Goal: Task Accomplishment & Management: Manage account settings

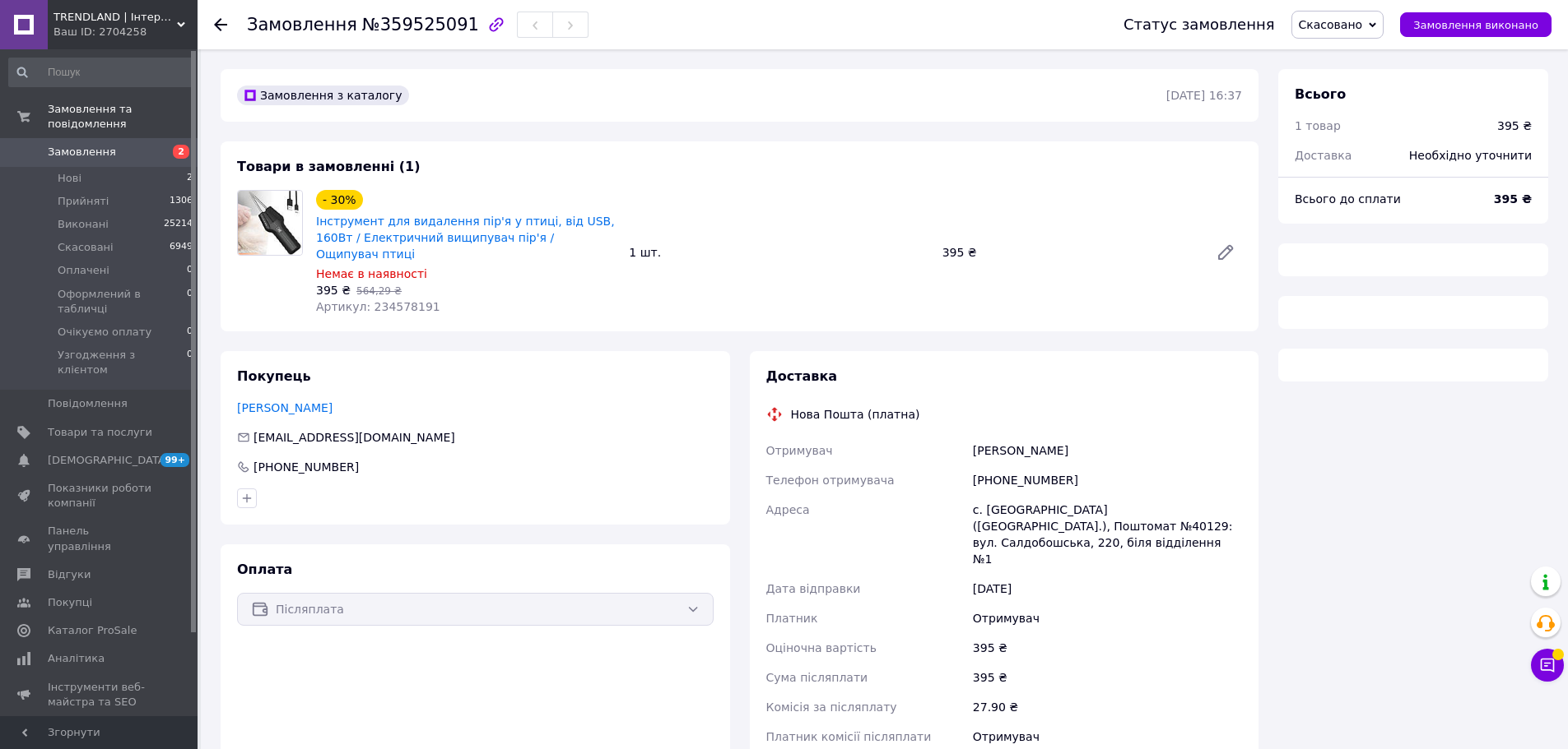
click at [396, 301] on span "Артикул: 234578191" at bounding box center [378, 307] width 124 height 13
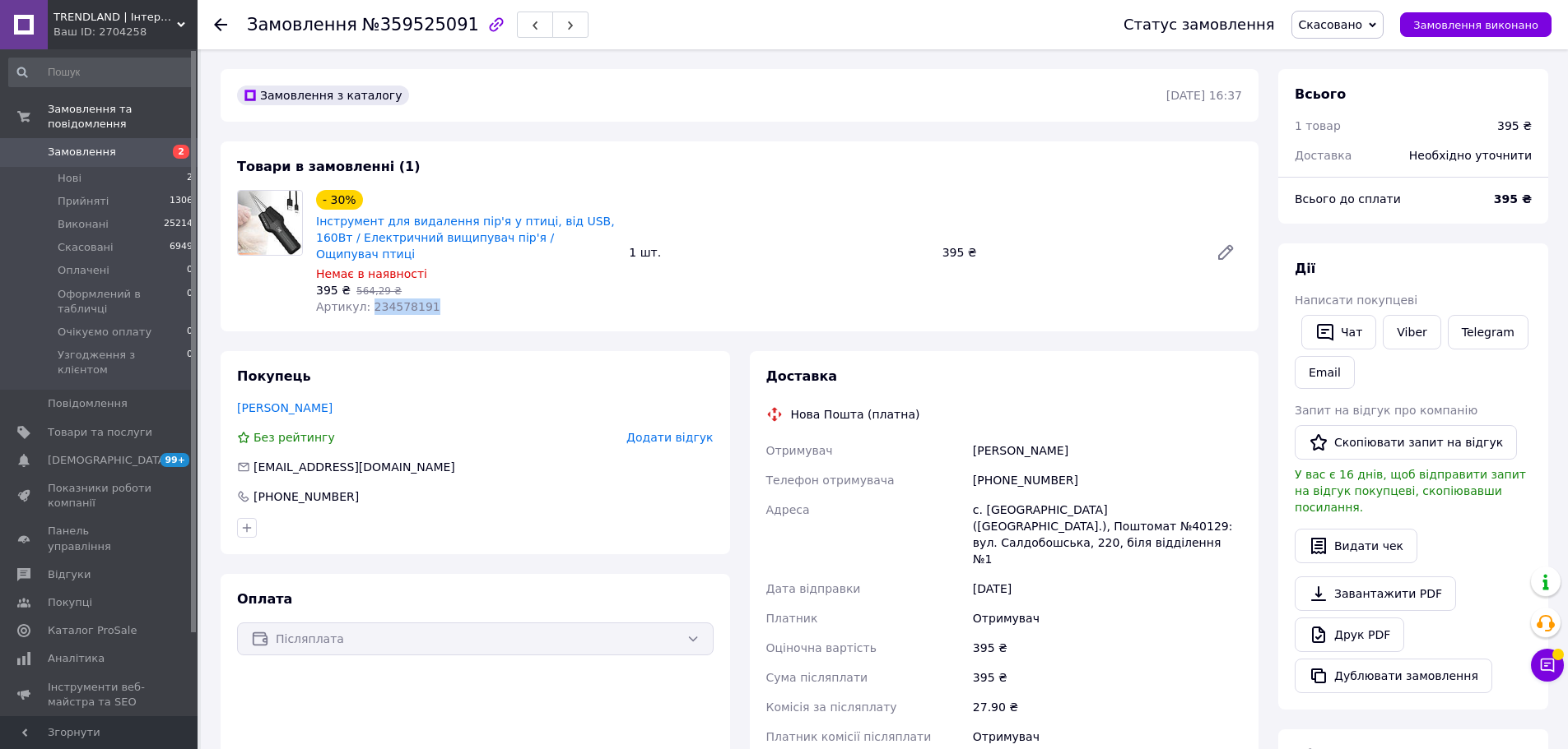
copy span "234578191"
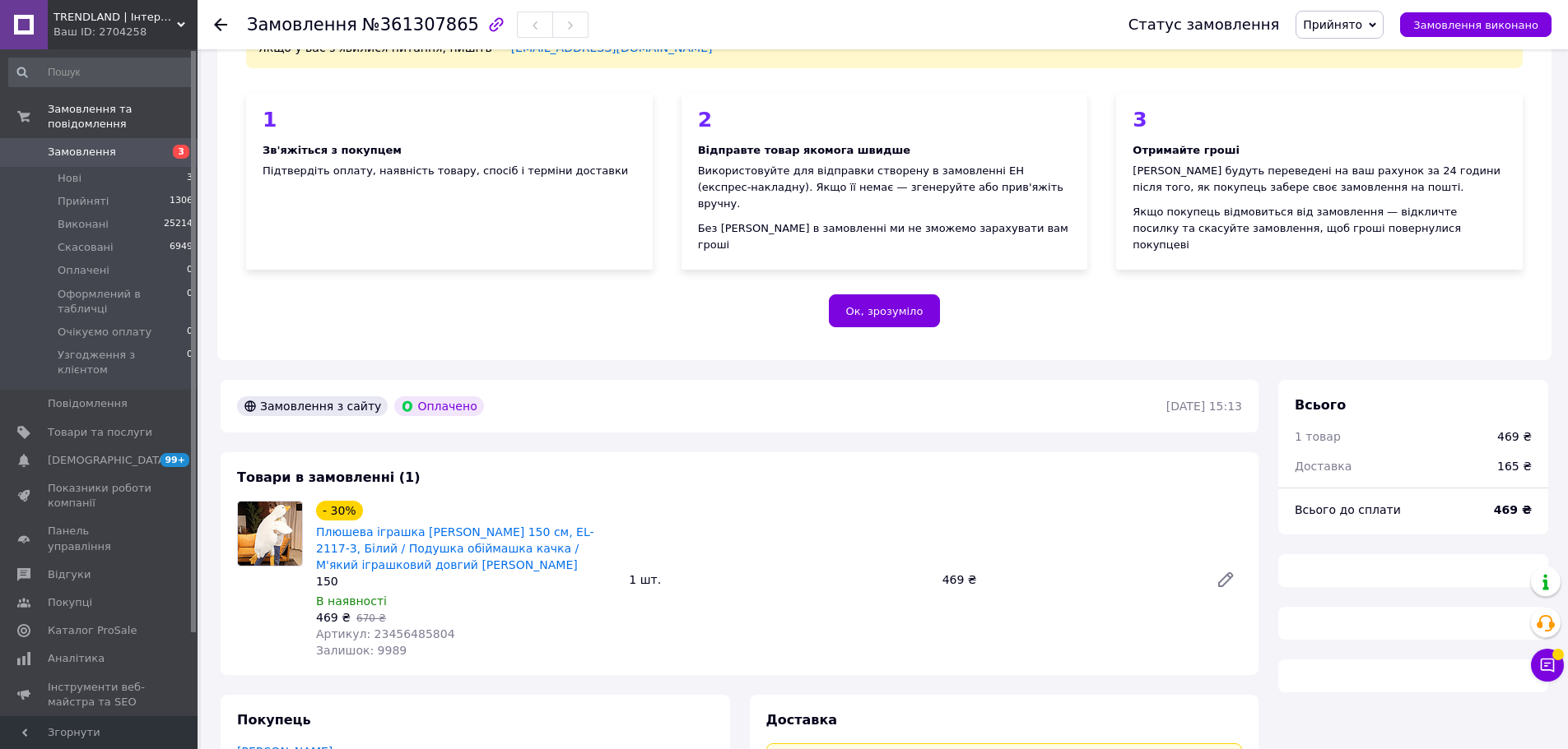
scroll to position [329, 0]
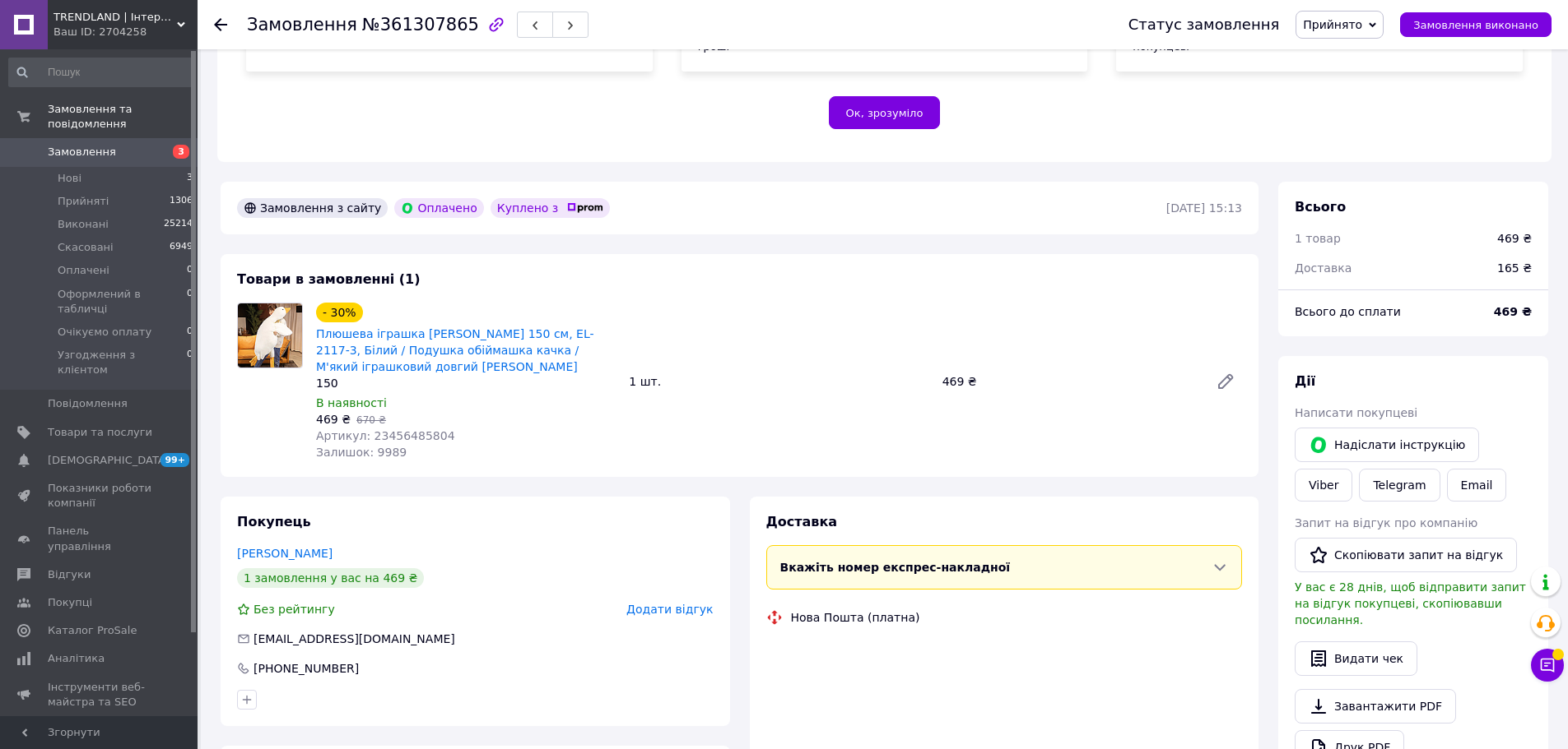
click at [400, 428] on div "Артикул: 23456485804" at bounding box center [466, 436] width 300 height 16
click at [401, 428] on div "Артикул: 23456485804" at bounding box center [466, 436] width 300 height 16
click at [413, 430] on span "Артикул: 23456485804" at bounding box center [385, 436] width 139 height 13
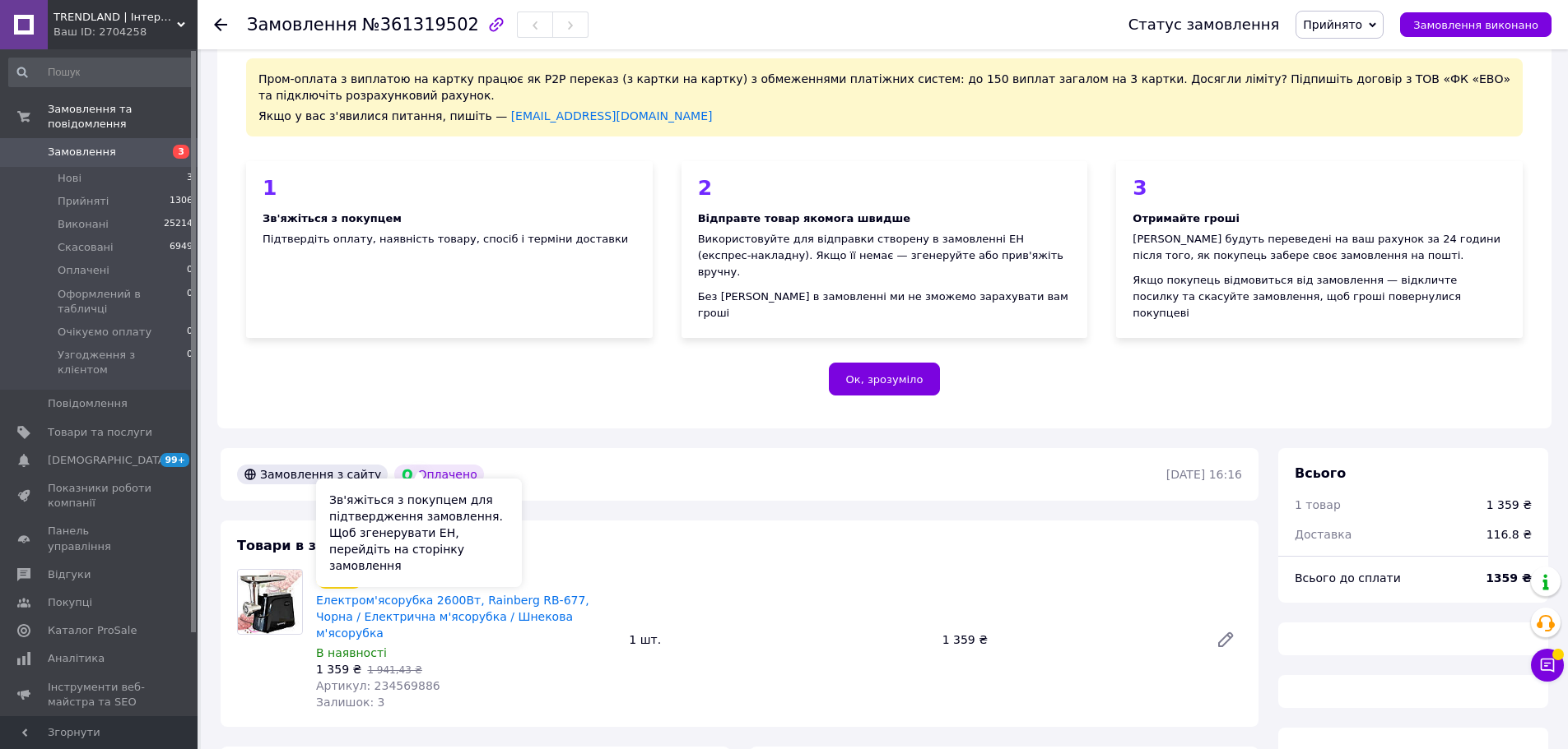
scroll to position [165, 0]
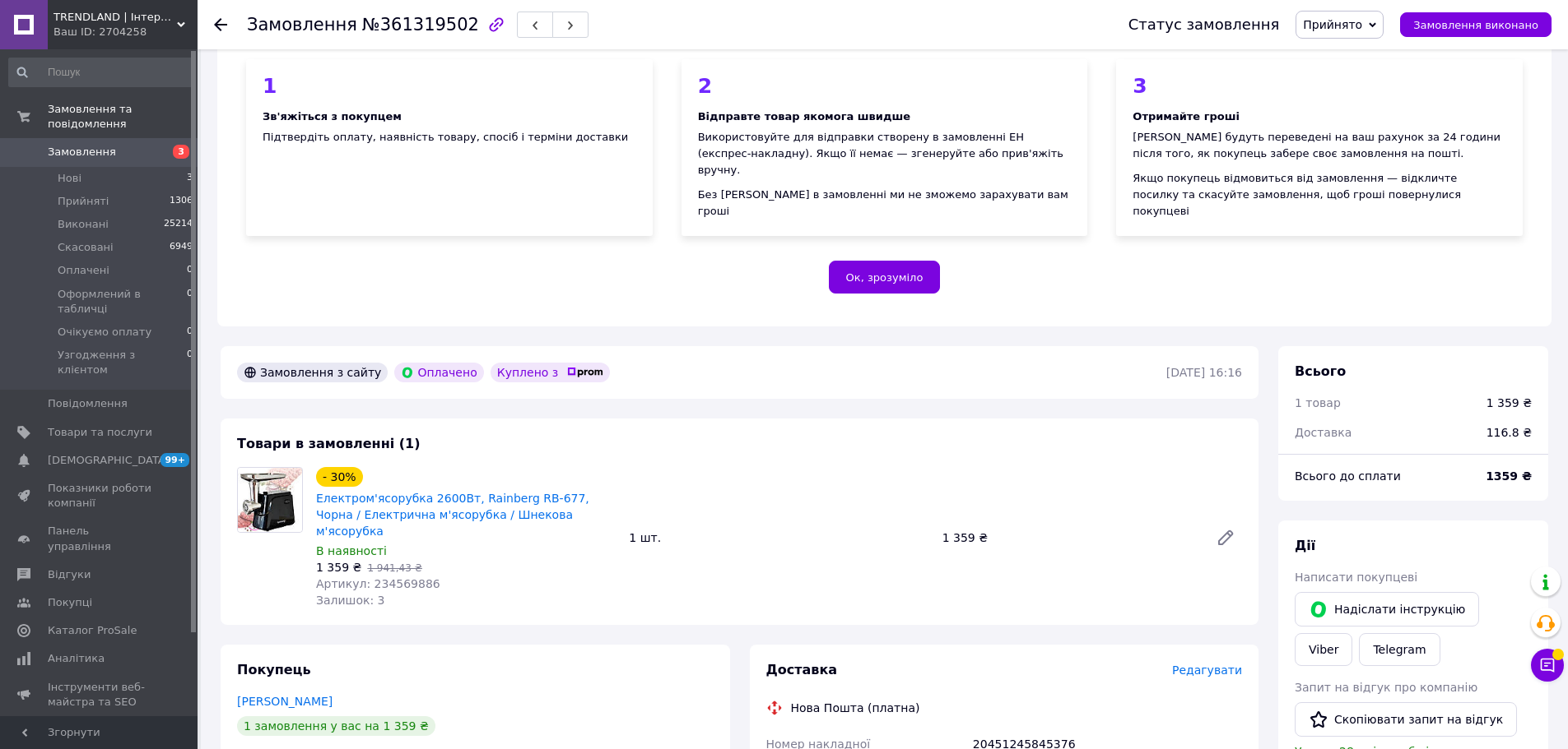
click at [404, 577] on span "Артикул: 234569886" at bounding box center [378, 583] width 124 height 13
copy span "234569886"
click at [1551, 674] on button "Чат з покупцем" at bounding box center [1547, 665] width 33 height 33
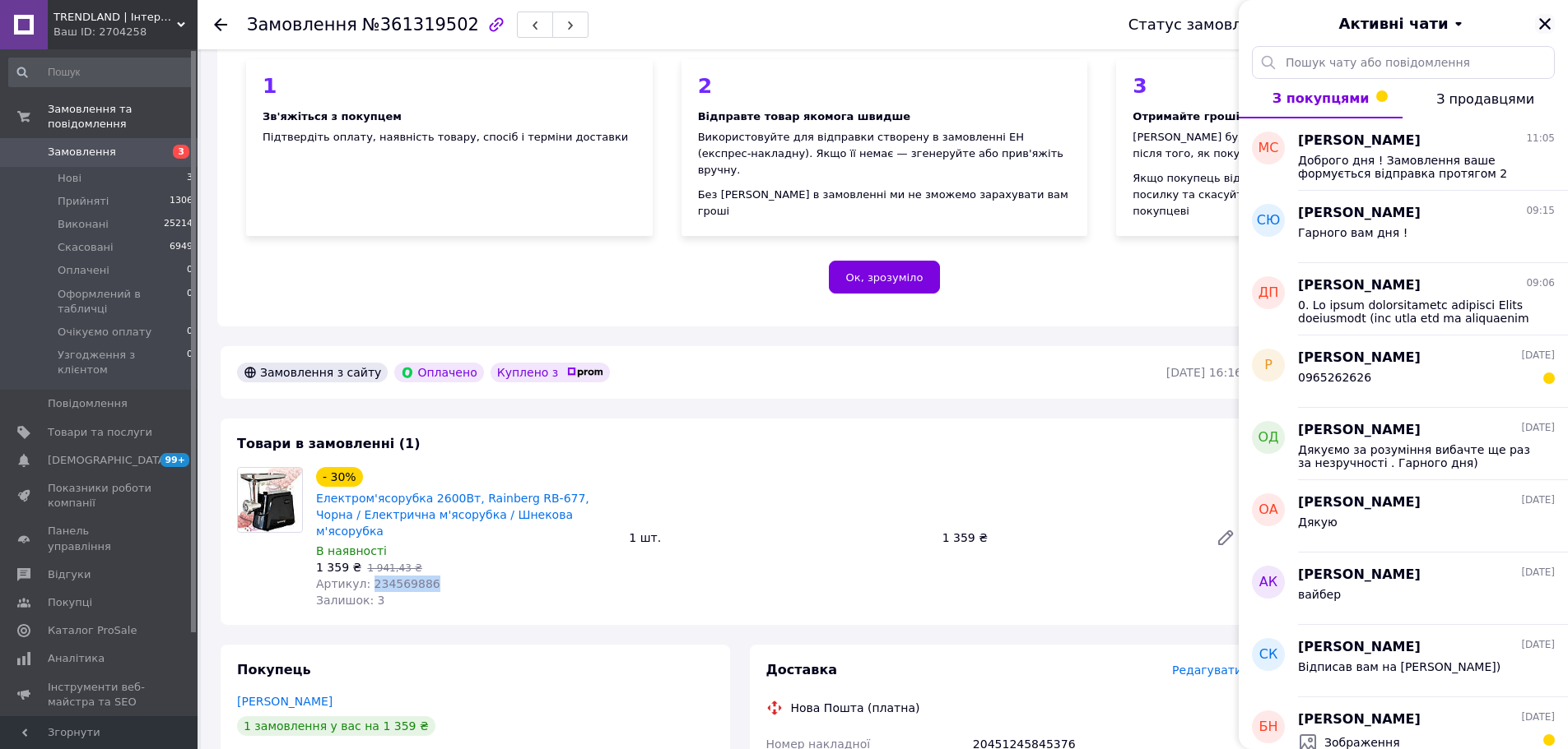
click at [1541, 24] on icon "Закрити" at bounding box center [1544, 23] width 15 height 15
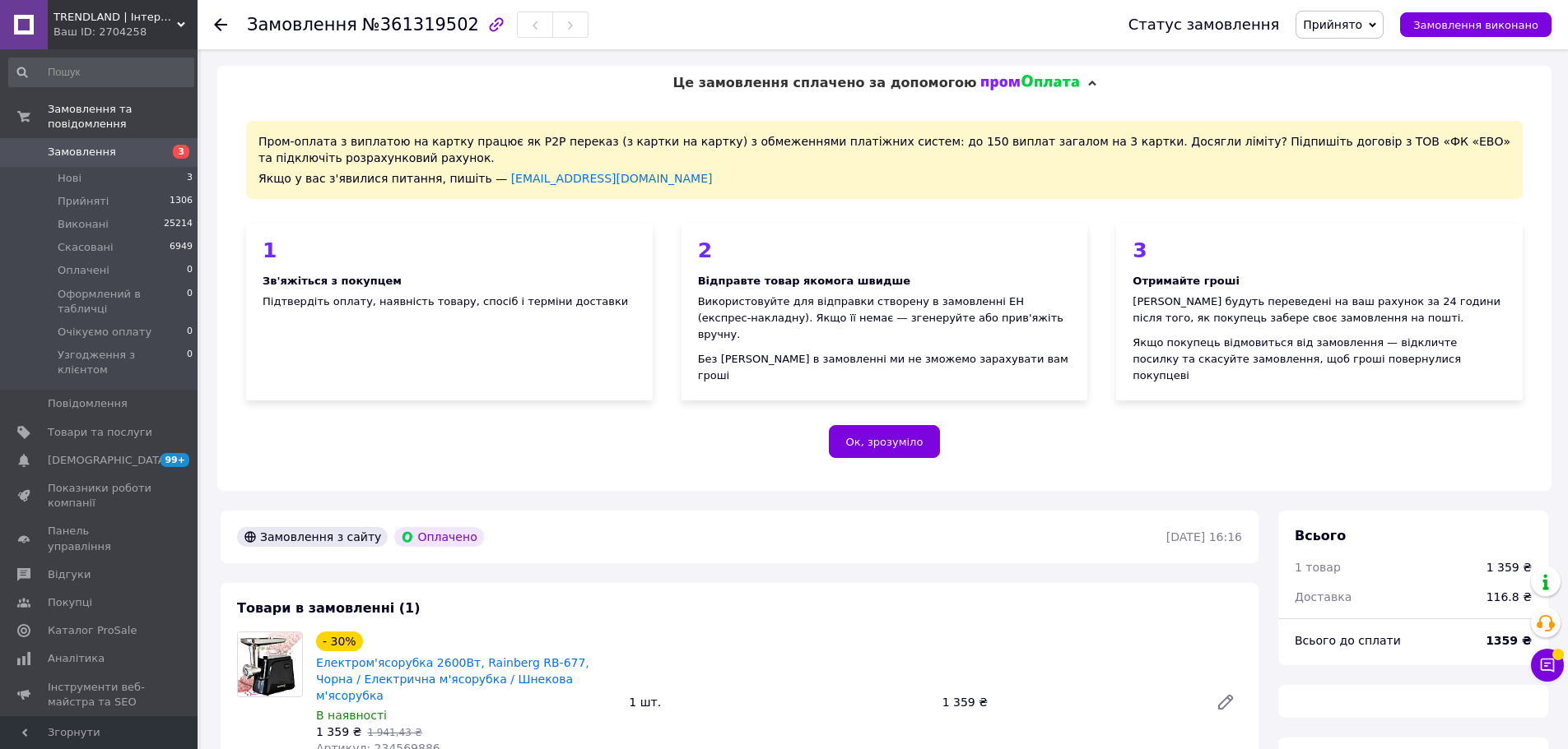
scroll to position [3, 0]
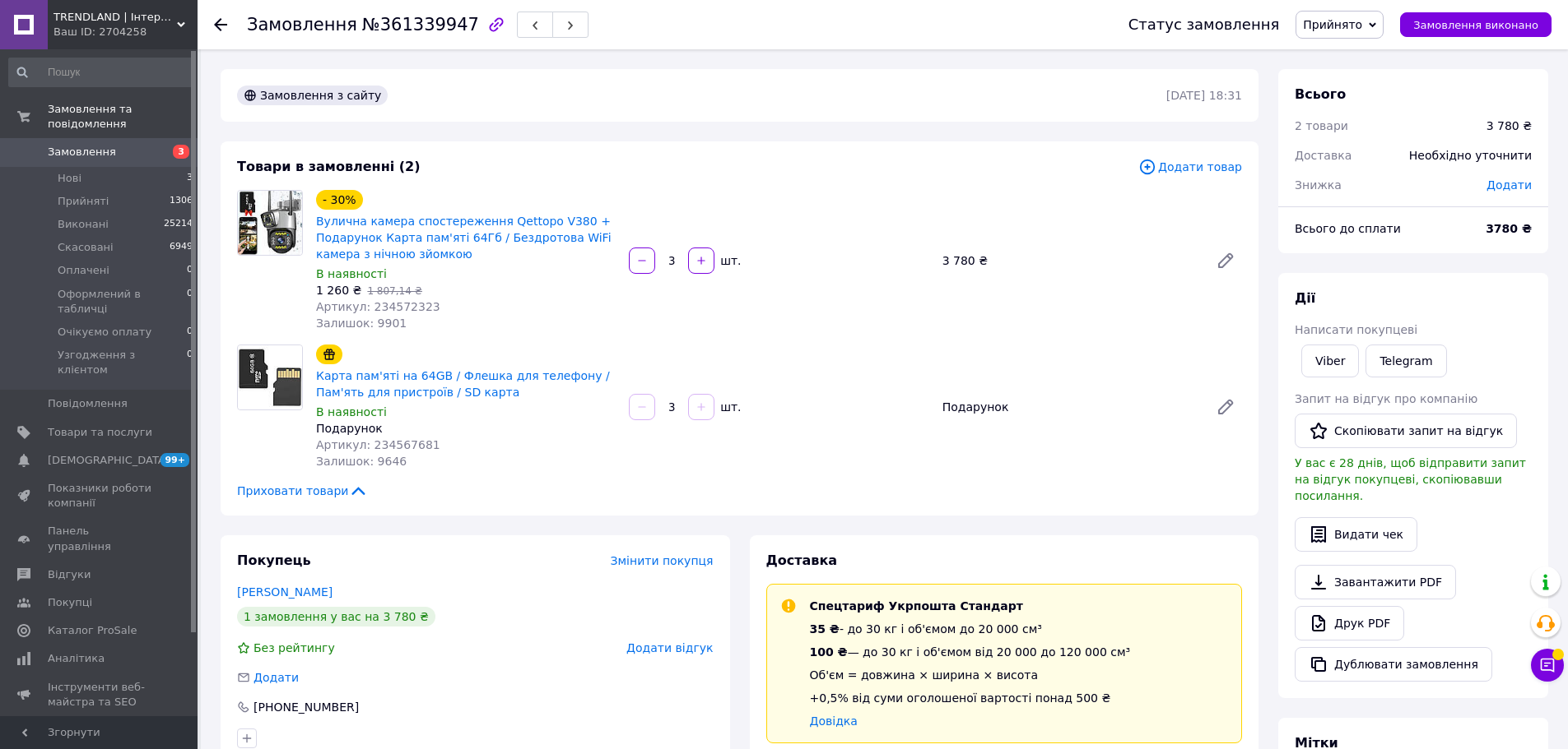
click at [408, 306] on span "Артикул: 234572323" at bounding box center [378, 307] width 124 height 13
copy span "234572323"
click at [412, 438] on span "Артикул: 234567681" at bounding box center [378, 444] width 124 height 13
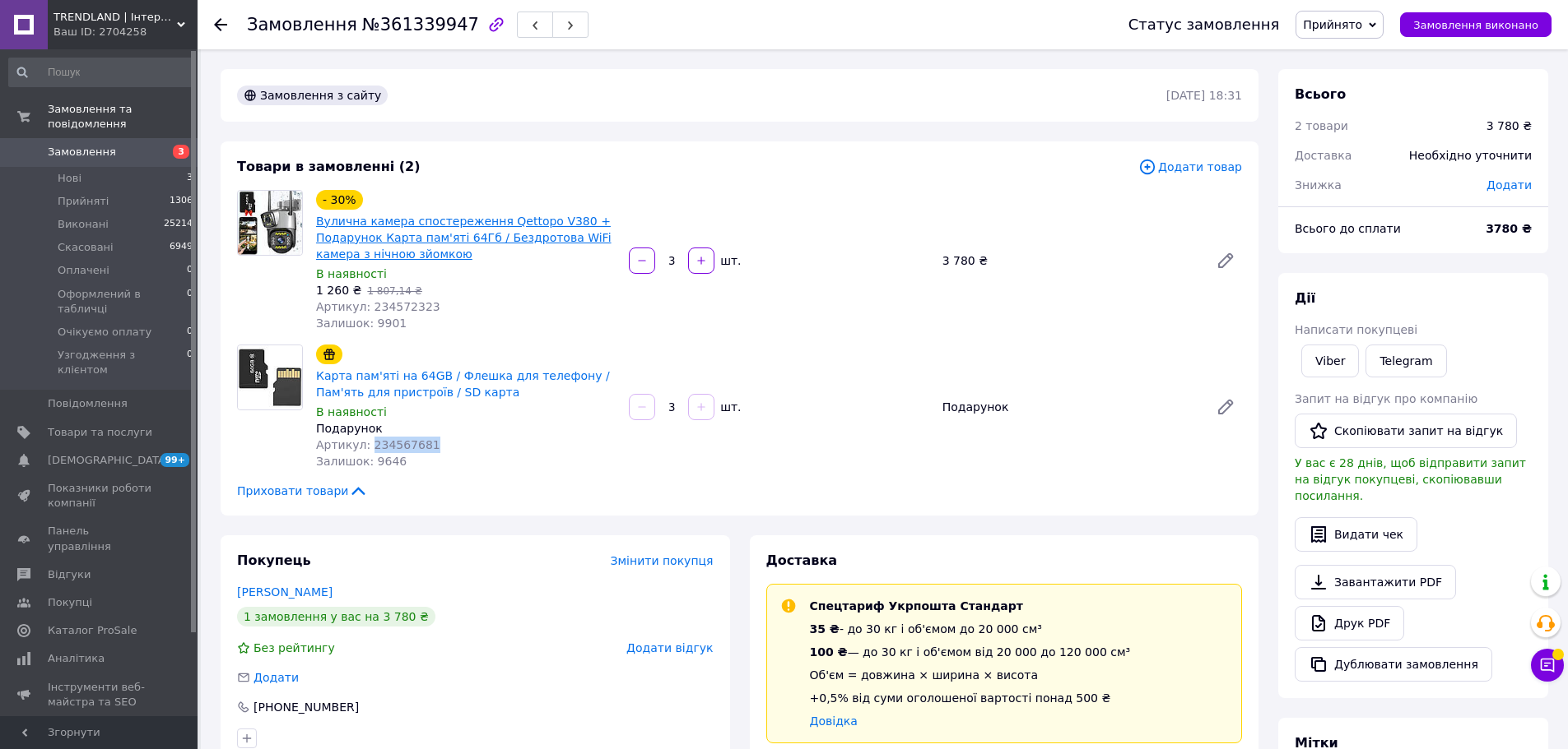
copy span "234567681"
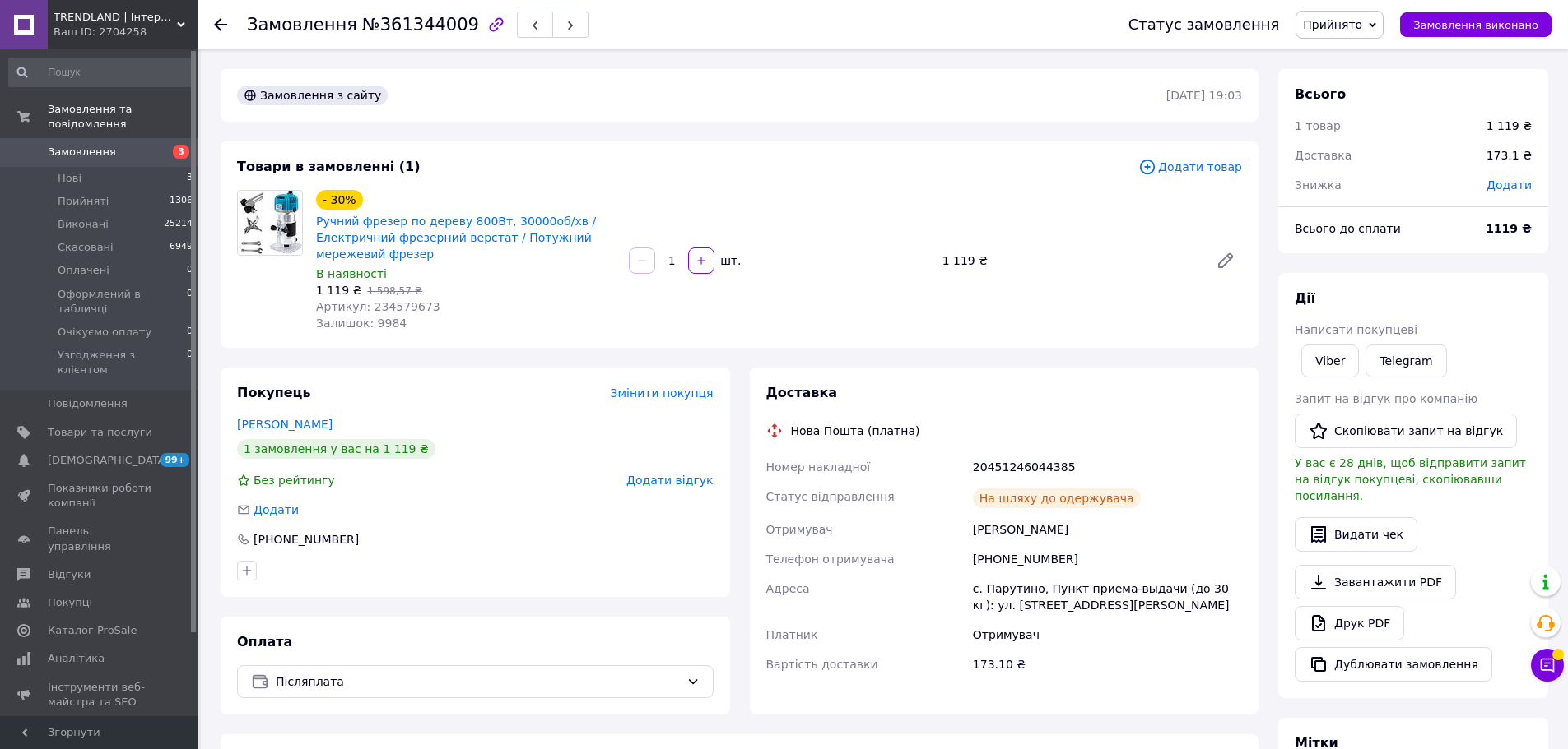
click at [400, 311] on span "Артикул: 234579673" at bounding box center [378, 307] width 124 height 13
copy span "234579673"
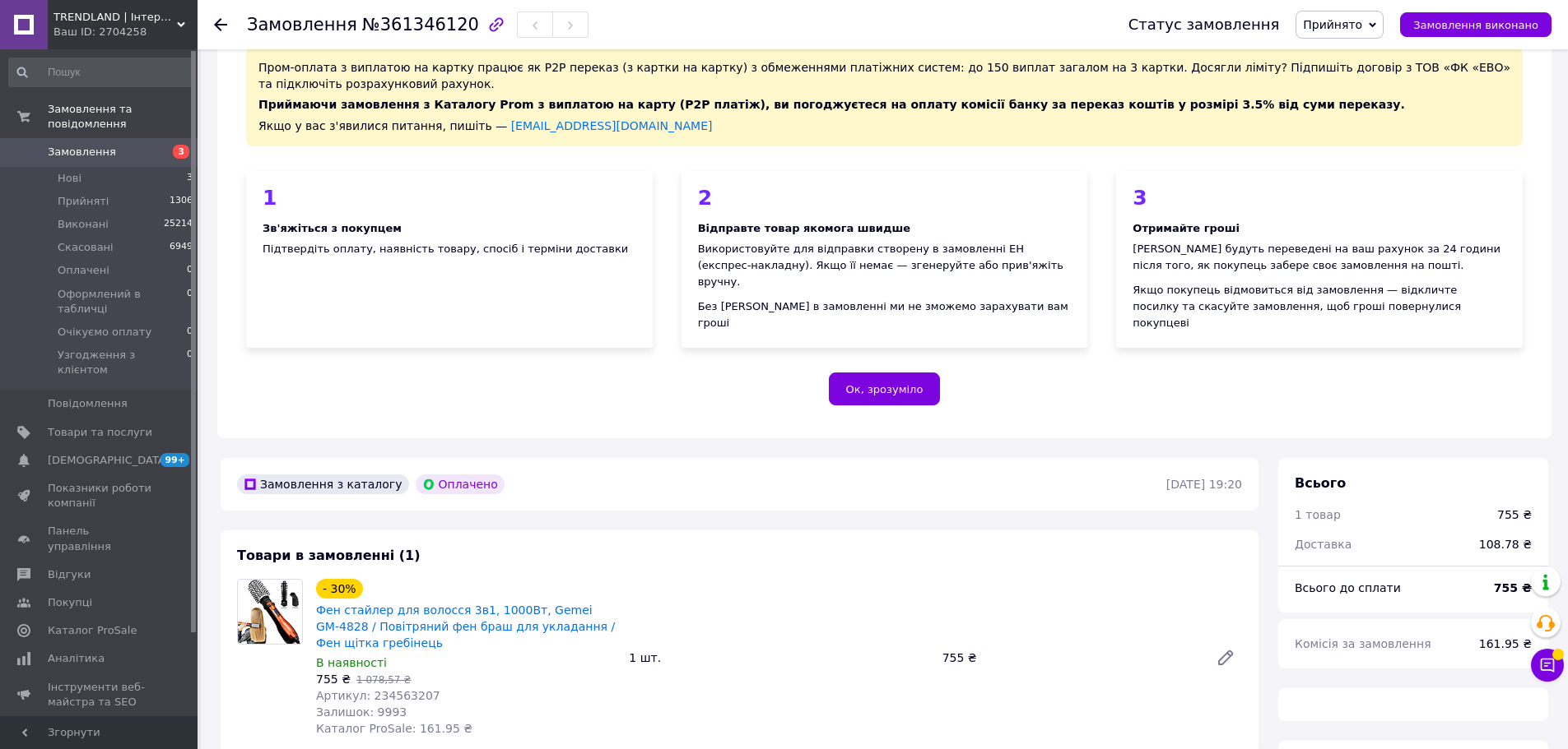
scroll to position [165, 0]
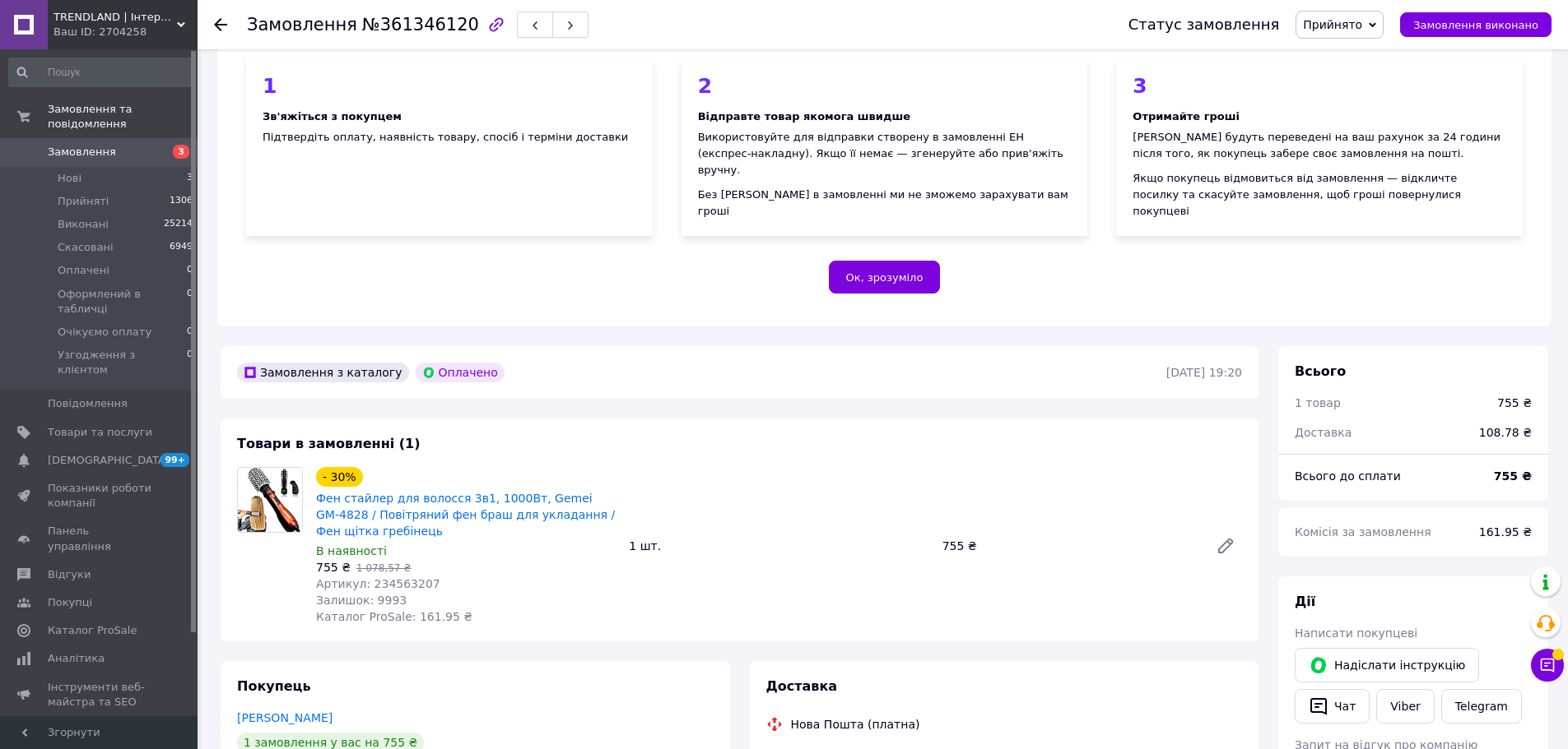
click at [387, 577] on span "Артикул: 234563207" at bounding box center [378, 583] width 124 height 13
copy span "234563207"
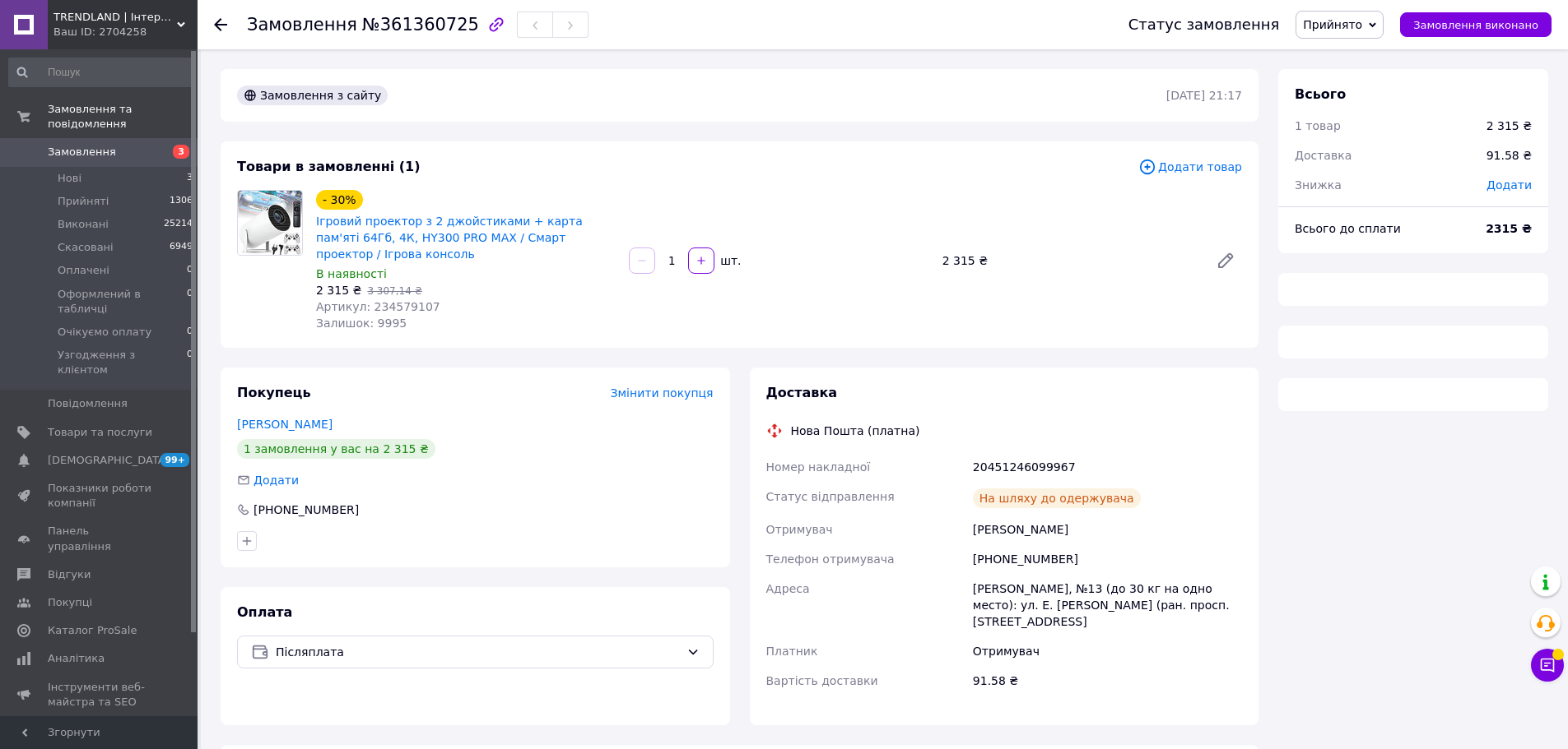
click at [402, 301] on span "Артикул: 234579107" at bounding box center [378, 307] width 124 height 13
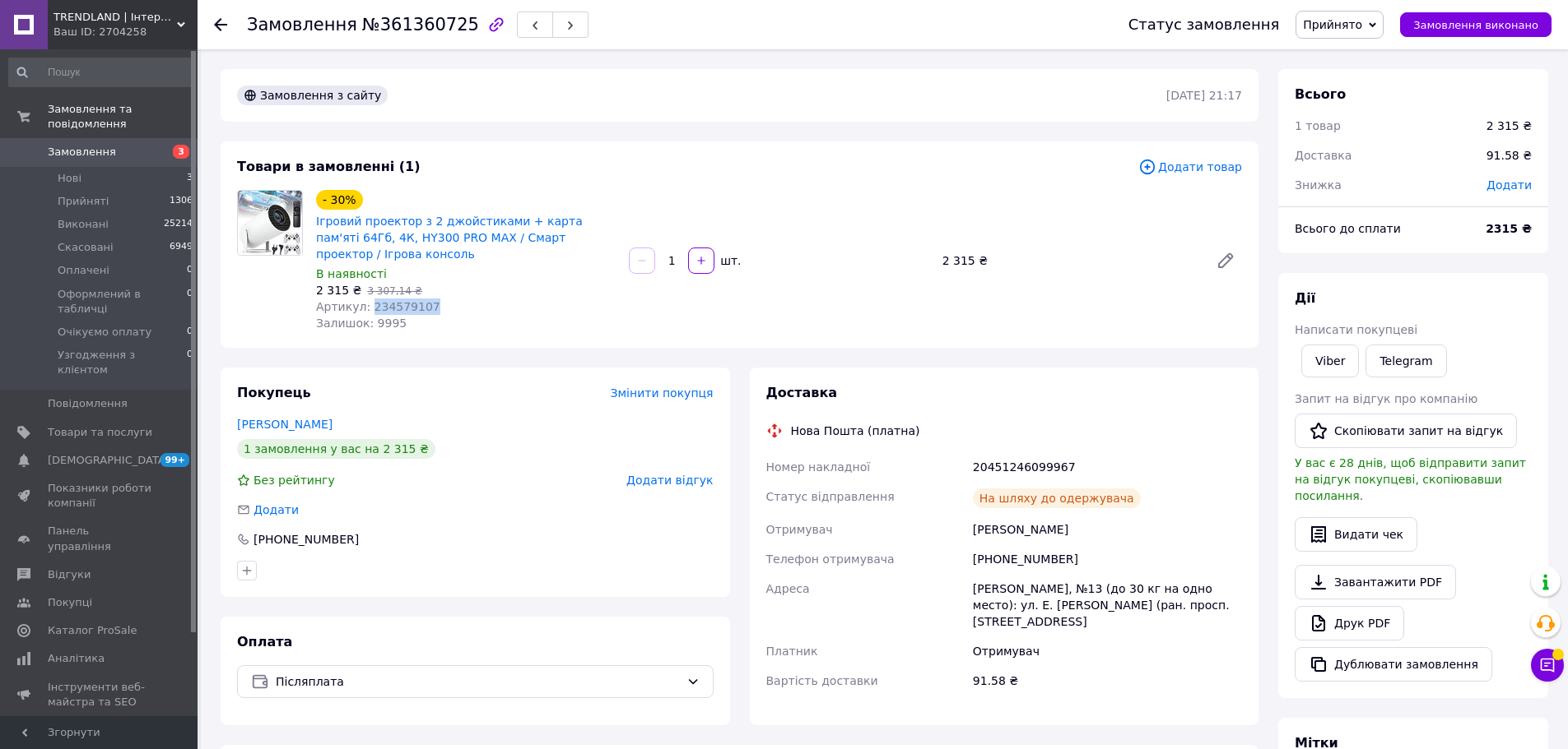
copy span "234579107"
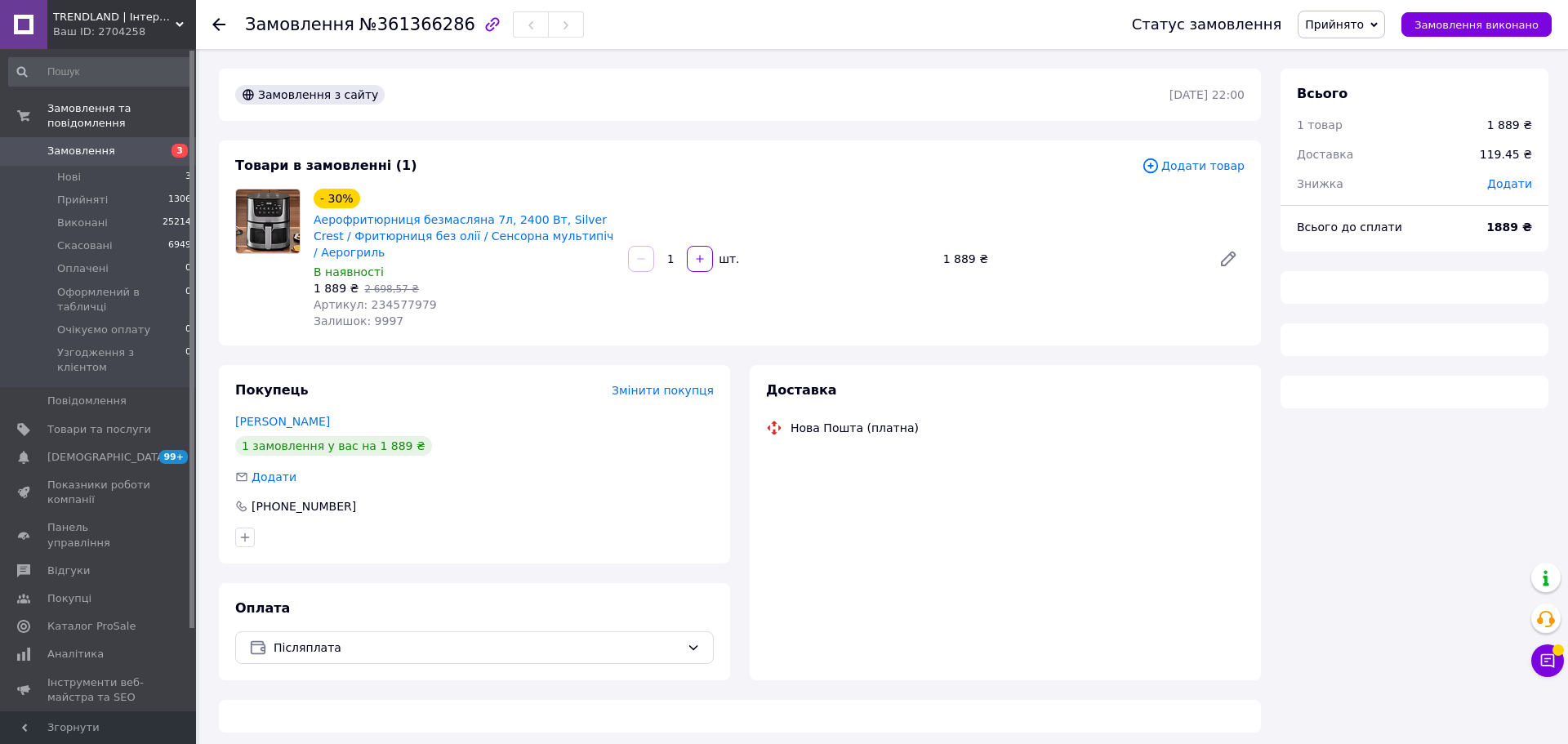
click at [391, 299] on span "Артикул: 234577979" at bounding box center [375, 305] width 123 height 13
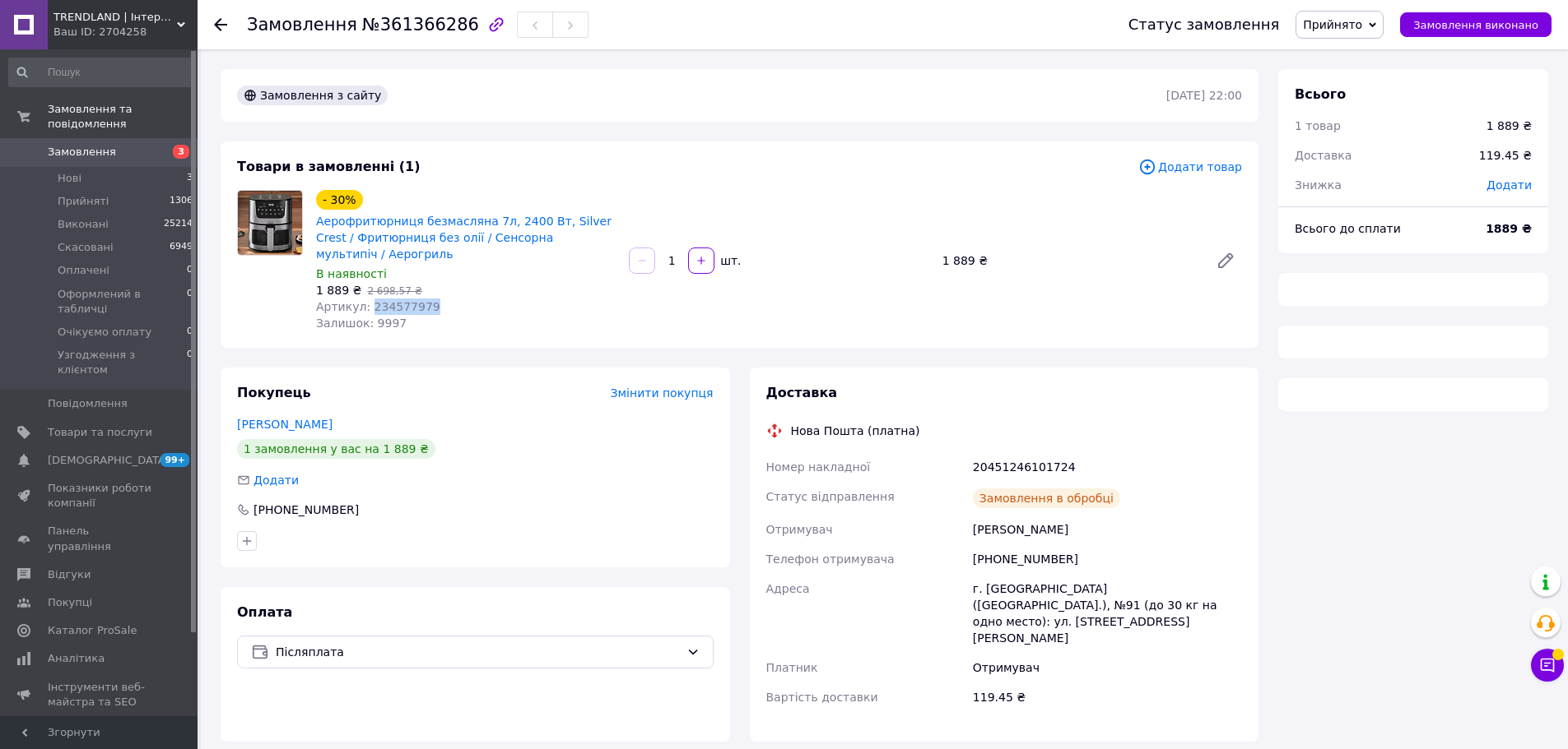
click at [394, 301] on span "Артикул: 234577979" at bounding box center [378, 307] width 124 height 13
copy span "234577979"
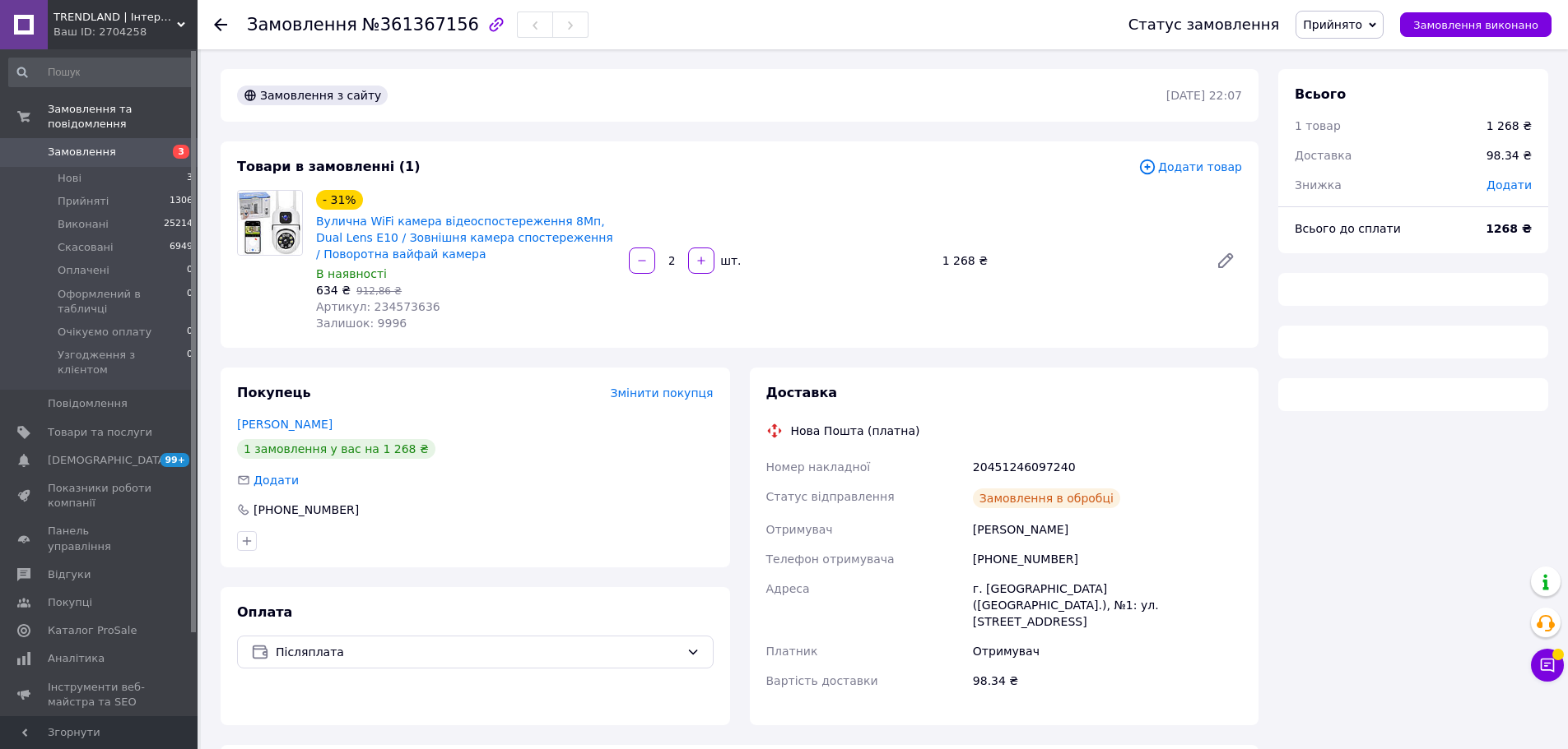
click at [396, 307] on span "Артикул: 234573636" at bounding box center [378, 307] width 124 height 13
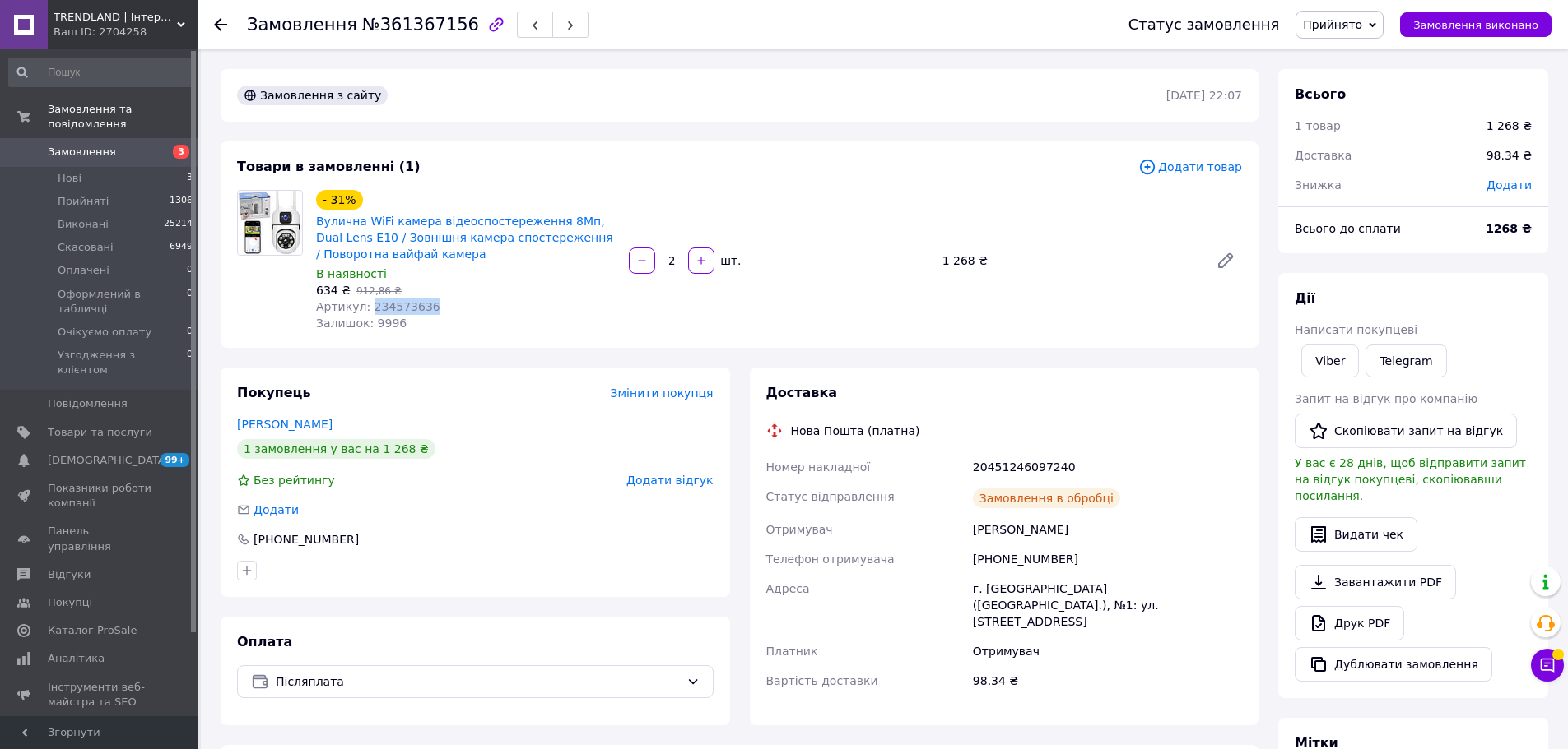
copy span "234573636"
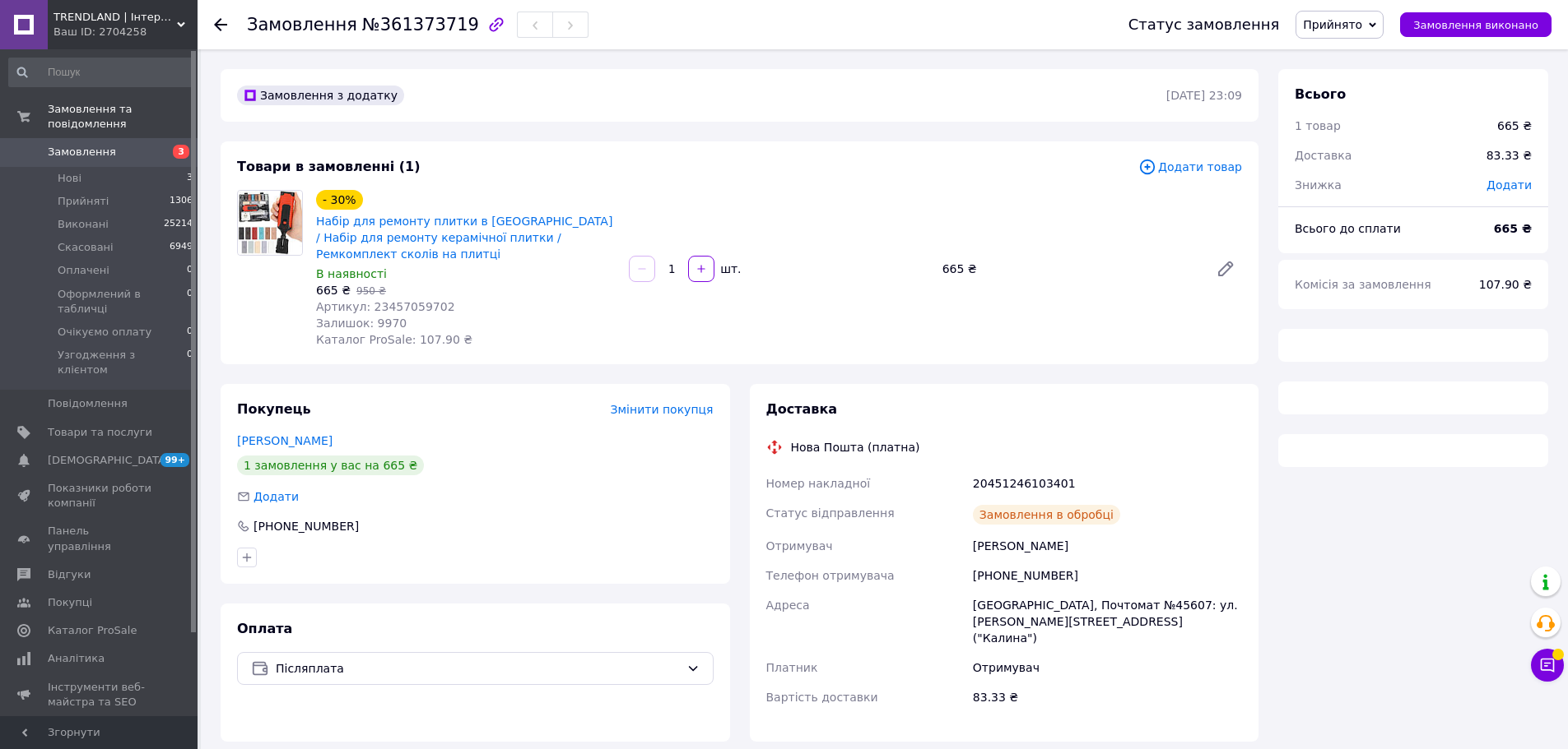
click at [402, 301] on span "Артикул: 23457059702" at bounding box center [385, 307] width 139 height 13
copy span "23457059702"
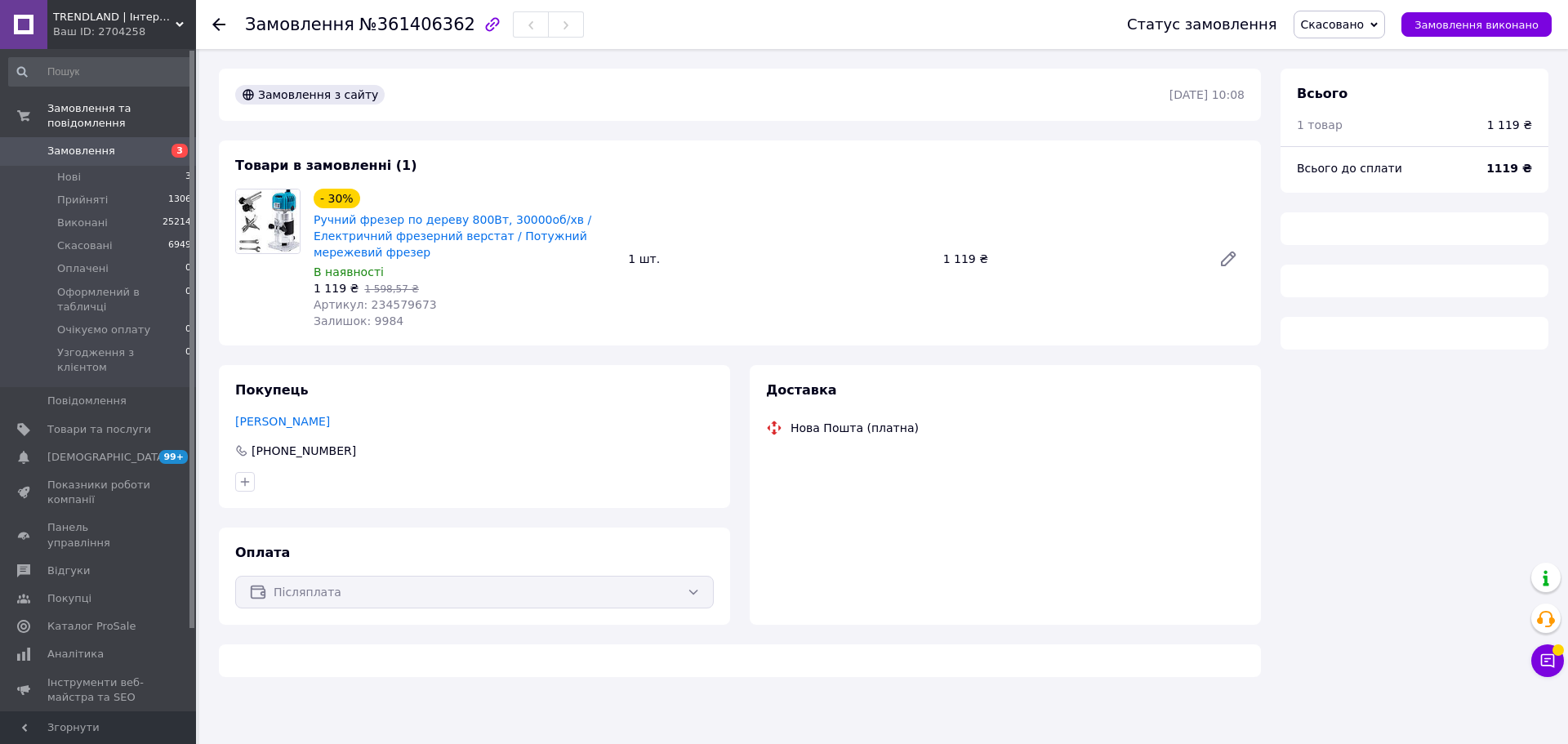
click at [393, 302] on span "Артикул: 234579673" at bounding box center [375, 305] width 123 height 13
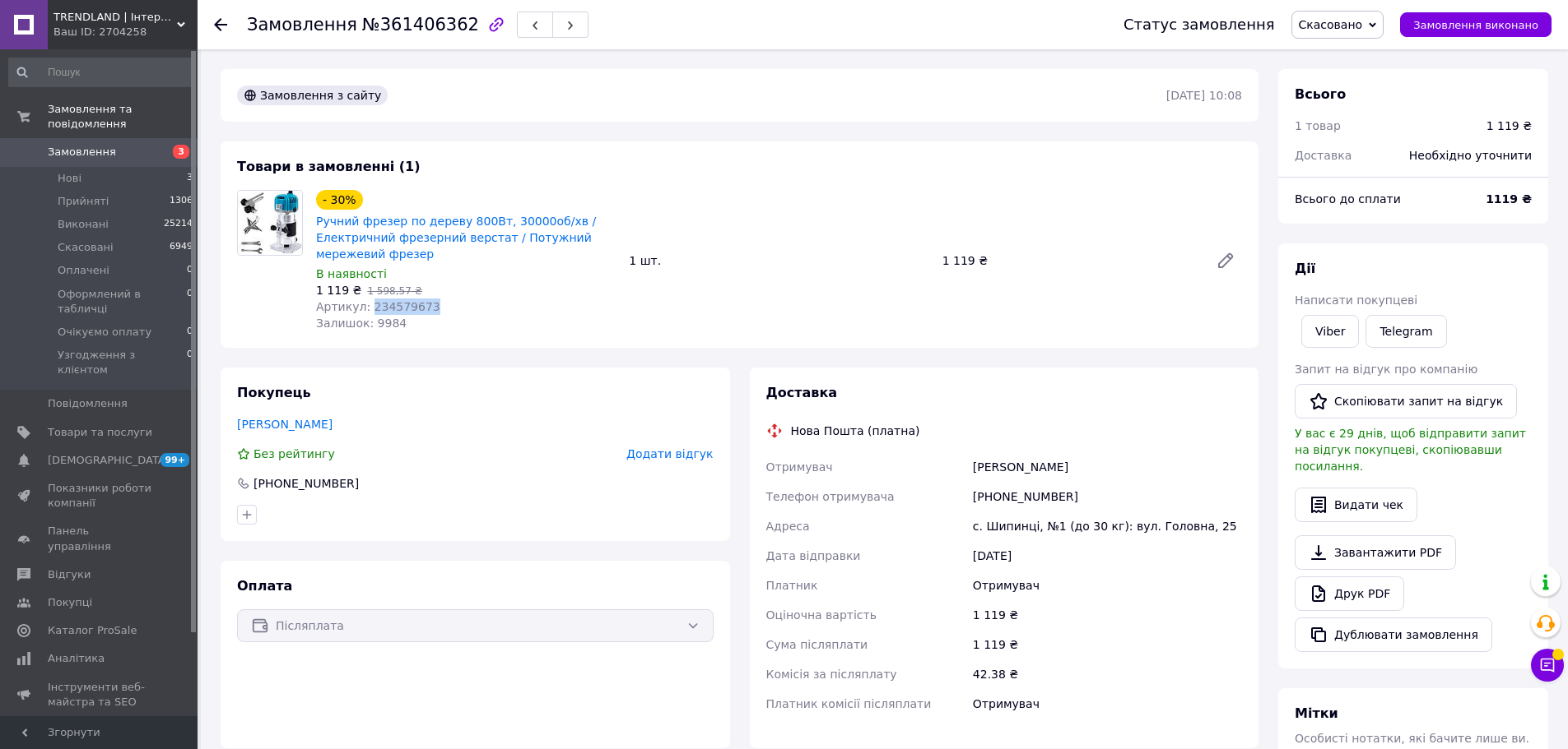
click at [396, 304] on span "Артикул: 234579673" at bounding box center [378, 307] width 124 height 13
copy span "234579673"
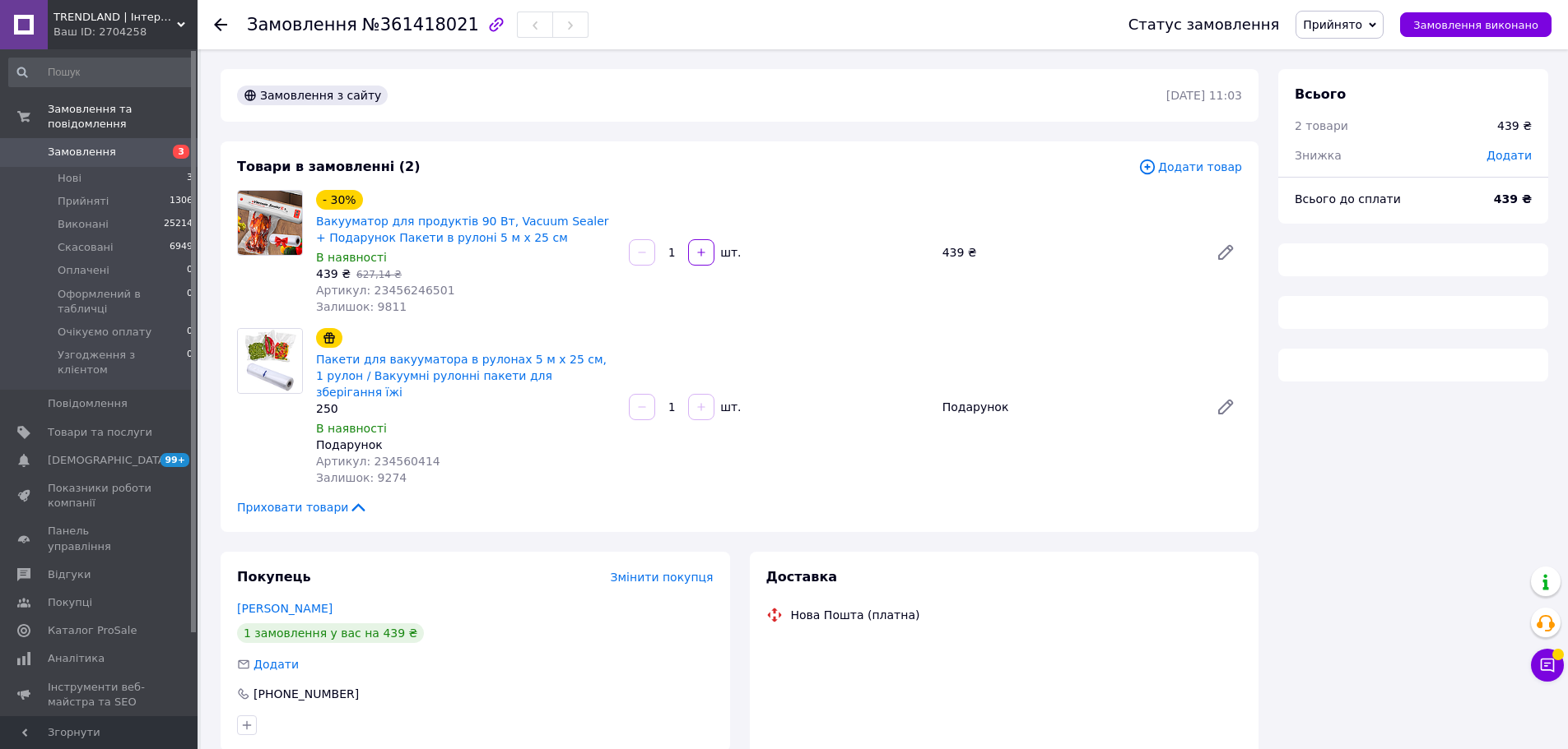
click at [403, 294] on span "Артикул: 23456246501" at bounding box center [385, 290] width 139 height 13
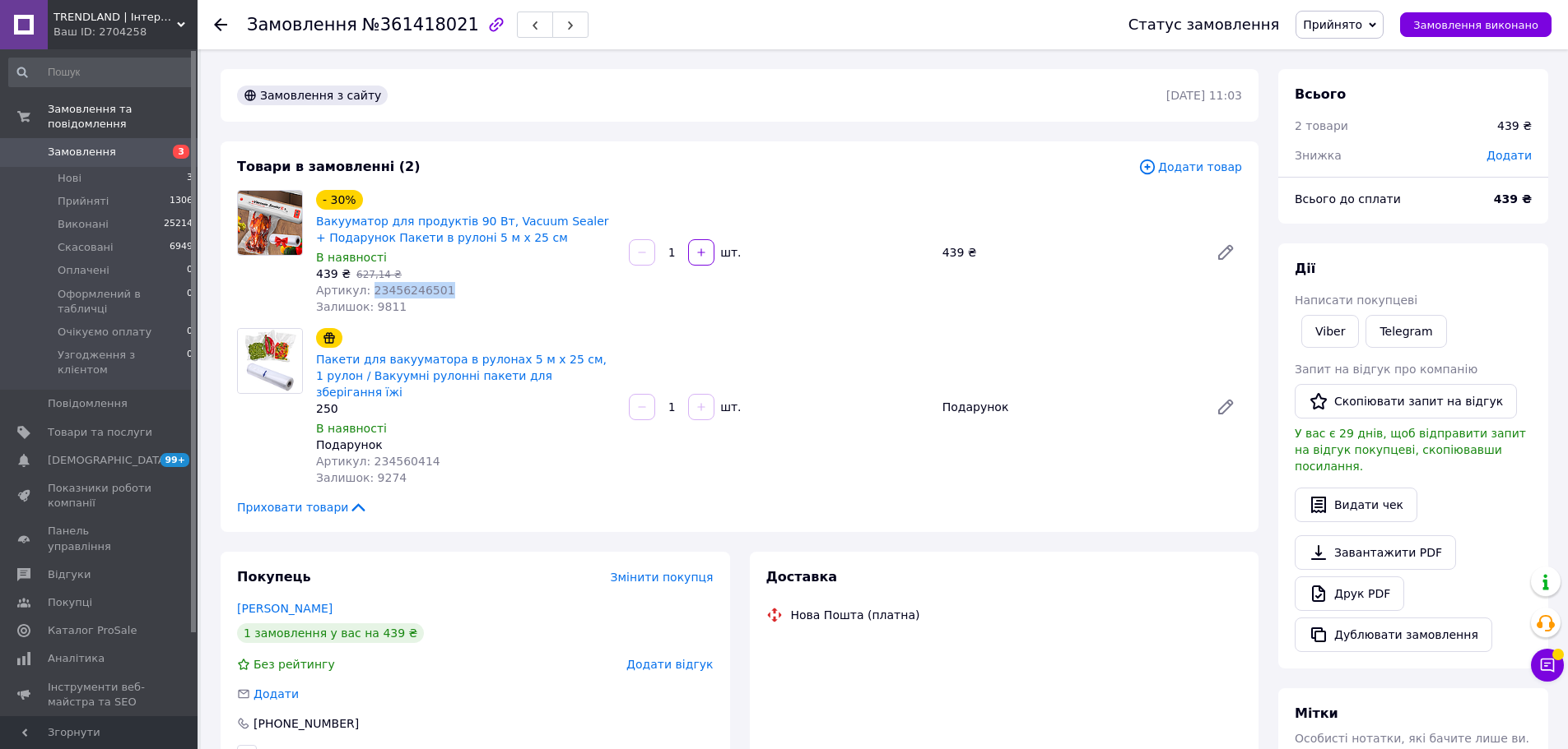
click at [403, 294] on span "Артикул: 23456246501" at bounding box center [385, 290] width 139 height 13
copy span "23456246501"
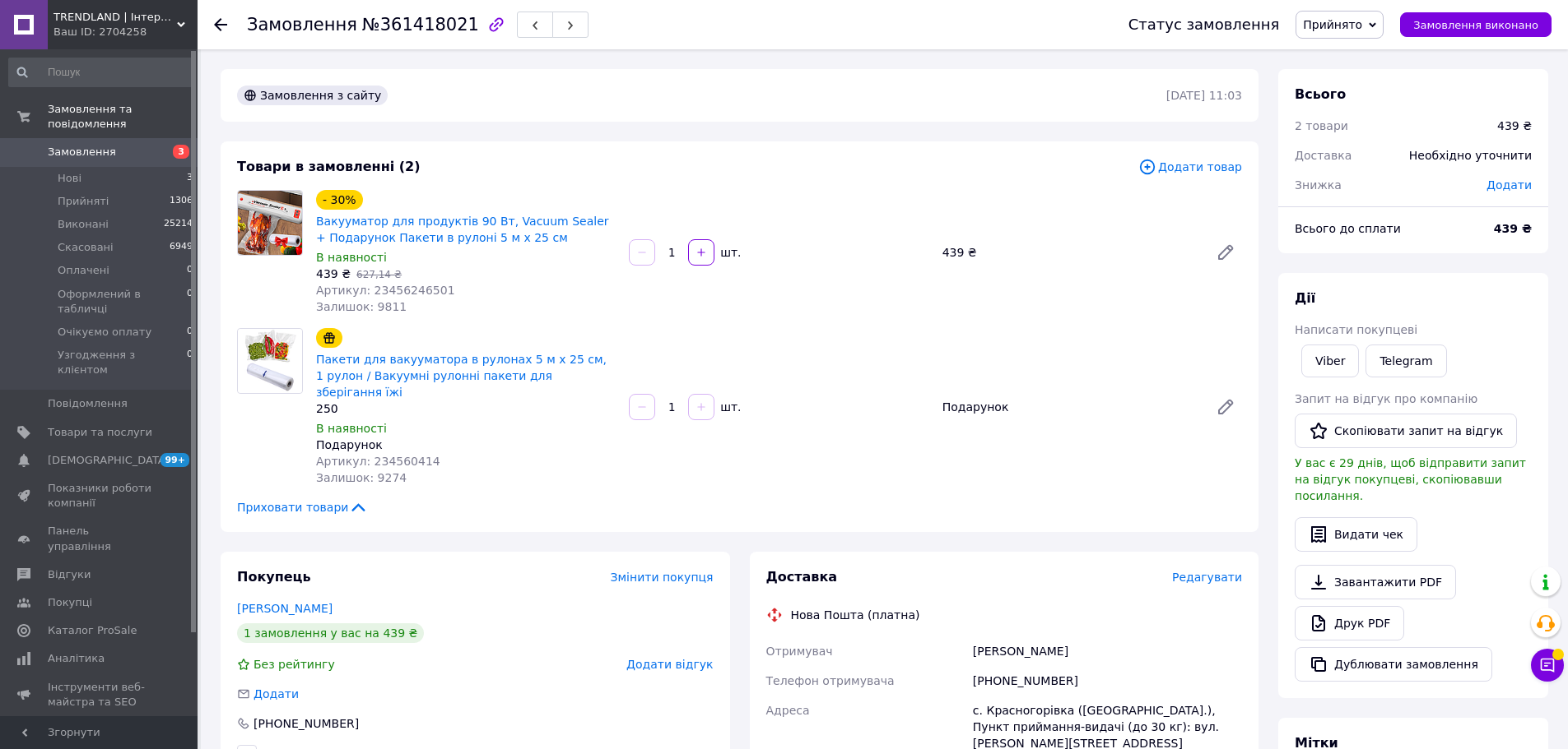
click at [388, 455] on span "Артикул: 234560414" at bounding box center [378, 461] width 124 height 13
copy span "234560414"
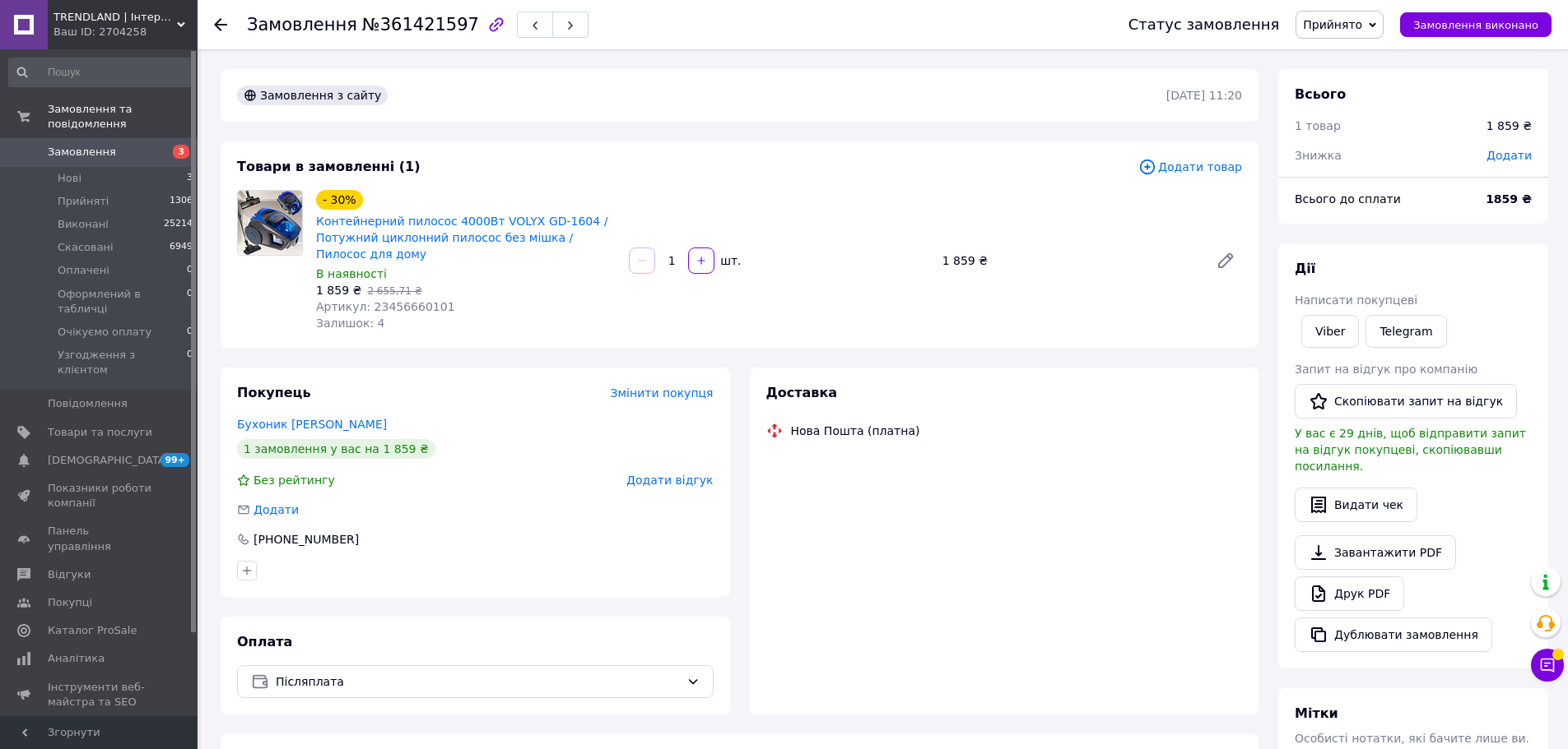
click at [406, 309] on span "Артикул: 23456660101" at bounding box center [385, 307] width 139 height 13
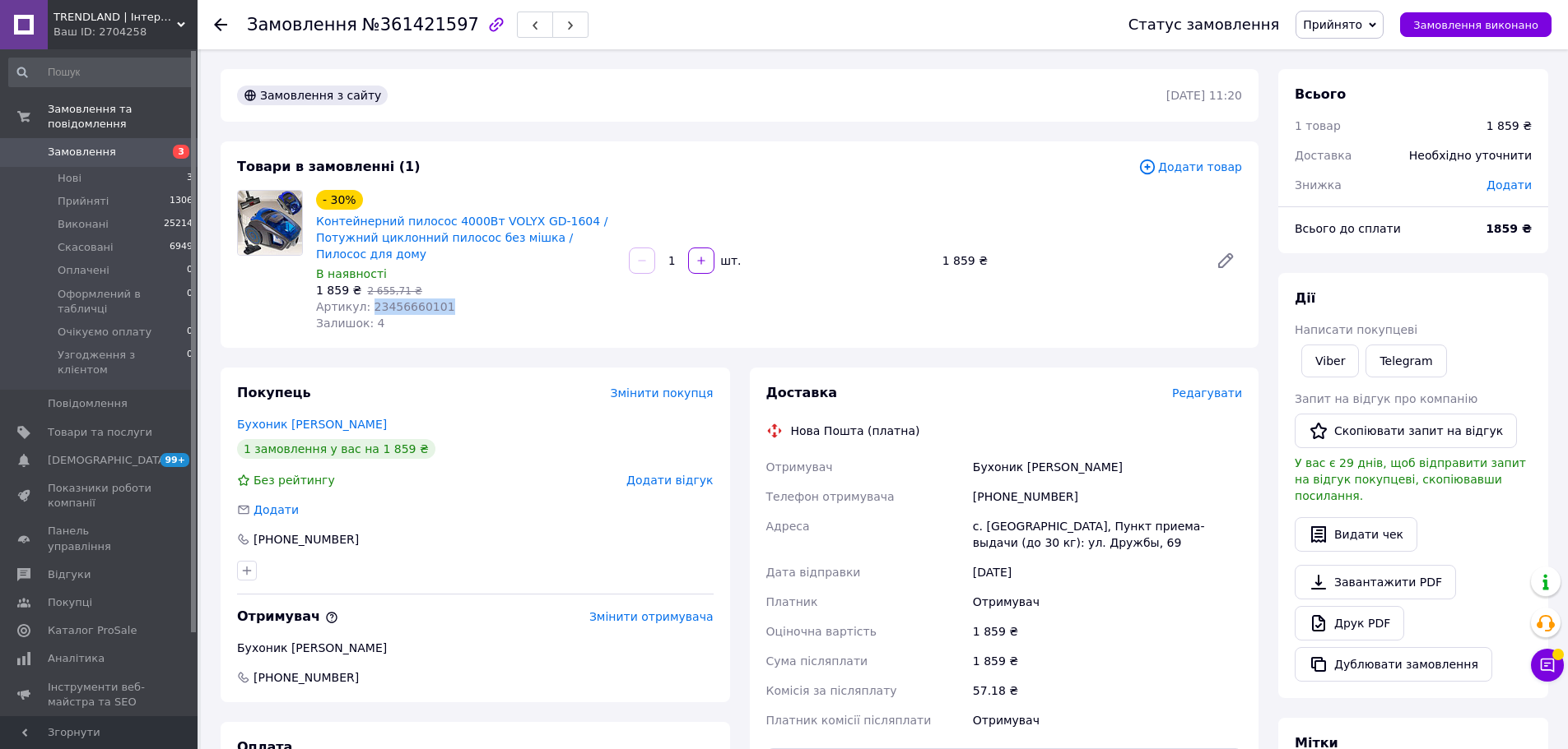
copy span "23456660101"
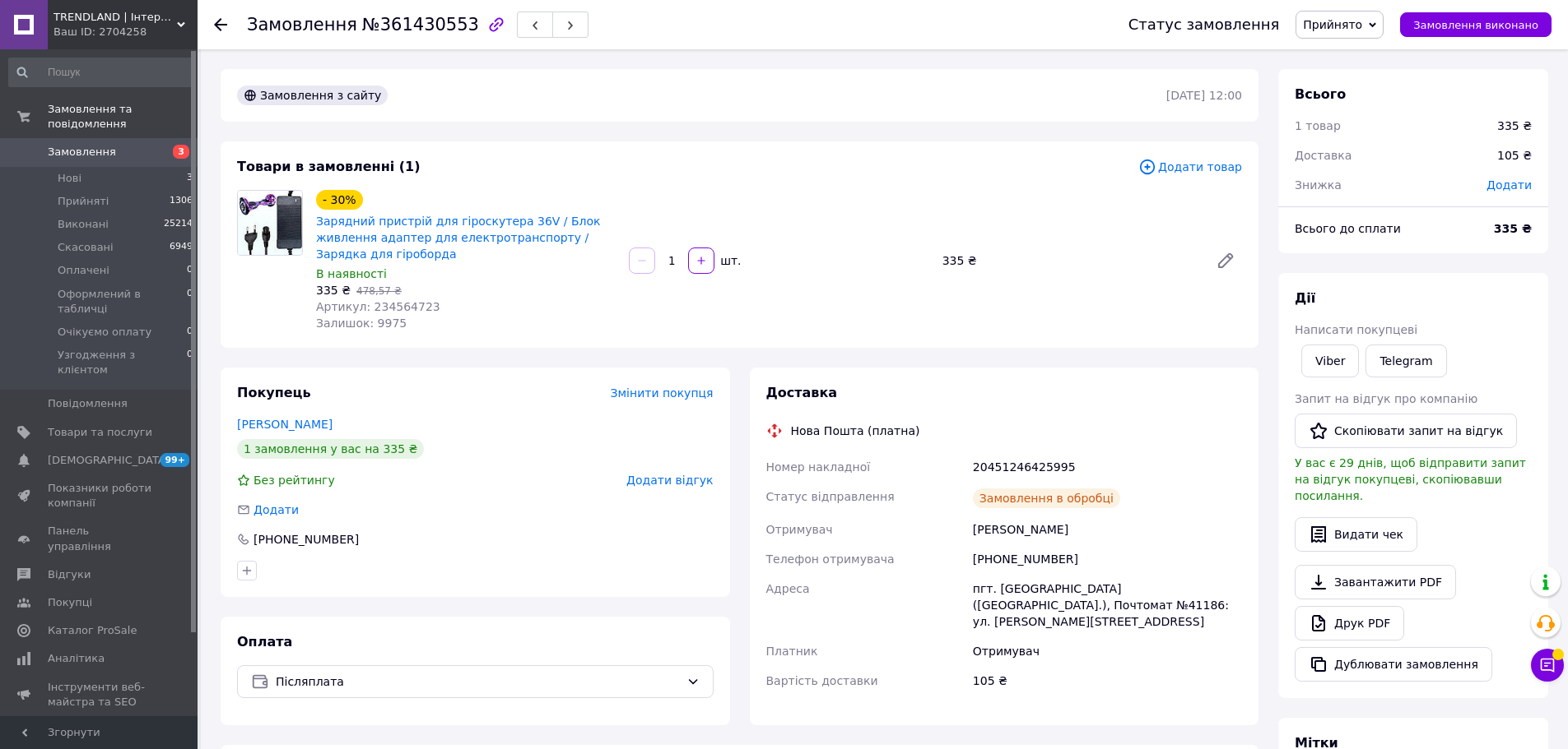
click at [386, 305] on span "Артикул: 234564723" at bounding box center [378, 307] width 124 height 13
copy span "234564723"
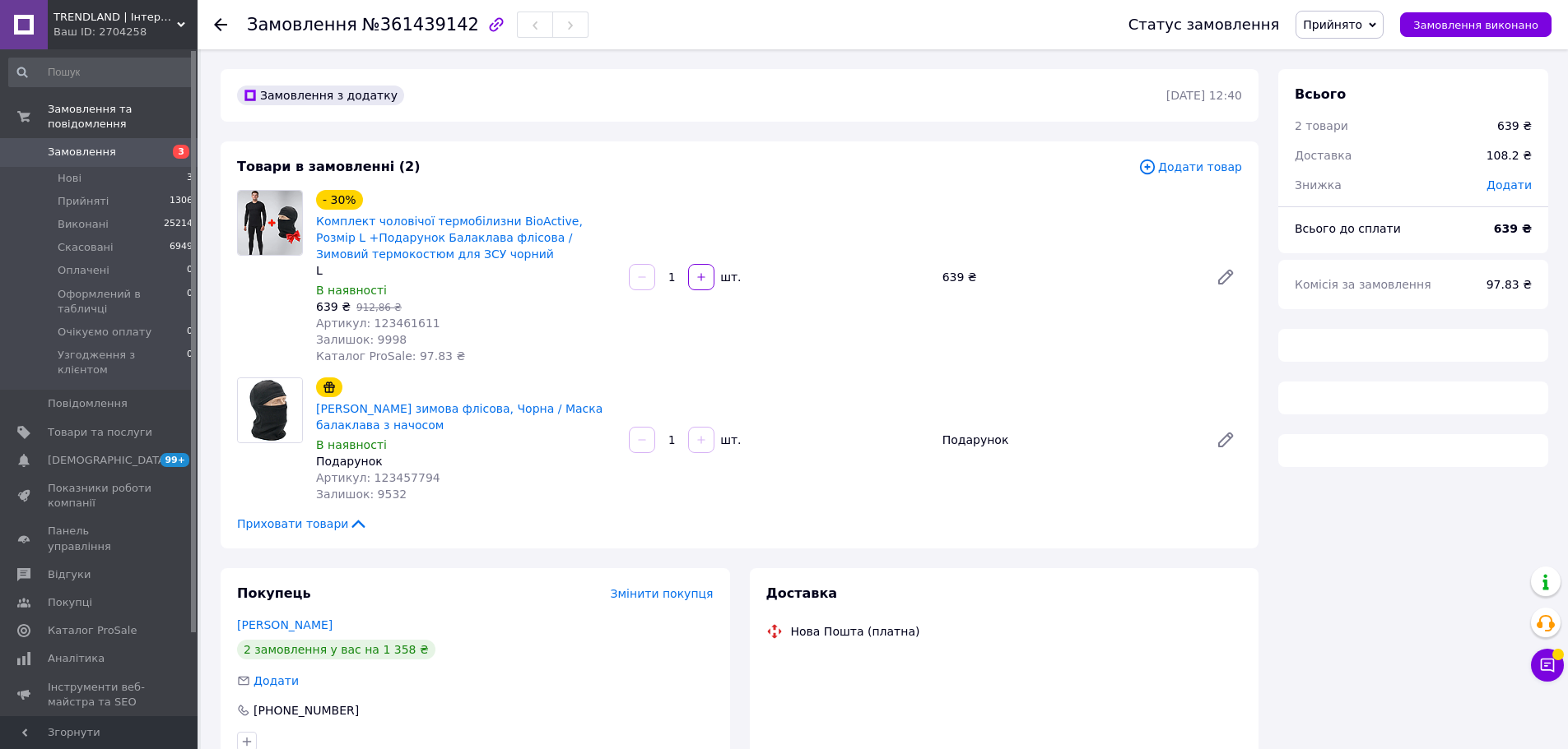
click at [394, 327] on span "Артикул: 123461611" at bounding box center [378, 323] width 124 height 13
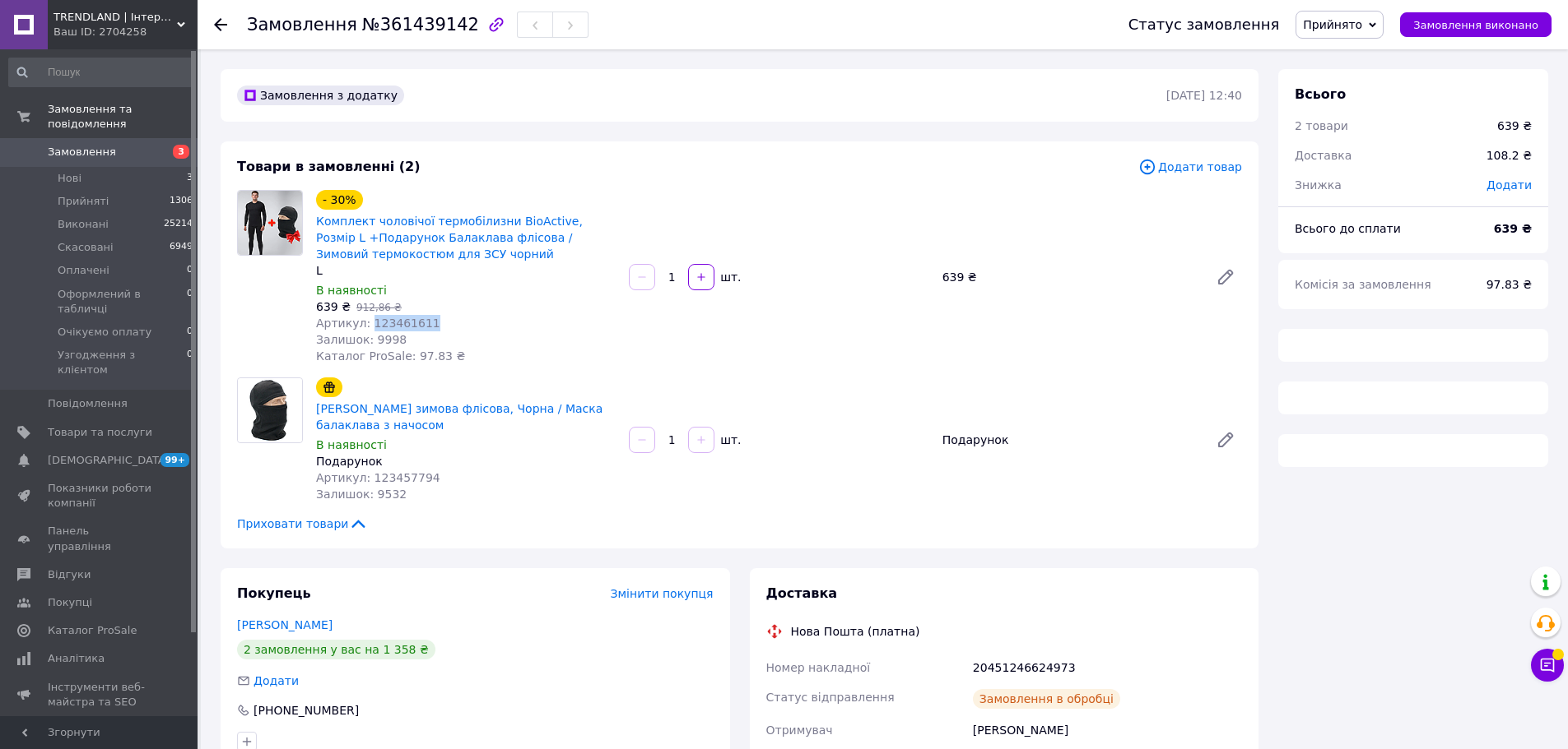
click at [394, 327] on span "Артикул: 123461611" at bounding box center [378, 323] width 124 height 13
copy span "123461611"
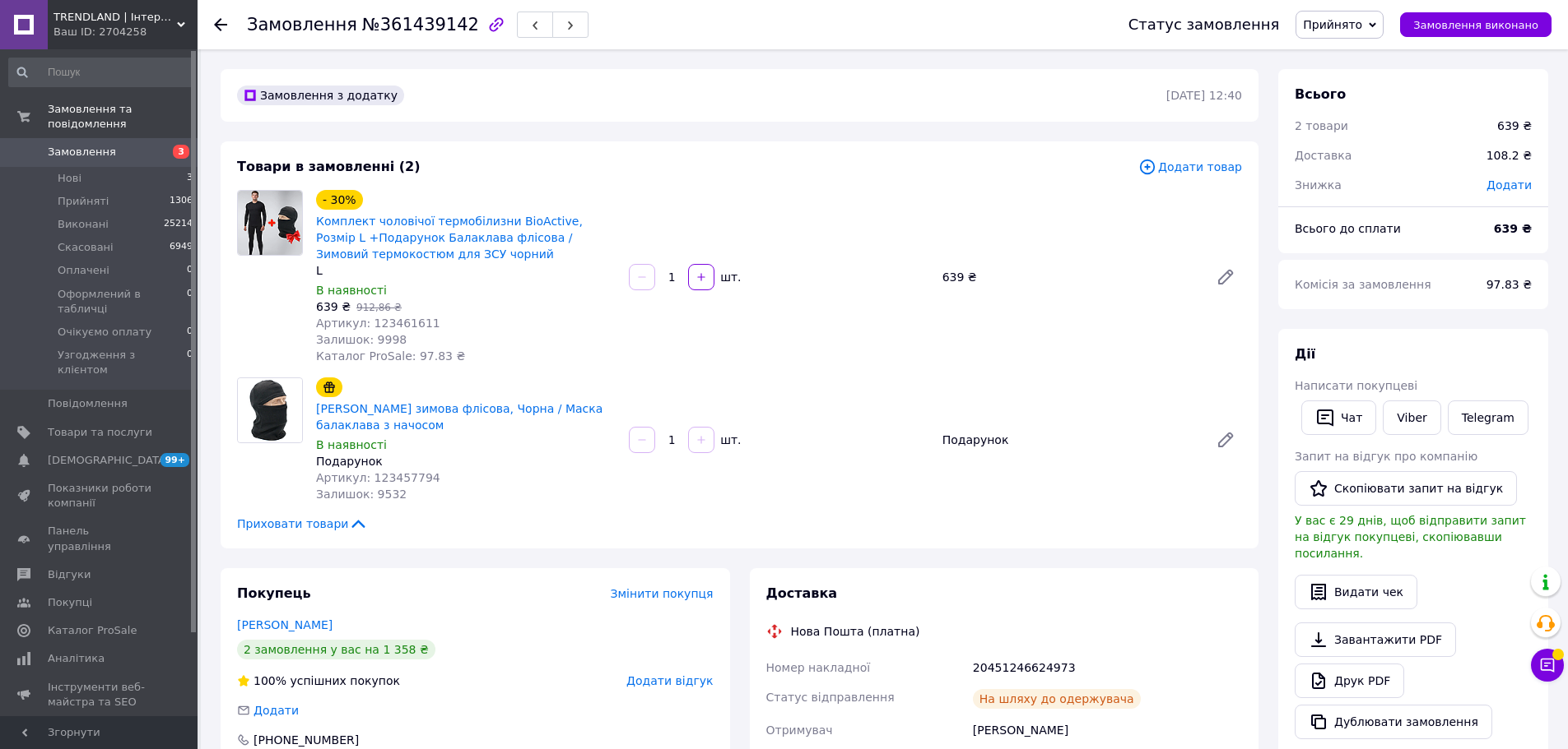
click at [384, 475] on span "Артикул: 123457794" at bounding box center [378, 477] width 124 height 13
copy span "123457794"
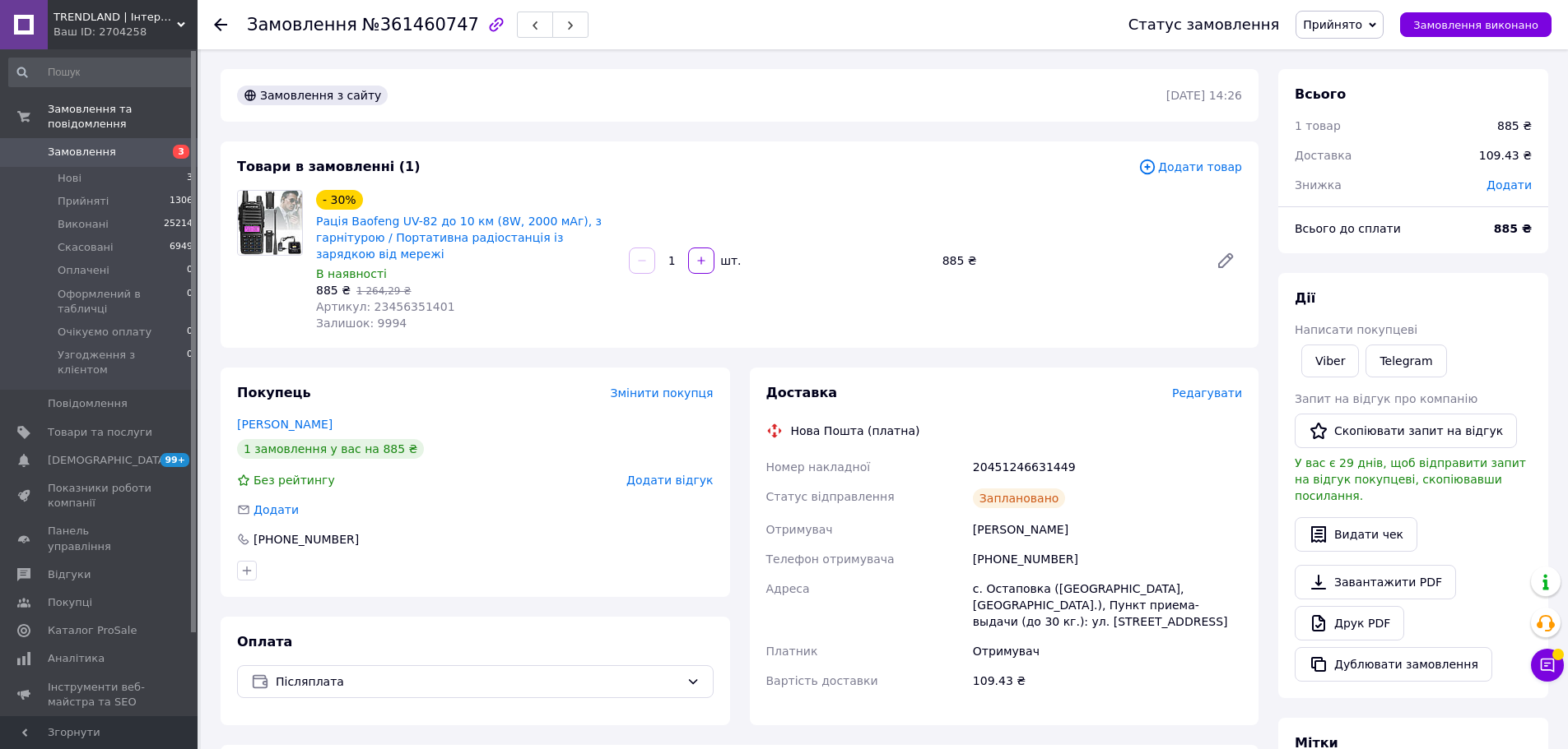
click at [405, 306] on span "Артикул: 23456351401" at bounding box center [385, 307] width 139 height 13
copy span "23456351401"
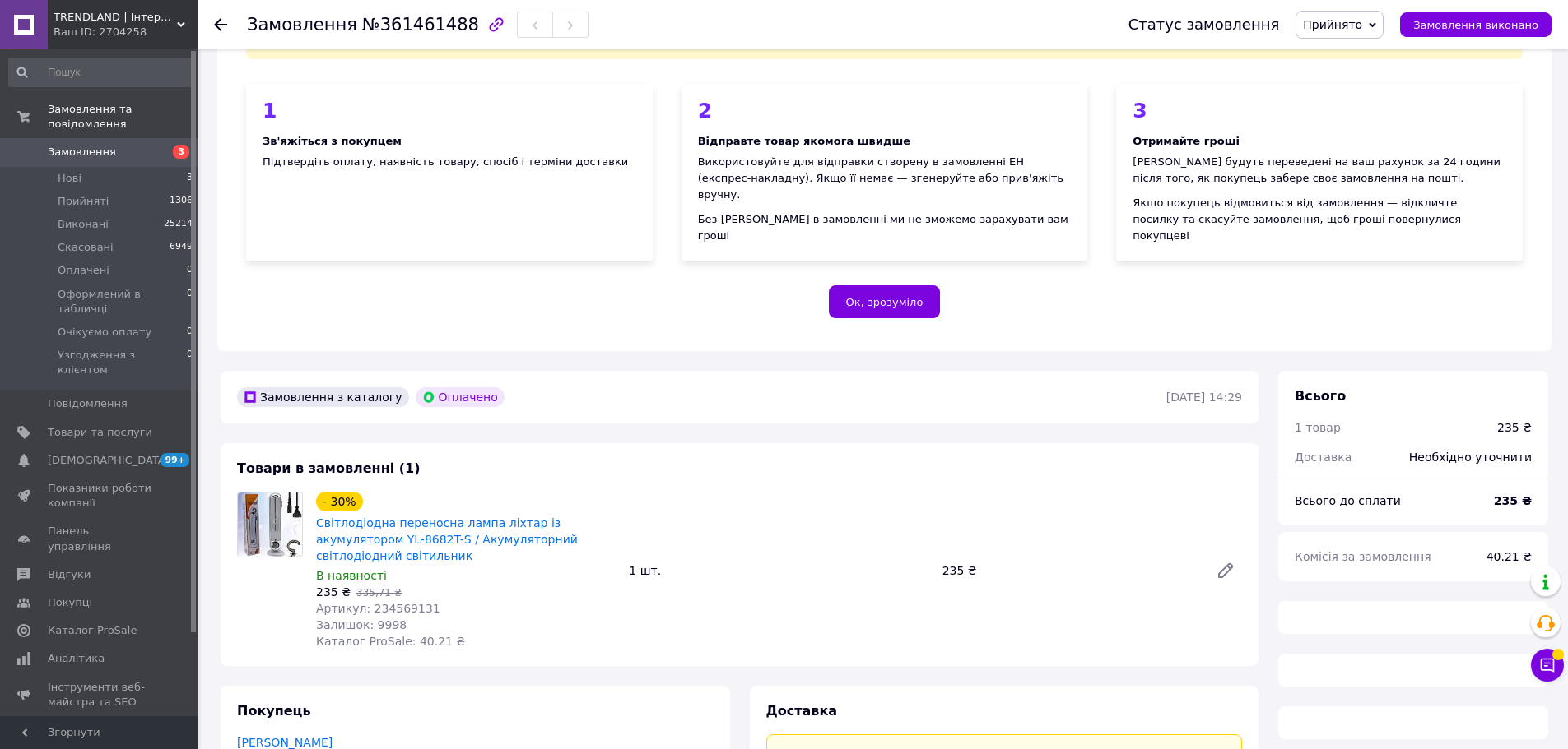
scroll to position [165, 0]
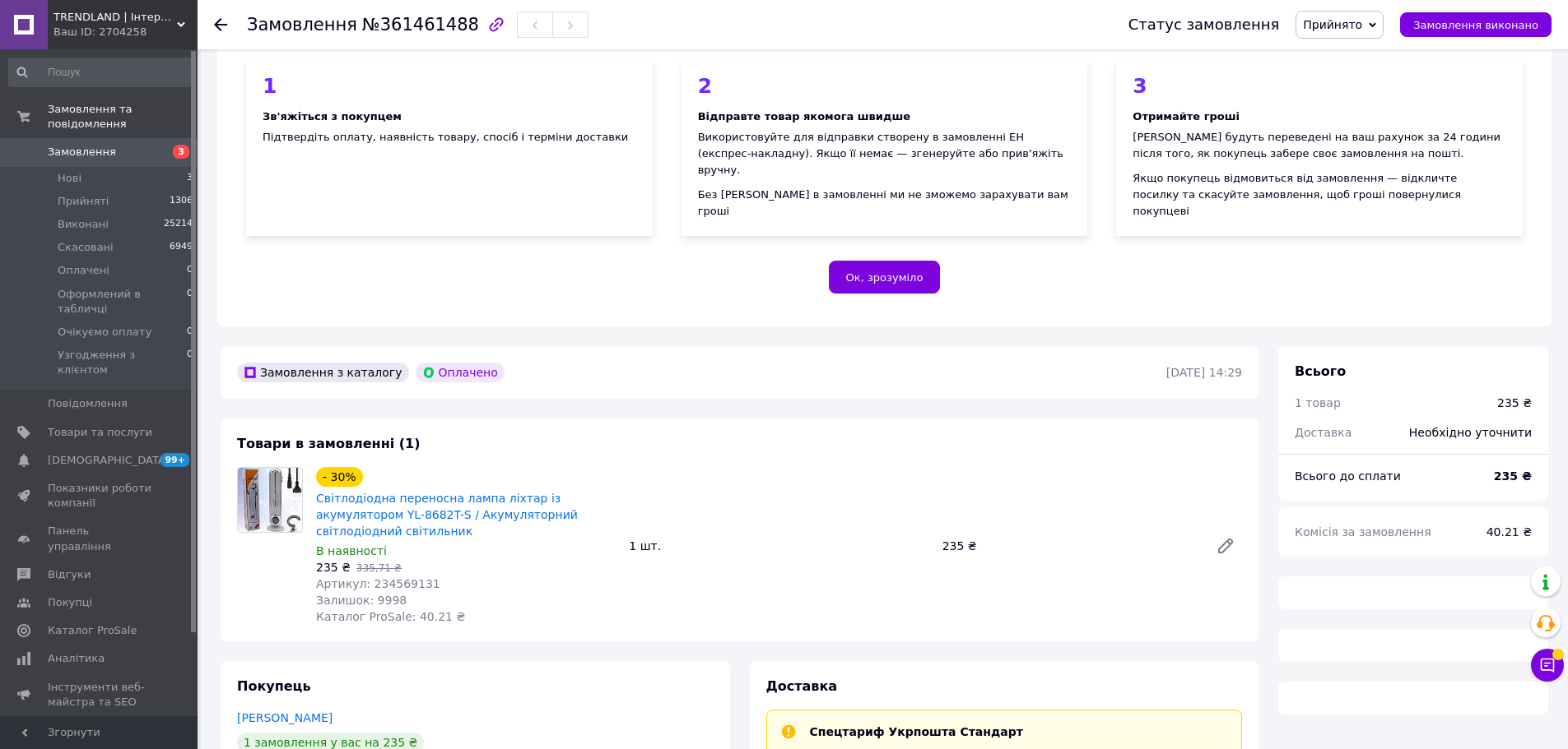
click at [394, 577] on span "Артикул: 234569131" at bounding box center [378, 583] width 124 height 13
copy span "234569131"
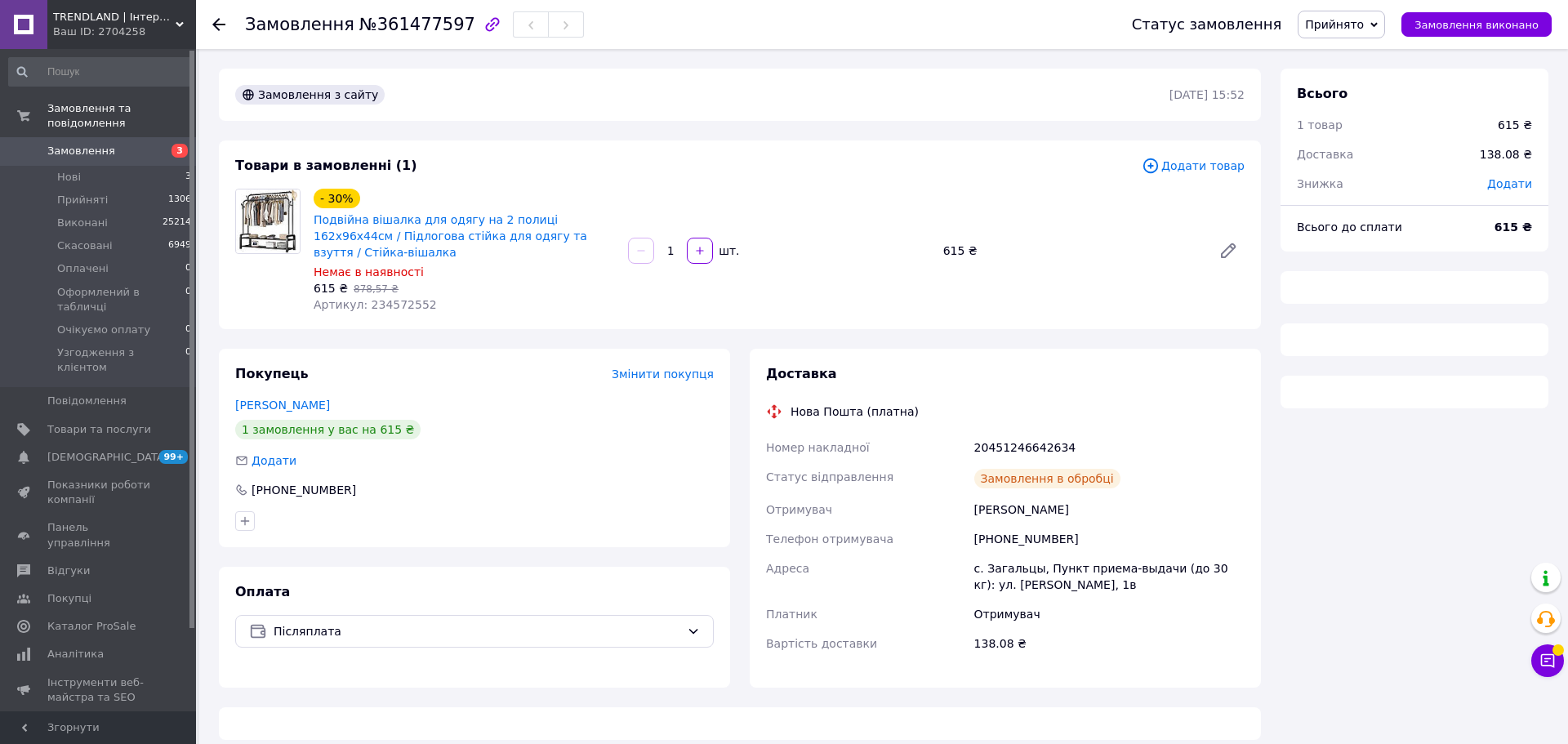
click at [392, 299] on span "Артикул: 234572552" at bounding box center [375, 305] width 123 height 13
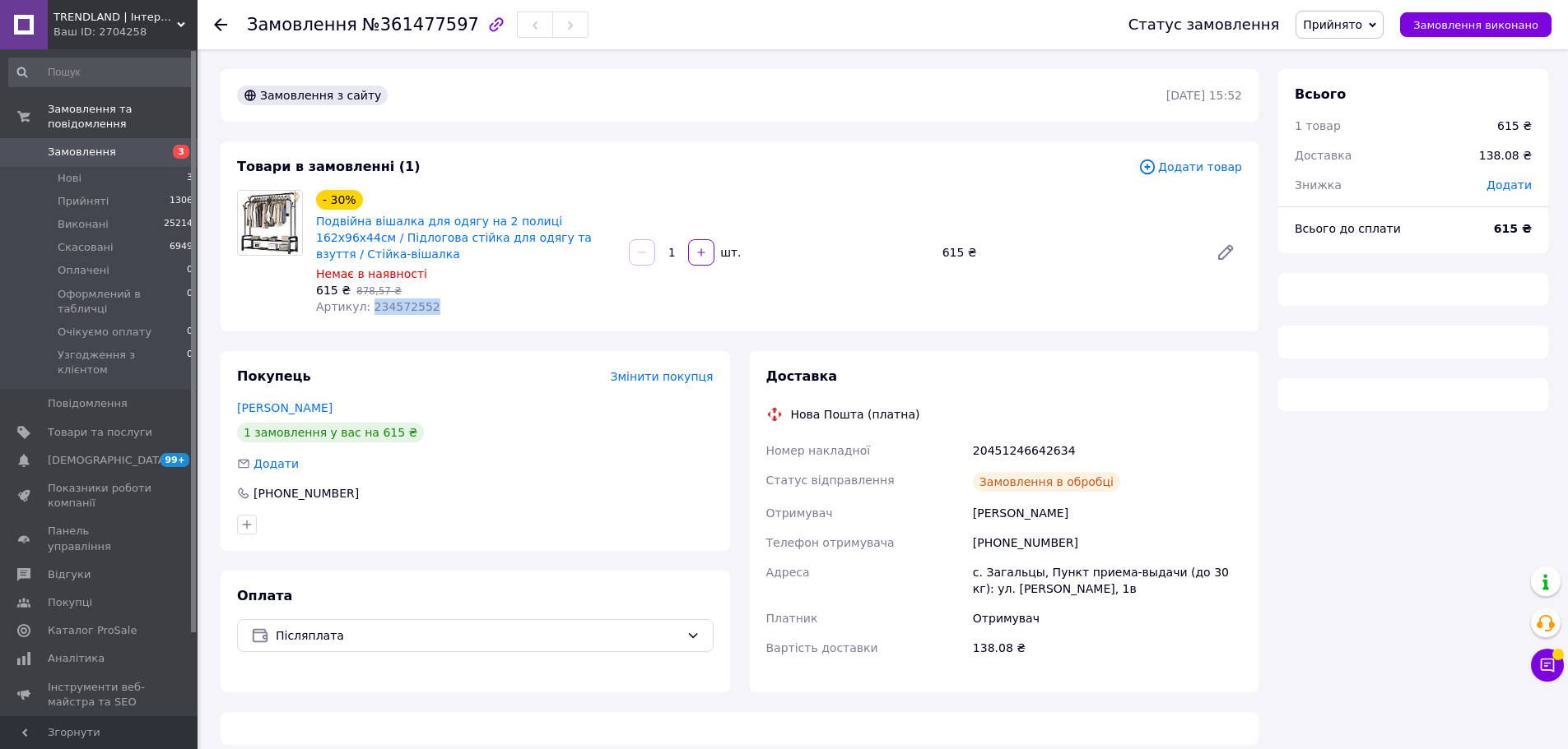
copy span "234572552"
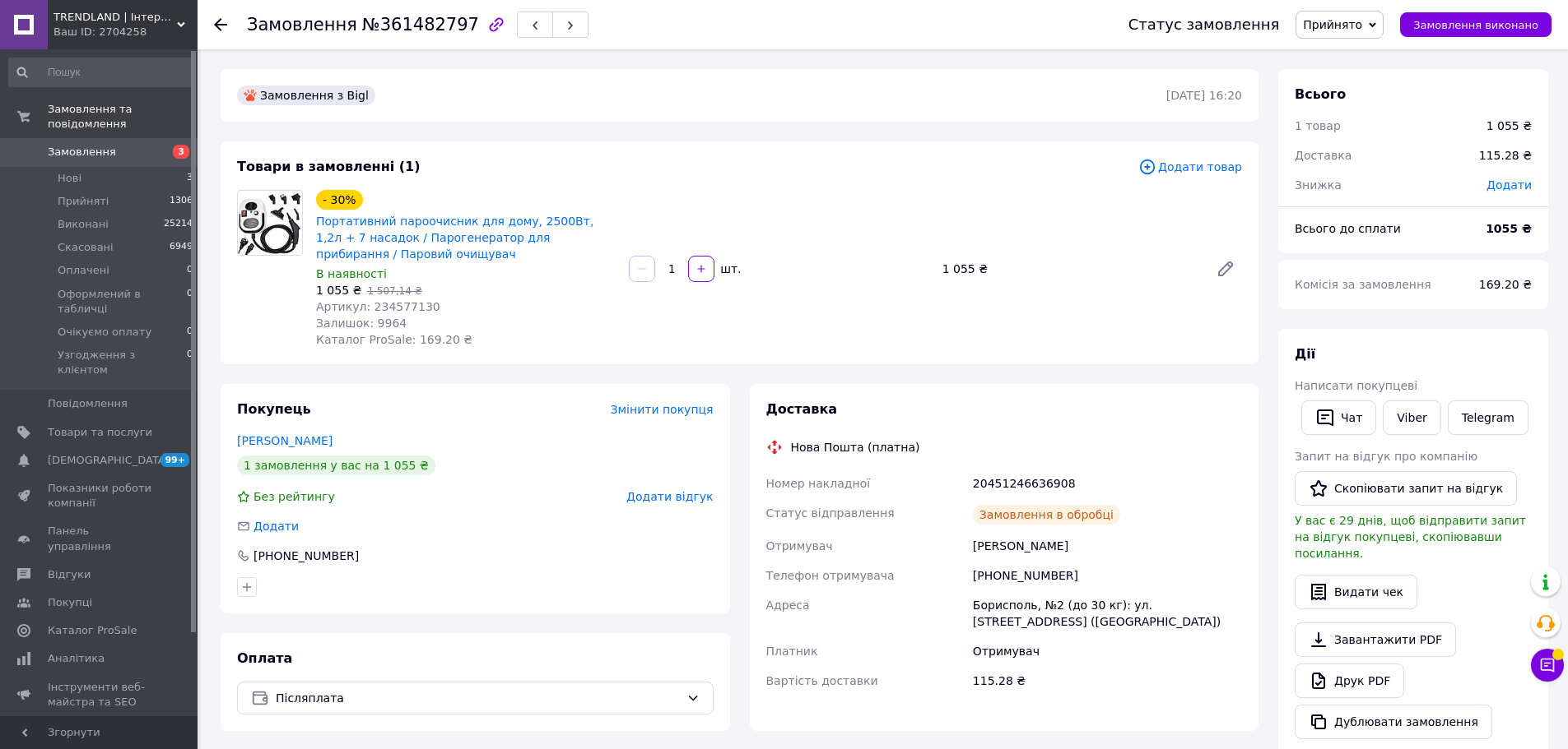
click at [398, 308] on span "Артикул: 234577130" at bounding box center [378, 307] width 124 height 13
copy span "234577130"
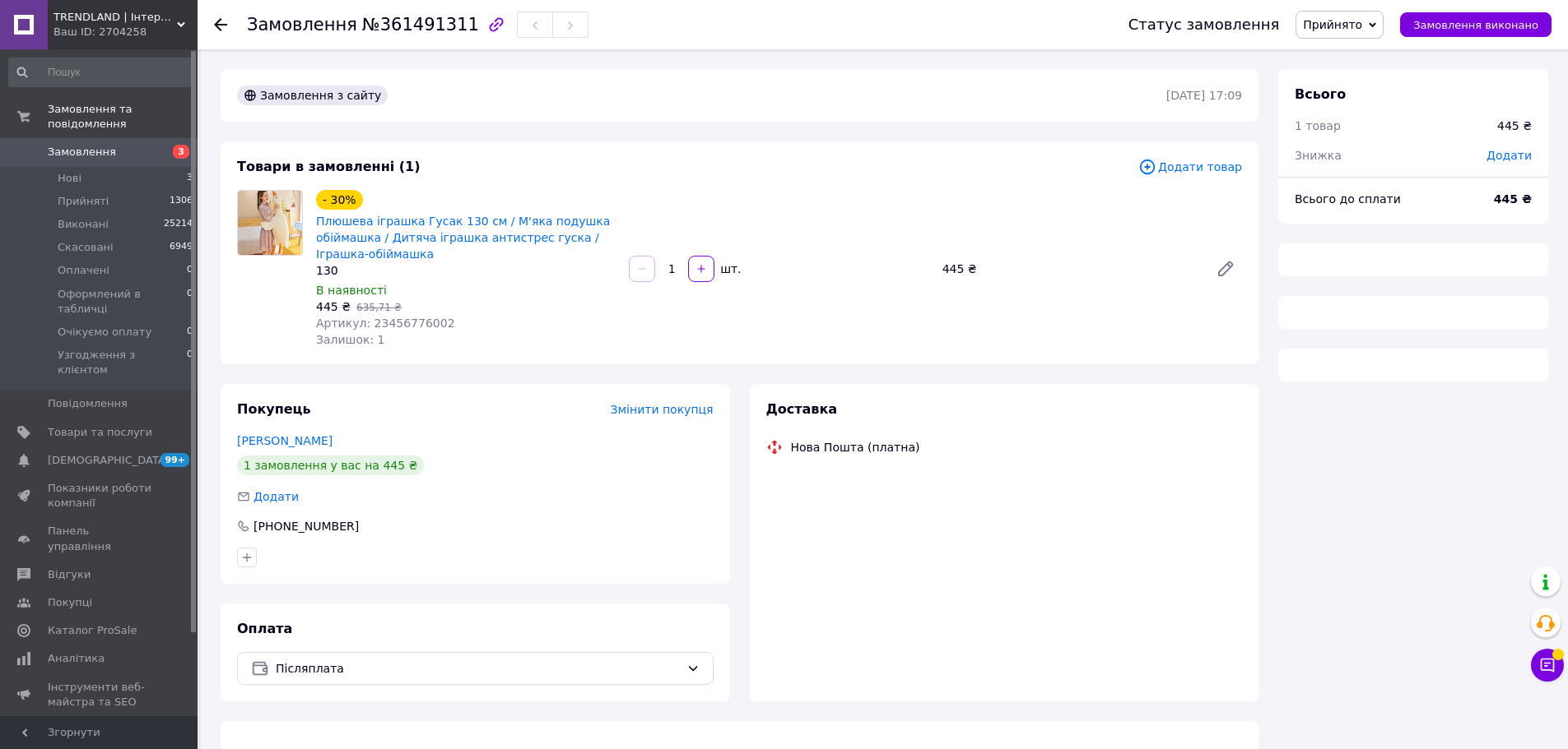
click at [408, 325] on span "Артикул: 23456776002" at bounding box center [385, 323] width 139 height 13
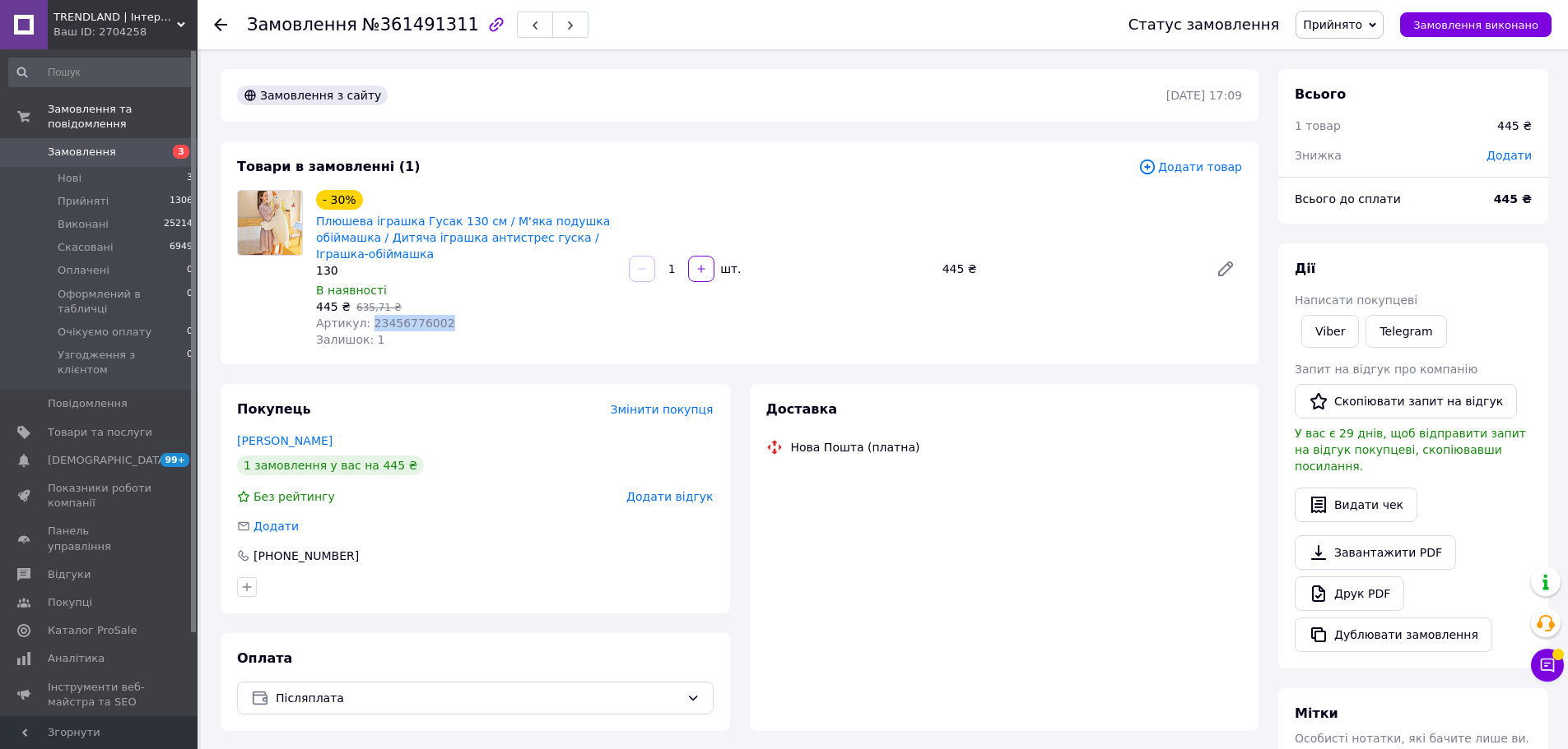
click at [408, 325] on span "Артикул: 23456776002" at bounding box center [385, 323] width 139 height 13
copy span "23456776002"
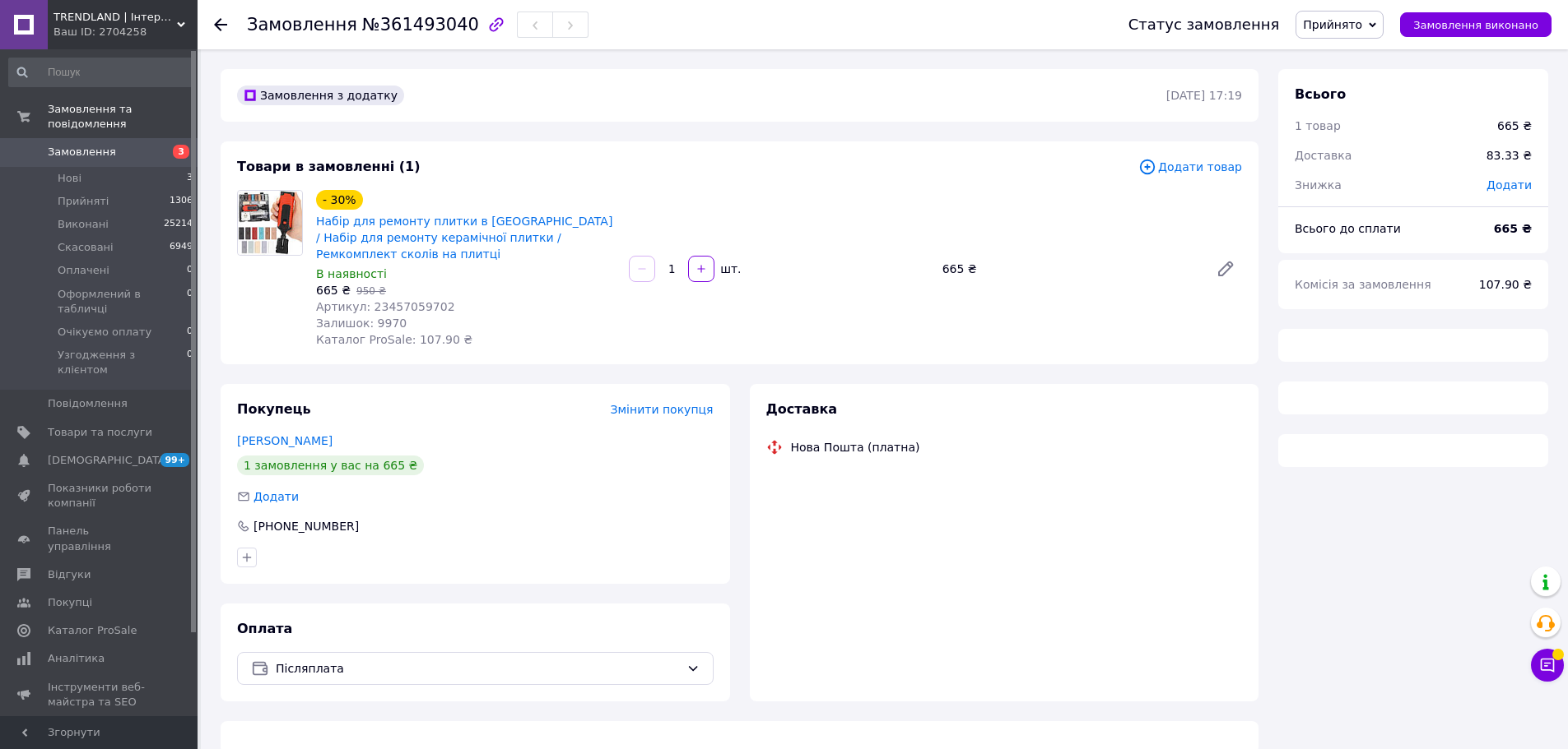
click at [405, 301] on span "Артикул: 23457059702" at bounding box center [385, 307] width 139 height 13
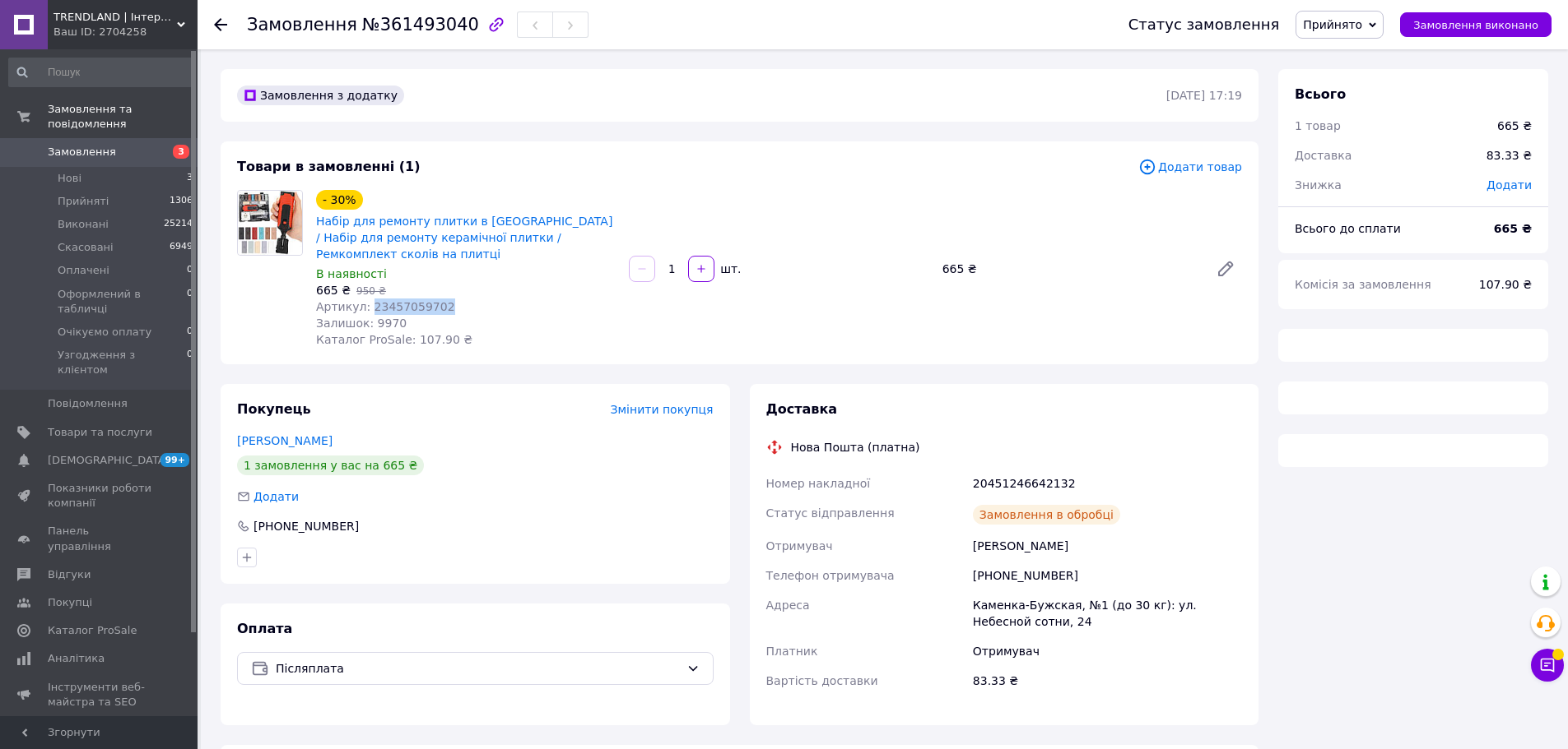
click at [405, 301] on span "Артикул: 23457059702" at bounding box center [385, 307] width 139 height 13
copy span "23457059702"
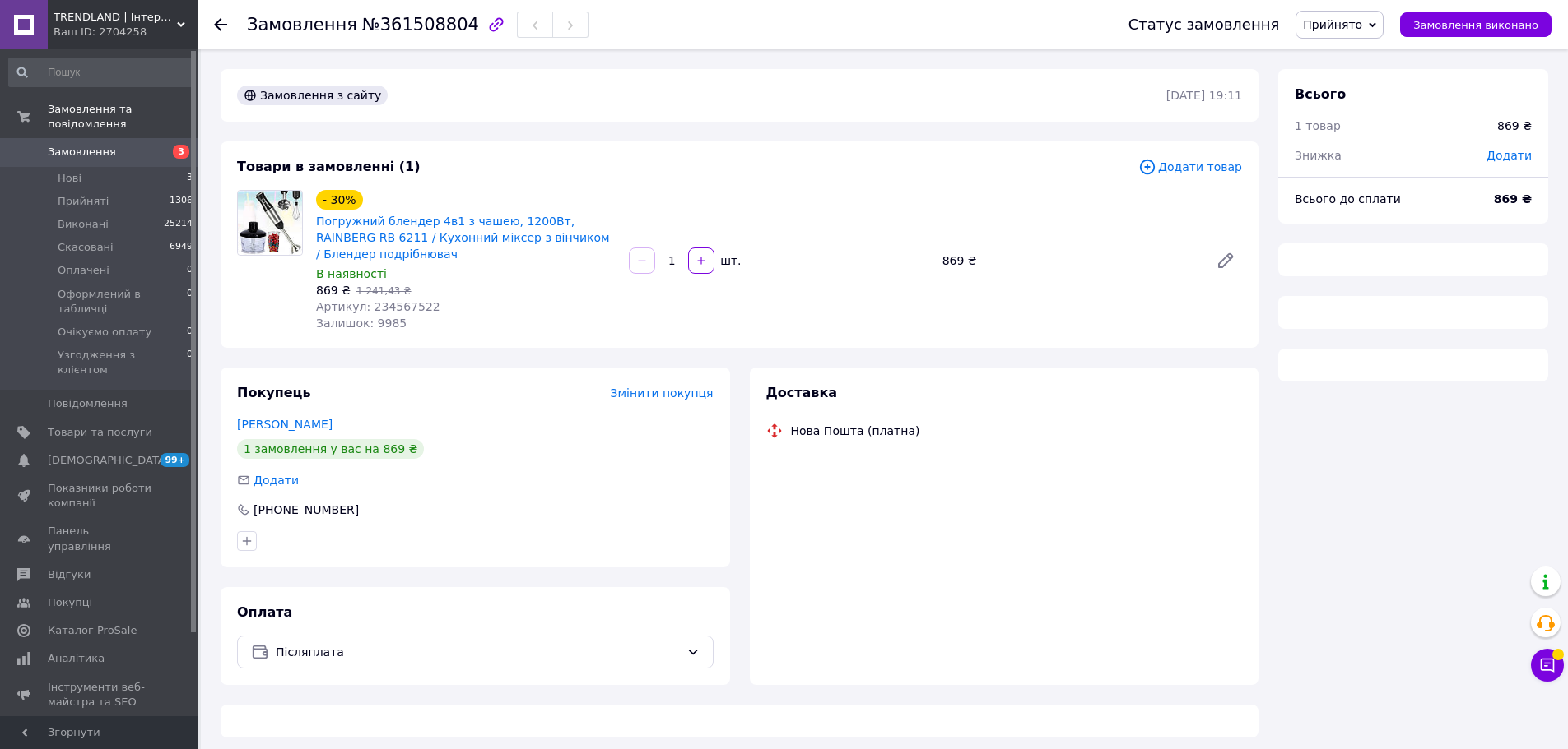
click at [402, 306] on span "Артикул: 234567522" at bounding box center [378, 307] width 124 height 13
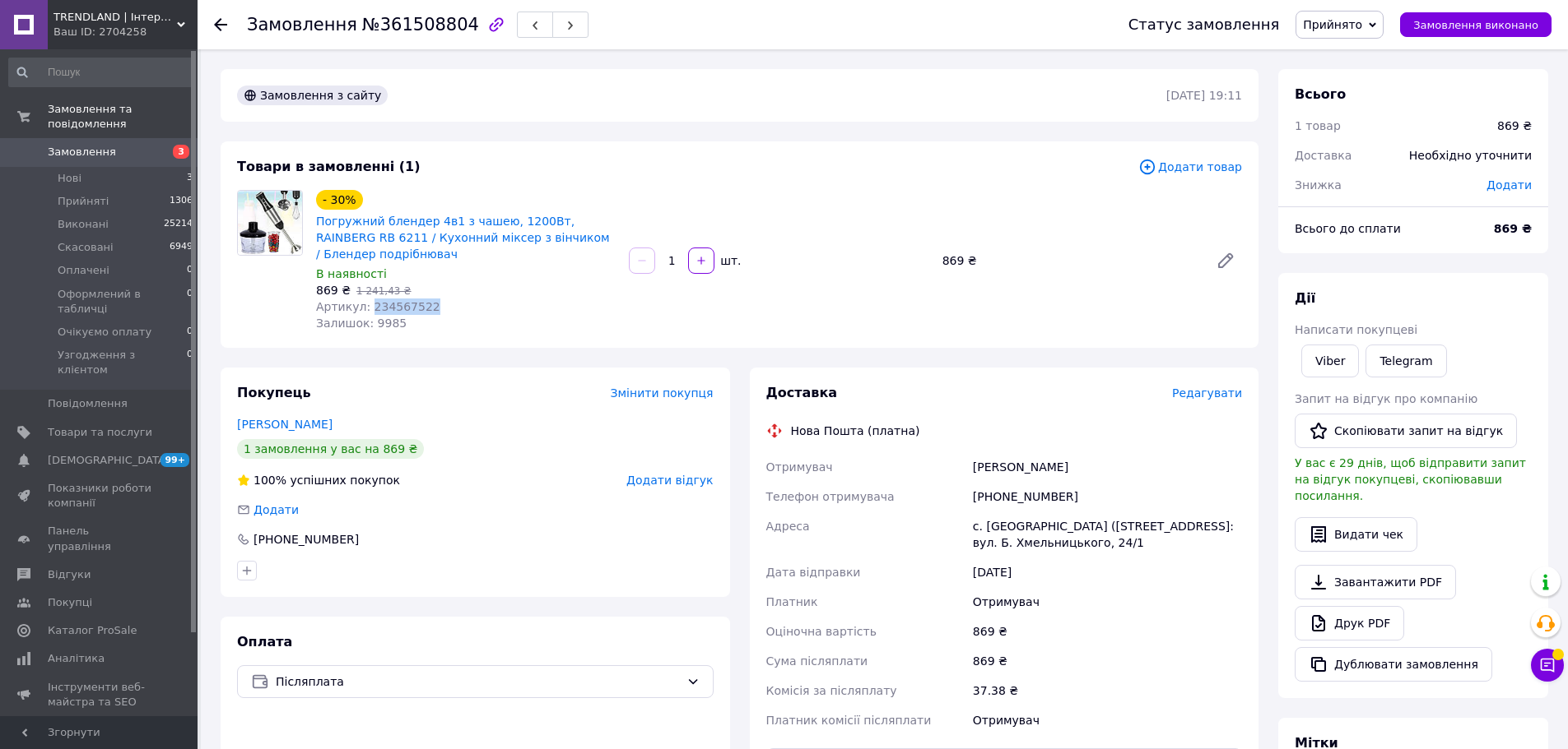
click at [402, 306] on span "Артикул: 234567522" at bounding box center [378, 307] width 124 height 13
copy span "234567522"
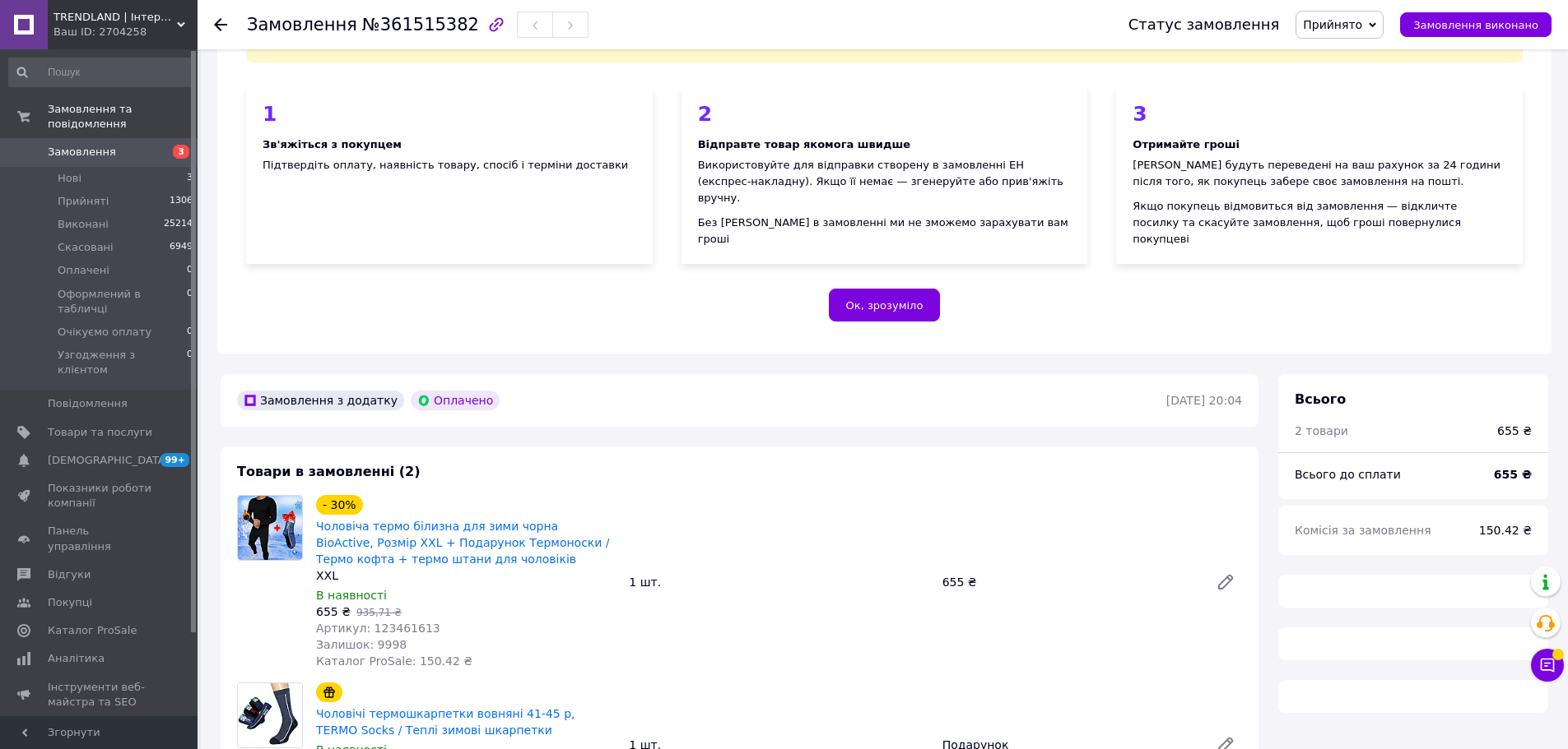
scroll to position [165, 0]
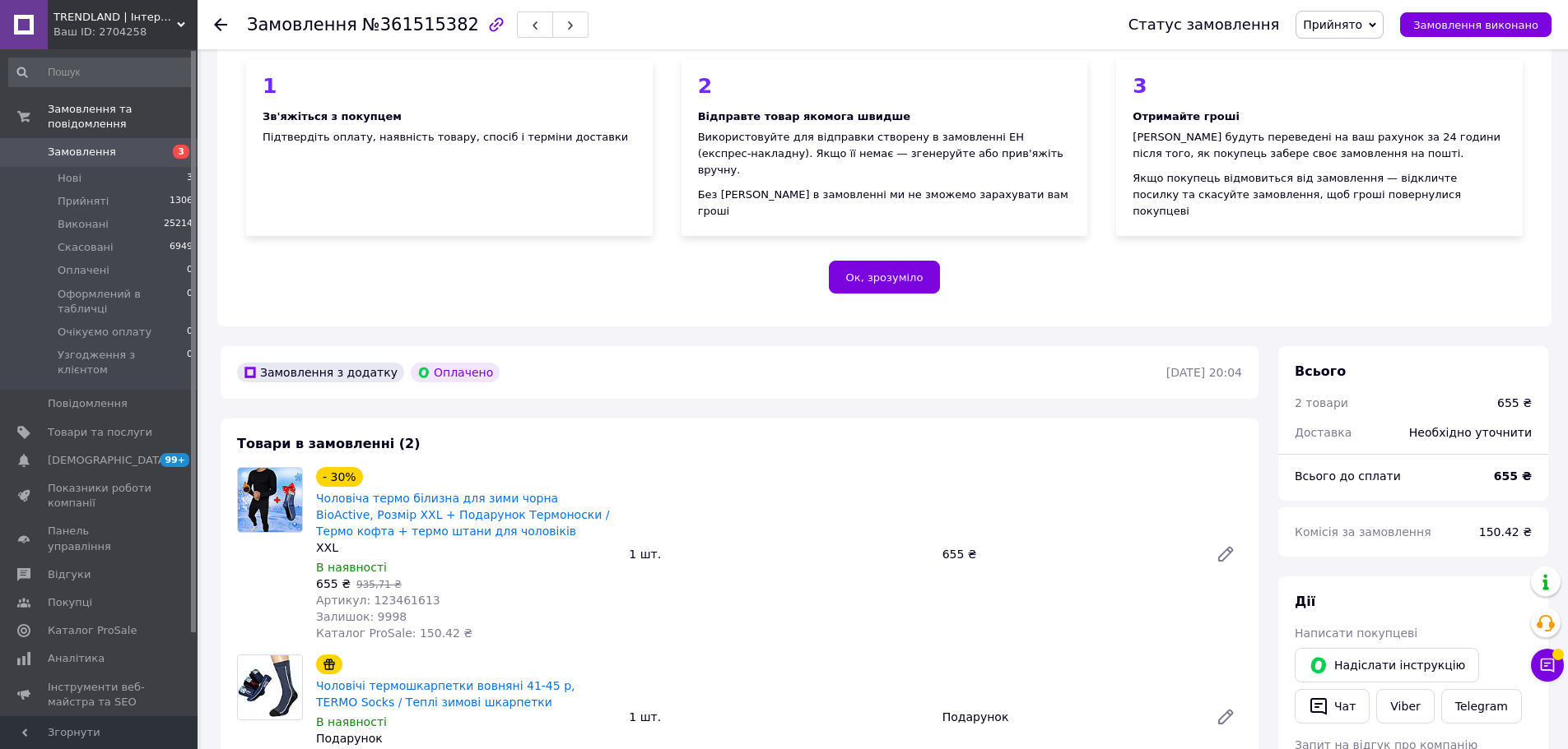
click at [407, 594] on span "Артикул: 123461613" at bounding box center [378, 600] width 124 height 13
copy span "123461613"
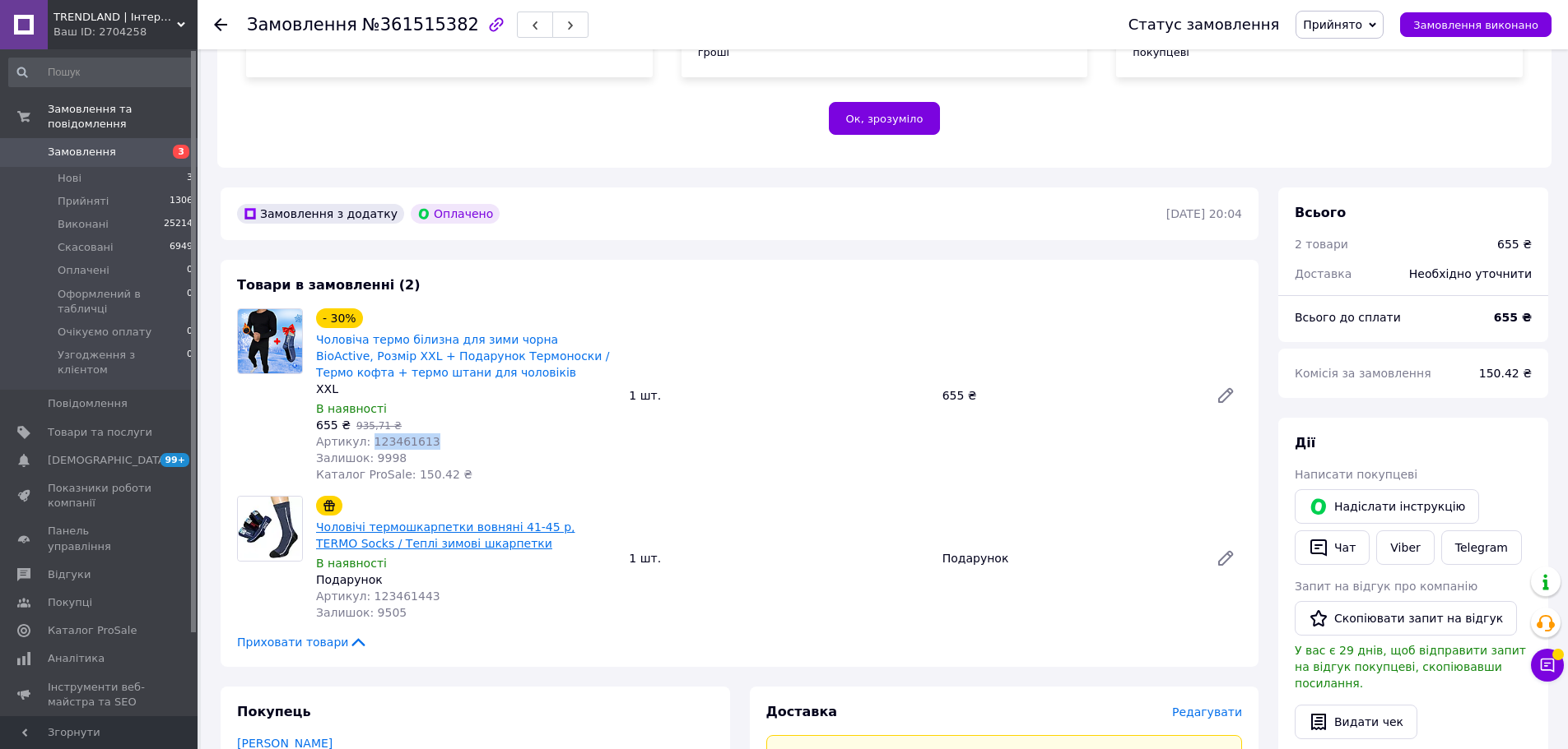
scroll to position [329, 0]
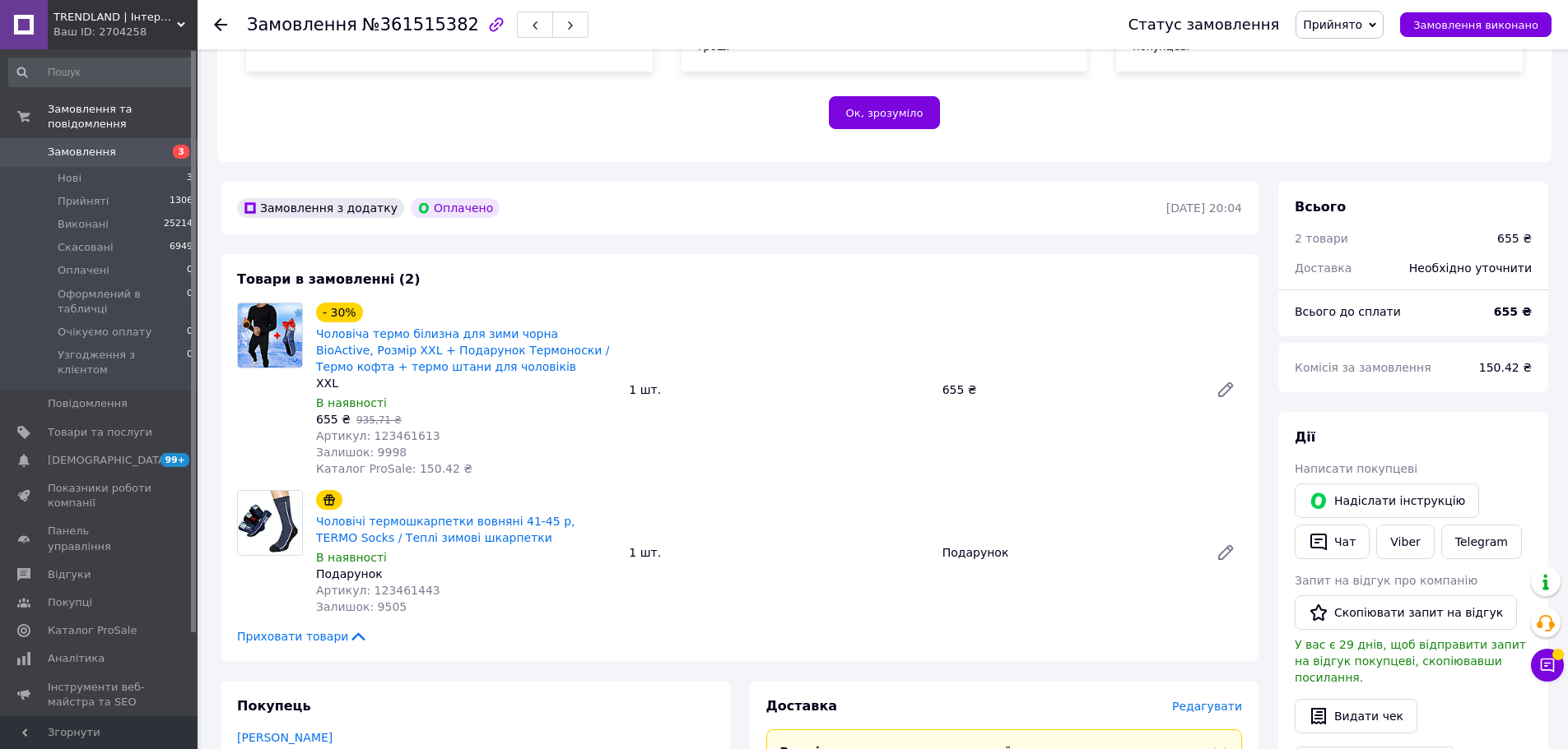
click at [406, 584] on span "Артикул: 123461443" at bounding box center [378, 590] width 124 height 13
copy span "123461443"
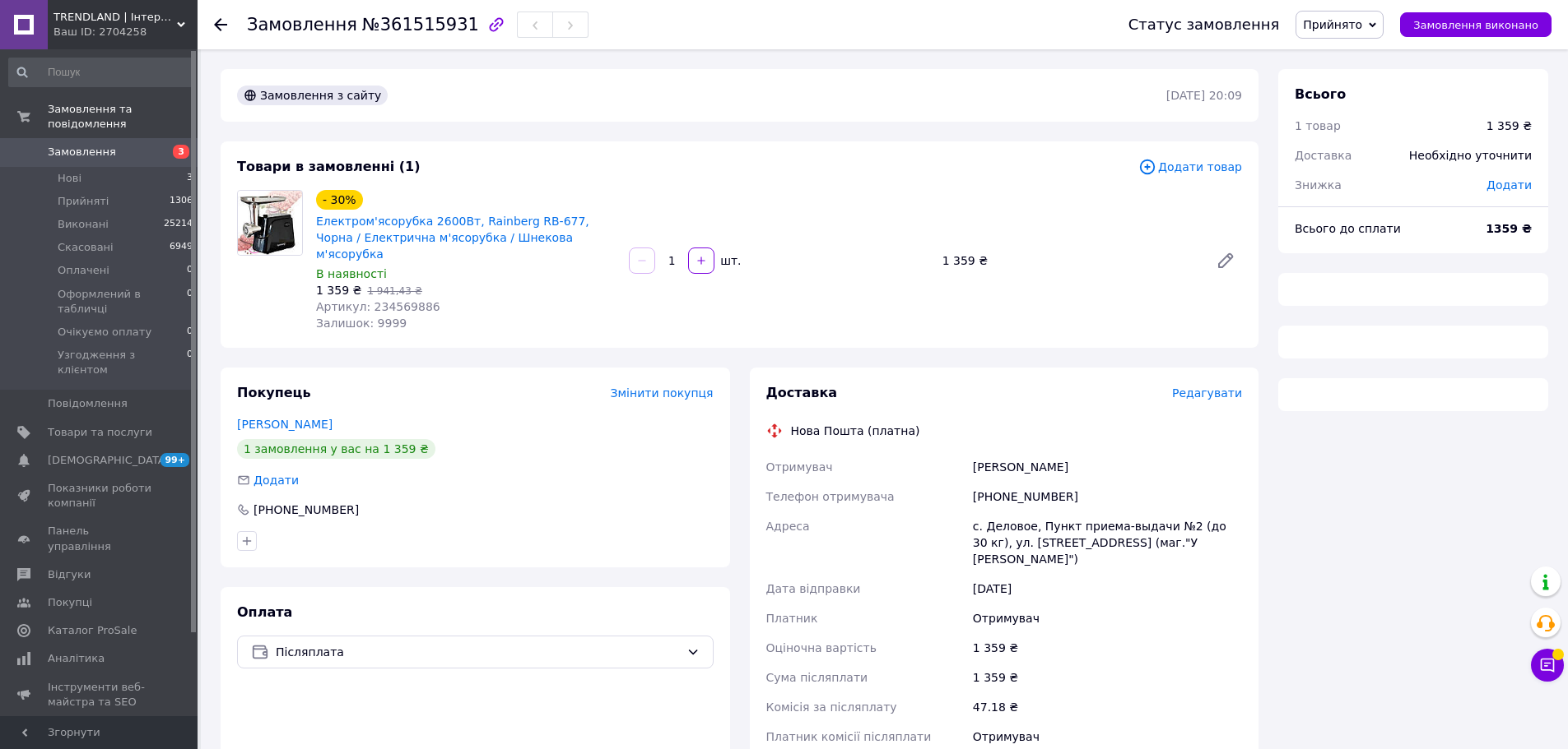
click at [408, 301] on span "Артикул: 234569886" at bounding box center [378, 307] width 124 height 13
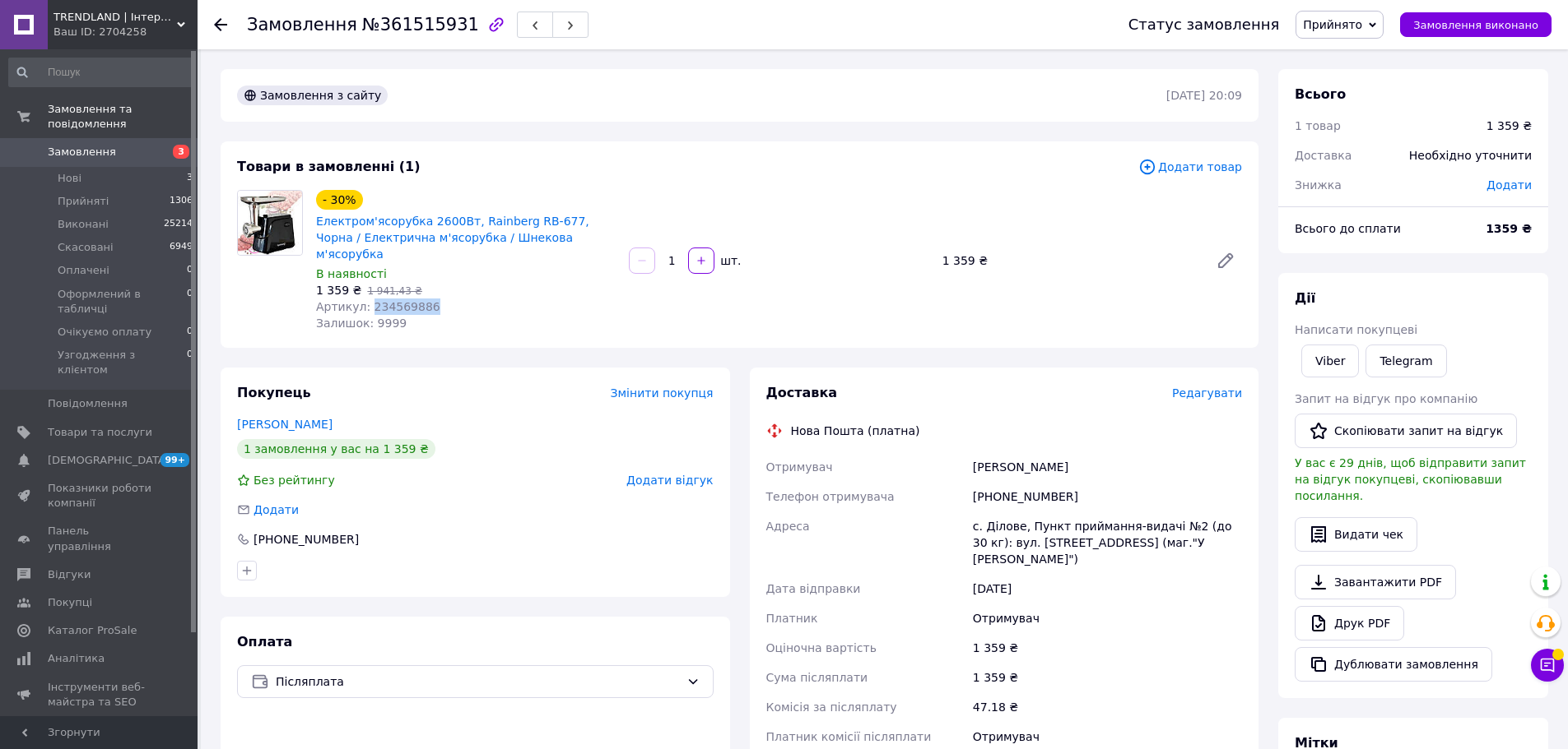
click at [408, 301] on span "Артикул: 234569886" at bounding box center [378, 307] width 124 height 13
copy span "234569886"
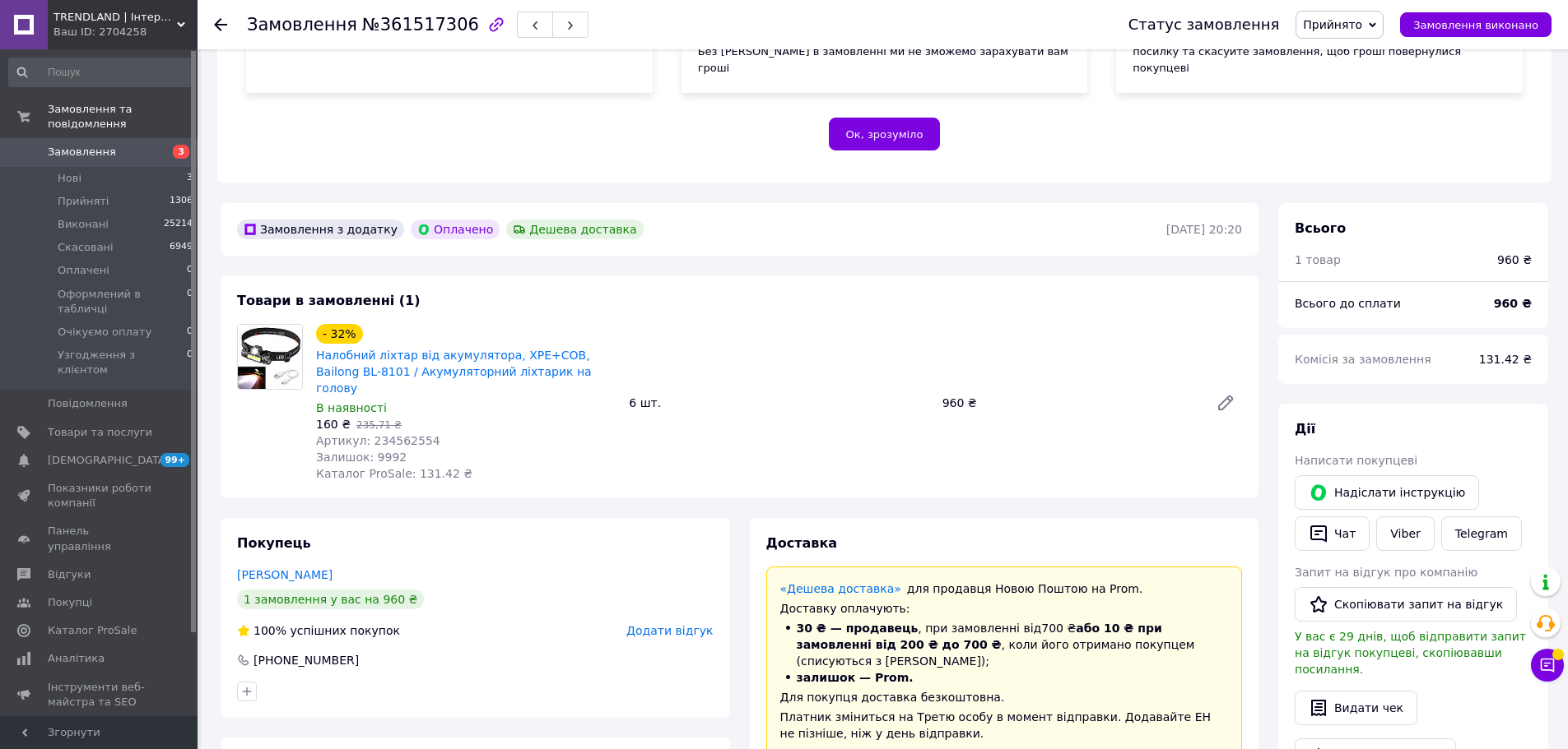
scroll to position [308, 0]
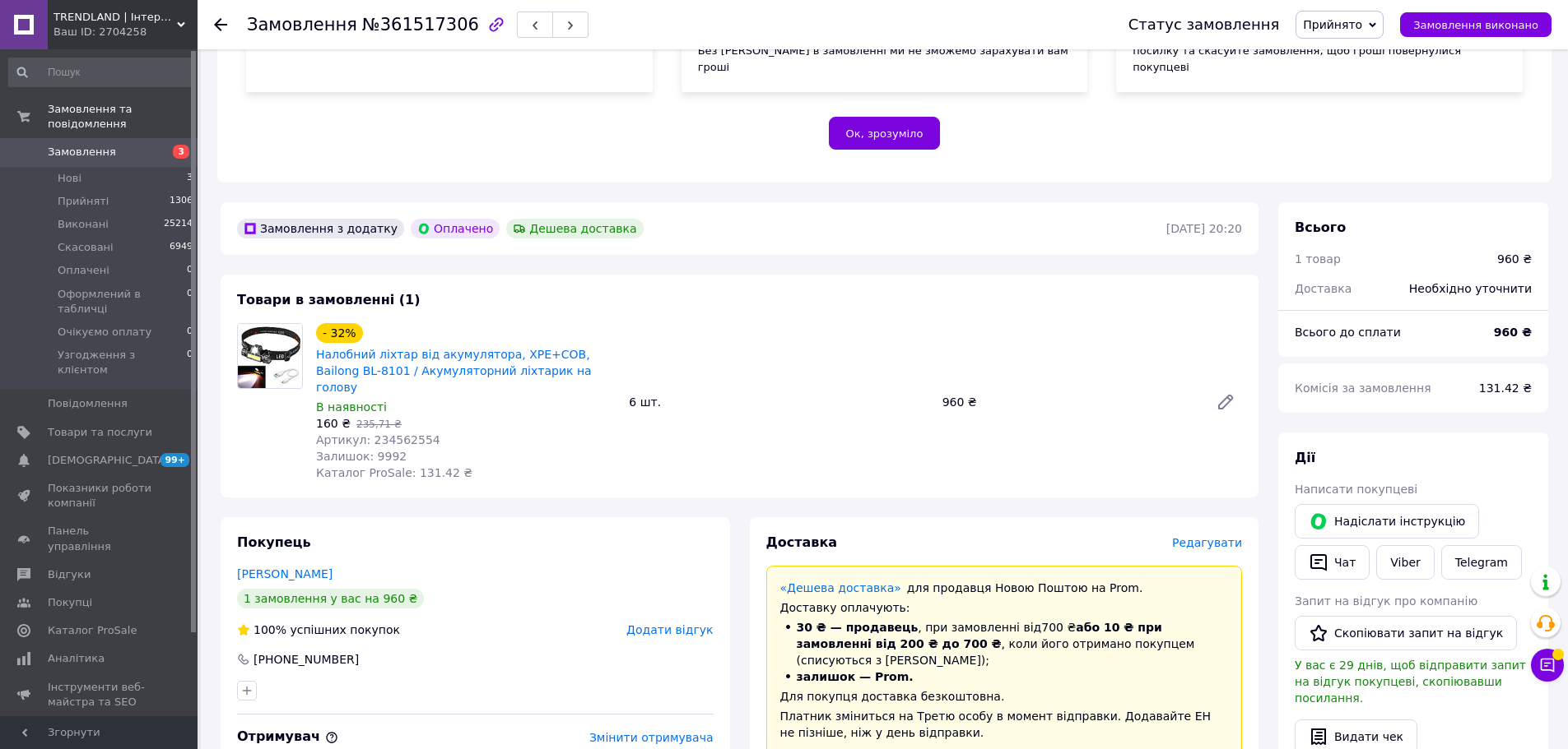
click at [402, 448] on div "Залишок: 9992" at bounding box center [466, 456] width 300 height 16
click at [405, 434] on span "Артикул: 234562554" at bounding box center [378, 440] width 124 height 13
copy span "234562554"
click at [413, 434] on span "Артикул: 234562554" at bounding box center [378, 440] width 124 height 13
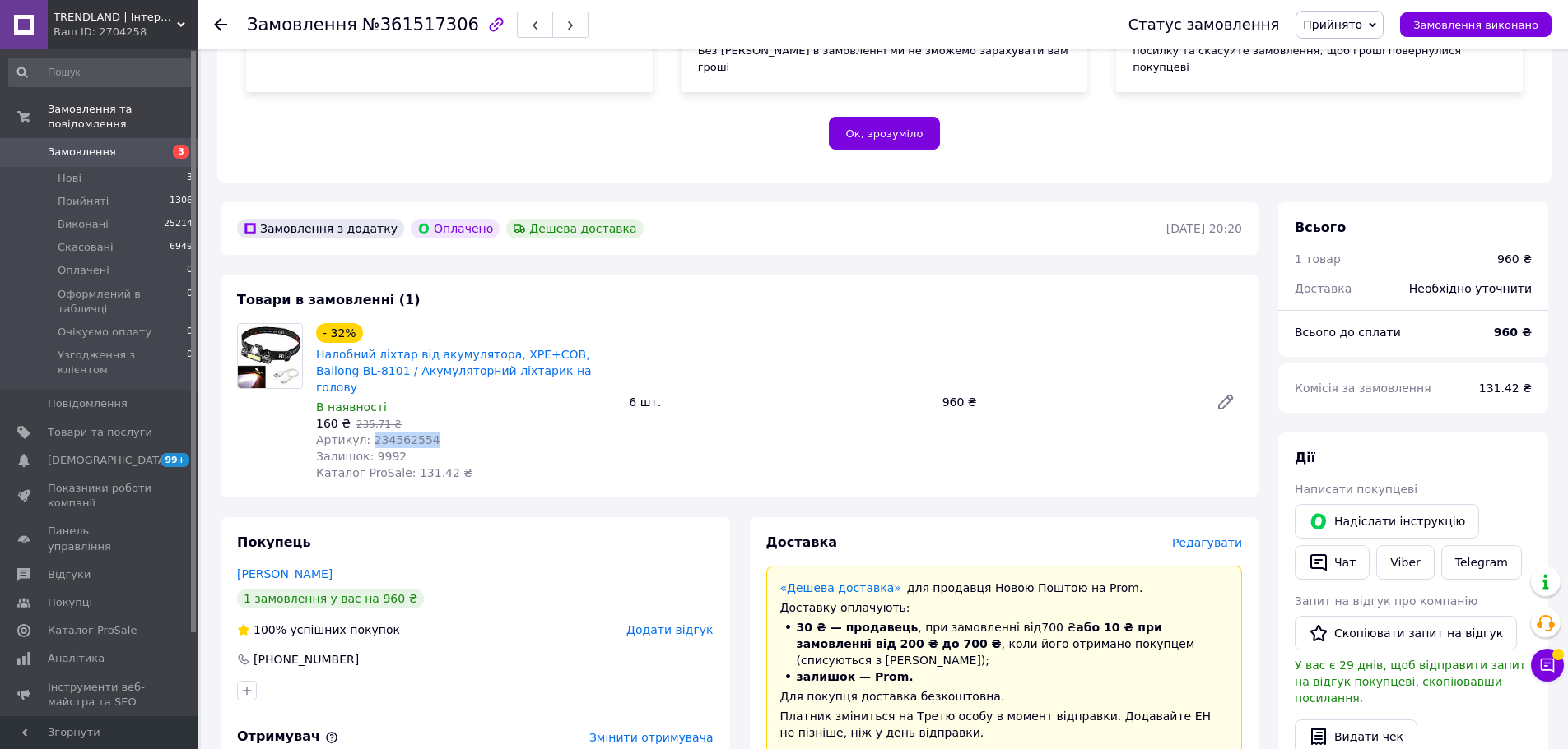
click at [413, 434] on span "Артикул: 234562554" at bounding box center [378, 440] width 124 height 13
click at [392, 434] on span "Артикул: 234562554" at bounding box center [378, 440] width 124 height 13
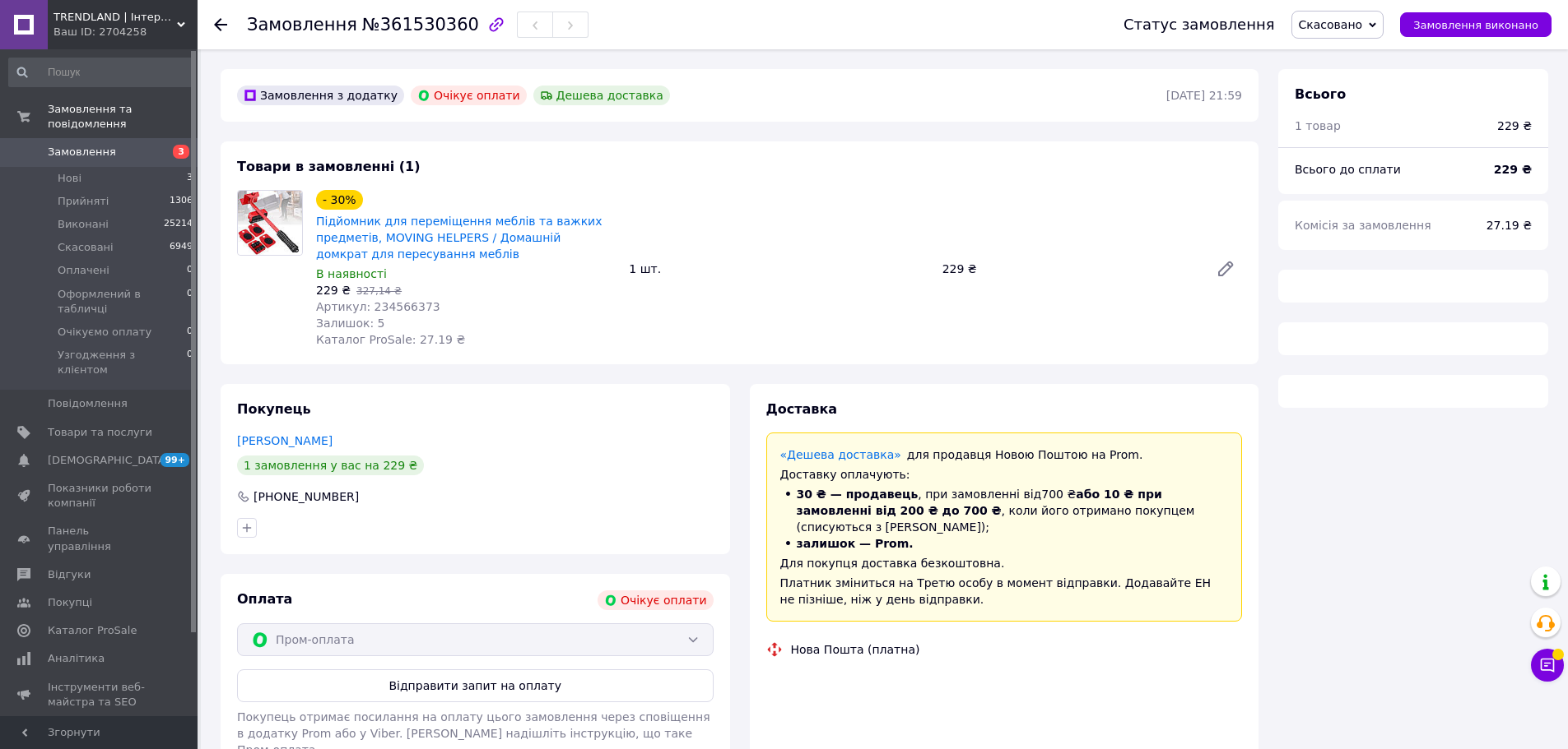
click at [393, 309] on span "Артикул: 234566373" at bounding box center [378, 307] width 124 height 13
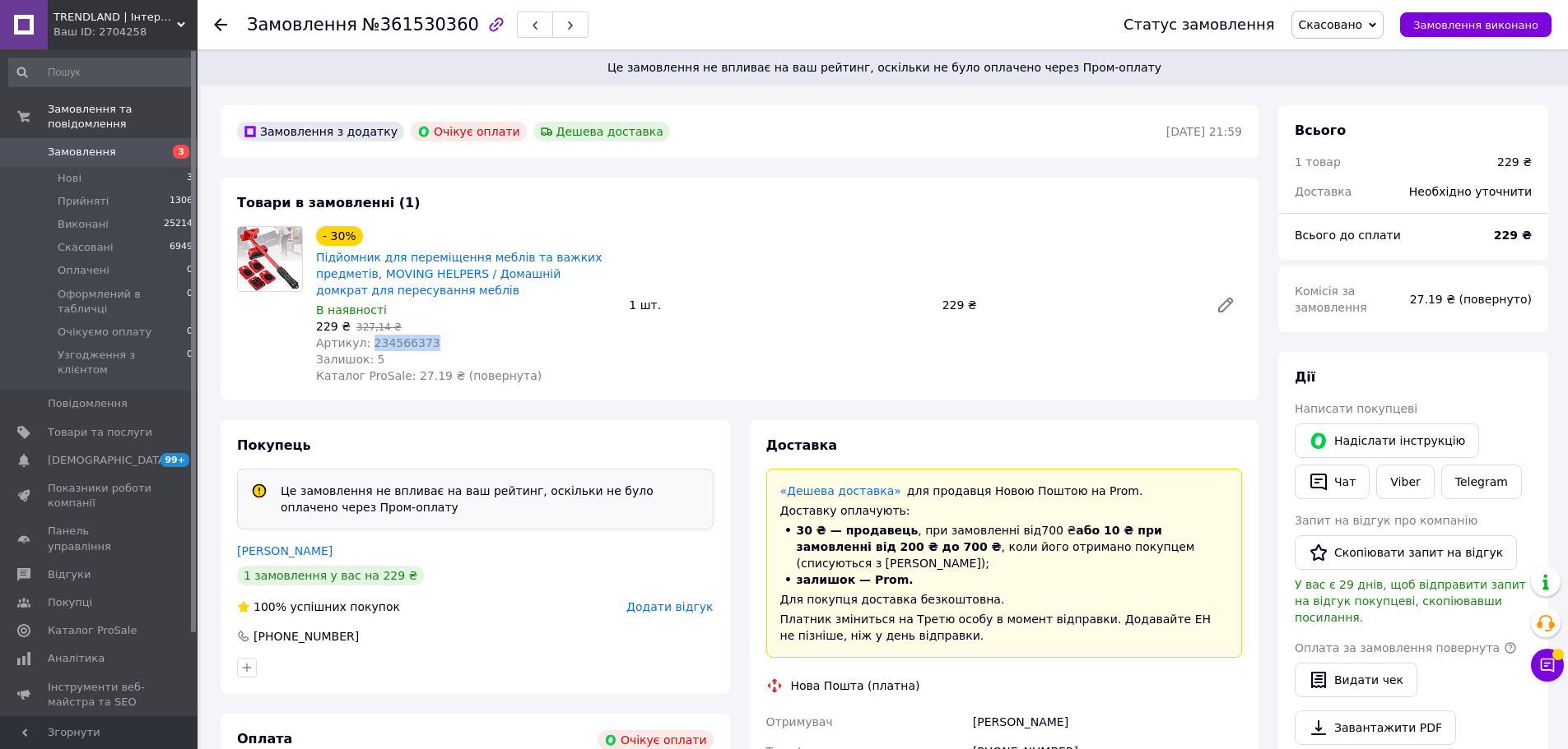
click at [393, 309] on div "- 30% Підйомник для переміщення меблів та важких предметів, MOVING HELPERS / До…" at bounding box center [466, 305] width 313 height 165
copy span "234566373"
click at [404, 337] on span "Артикул: 234566373" at bounding box center [378, 342] width 124 height 13
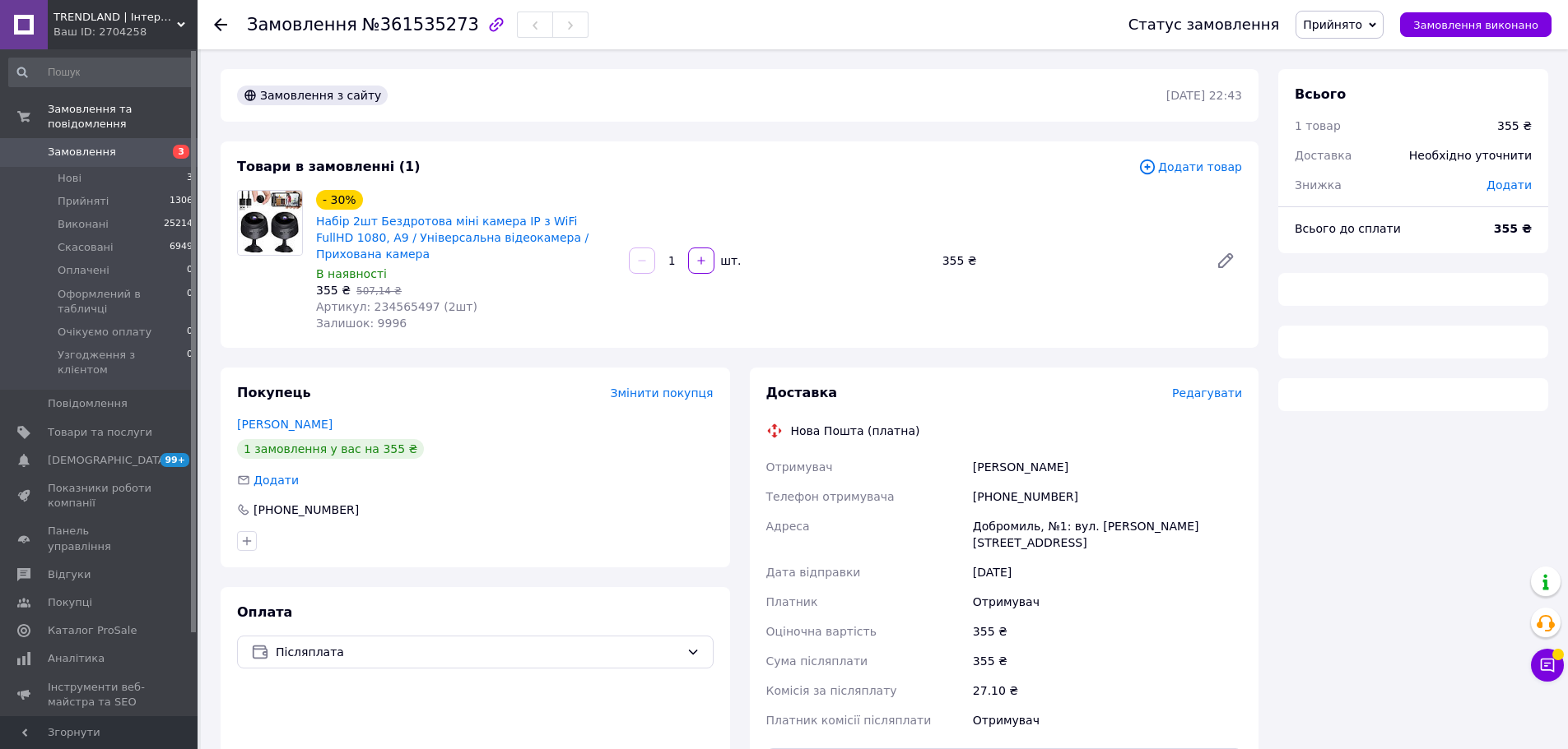
click at [412, 301] on span "Артикул: 234565497 (2шт)" at bounding box center [396, 307] width 161 height 13
copy span "234565497"
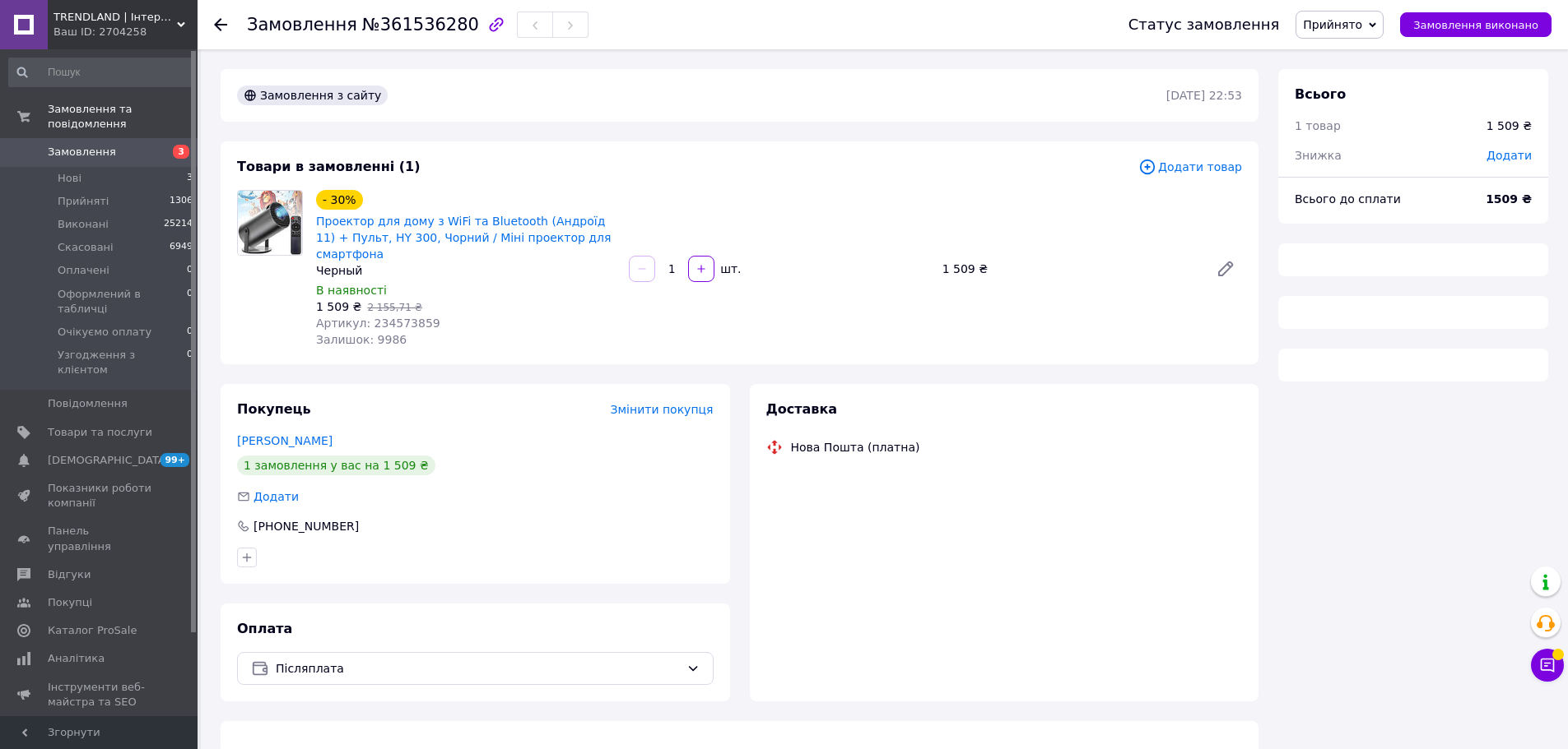
click at [379, 317] on span "Артикул: 234573859" at bounding box center [378, 323] width 124 height 13
copy span "234573859"
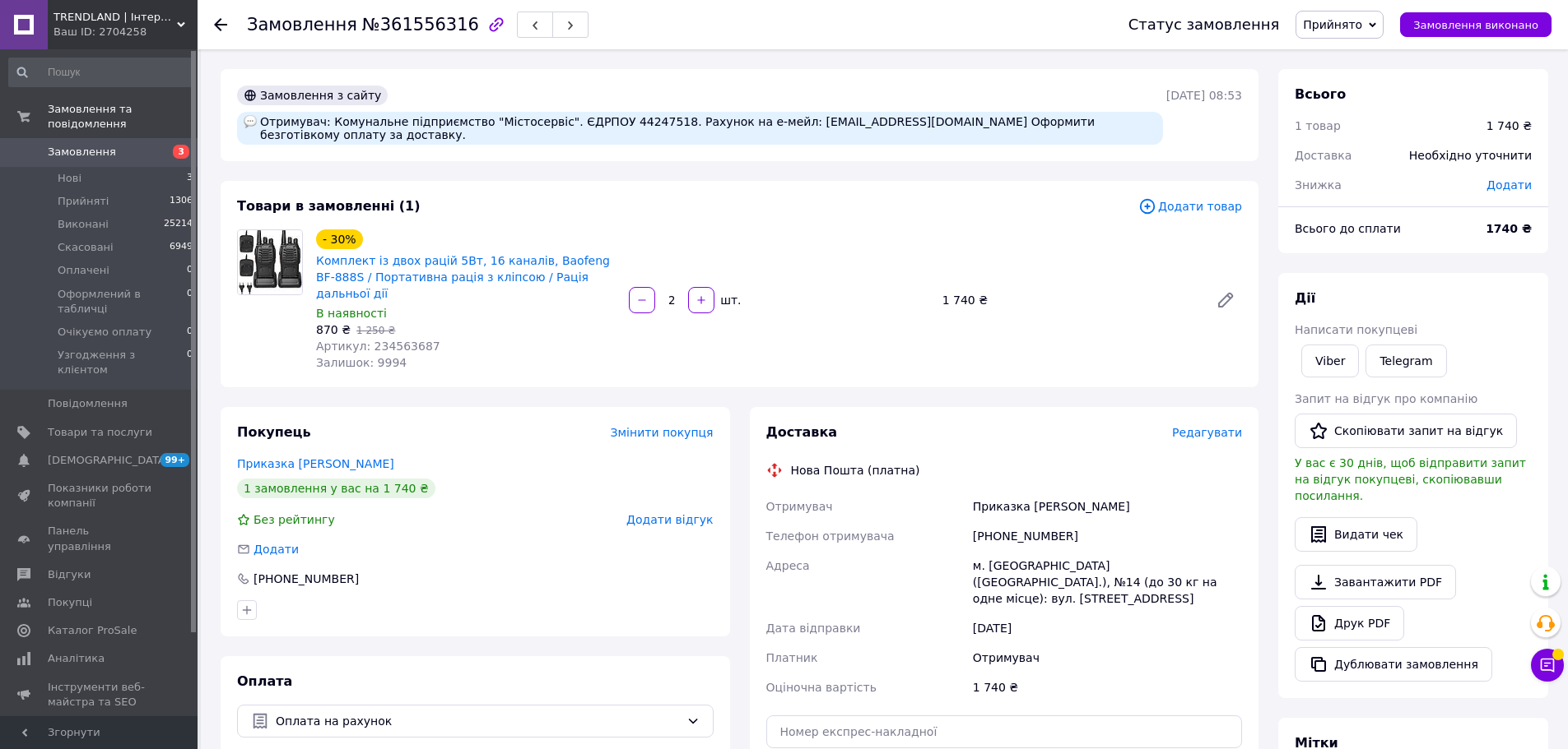
click at [385, 340] on span "Артикул: 234563687" at bounding box center [378, 346] width 124 height 13
copy span "234563687"
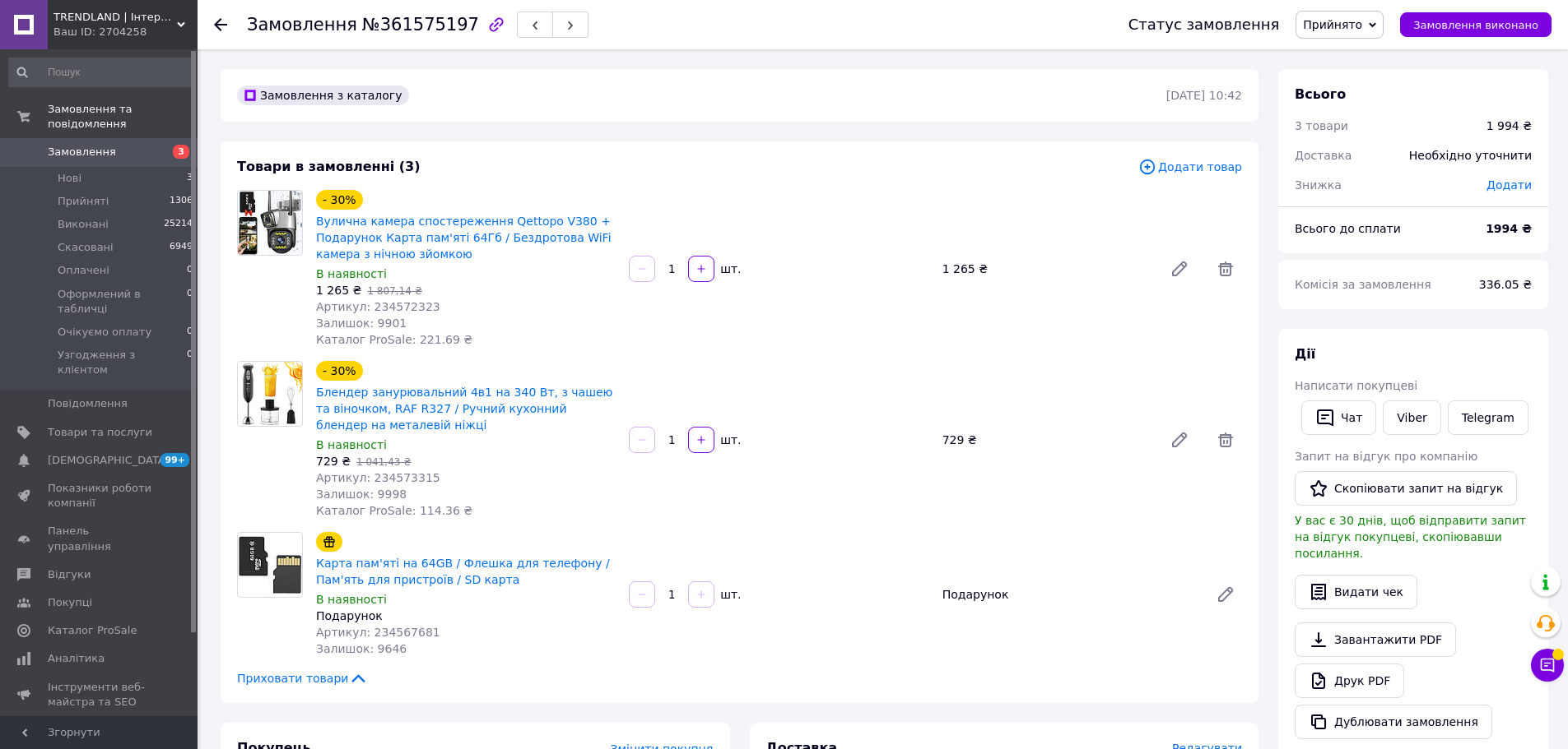
click at [392, 474] on span "Артикул: 234573315" at bounding box center [378, 477] width 124 height 13
copy span "234573315"
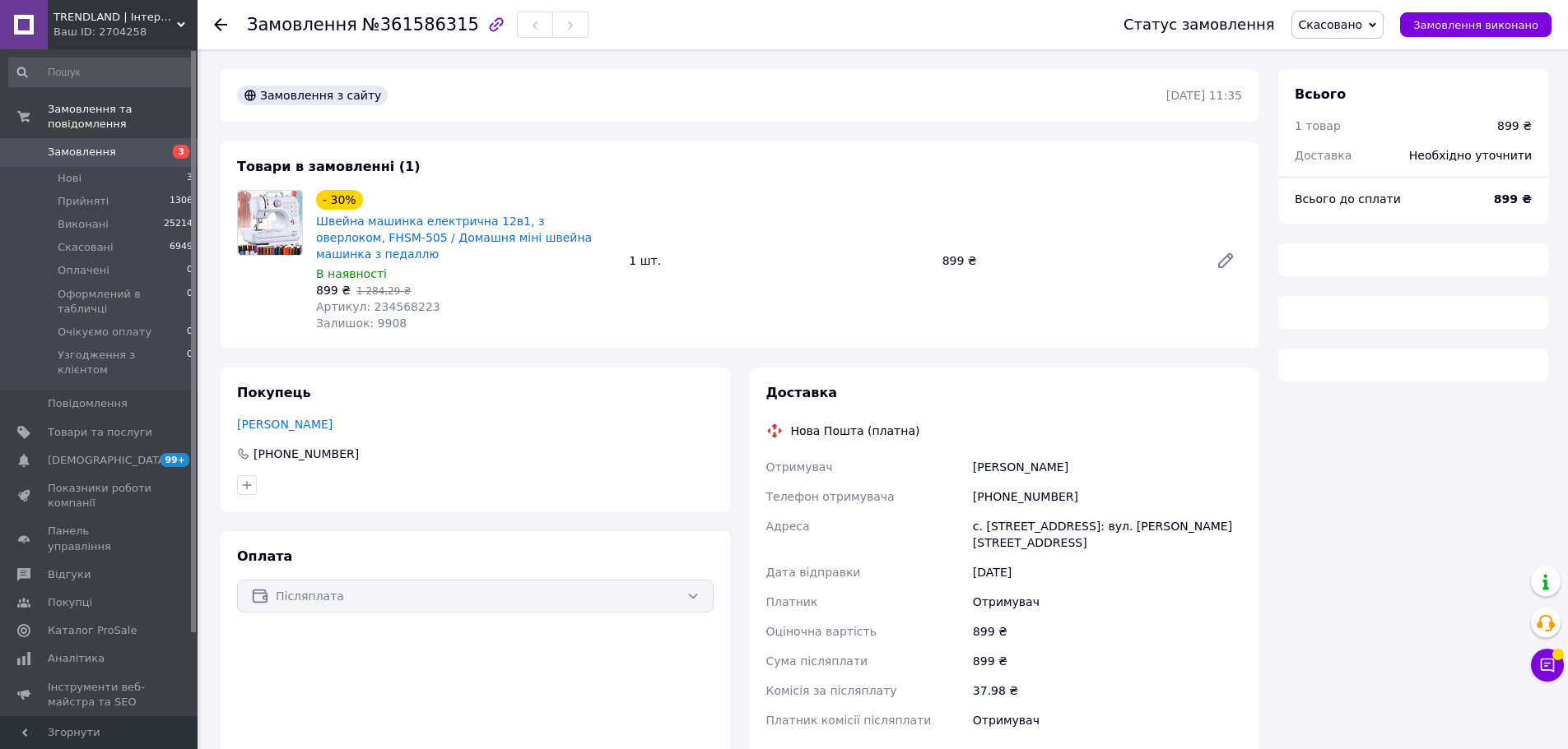
click at [393, 315] on div "Залишок: 9908" at bounding box center [466, 323] width 300 height 16
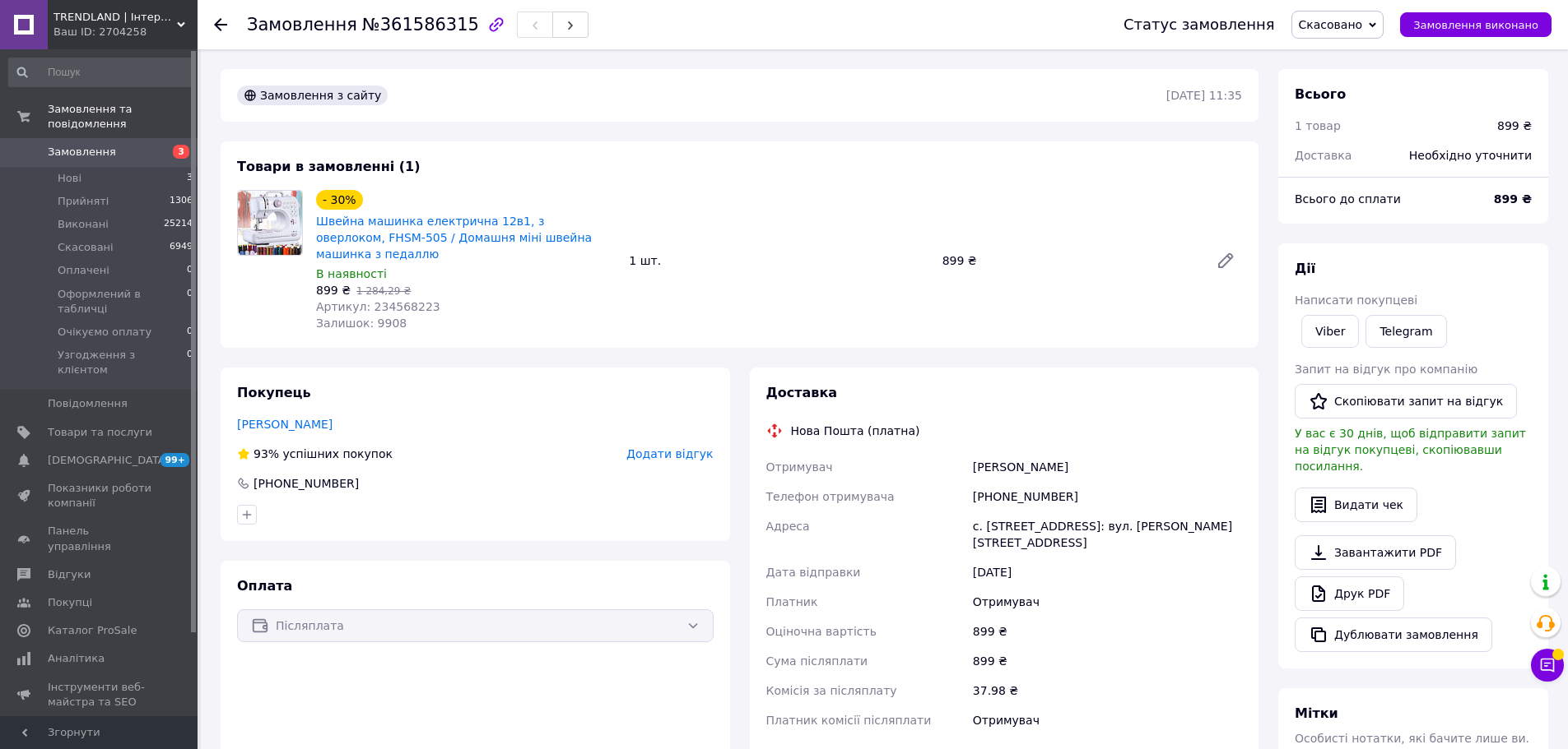
click at [399, 301] on span "Артикул: 234568223" at bounding box center [378, 307] width 124 height 13
copy span "234568223"
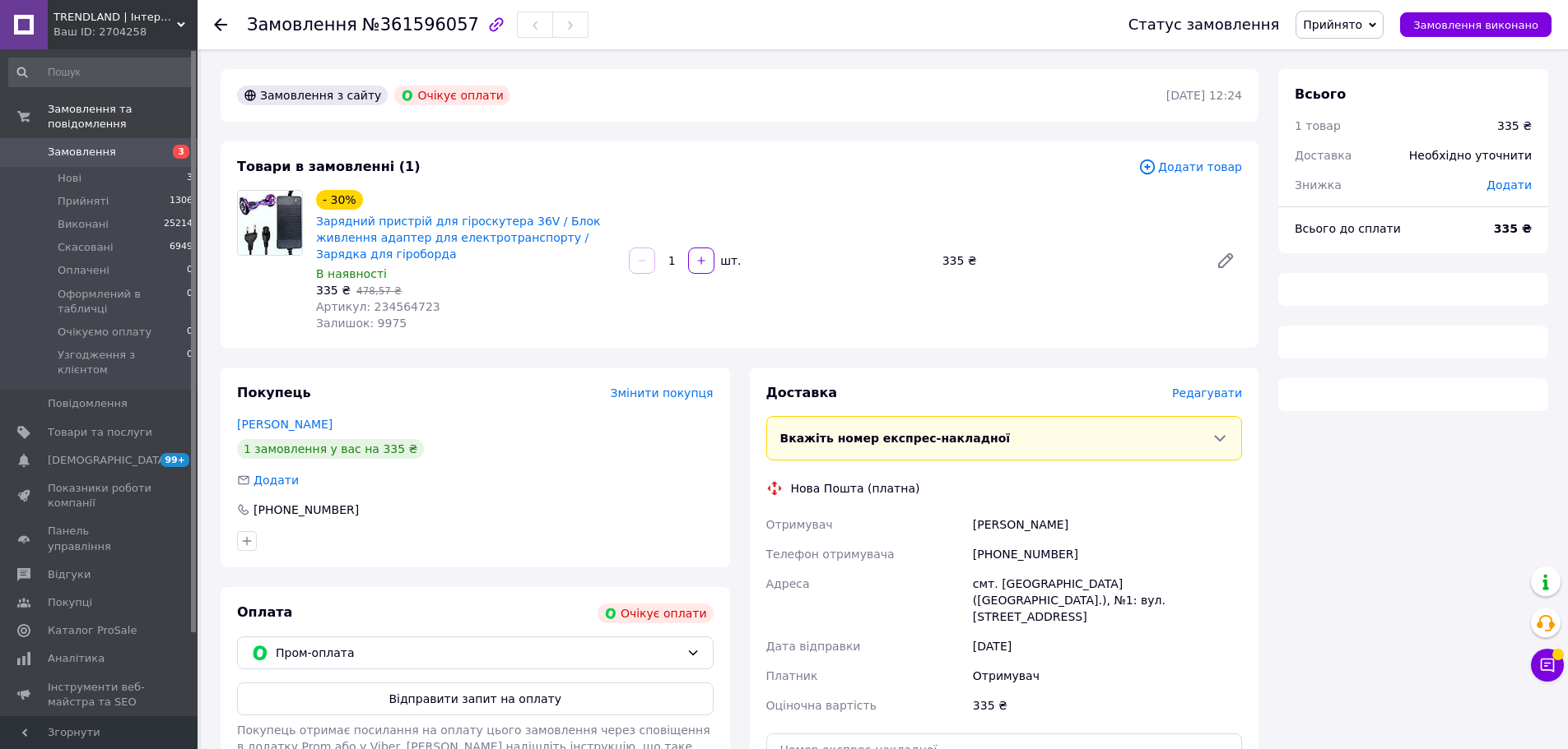
click at [403, 302] on span "Артикул: 234564723" at bounding box center [378, 307] width 124 height 13
copy span "234564723"
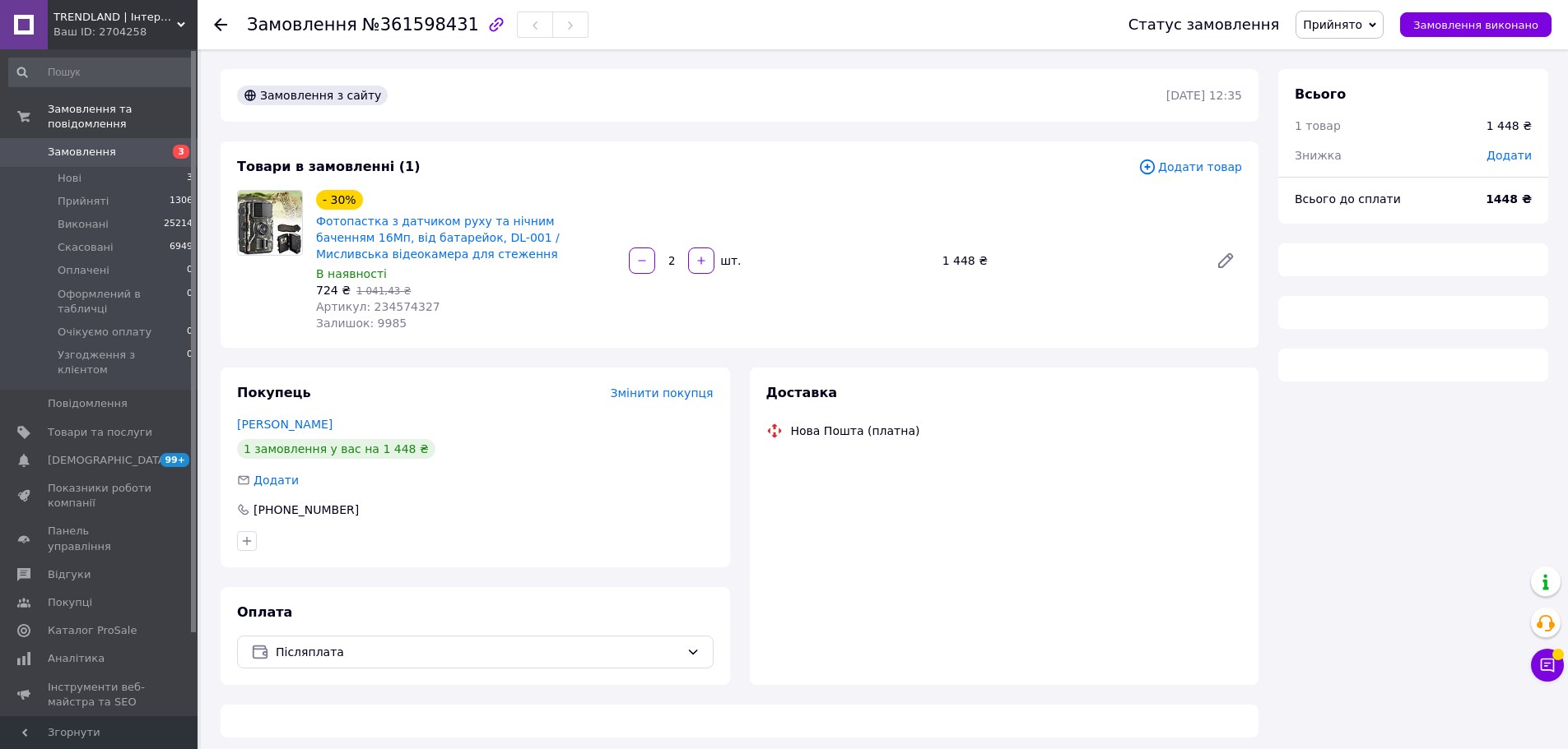
click at [402, 301] on span "Артикул: 234574327" at bounding box center [378, 307] width 124 height 13
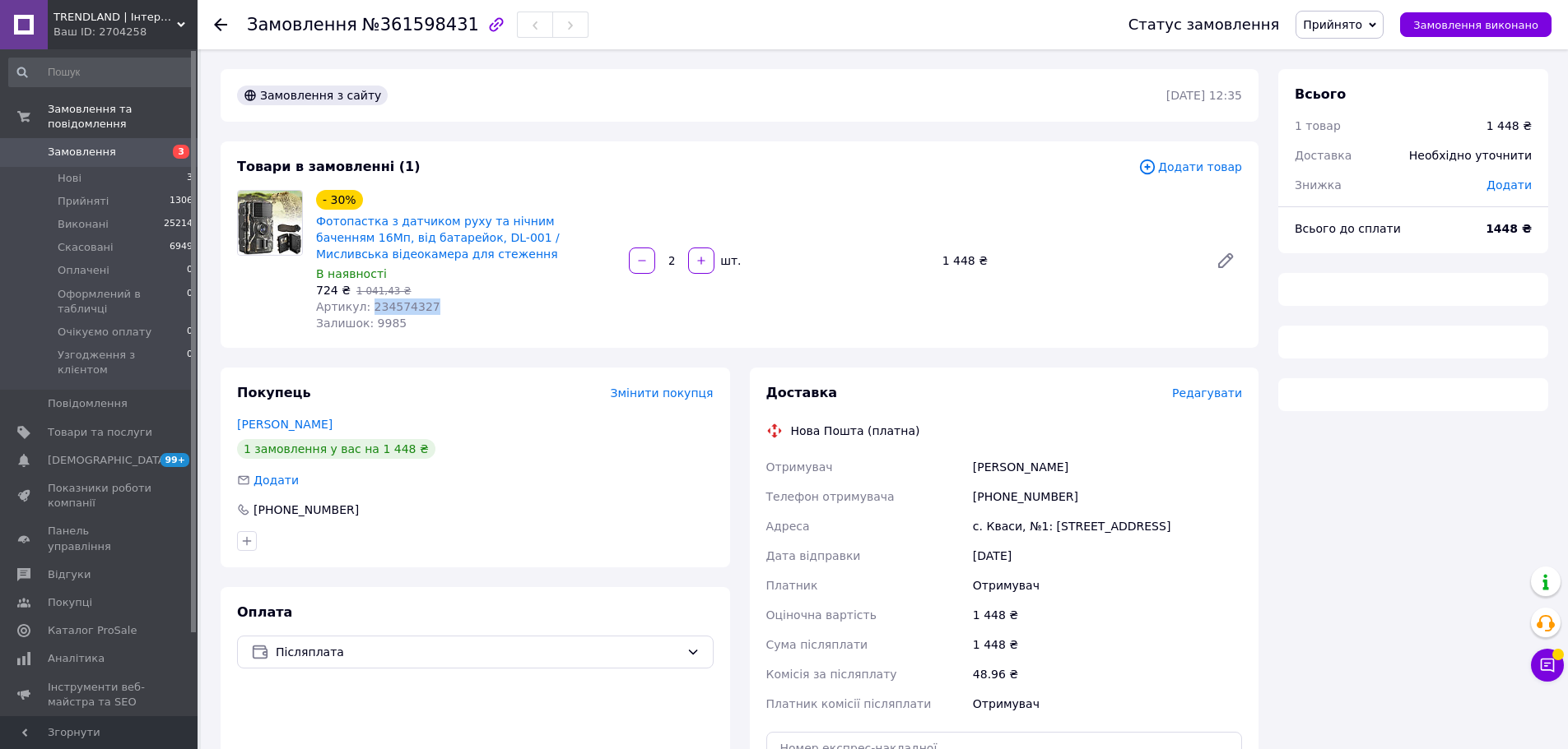
click at [402, 301] on span "Артикул: 234574327" at bounding box center [378, 307] width 124 height 13
copy span "234574327"
click at [432, 231] on link "Фотопастка з датчиком руху та нічним баченням 16Мп, від батарейок, DL-001 / Мис…" at bounding box center [438, 237] width 244 height 46
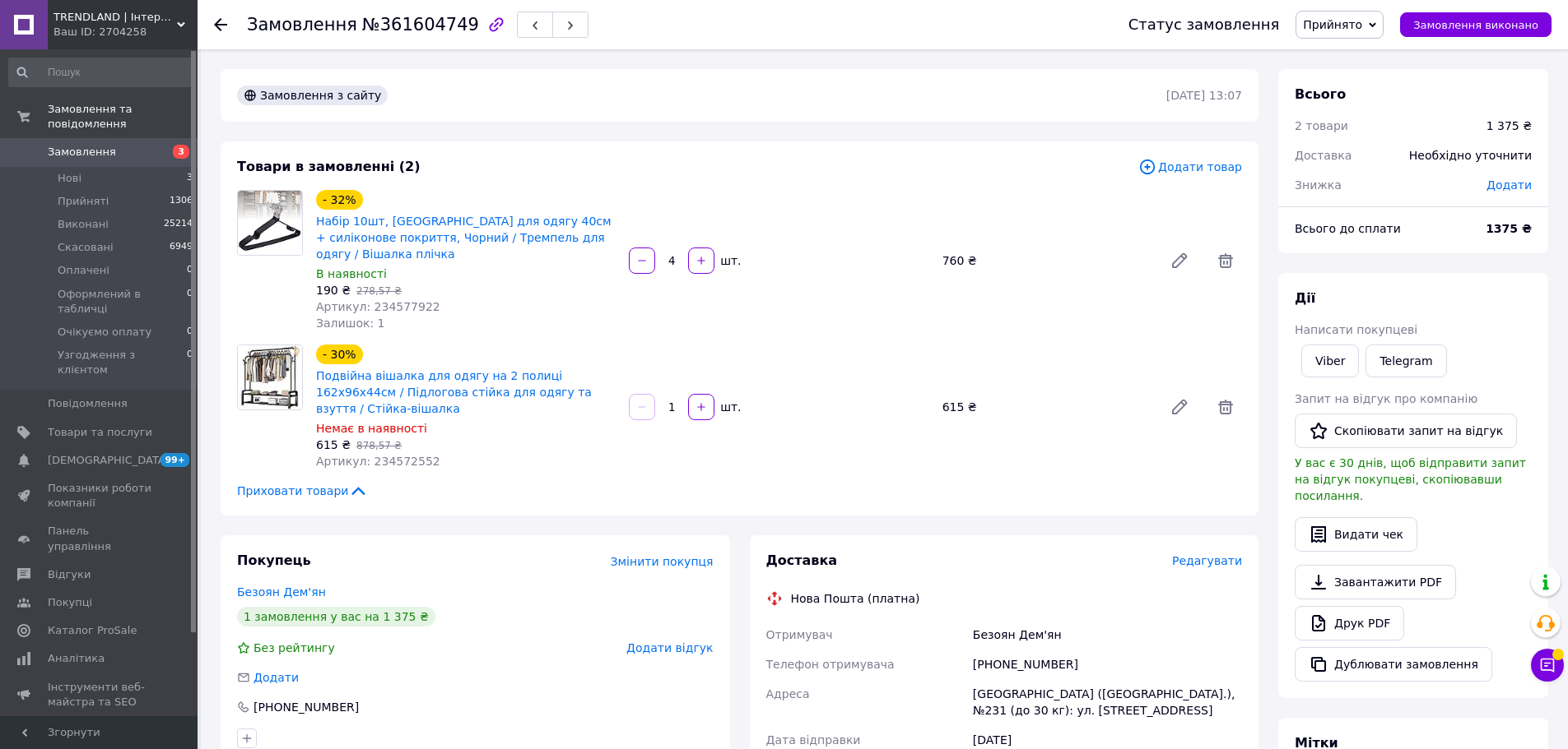
click at [393, 304] on span "Артикул: 234577922" at bounding box center [378, 307] width 124 height 13
copy span "234577922"
drag, startPoint x: 111, startPoint y: 373, endPoint x: 79, endPoint y: 383, distance: 33.5
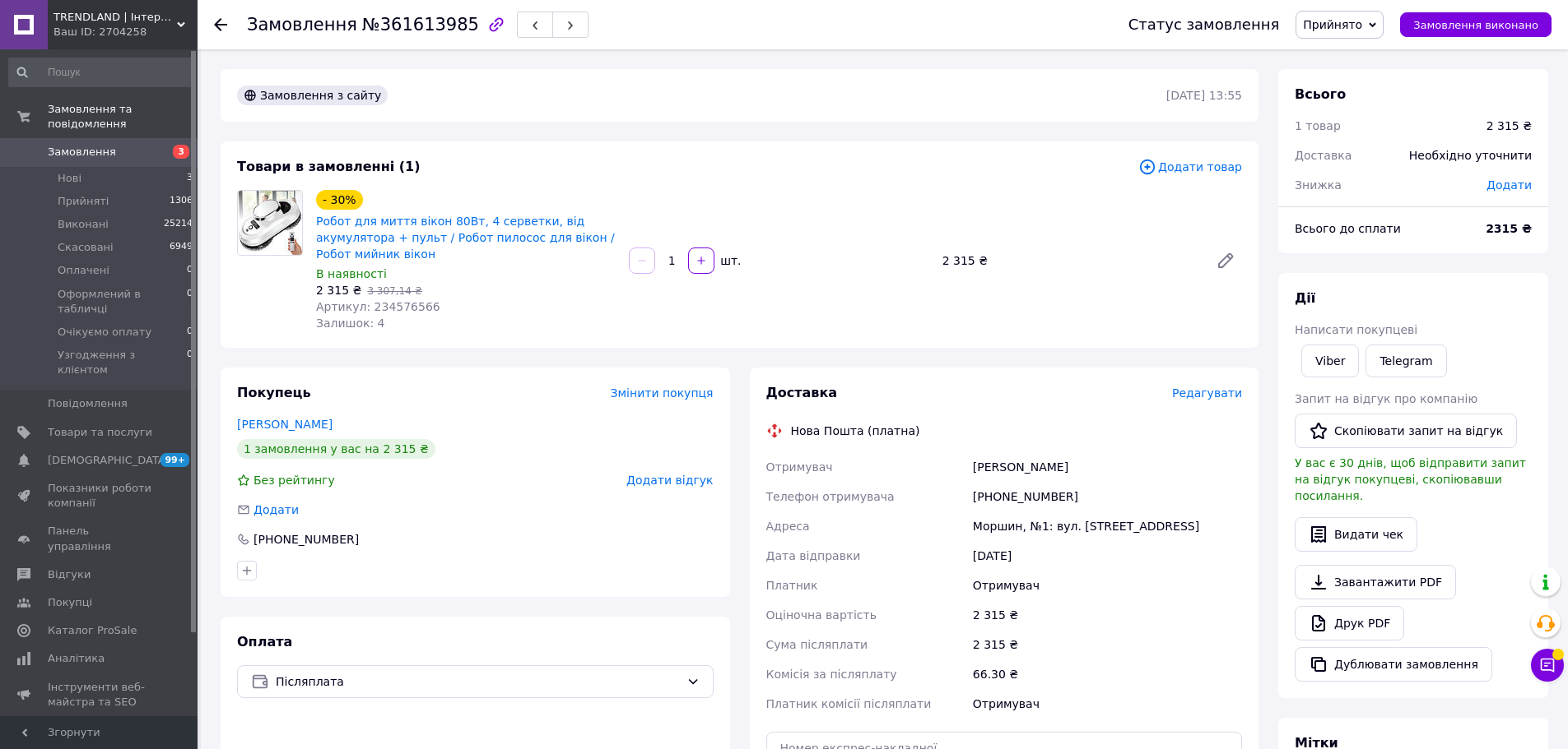
drag, startPoint x: 385, startPoint y: 300, endPoint x: 388, endPoint y: 290, distance: 10.4
click at [385, 315] on div "Залишок: 4" at bounding box center [466, 323] width 300 height 16
click at [388, 301] on span "Артикул: 234576566" at bounding box center [378, 307] width 124 height 13
copy span "234576566"
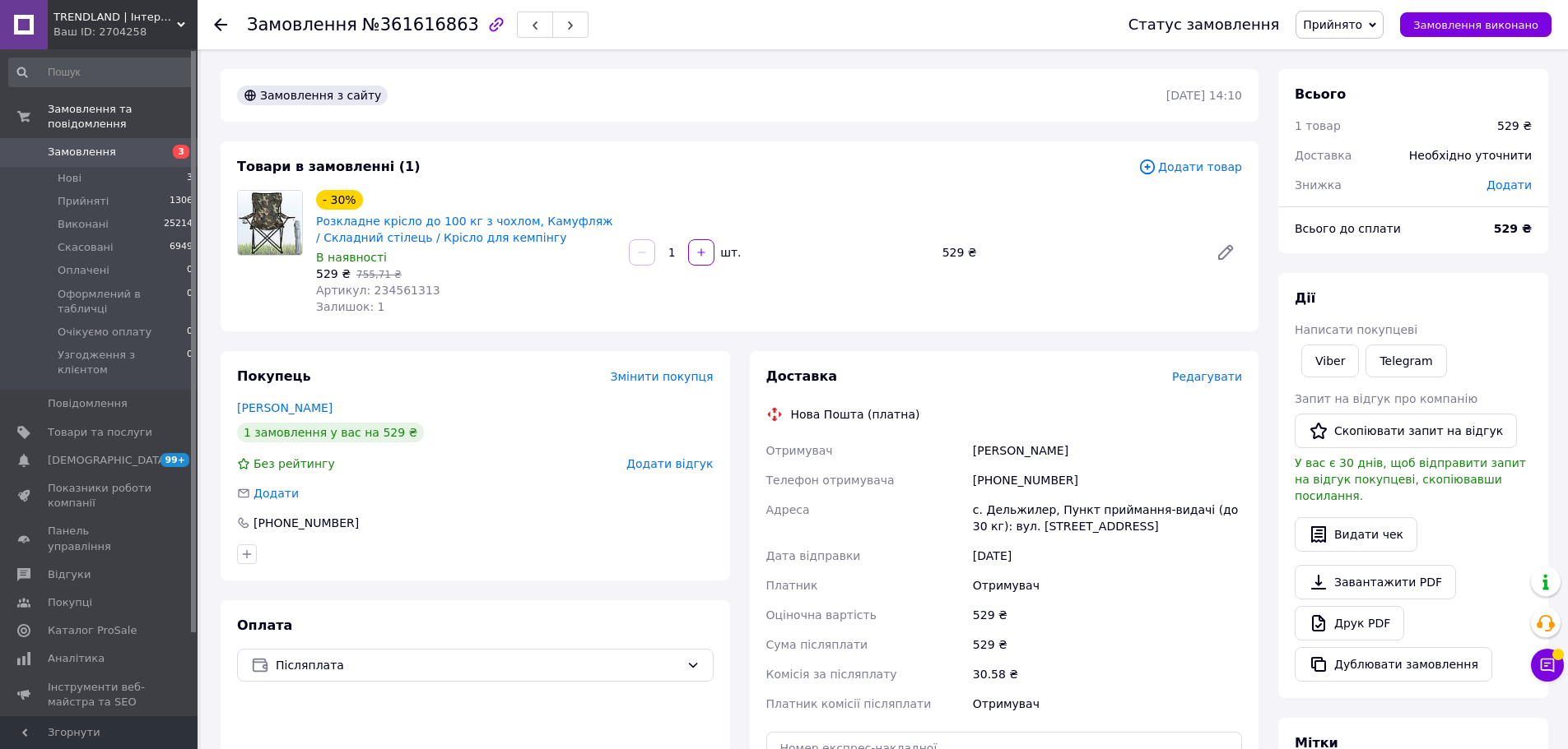
click at [392, 293] on span "Артикул: 234561313" at bounding box center [378, 290] width 124 height 13
copy span "234561313"
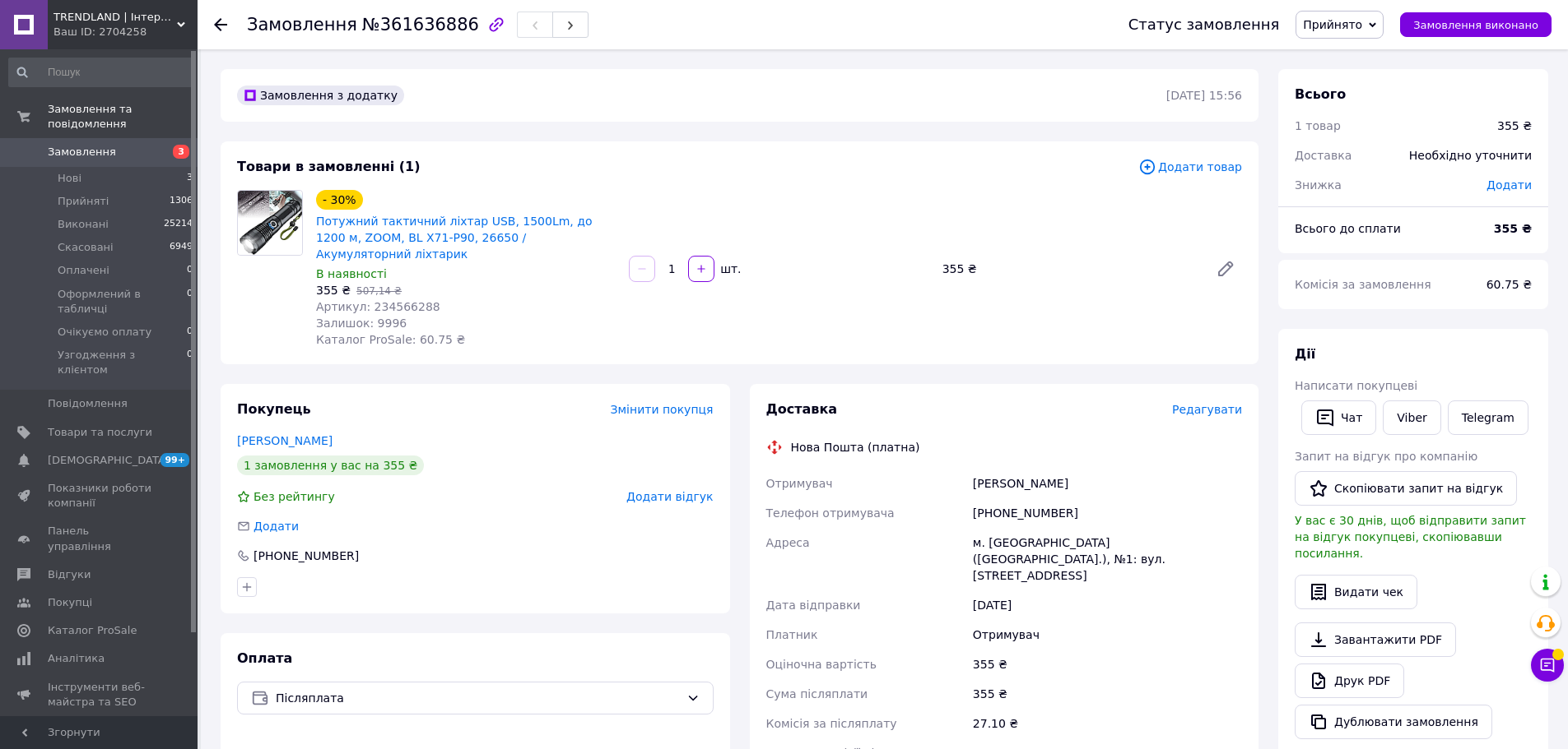
click at [393, 301] on span "Артикул: 234566288" at bounding box center [378, 307] width 124 height 13
copy span "234566288"
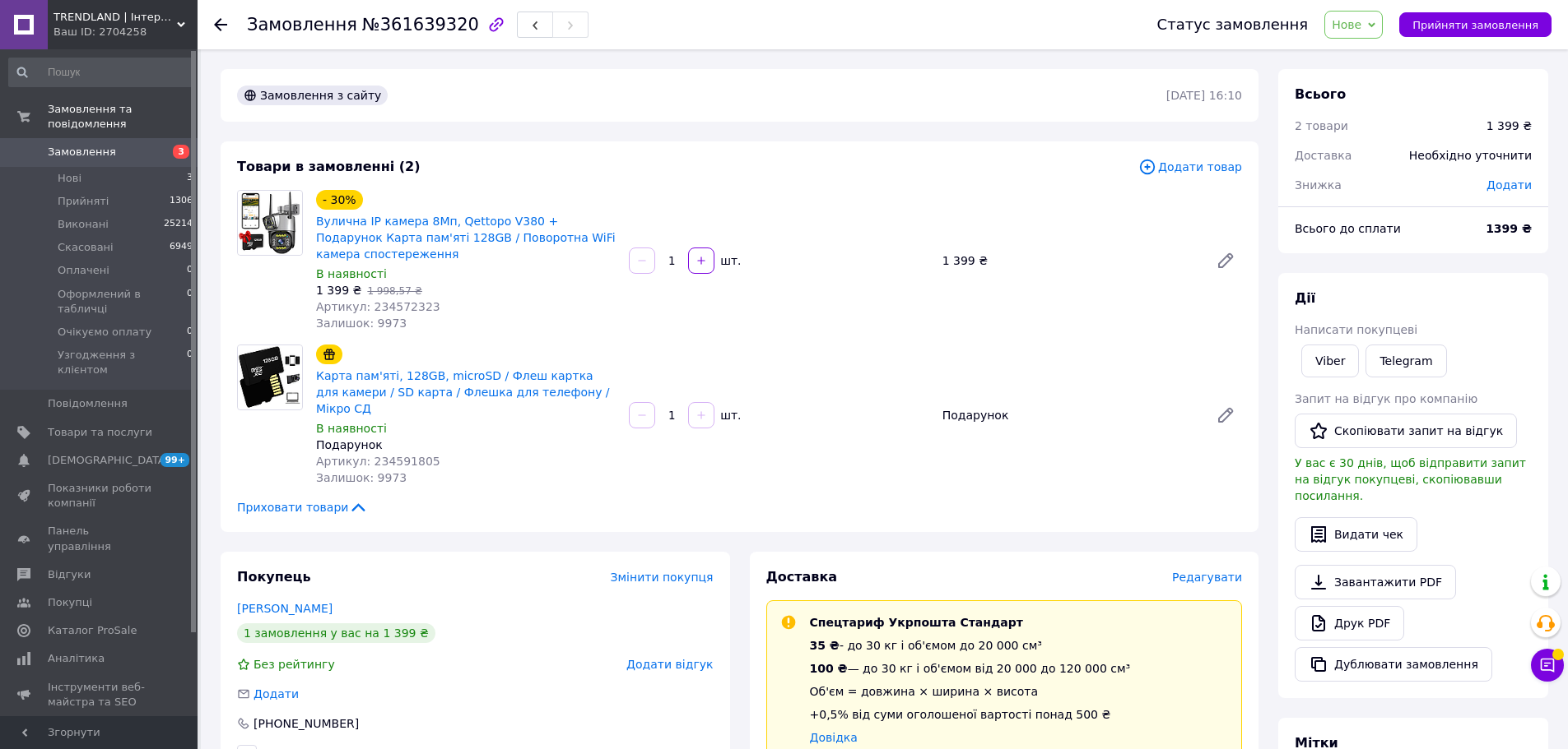
click at [400, 436] on div "Подарунок" at bounding box center [466, 444] width 300 height 16
click at [401, 455] on span "Артикул: 234591805" at bounding box center [378, 461] width 124 height 13
copy span "234591805"
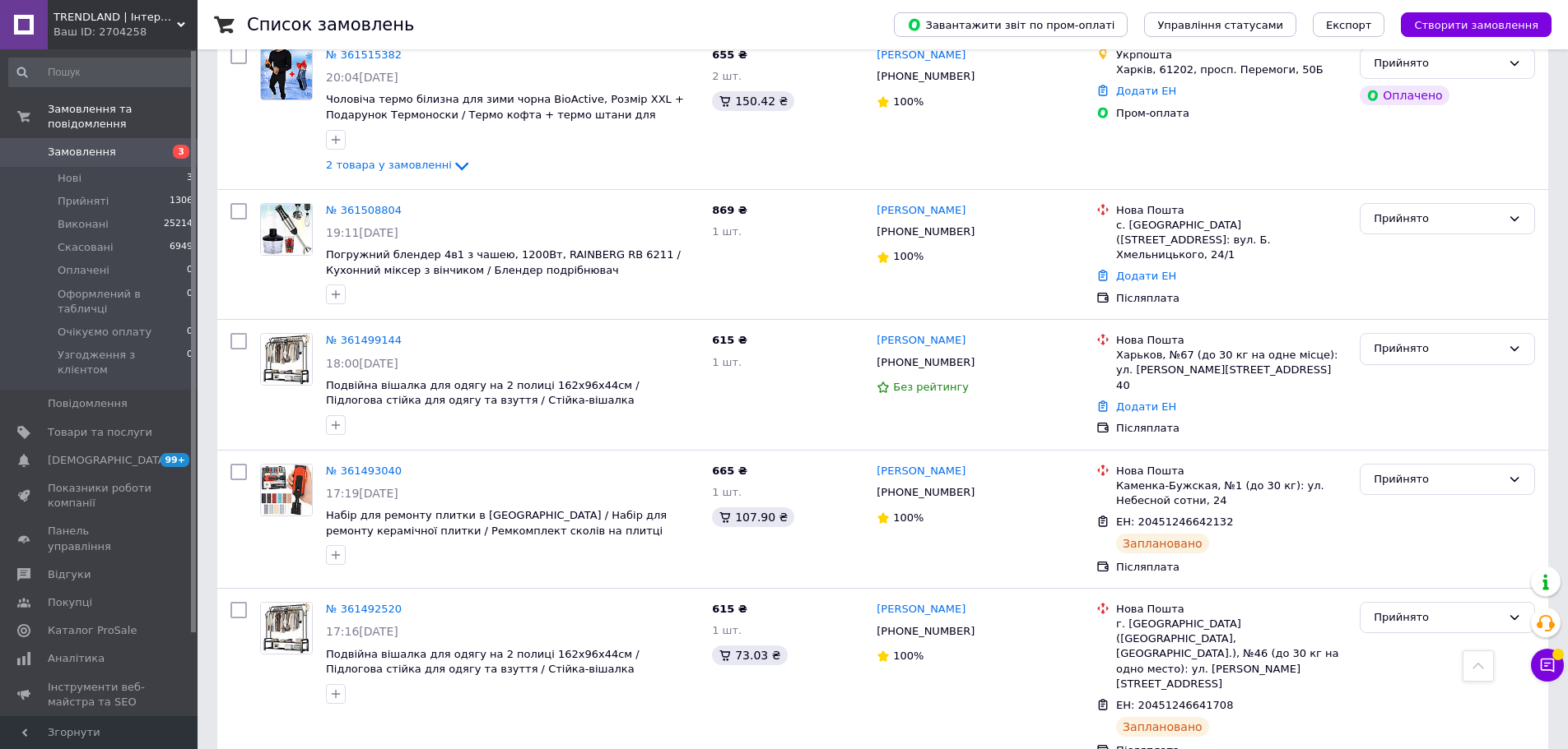
scroll to position [3455, 0]
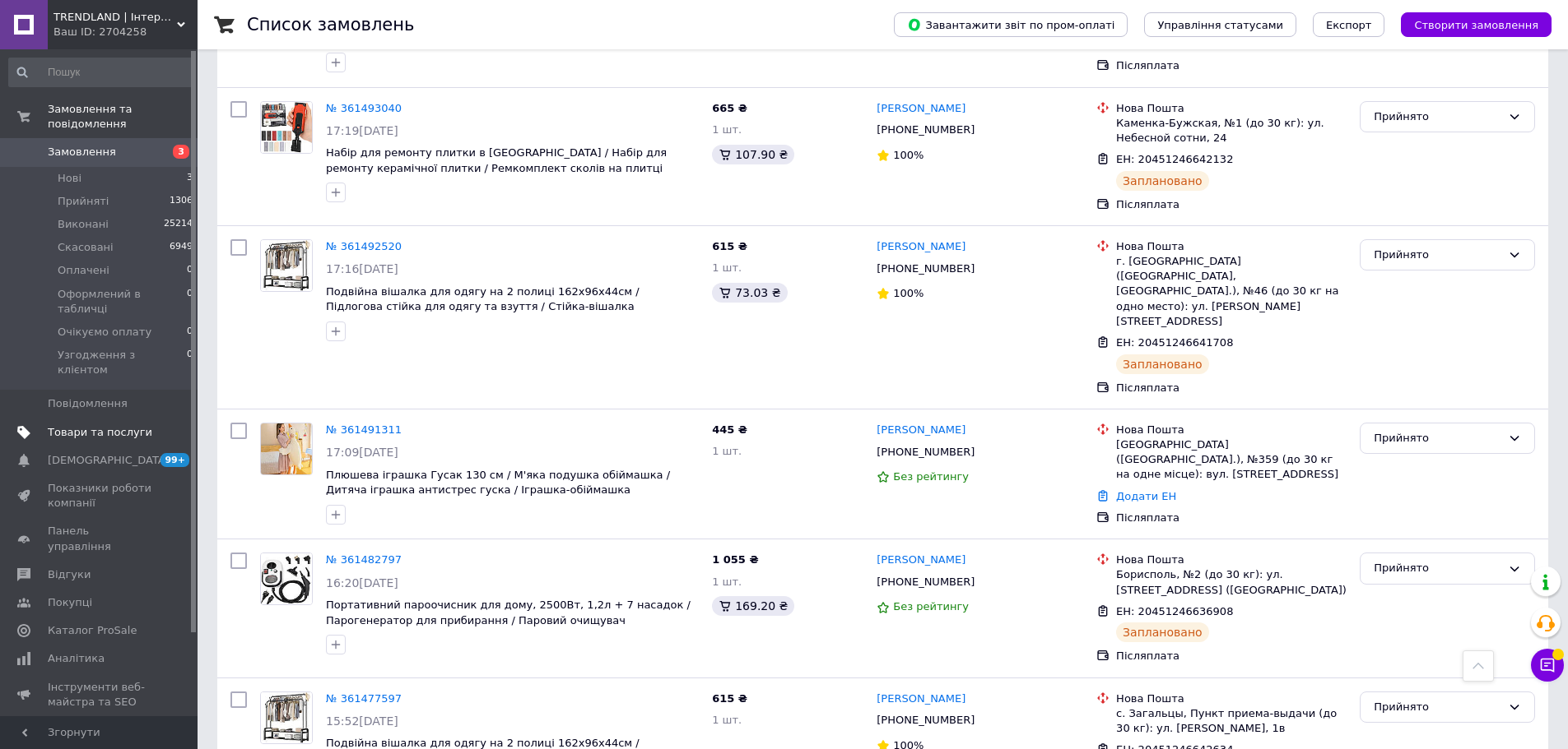
click at [112, 425] on span "Товари та послуги" at bounding box center [100, 432] width 104 height 15
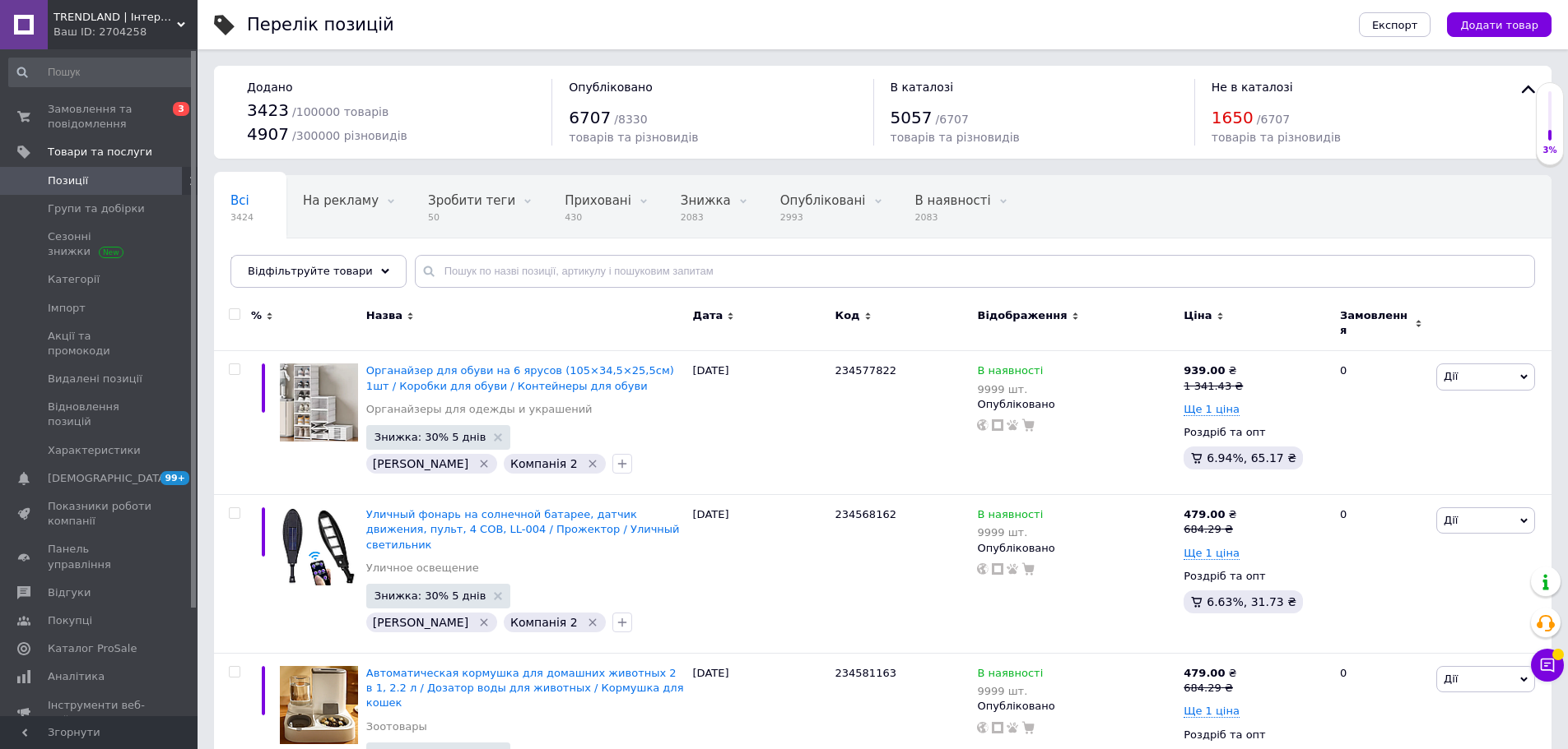
click at [235, 314] on input "checkbox" at bounding box center [234, 314] width 11 height 11
checkbox input "true"
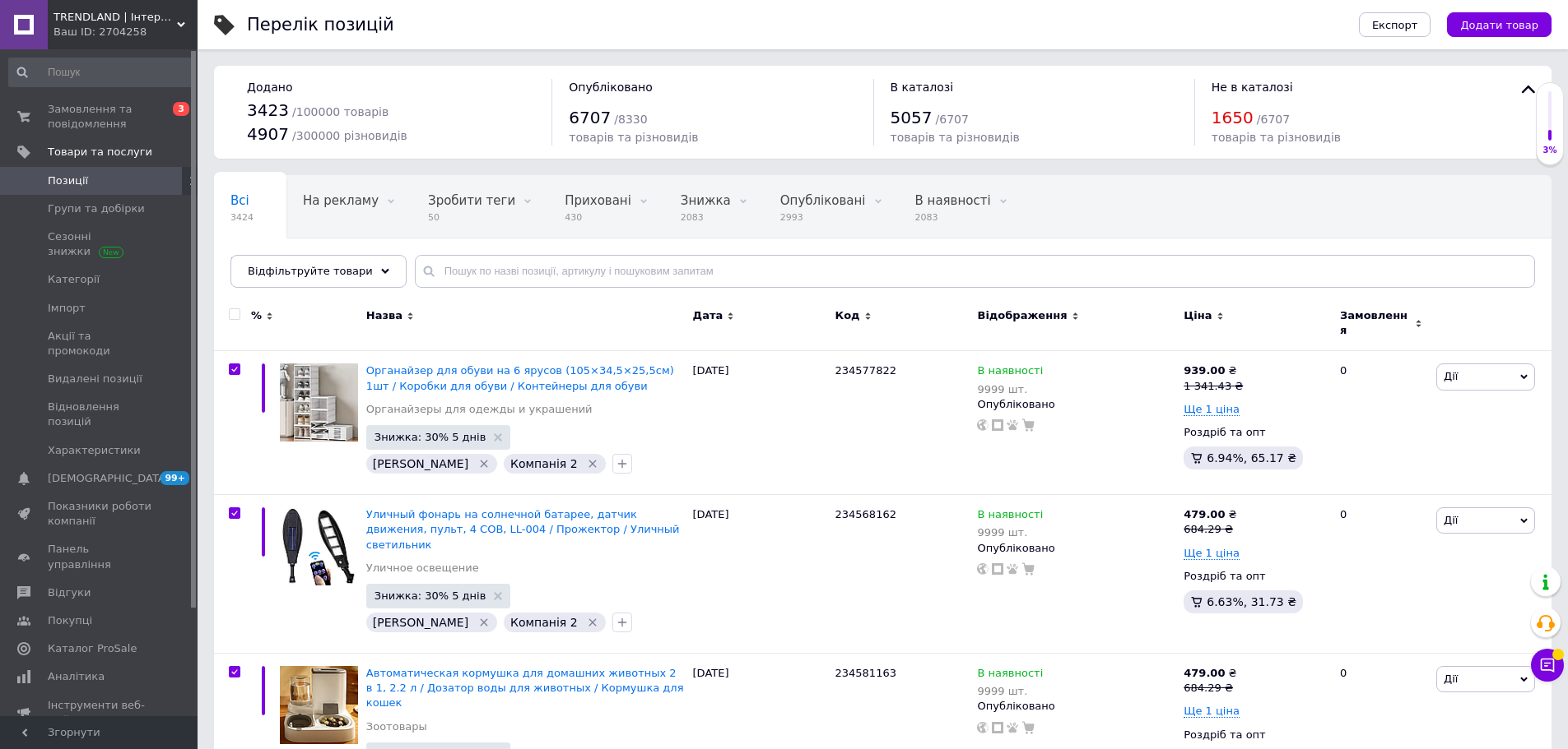
checkbox input "true"
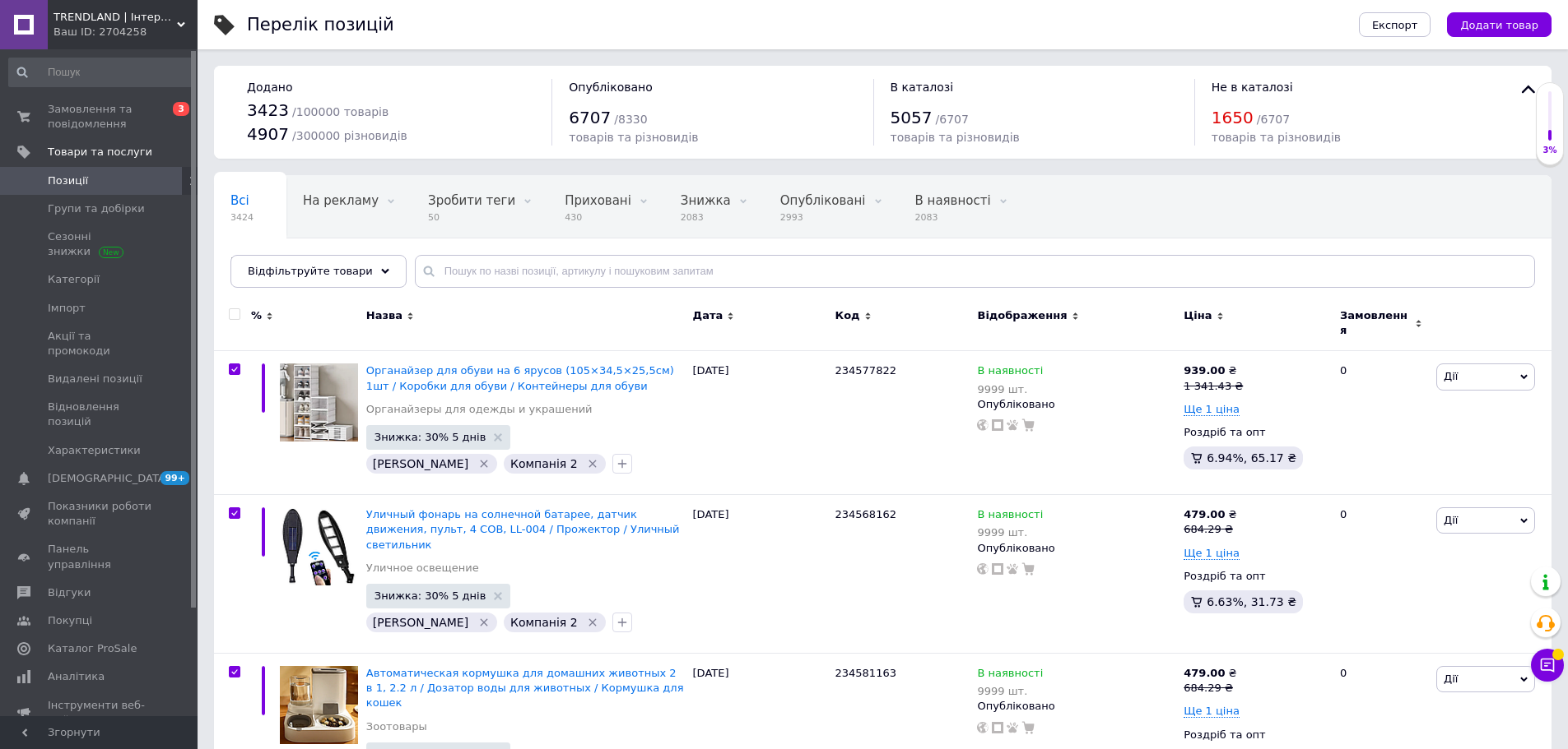
checkbox input "true"
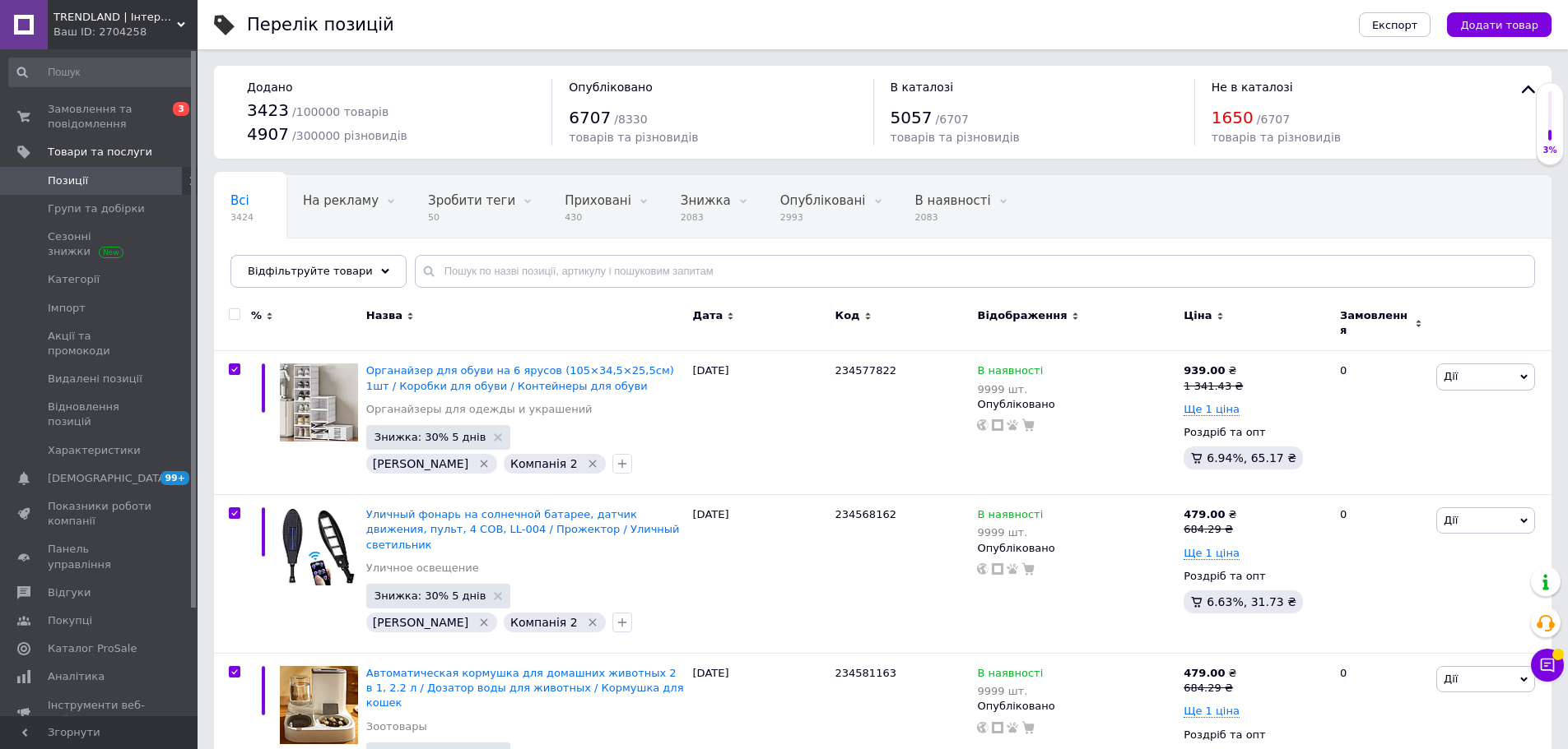
checkbox input "true"
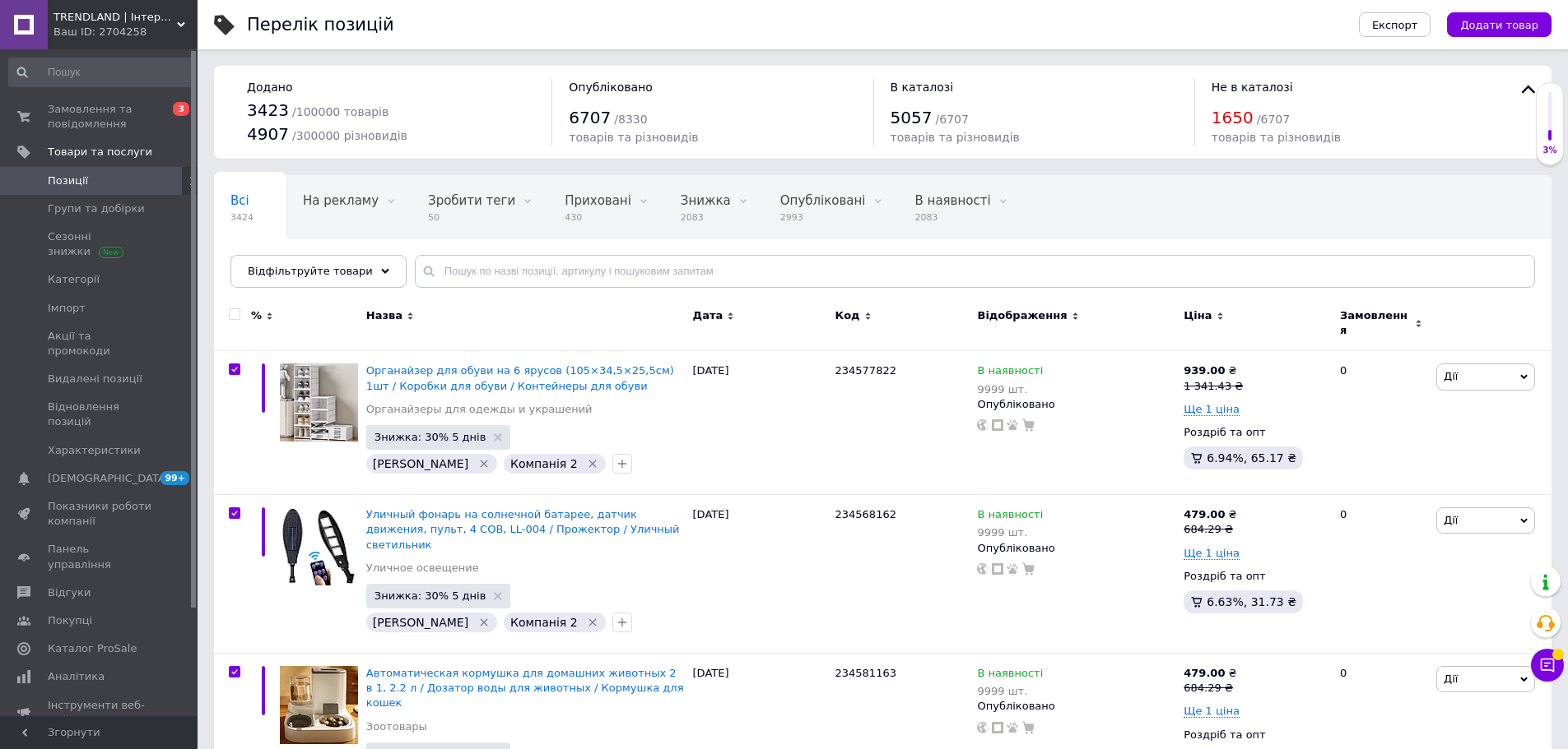
checkbox input "true"
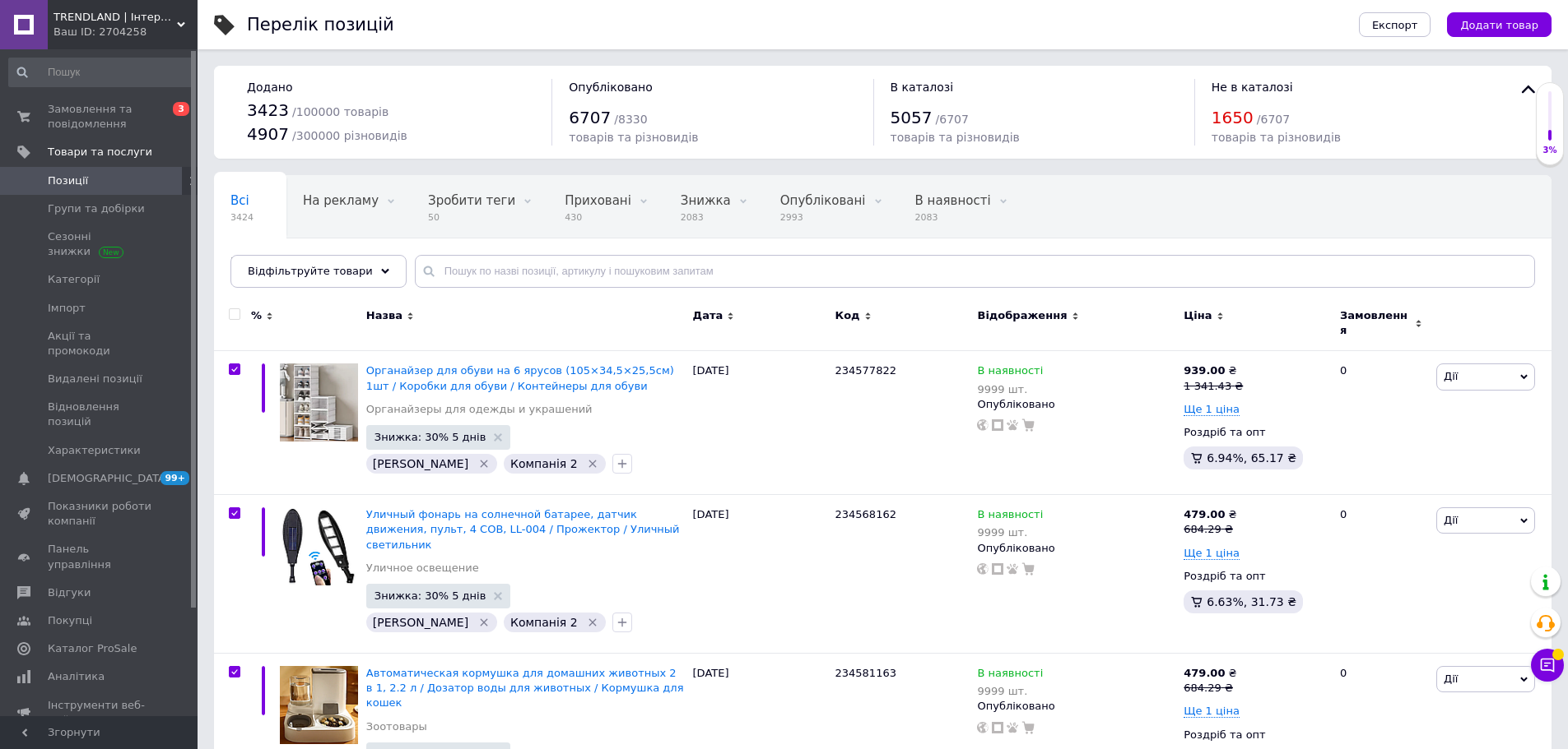
checkbox input "true"
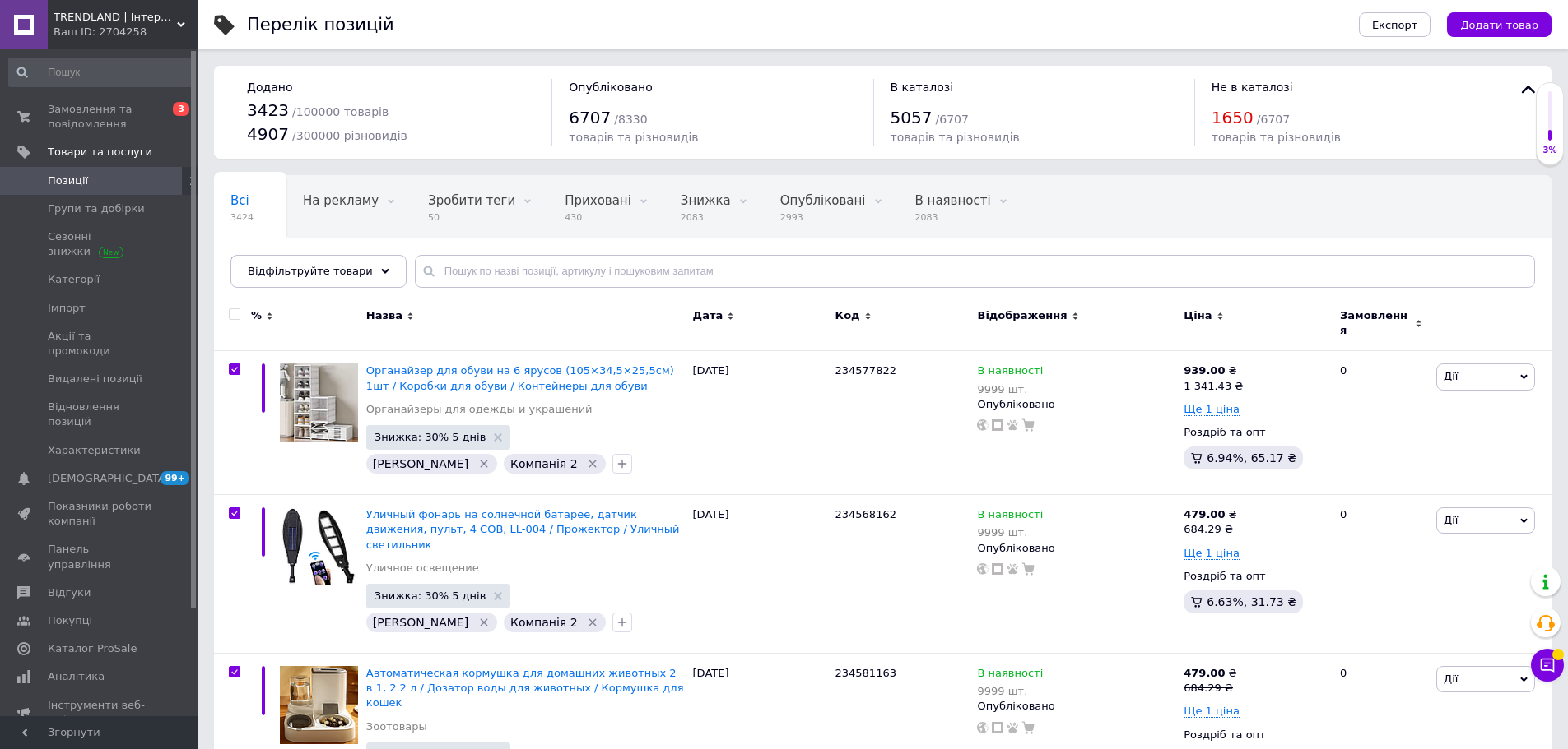
checkbox input "true"
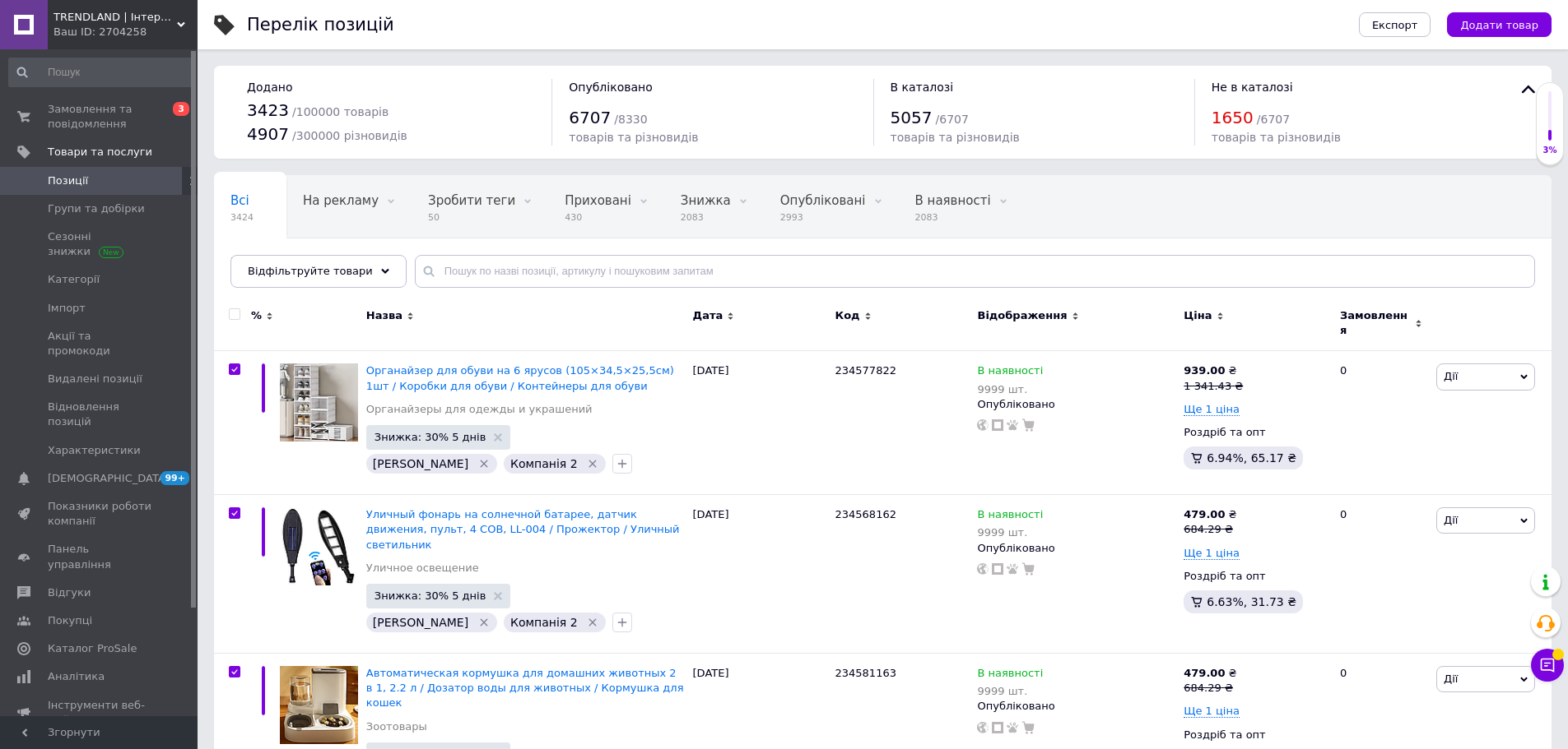
checkbox input "true"
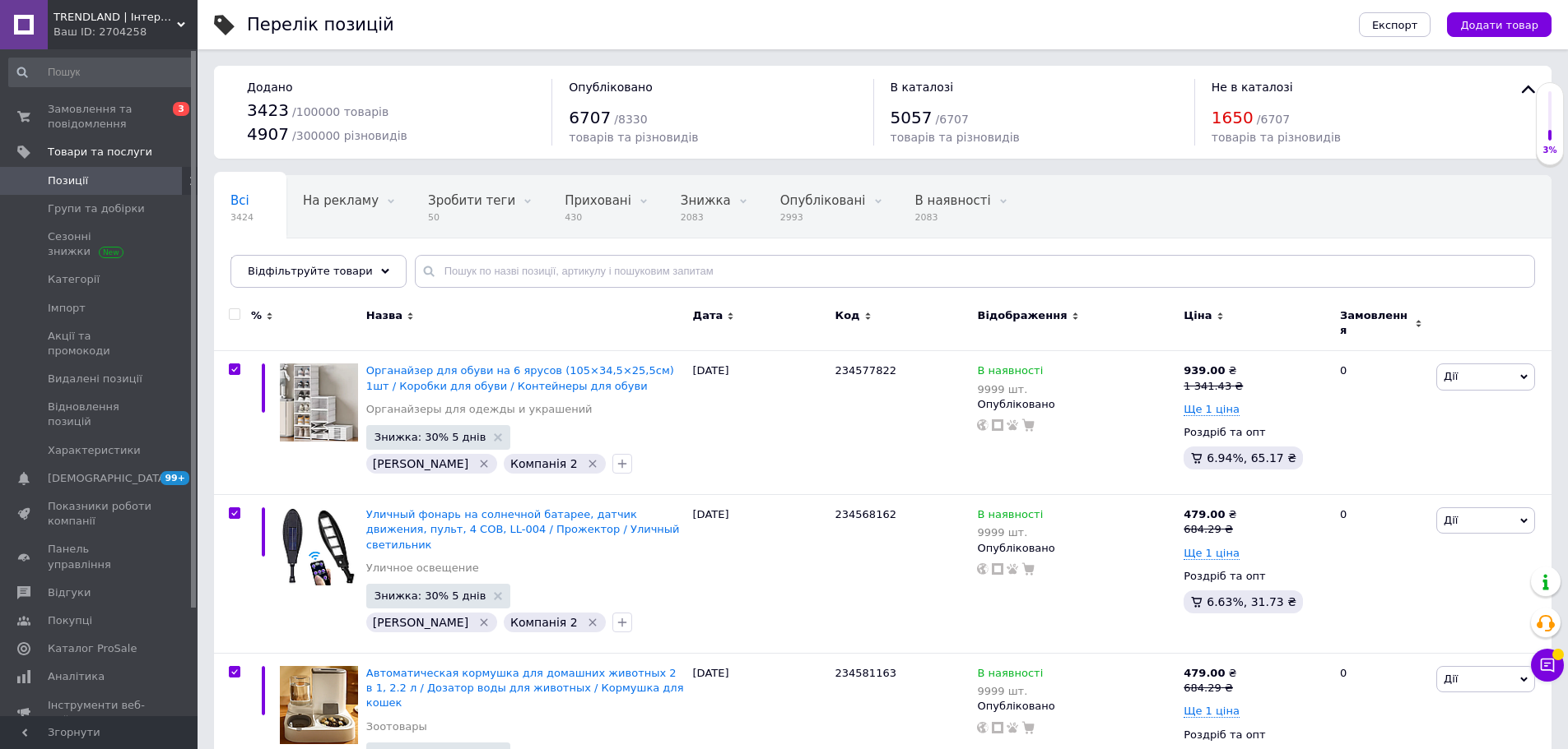
checkbox input "true"
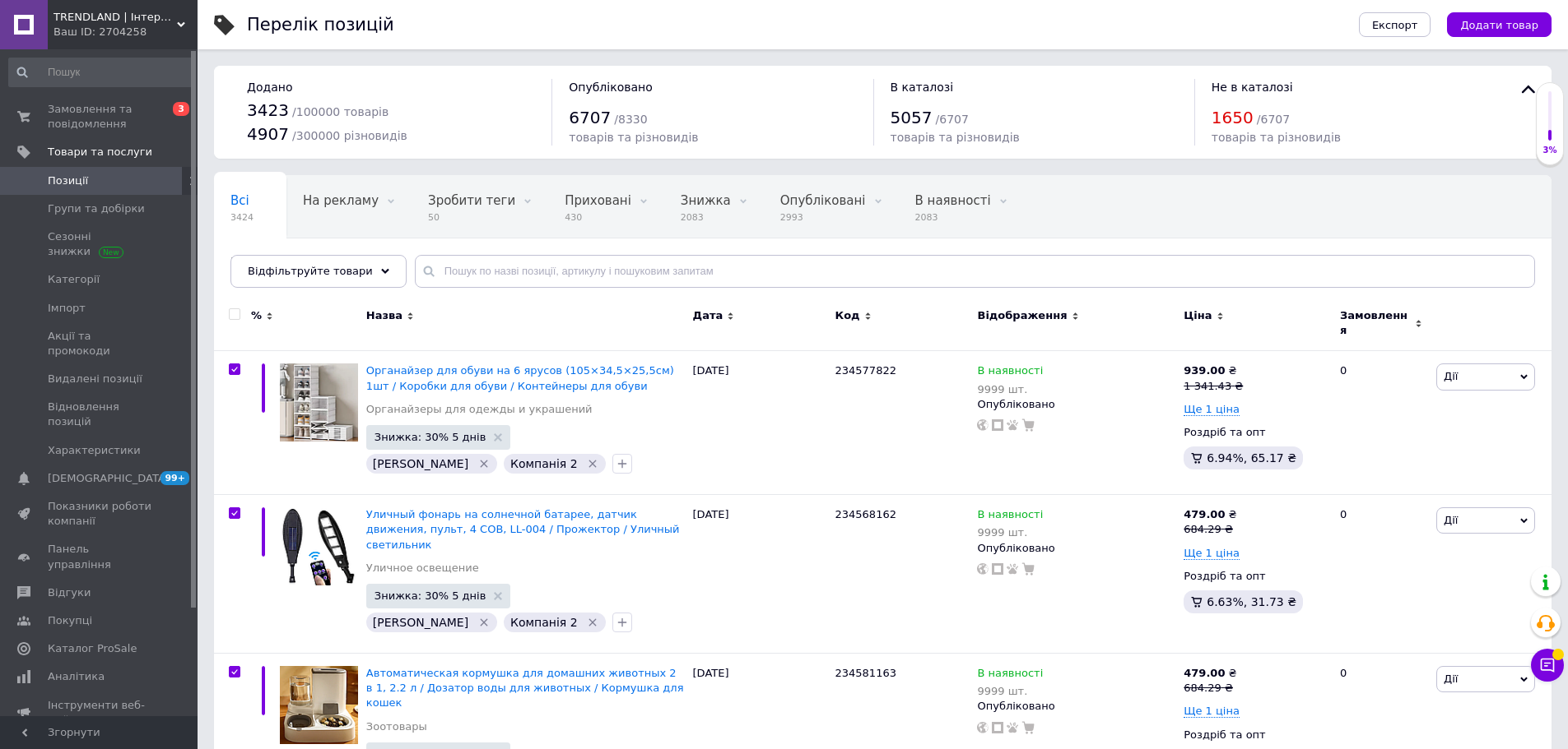
checkbox input "true"
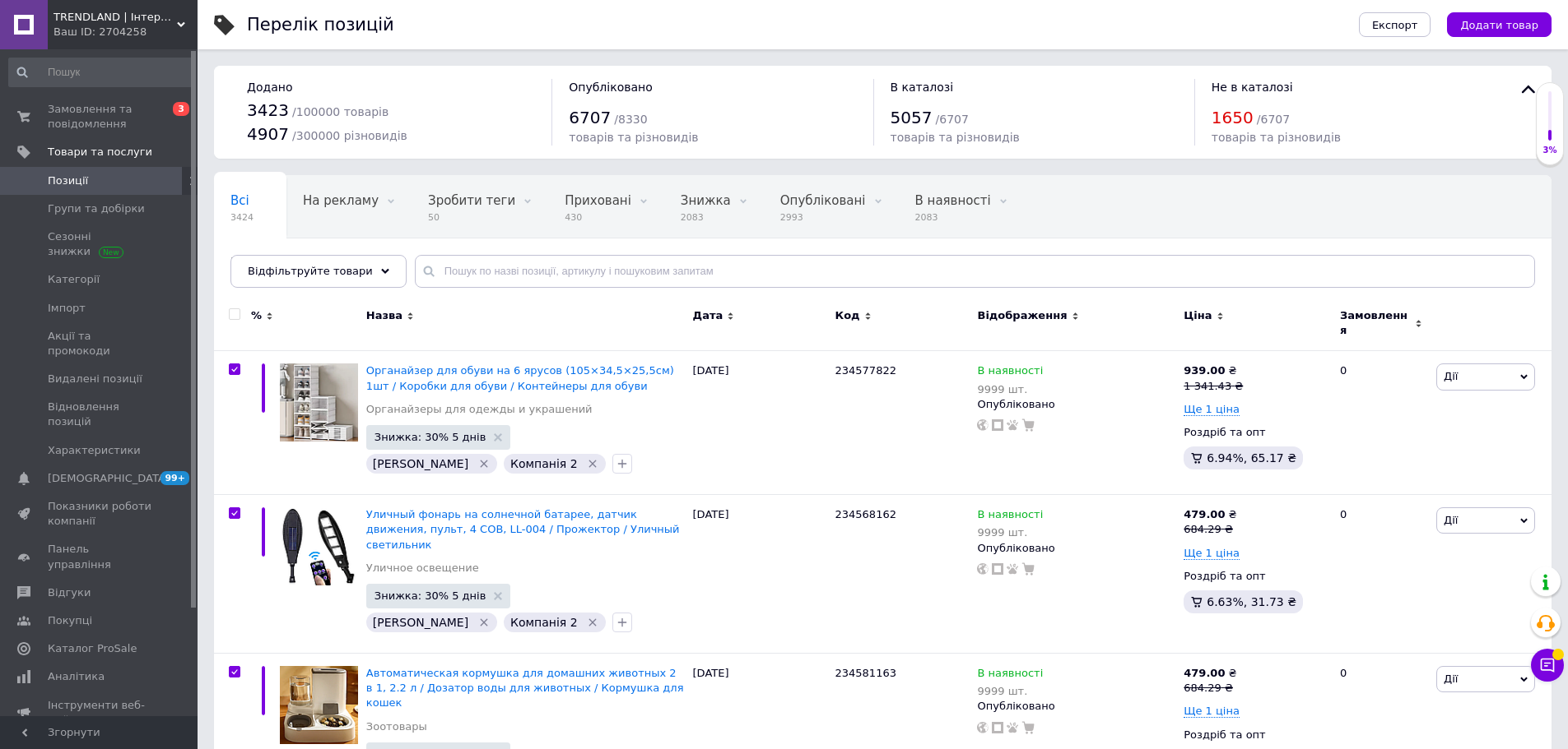
checkbox input "true"
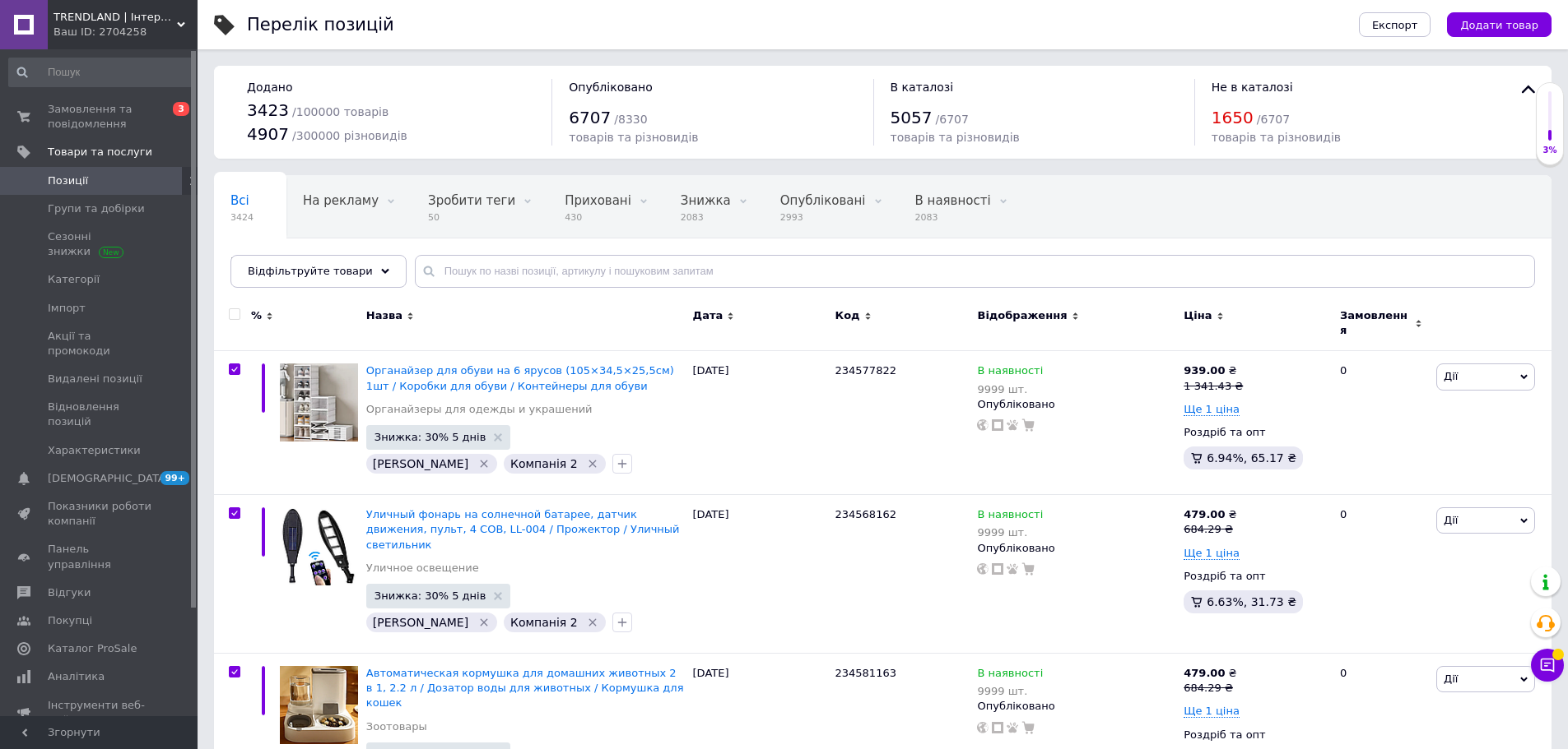
checkbox input "true"
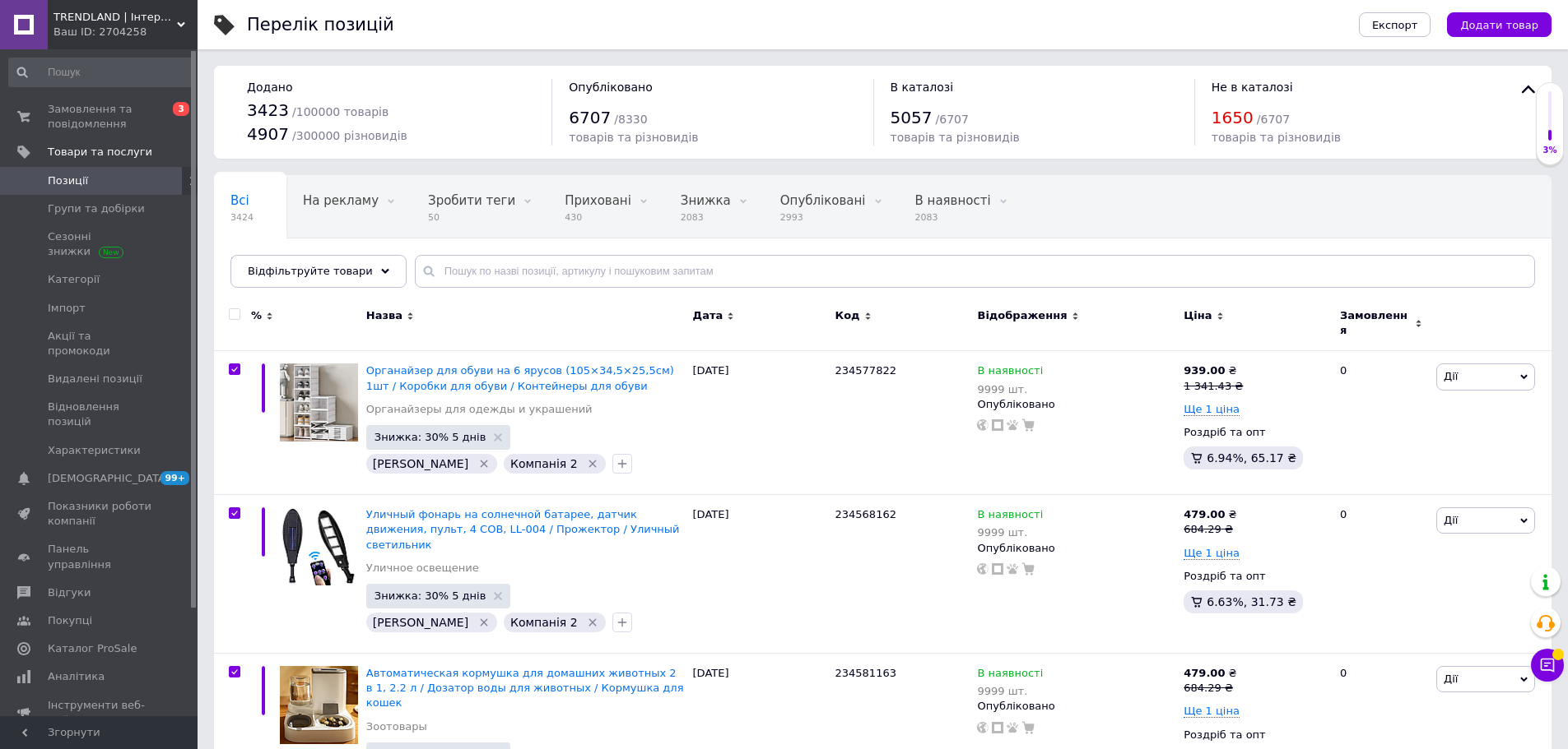
checkbox input "true"
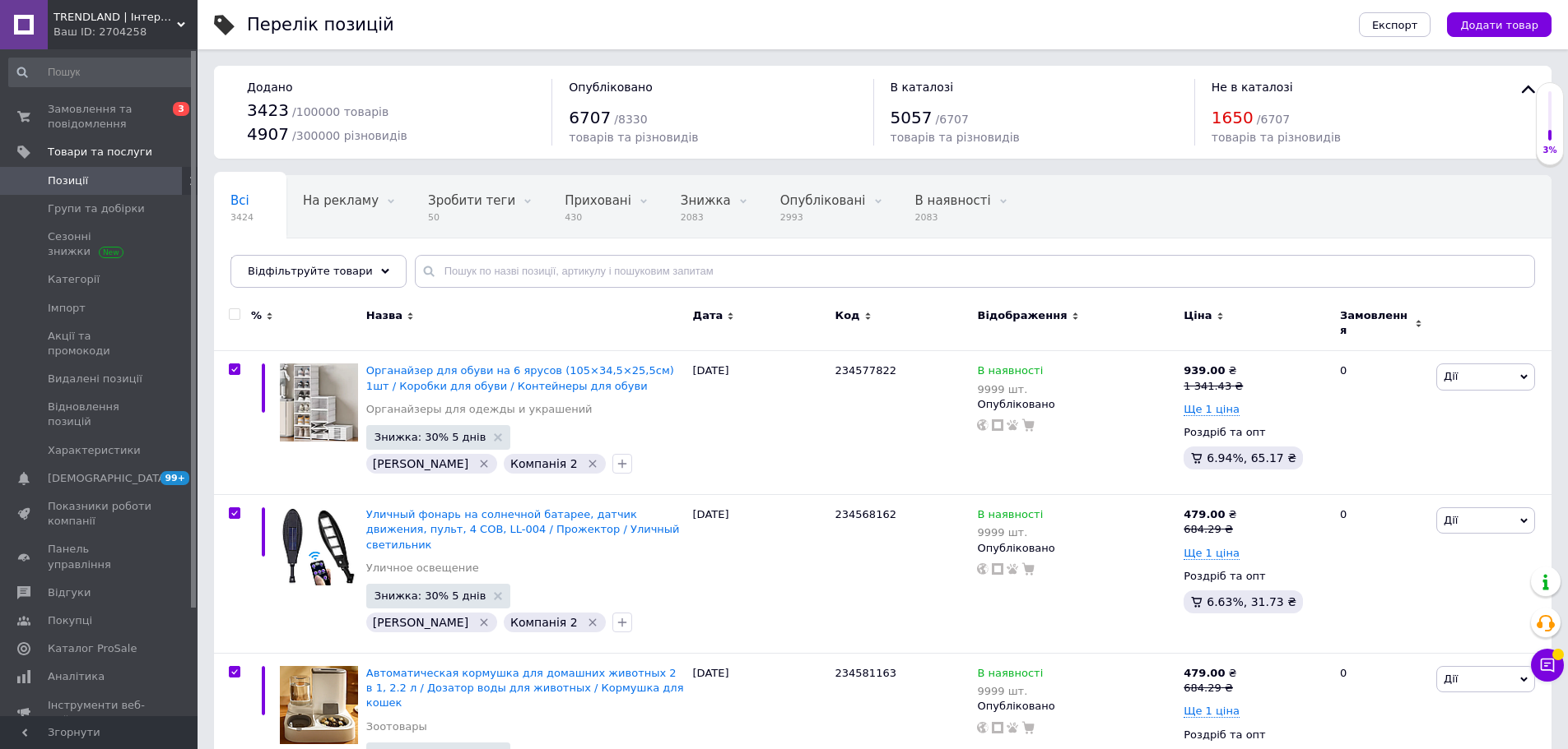
checkbox input "true"
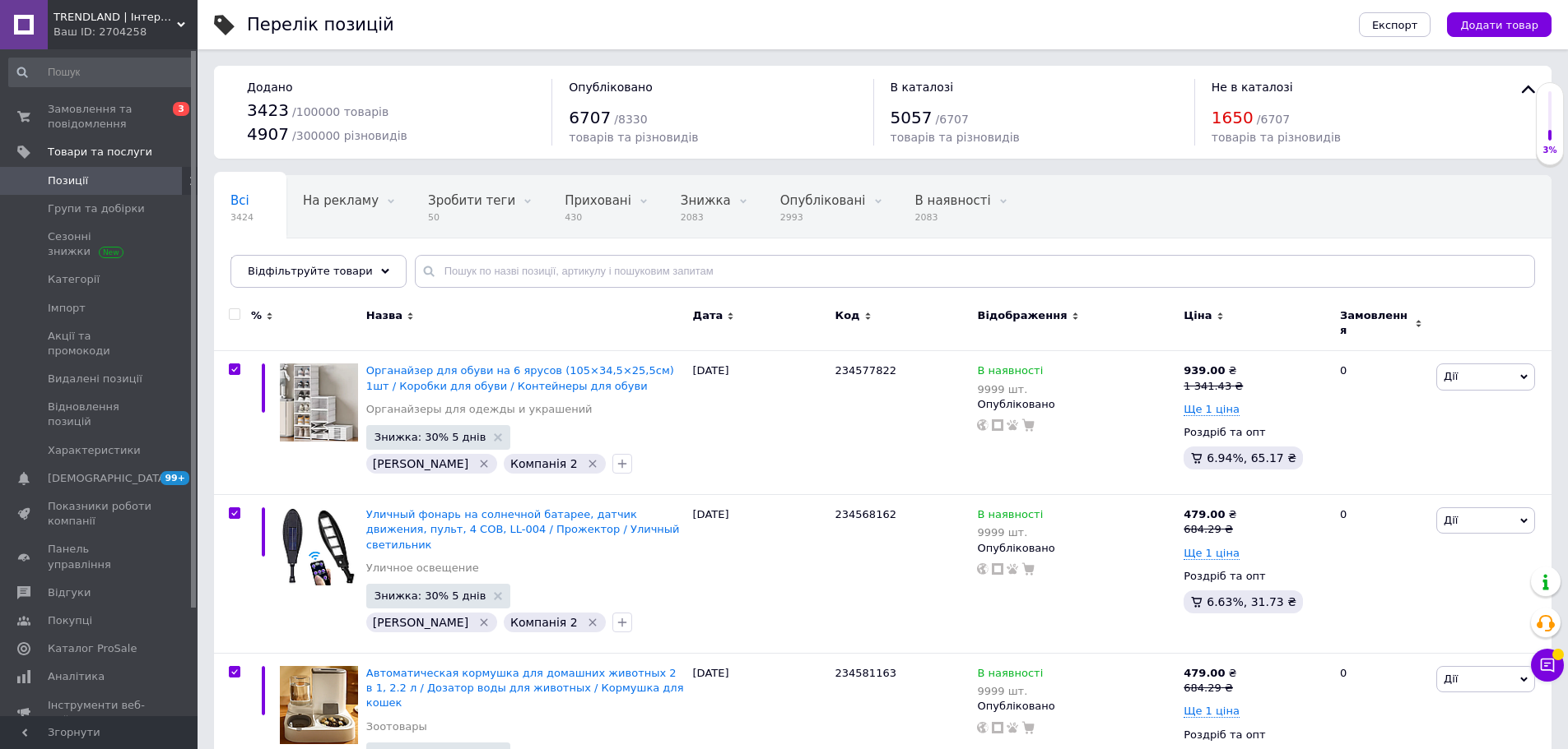
checkbox input "true"
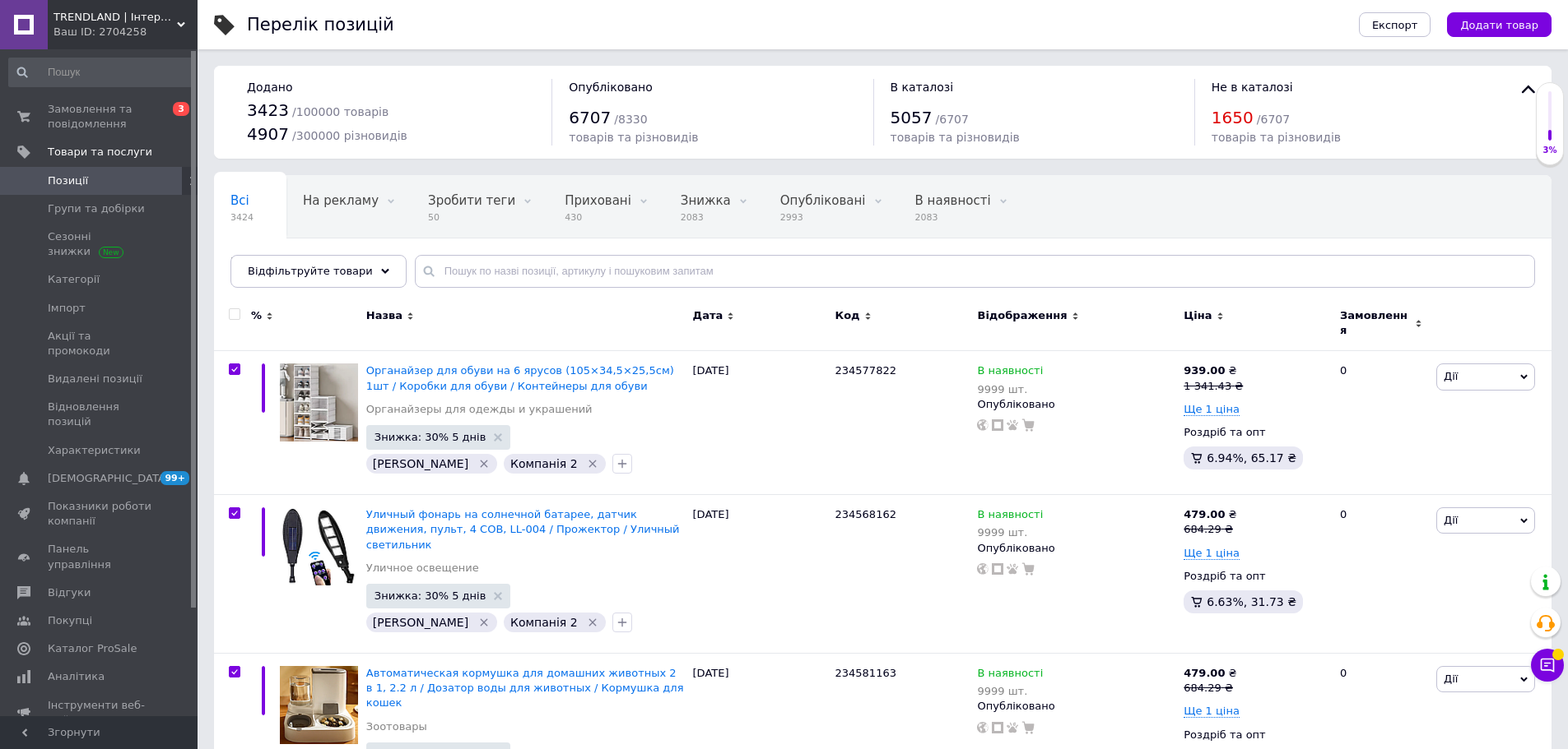
checkbox input "true"
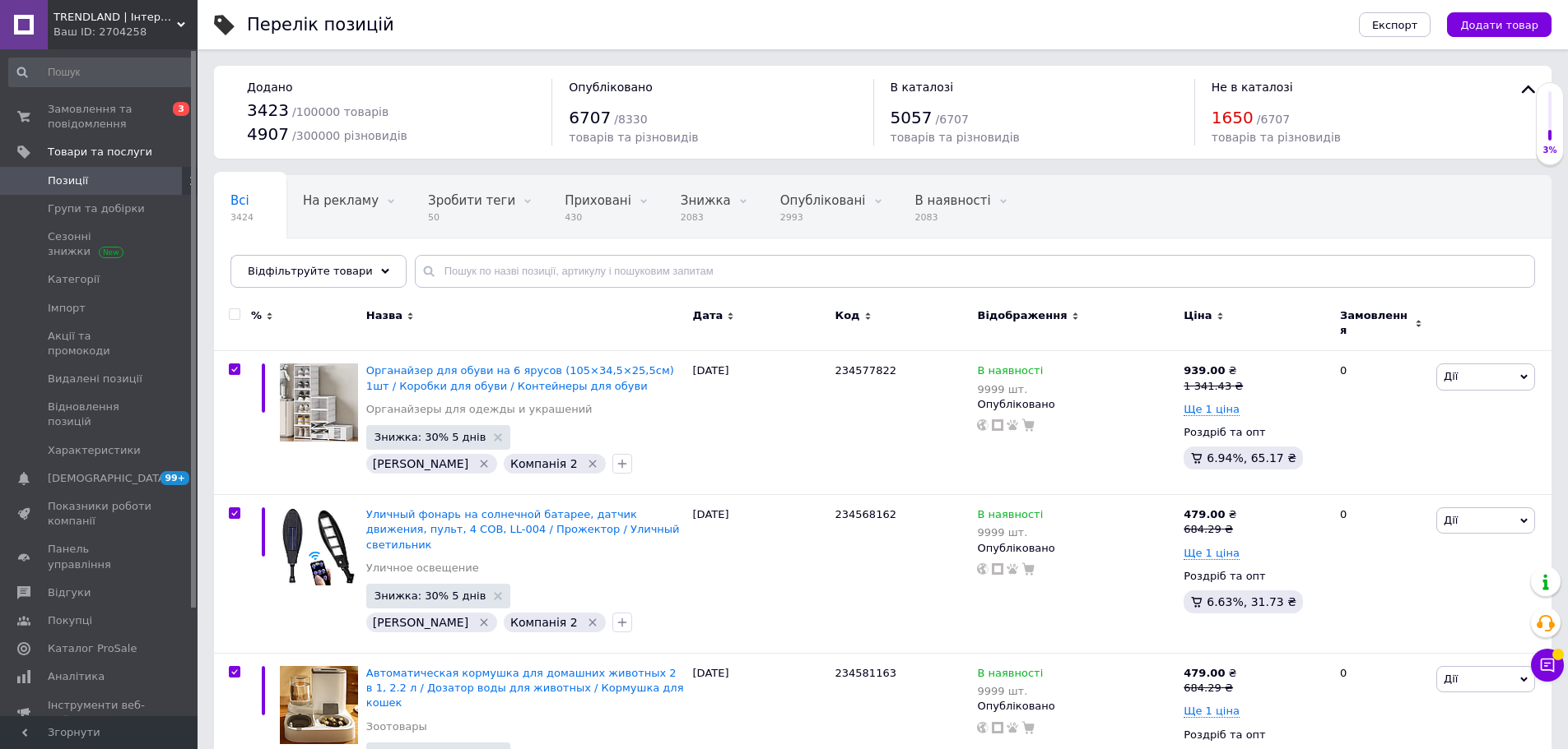
checkbox input "true"
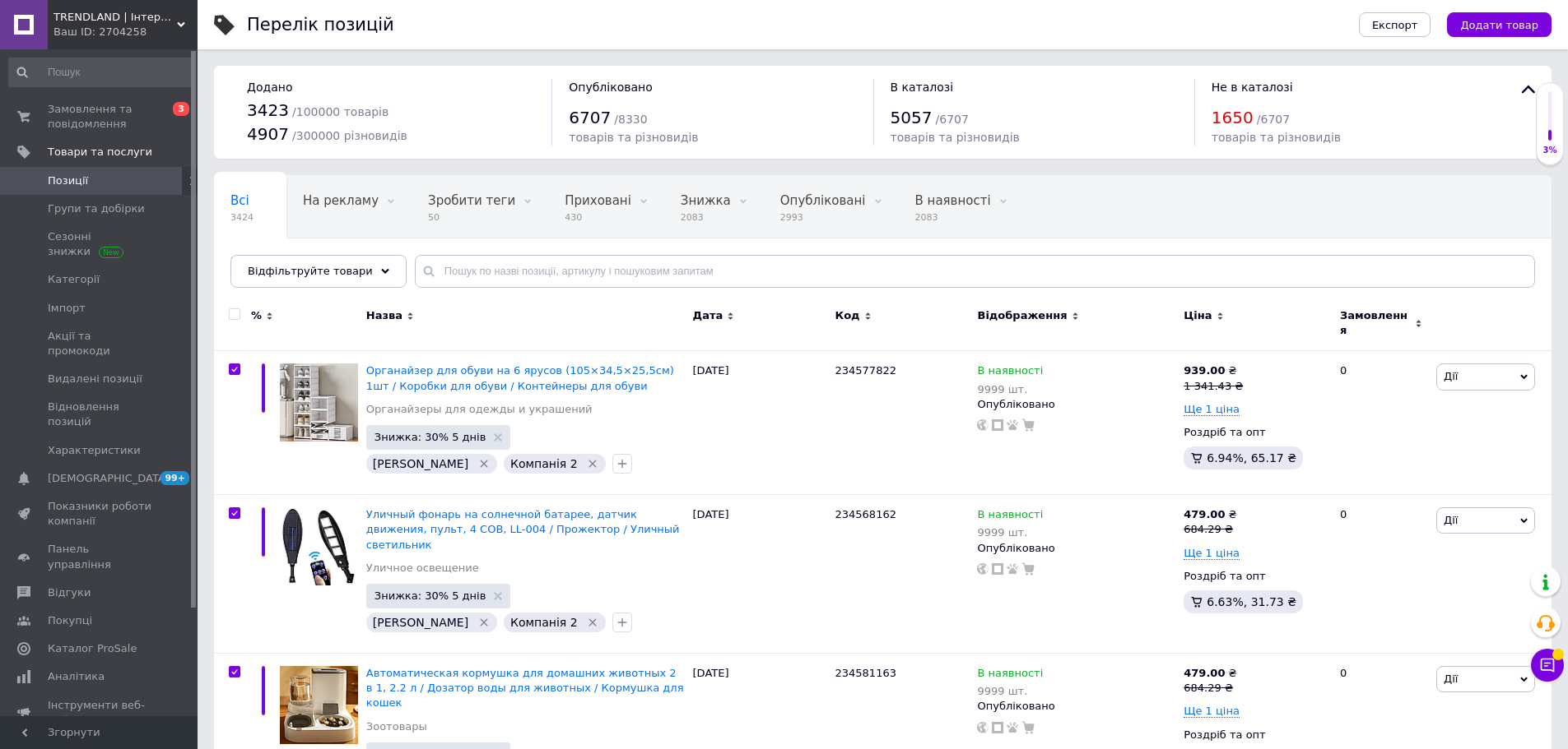
checkbox input "true"
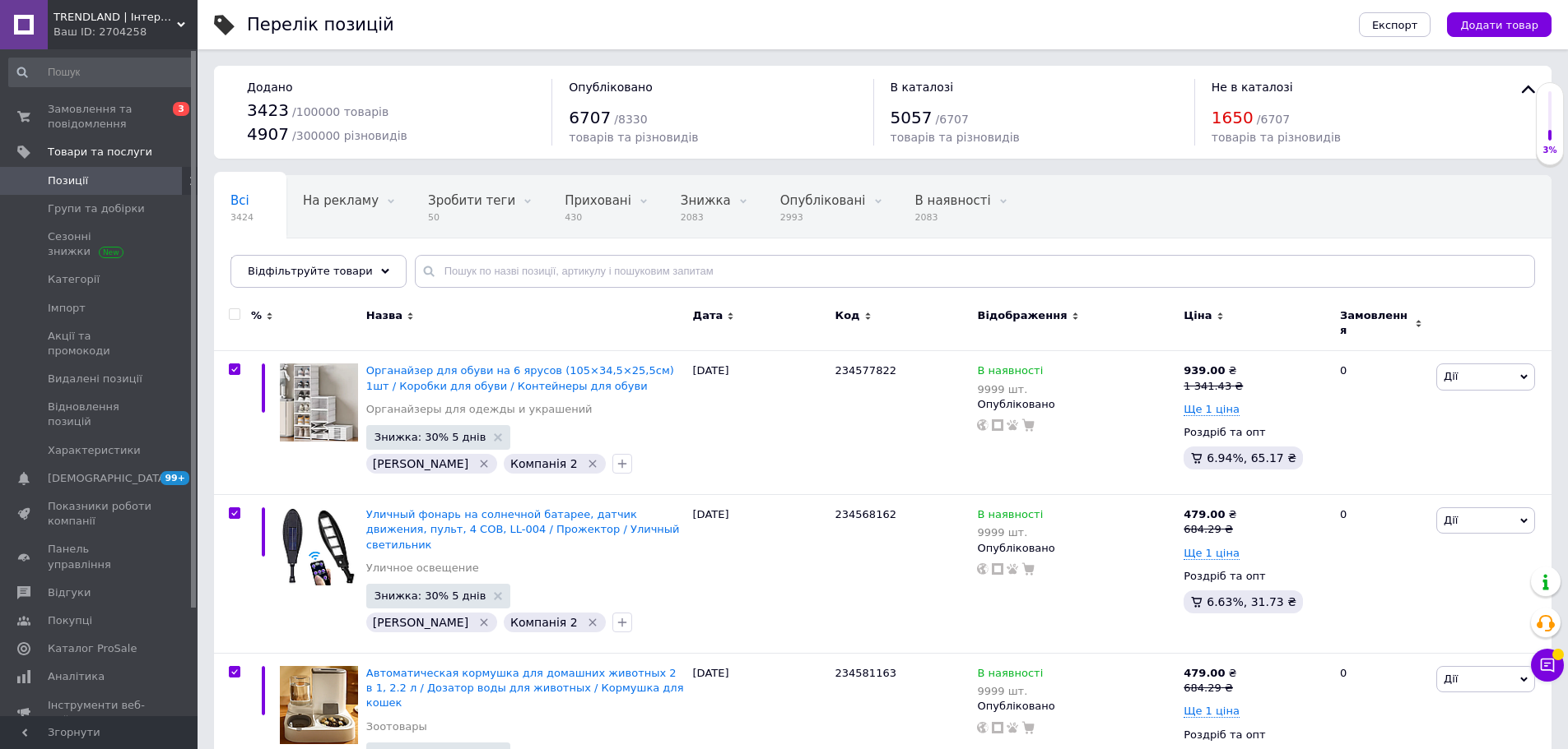
checkbox input "true"
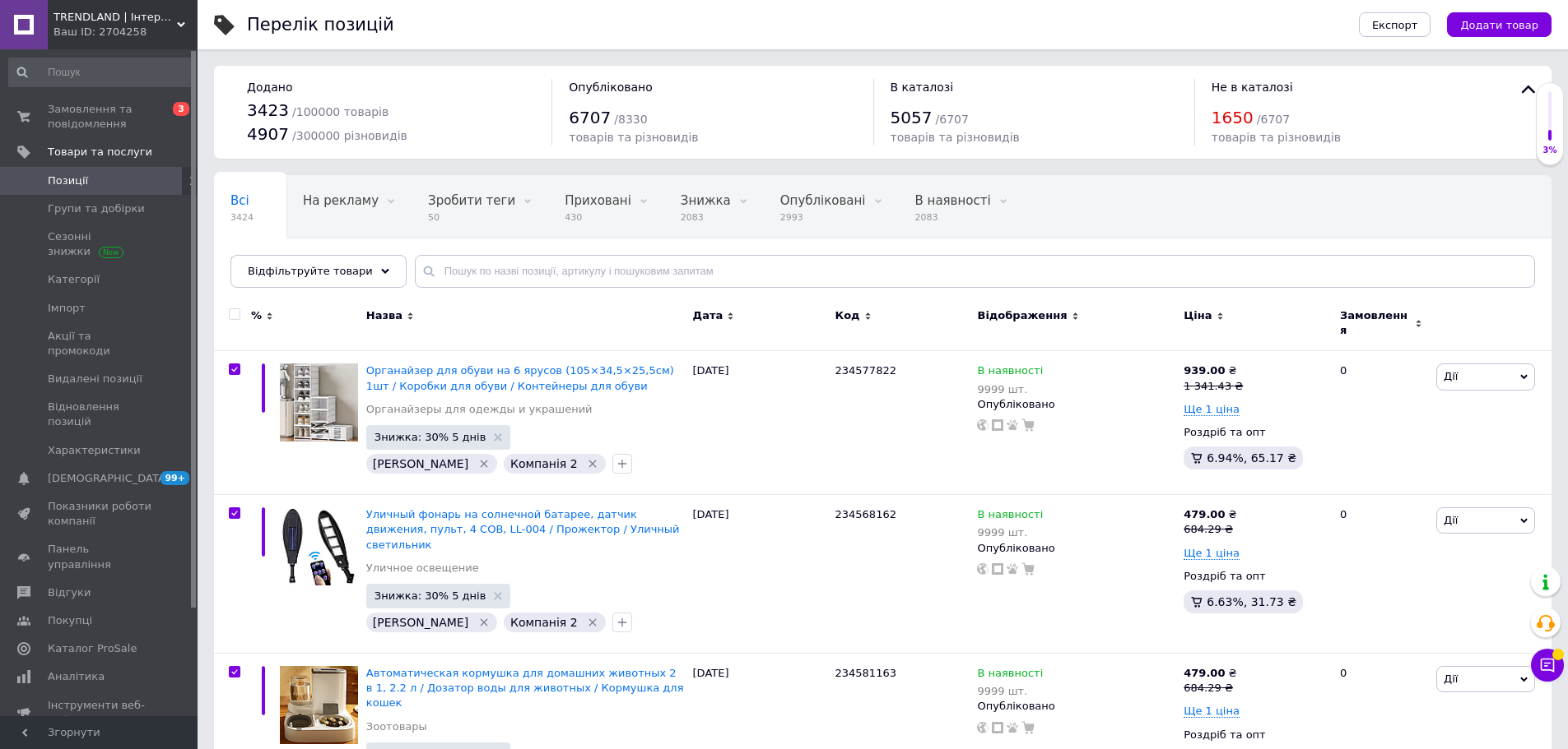
checkbox input "true"
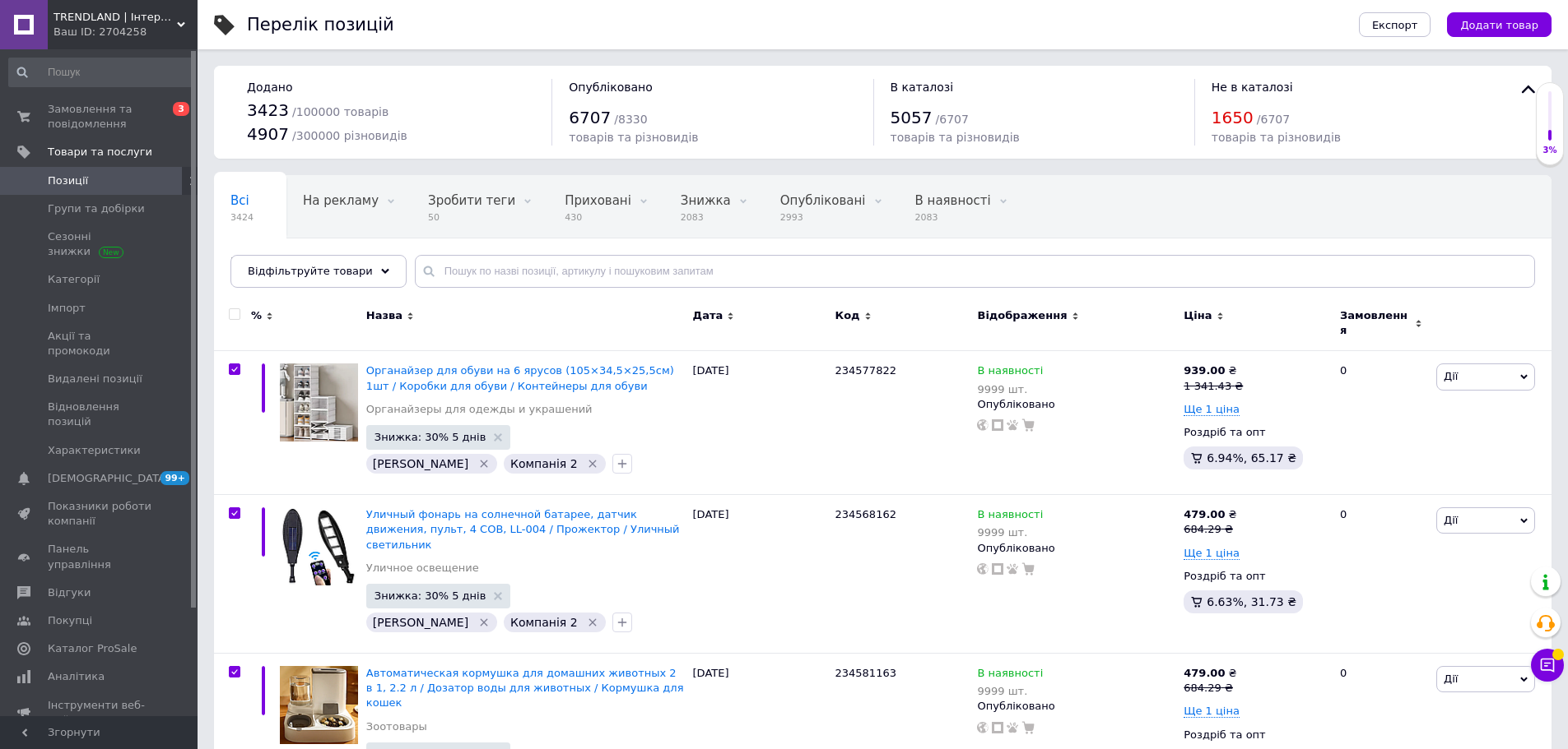
checkbox input "true"
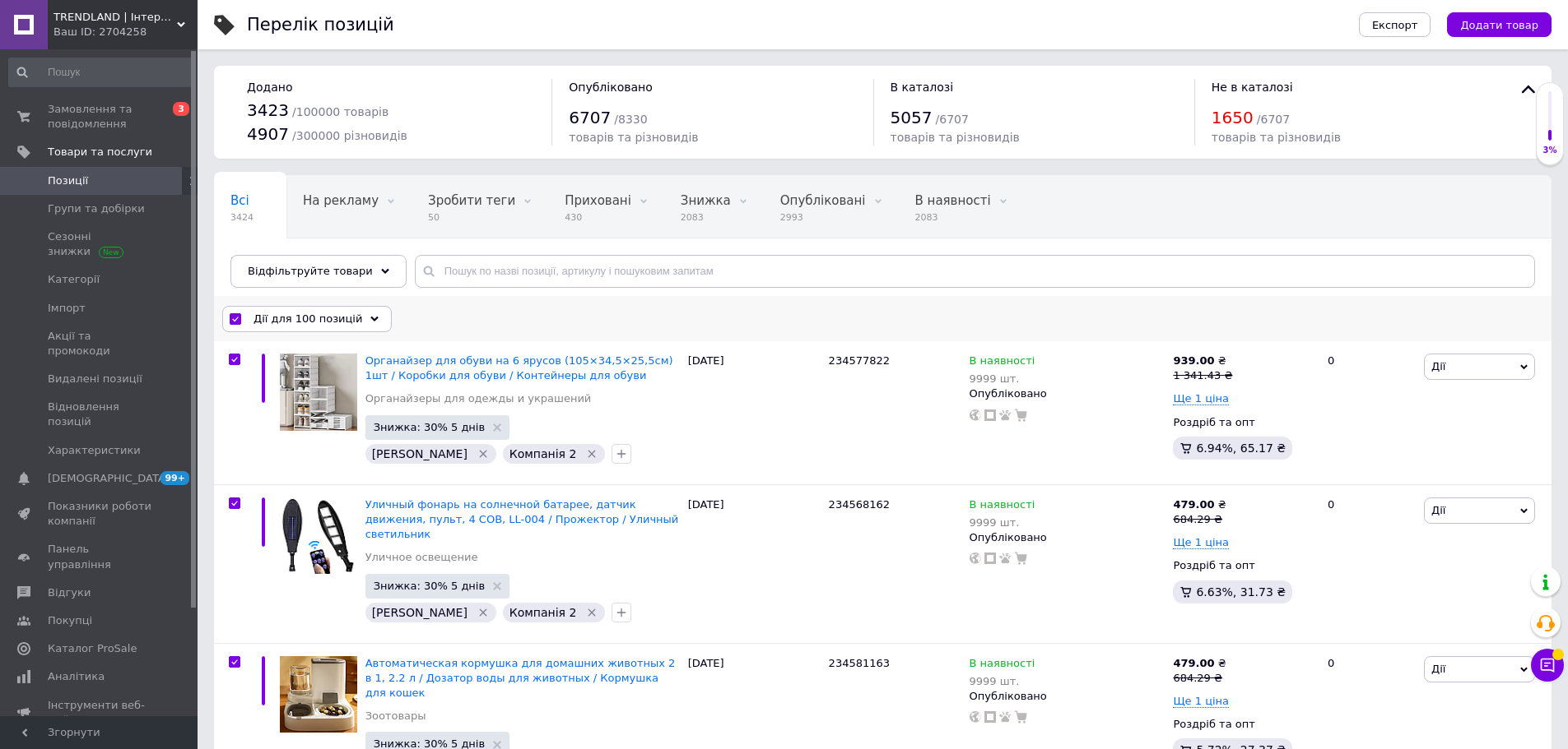
click at [280, 309] on div "Дії для 100 позицій" at bounding box center [307, 319] width 169 height 26
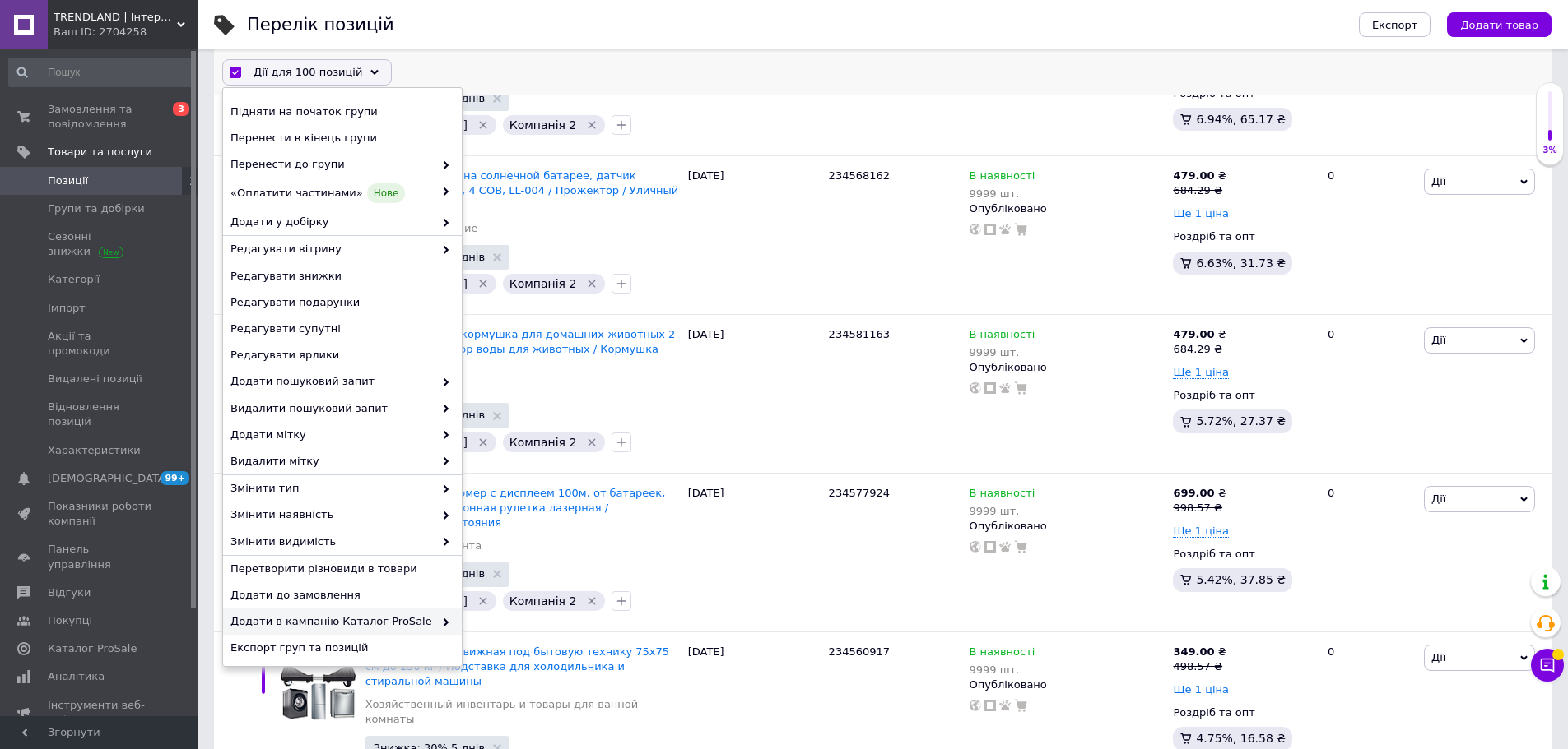
scroll to position [56, 0]
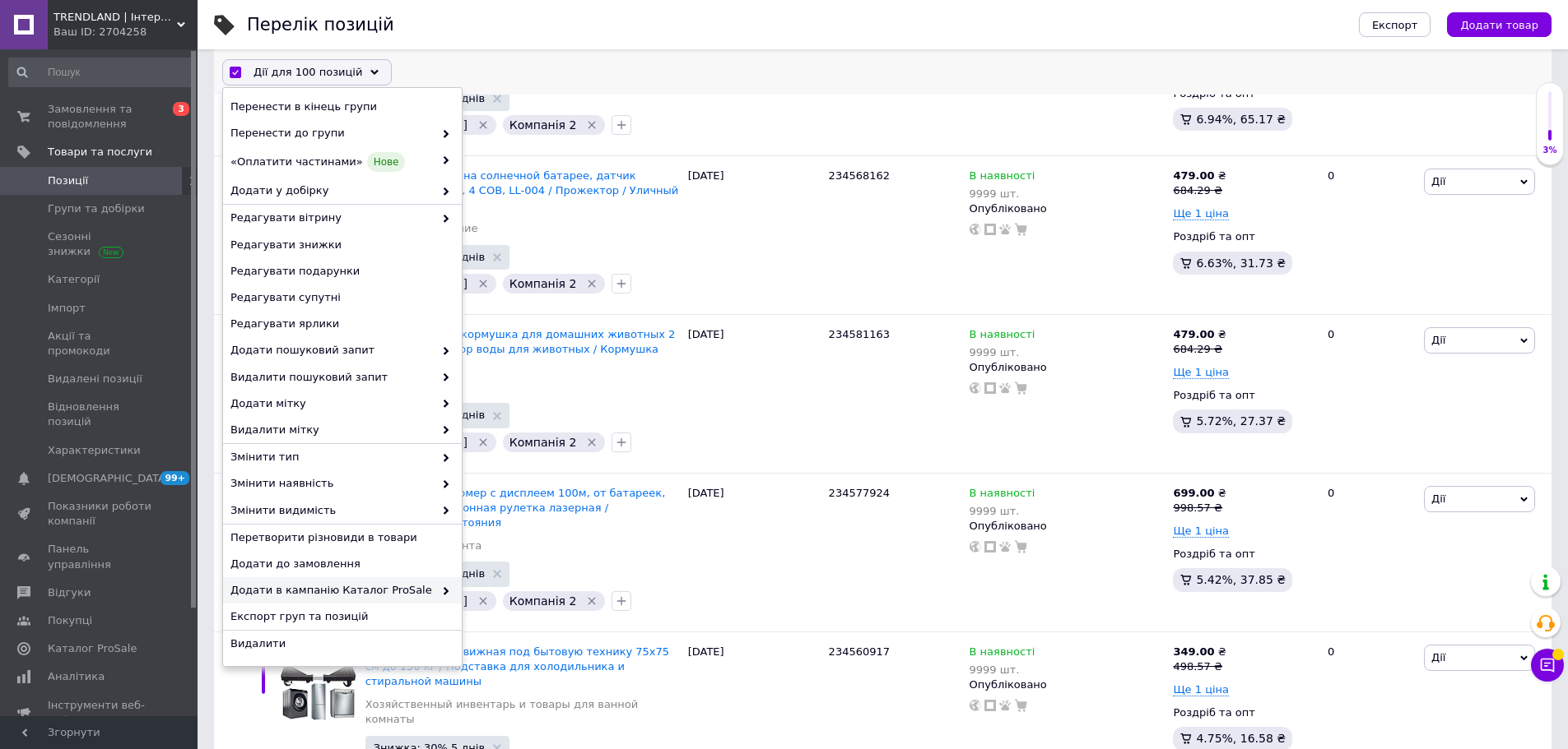
click at [379, 594] on span "Додати в кампанію Каталог ProSale" at bounding box center [332, 590] width 203 height 15
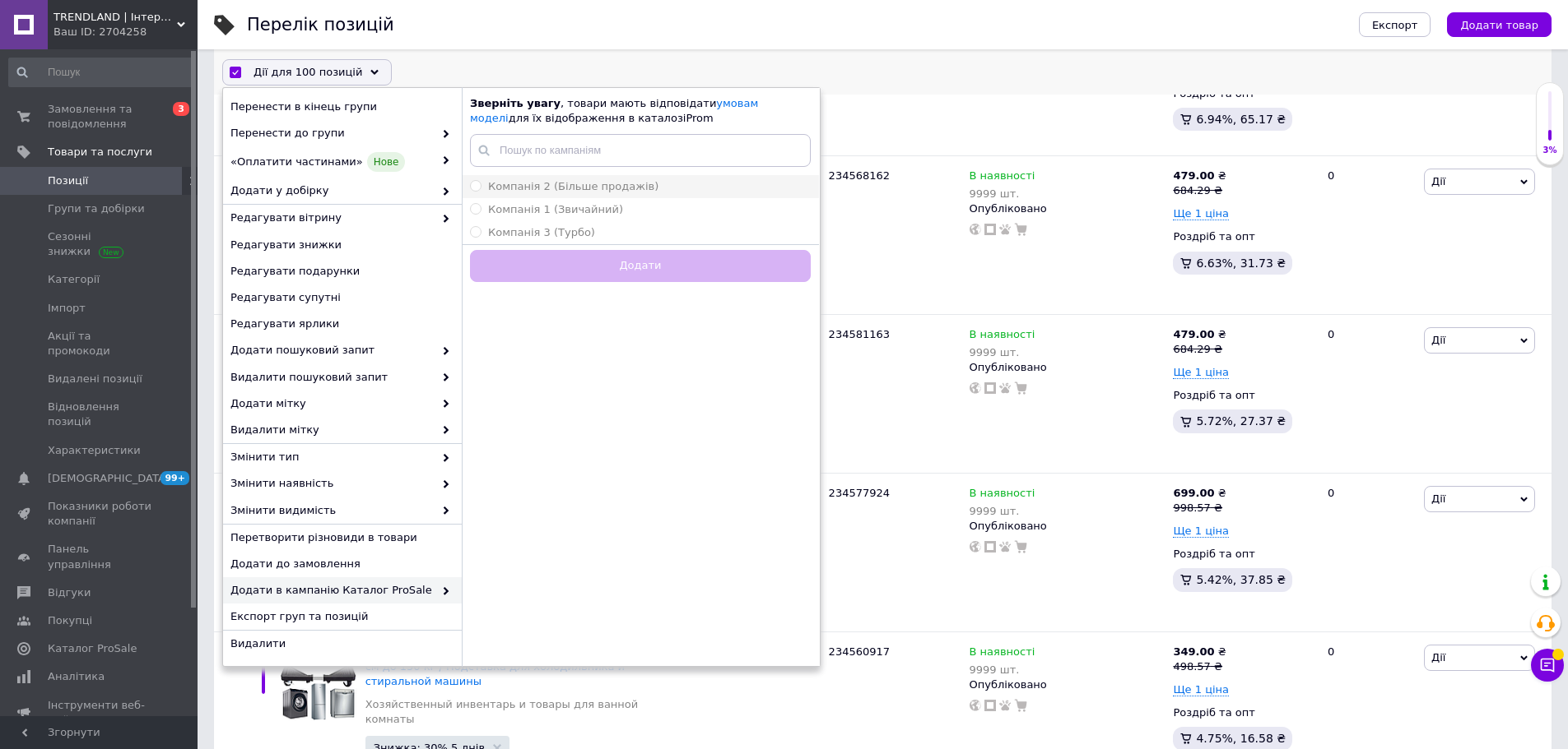
click at [594, 178] on li "Компанія 2 (Більше продажів)" at bounding box center [640, 186] width 357 height 23
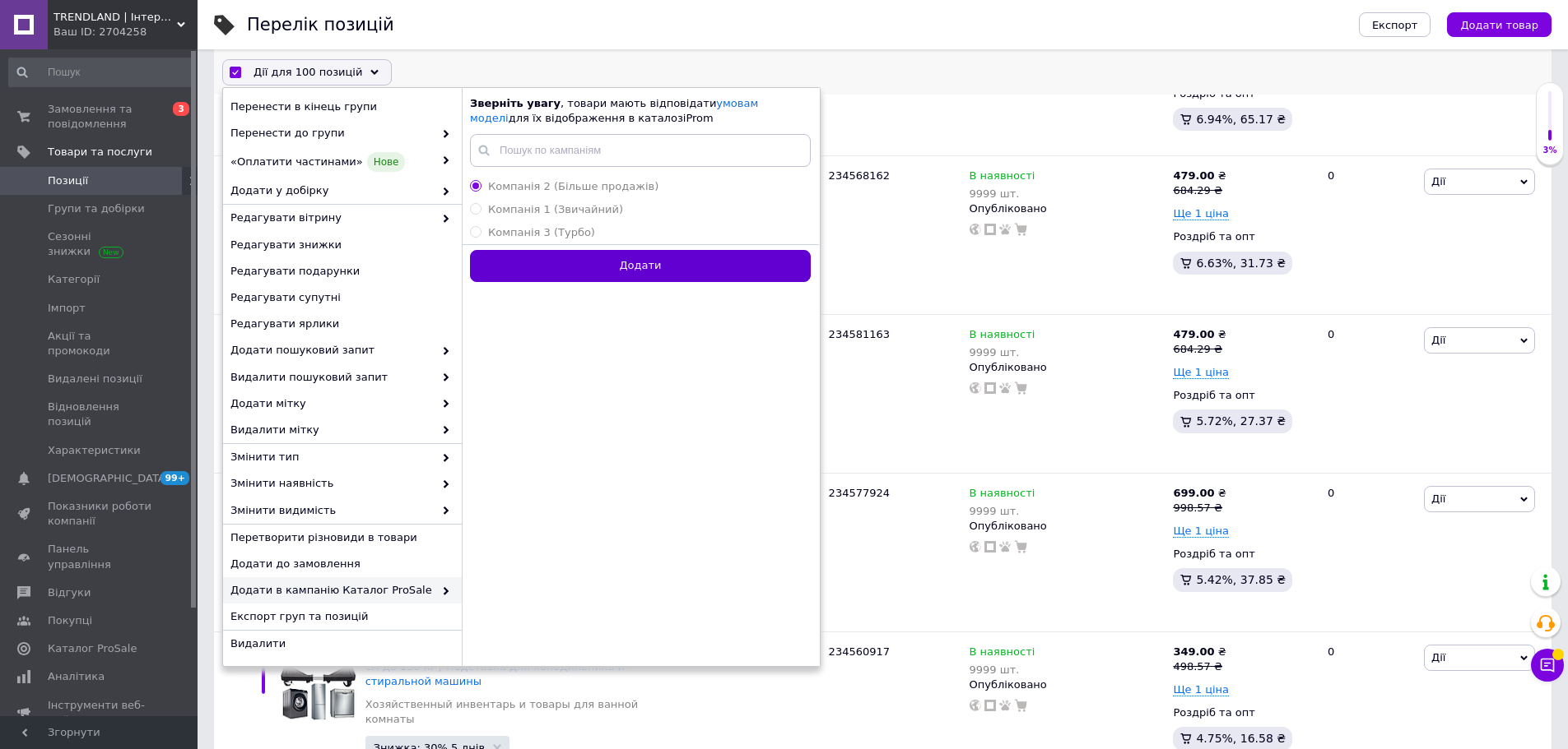
click at [614, 267] on button "Додати" at bounding box center [640, 266] width 341 height 32
radio input "false"
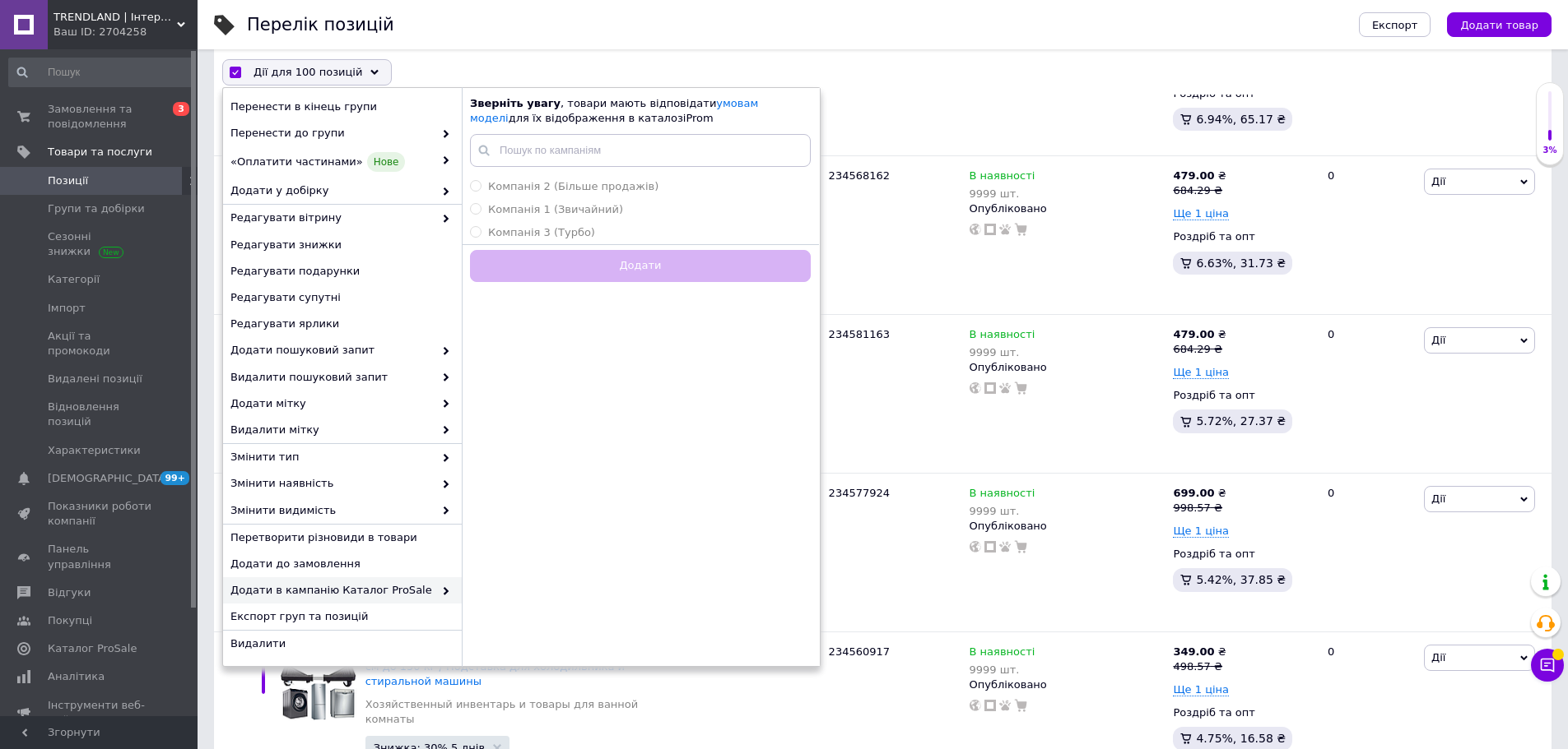
checkbox input "false"
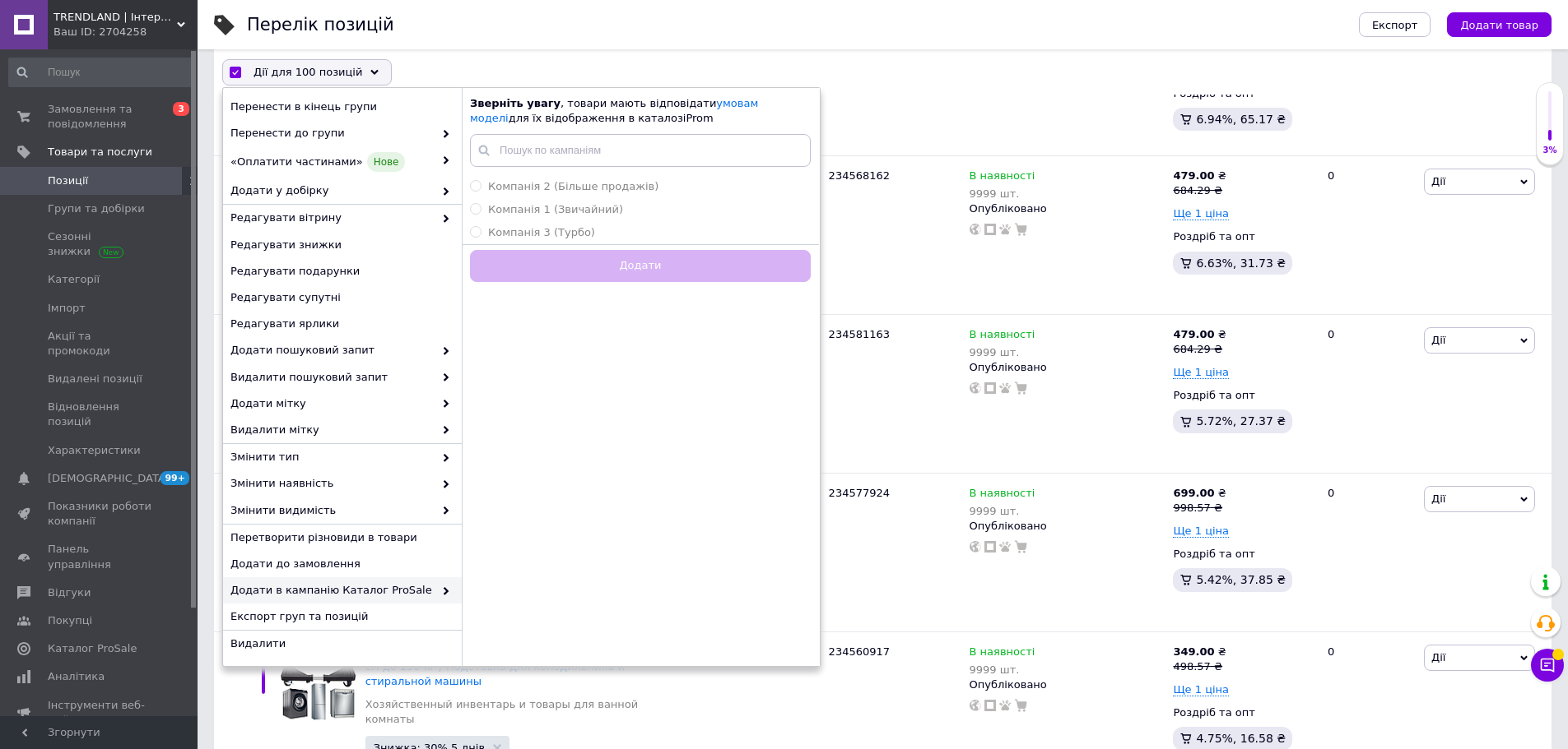
checkbox input "false"
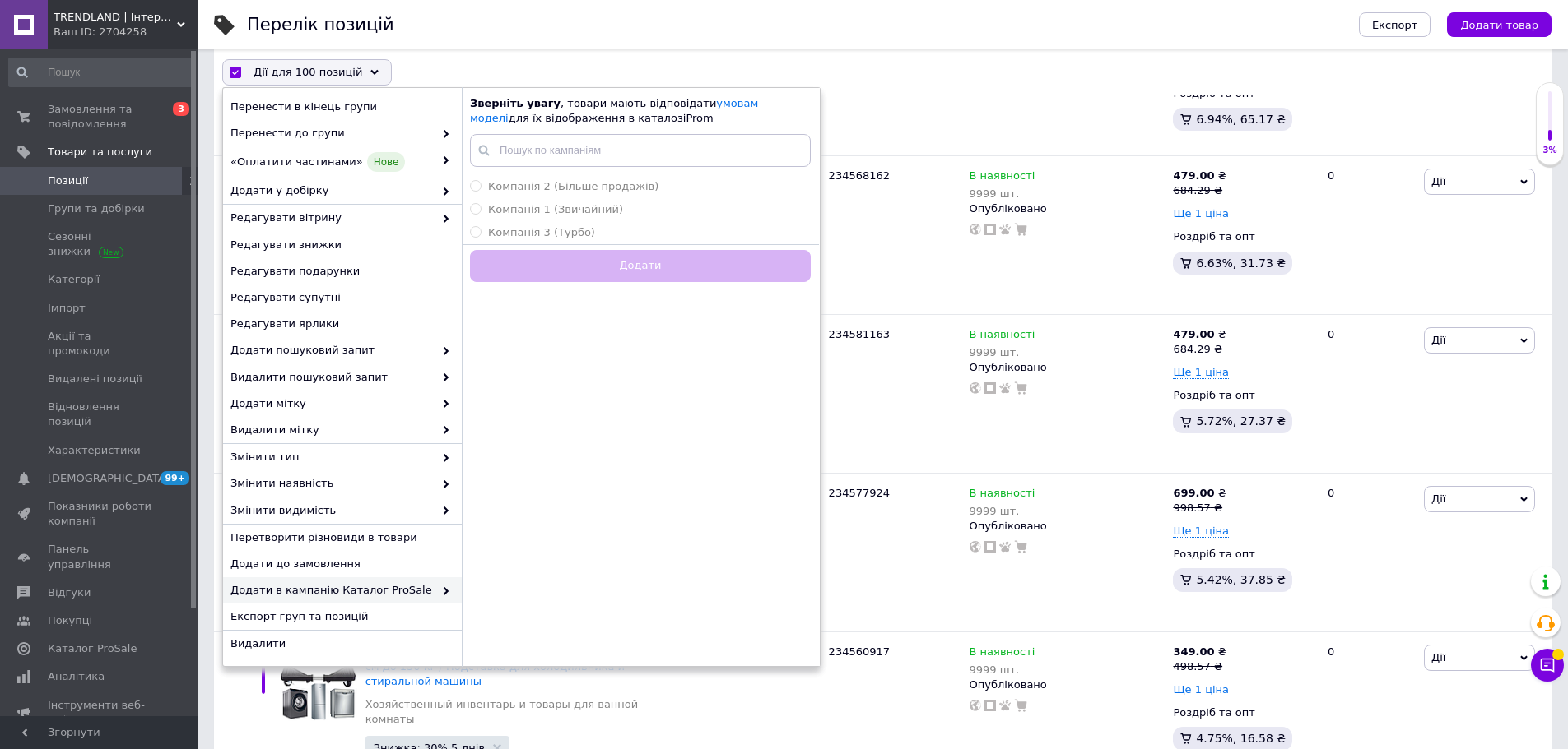
checkbox input "false"
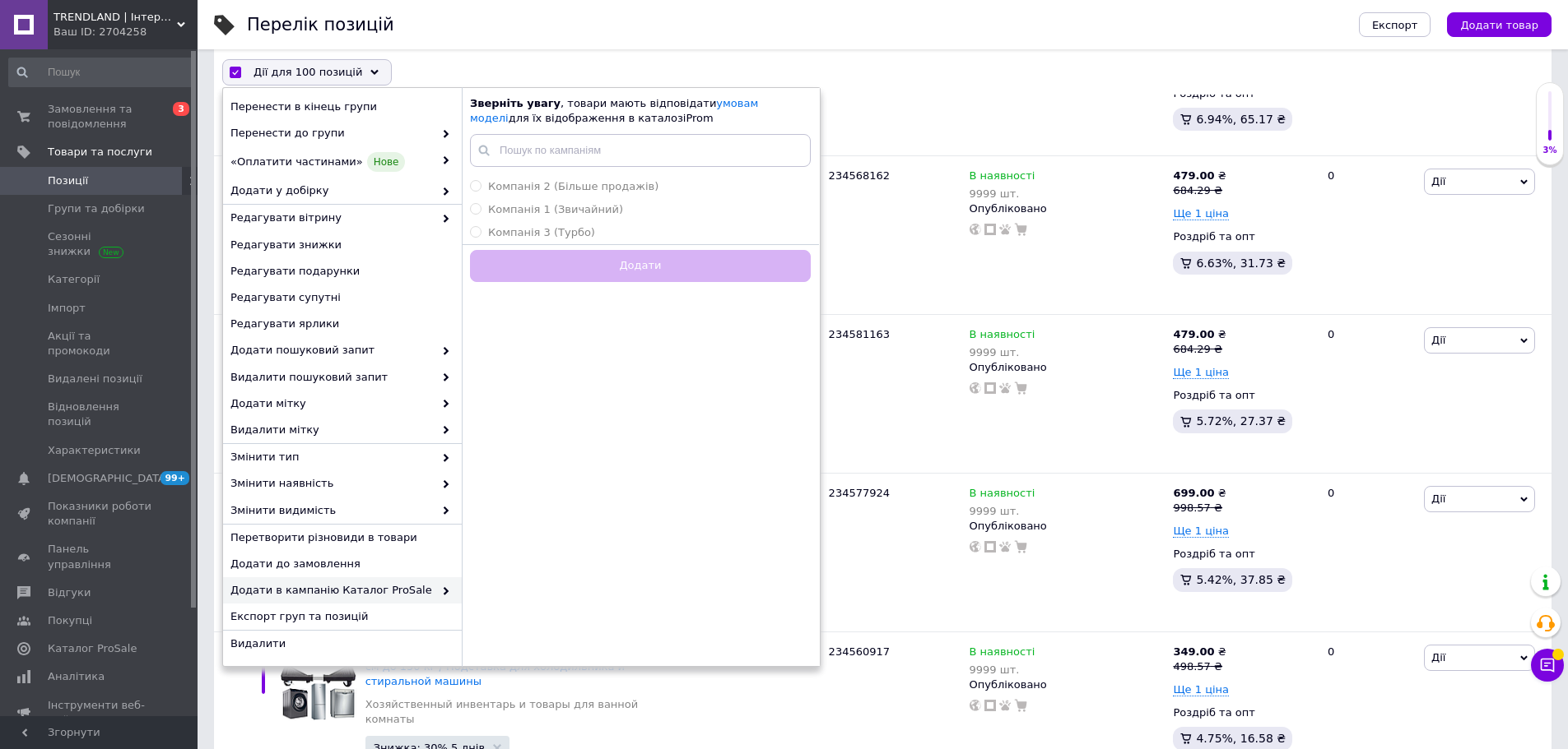
checkbox input "false"
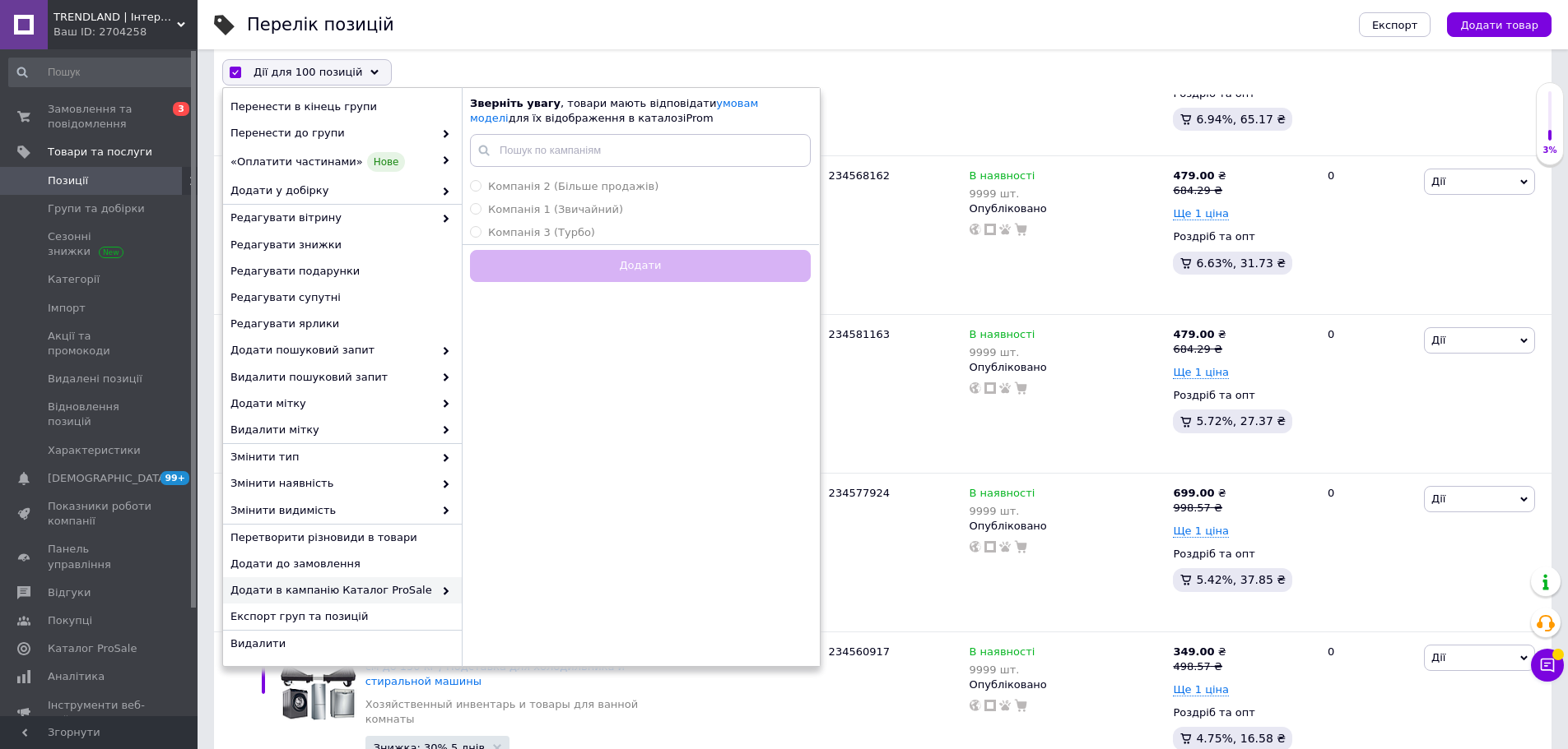
checkbox input "false"
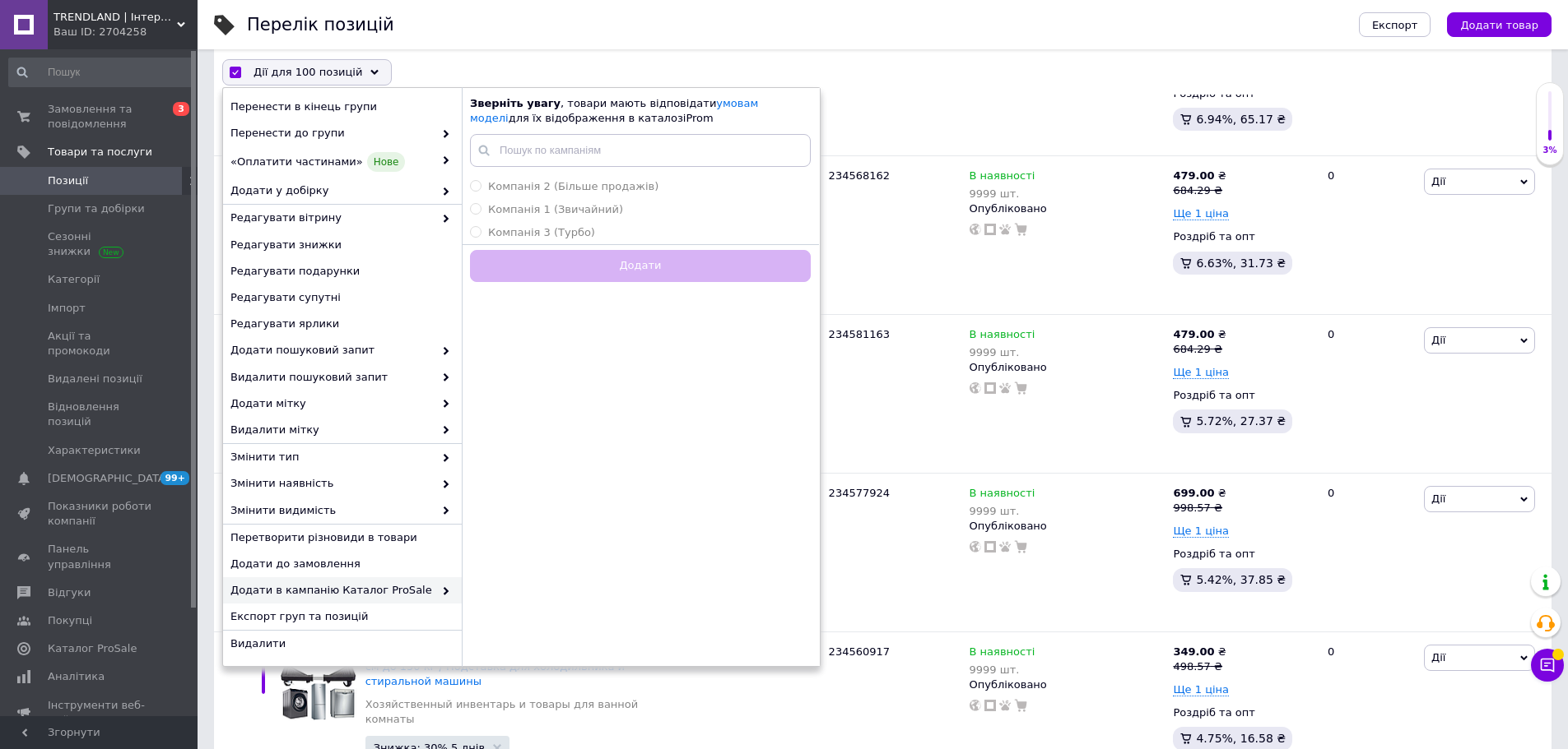
checkbox input "false"
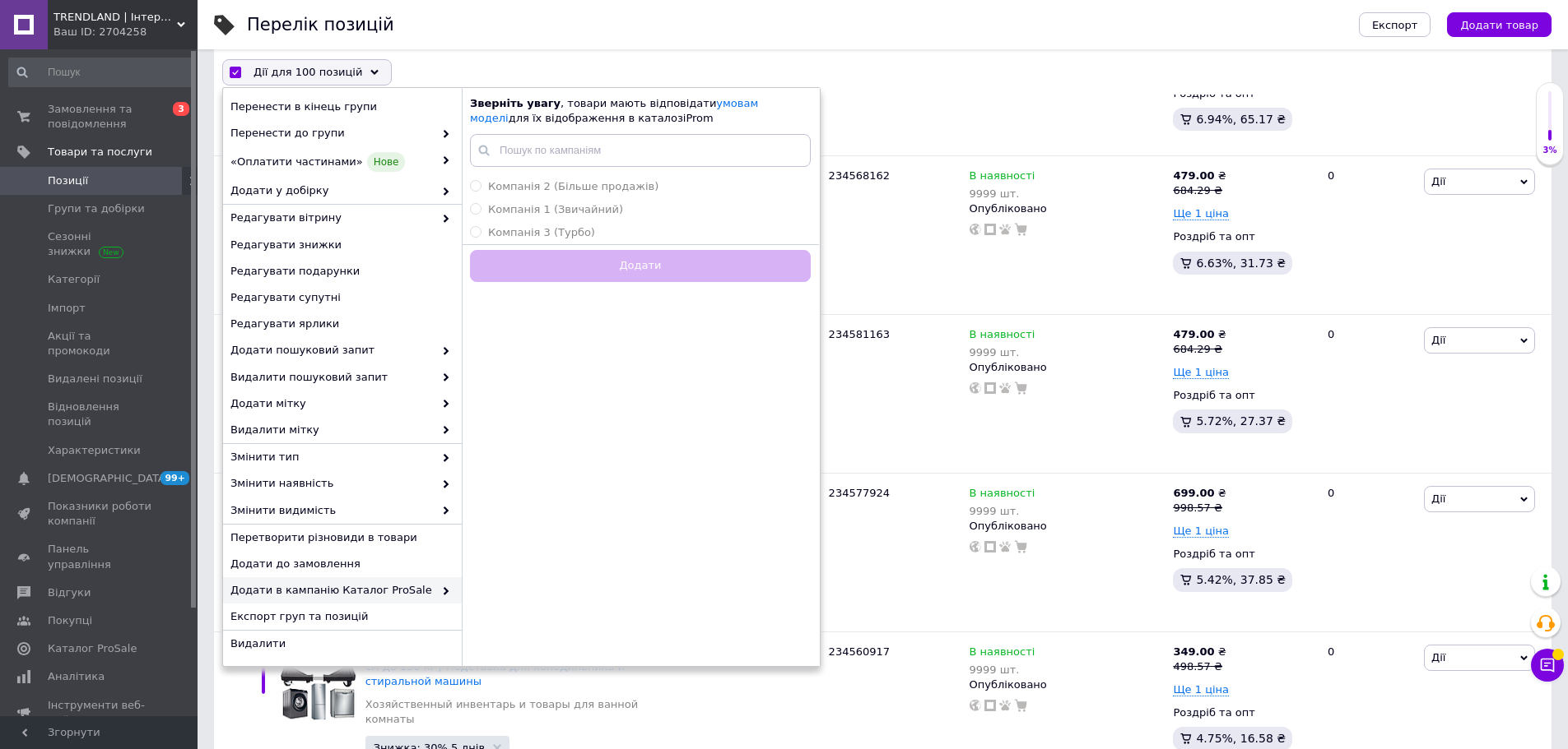
checkbox input "false"
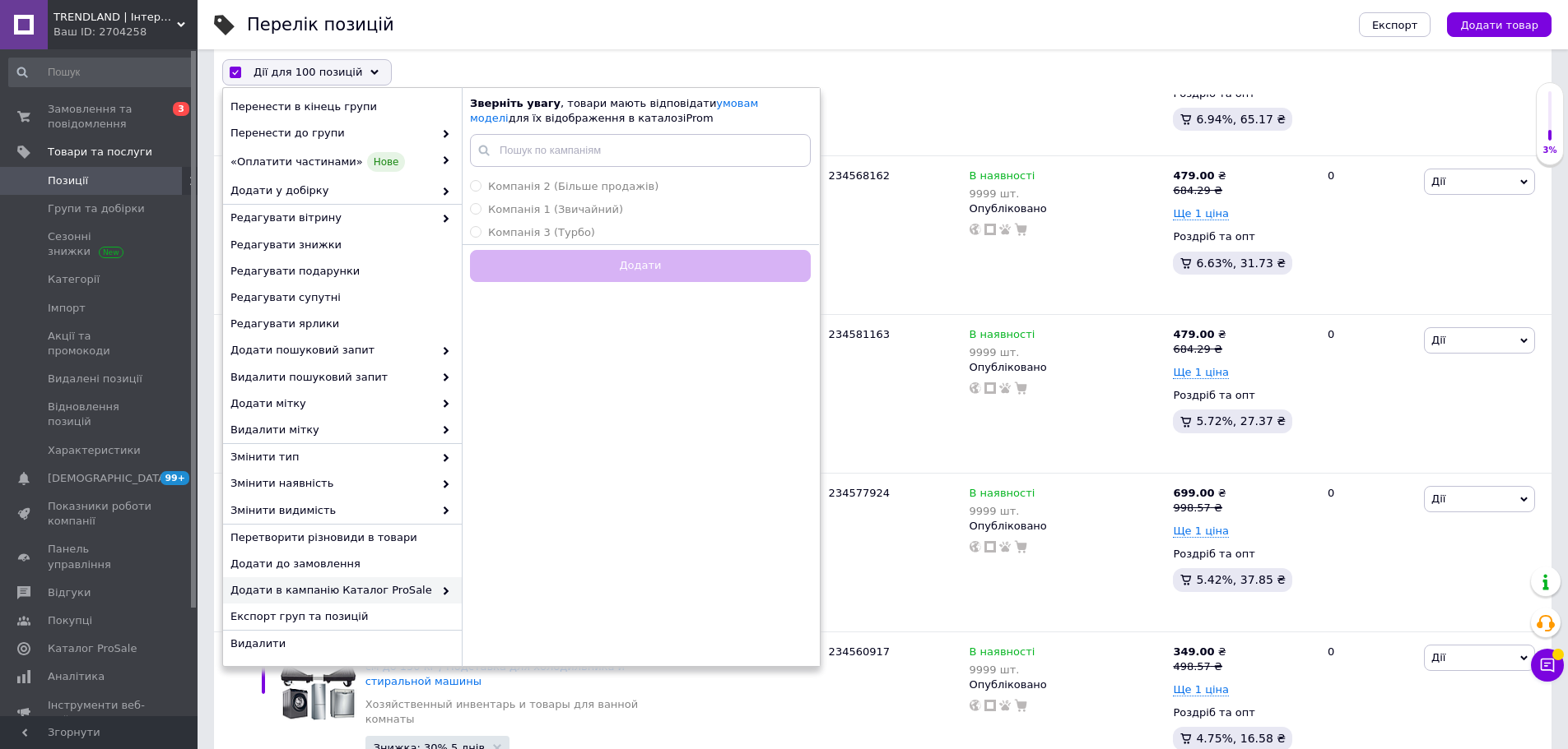
checkbox input "false"
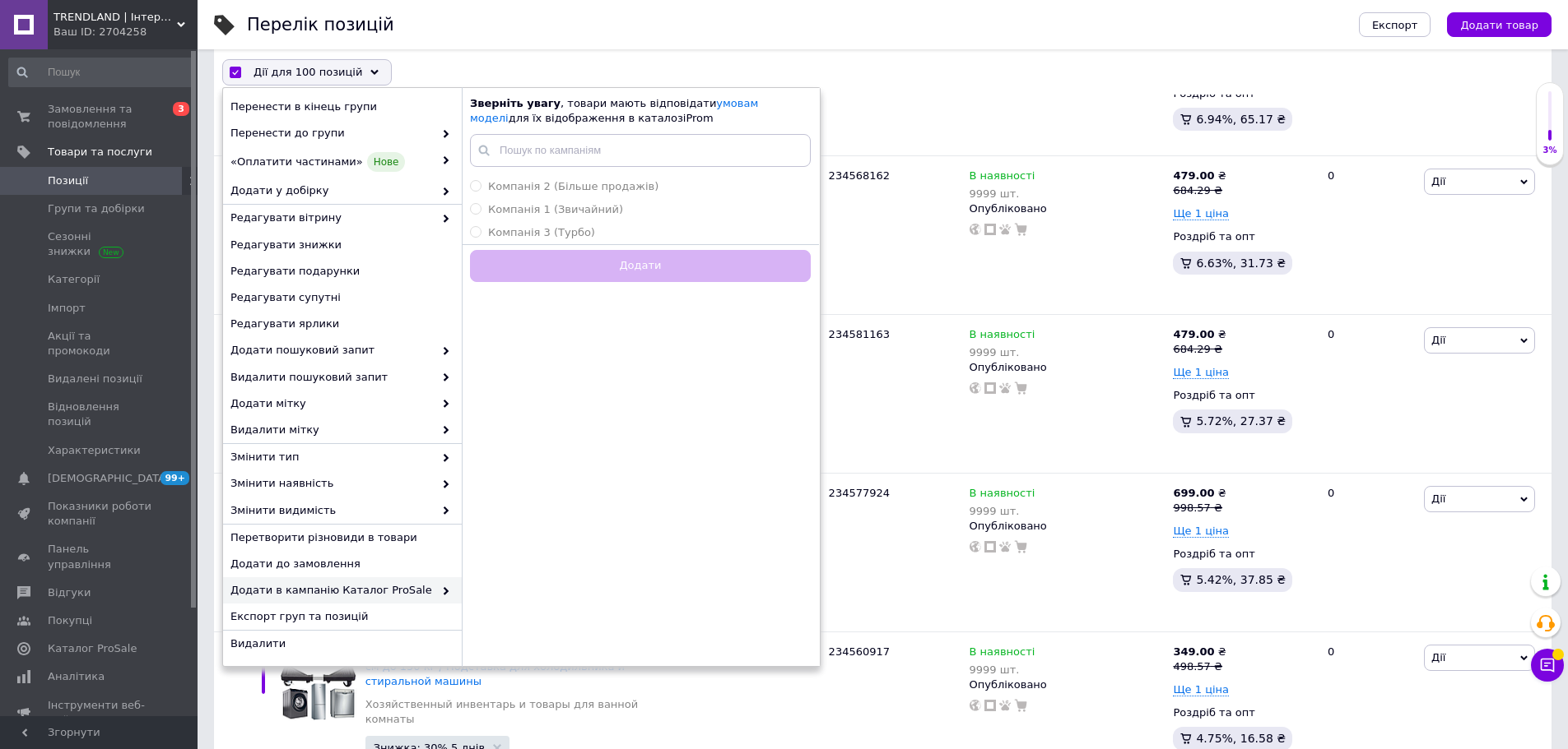
checkbox input "false"
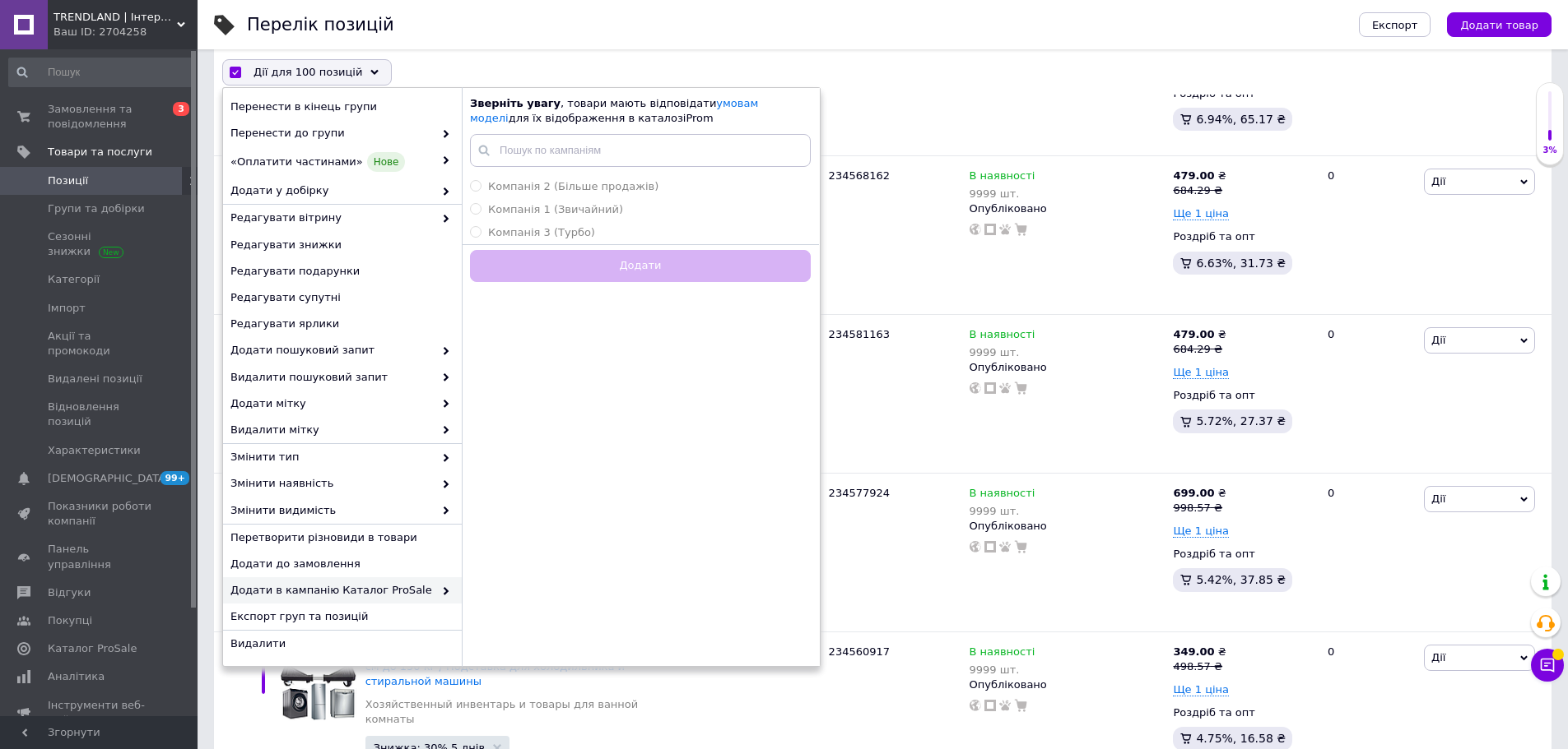
checkbox input "false"
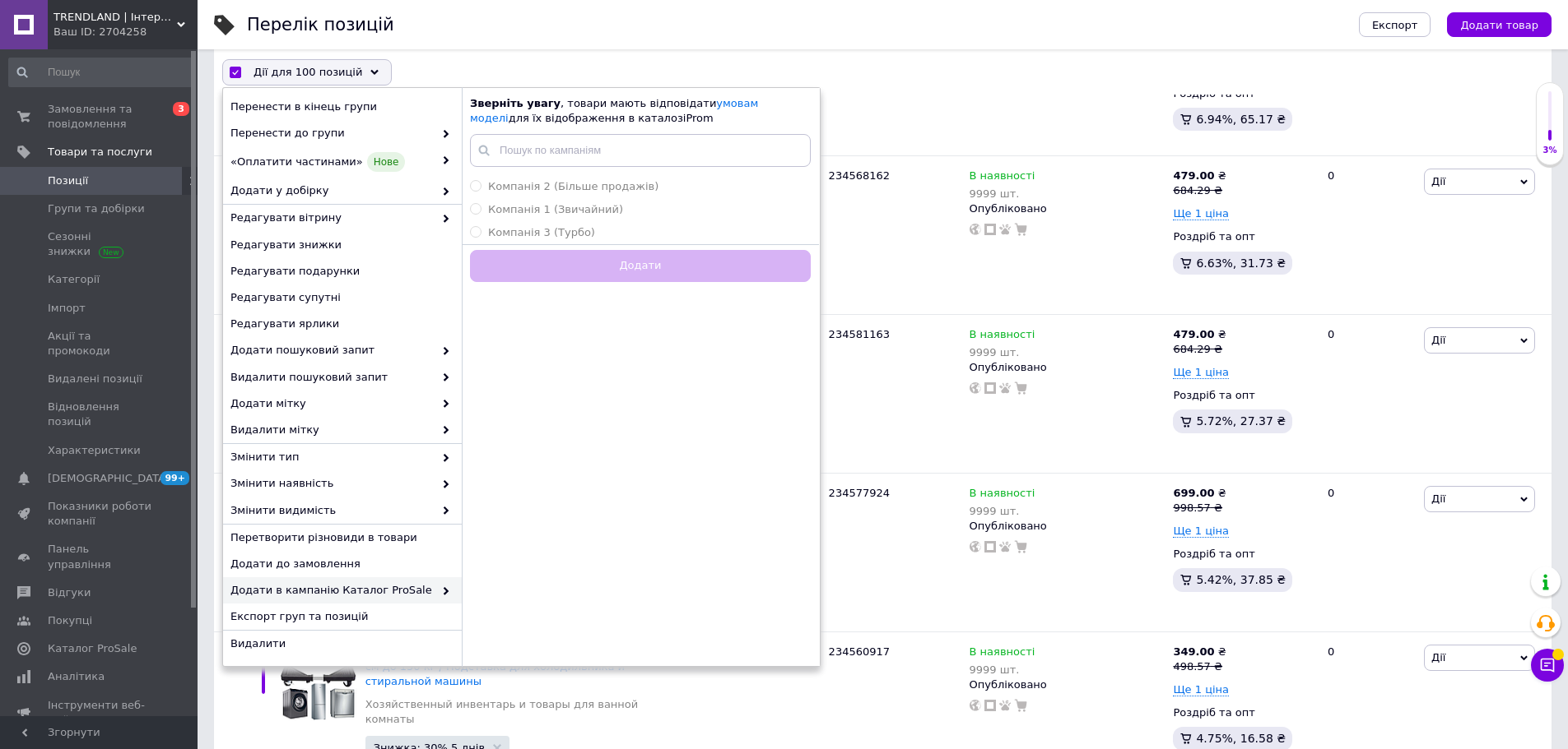
checkbox input "false"
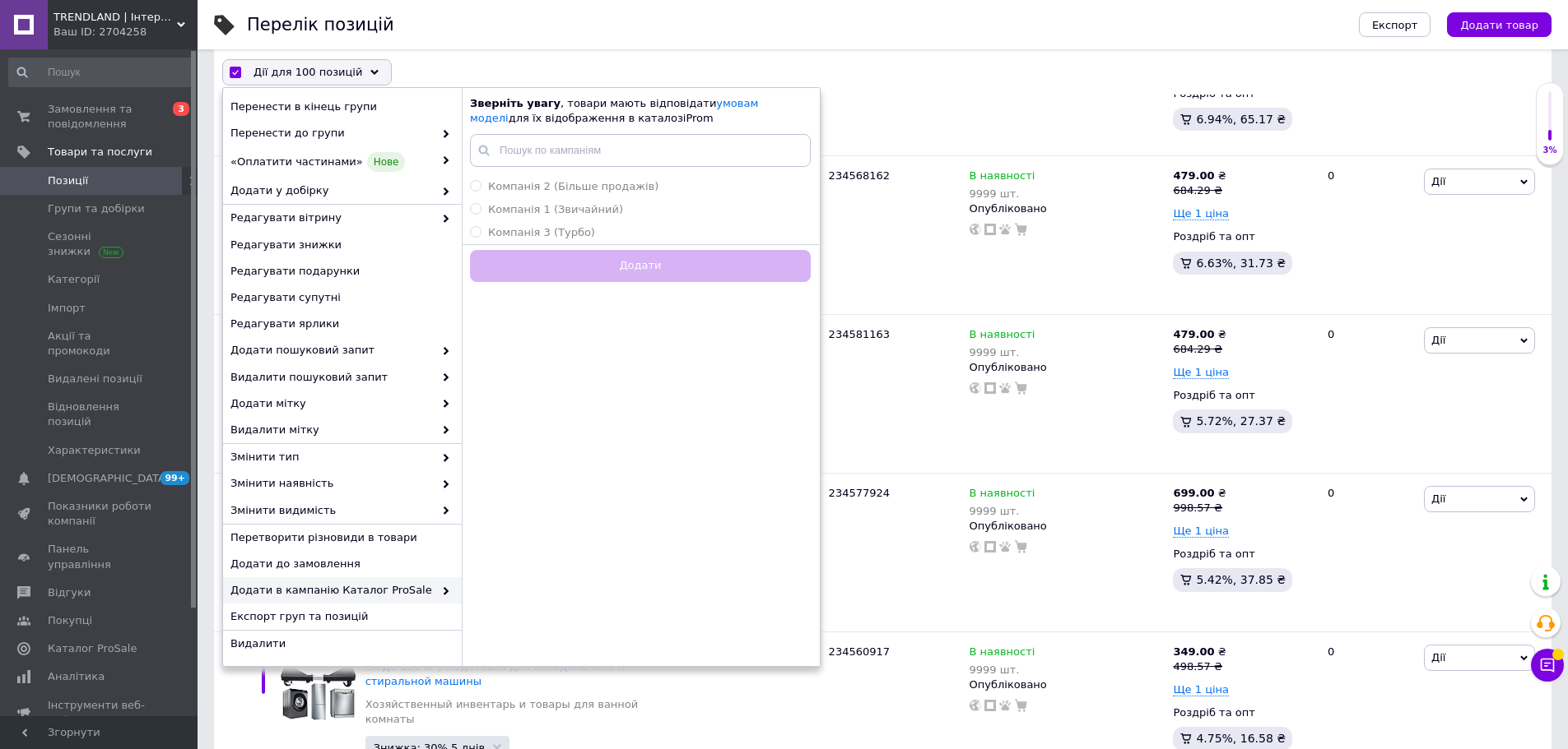
checkbox input "false"
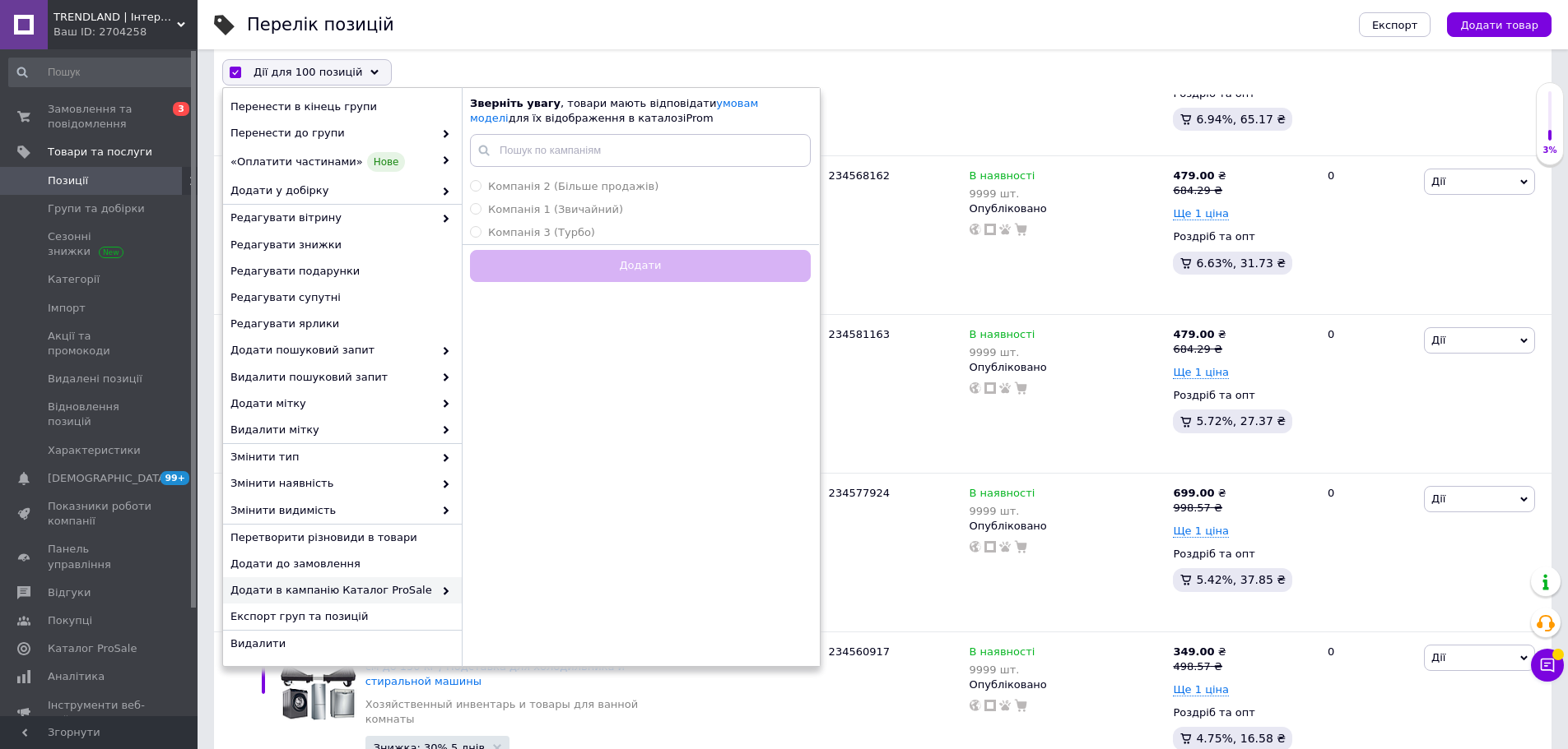
checkbox input "false"
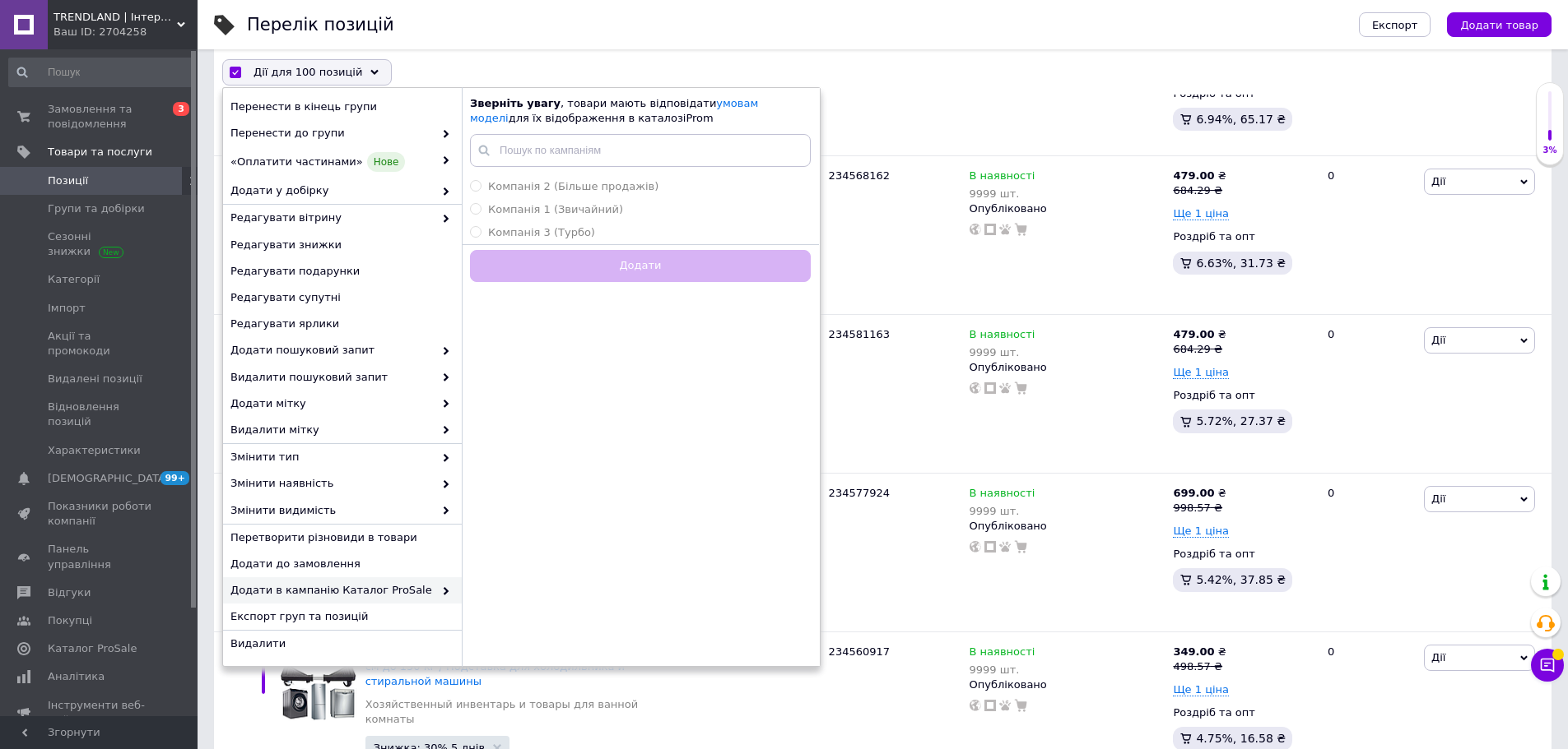
checkbox input "false"
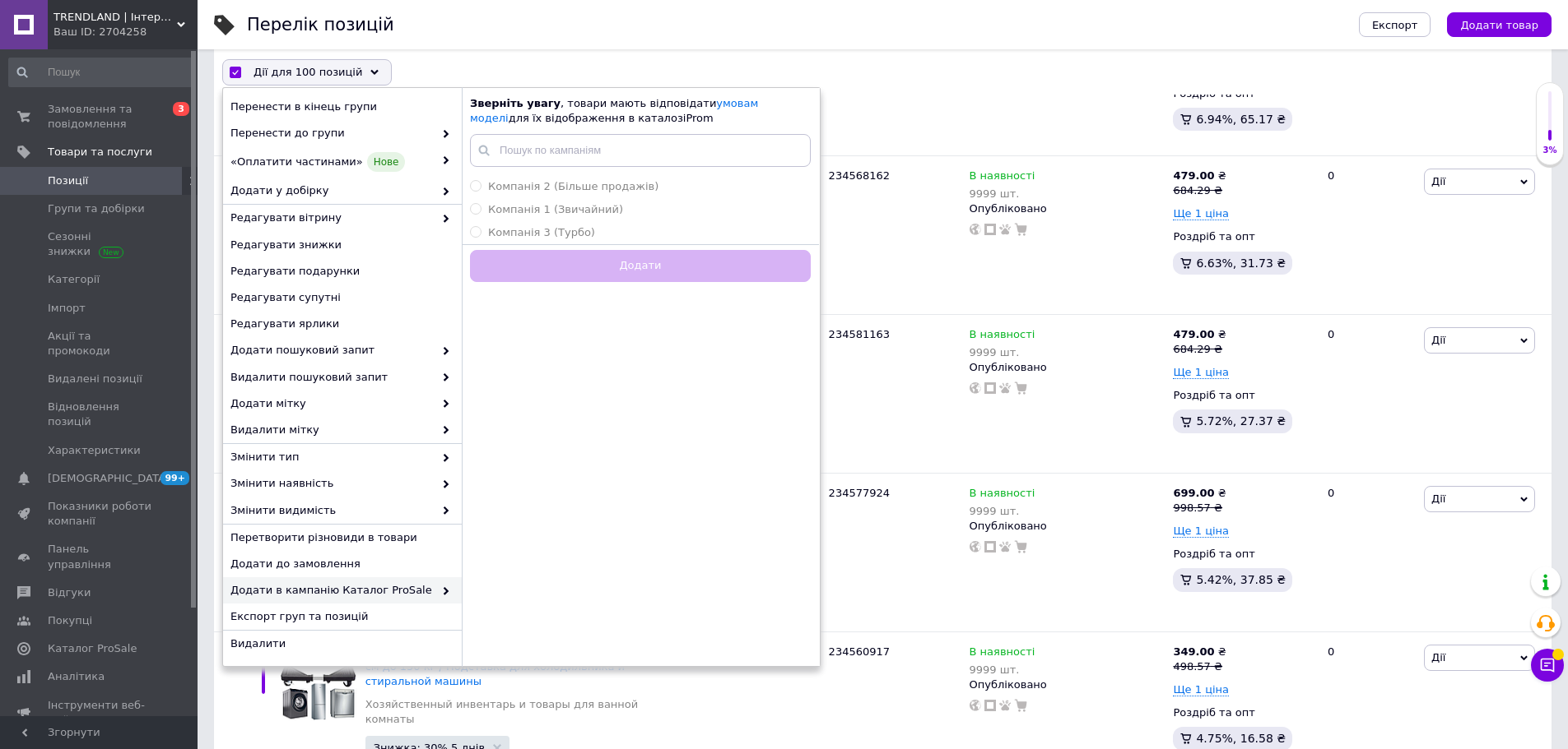
checkbox input "false"
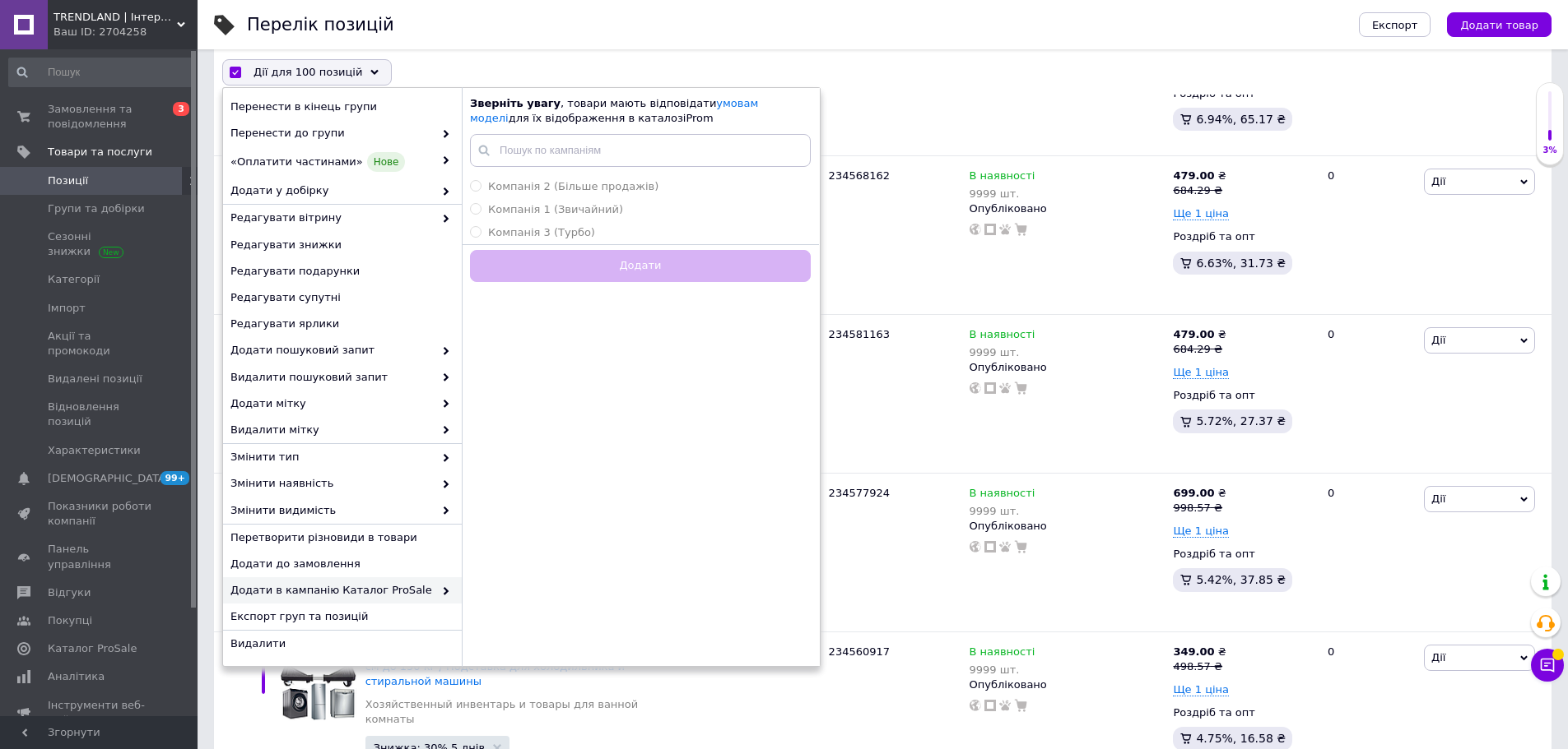
checkbox input "false"
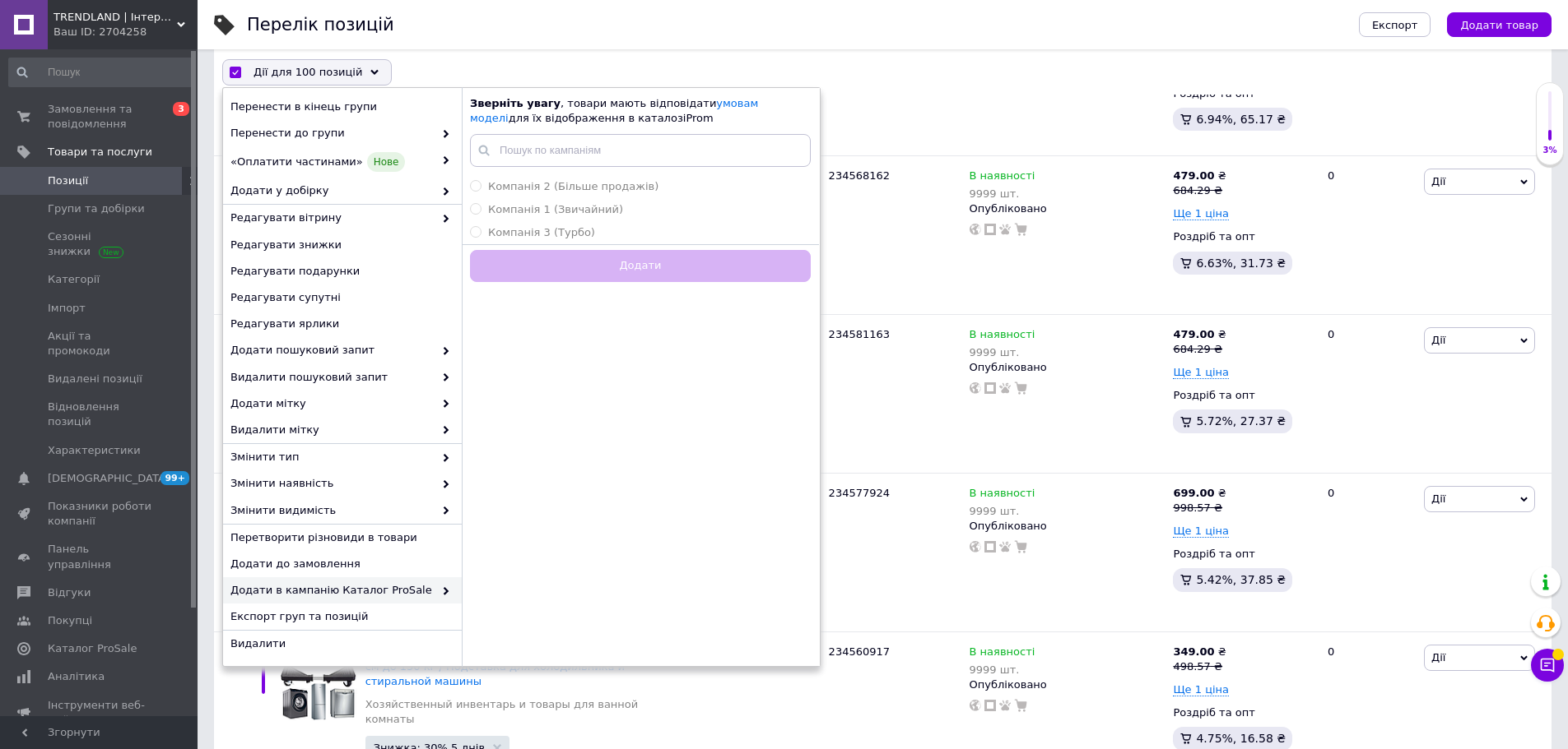
checkbox input "false"
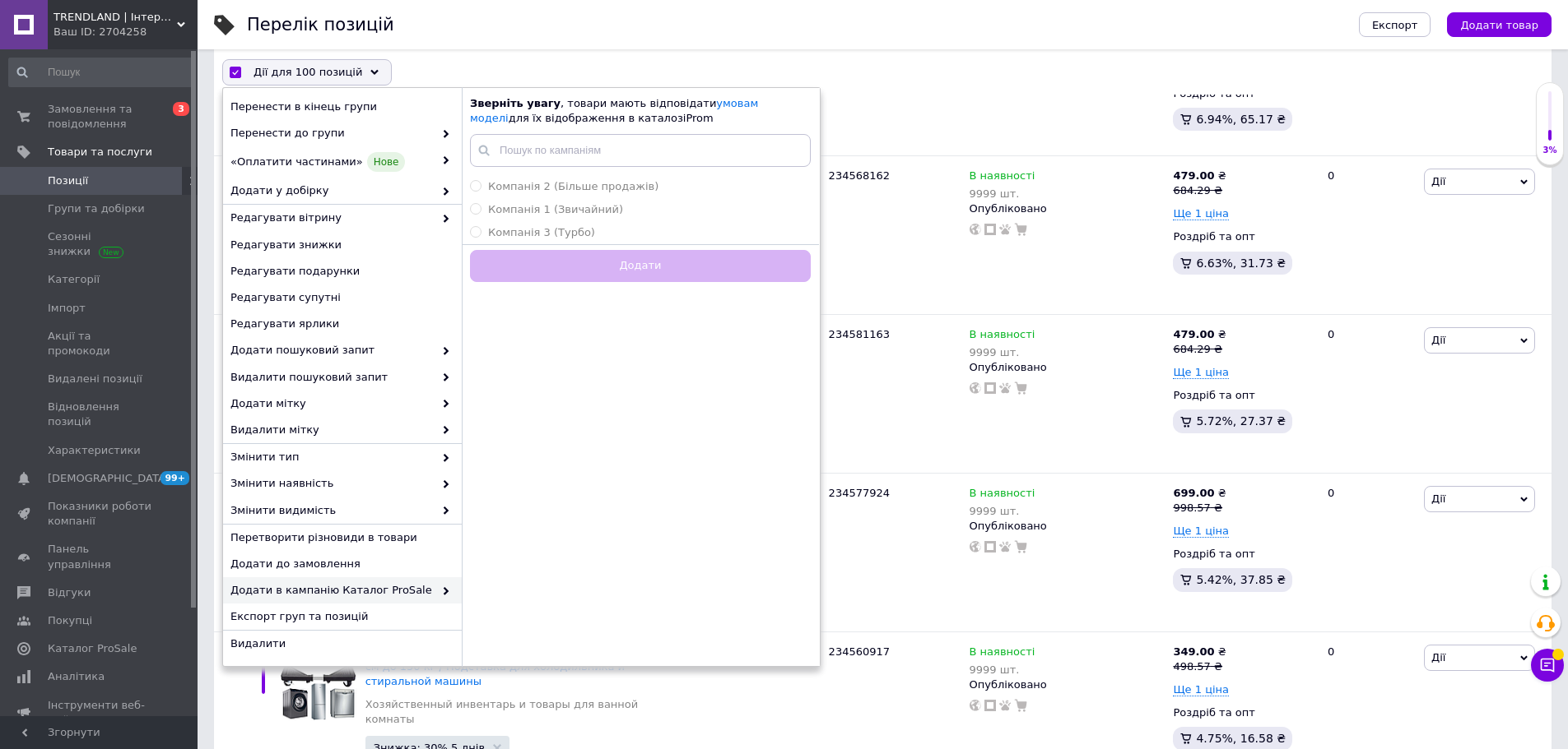
checkbox input "false"
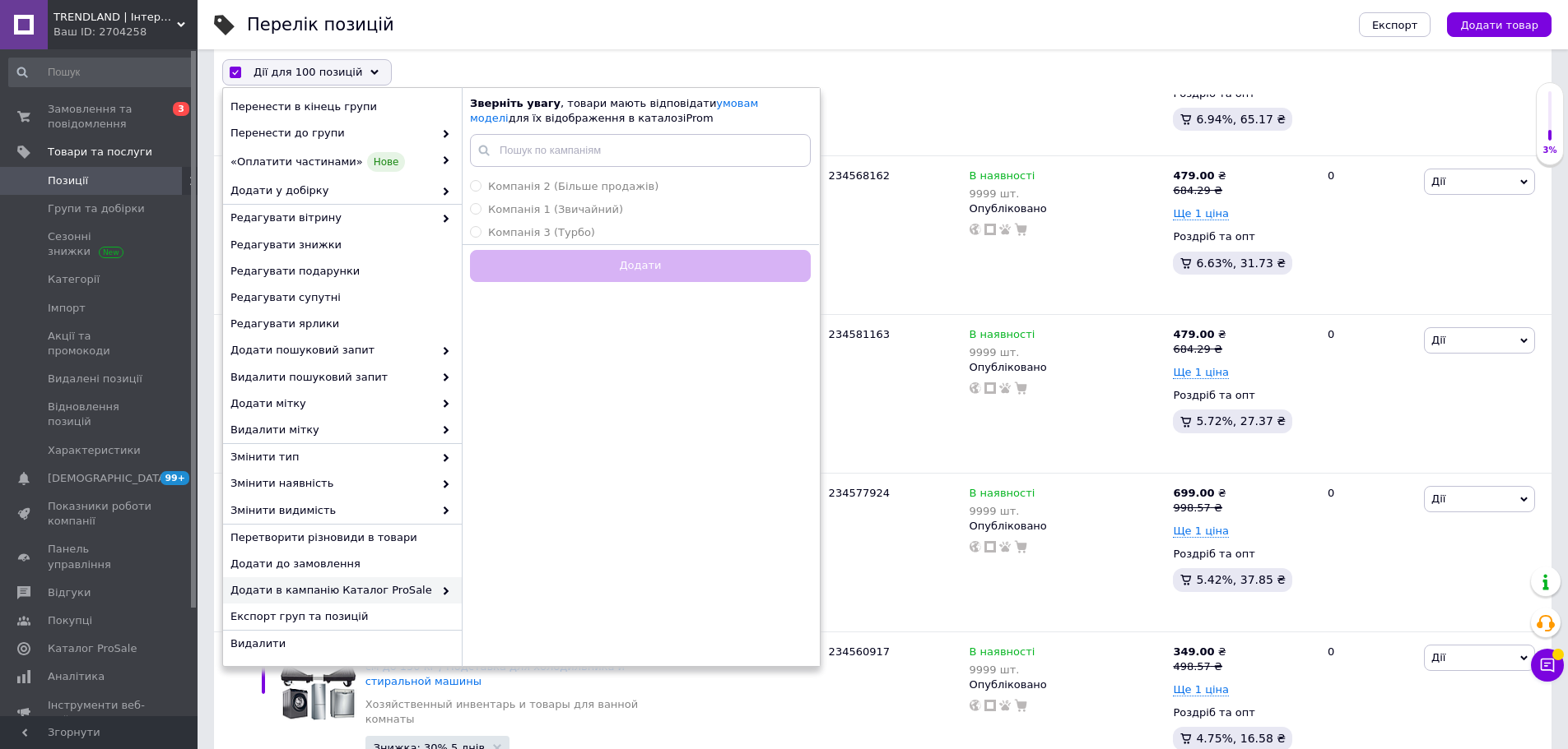
checkbox input "false"
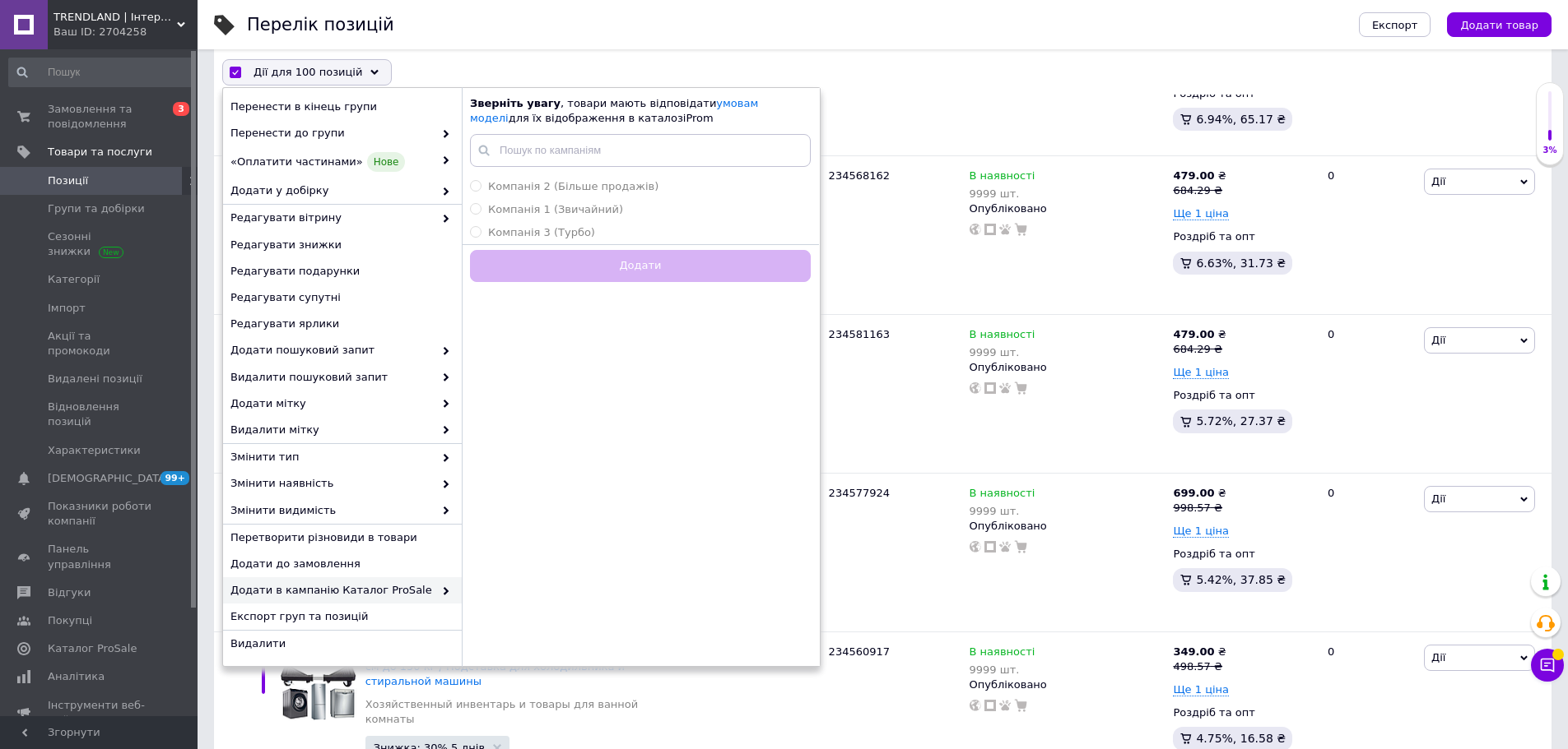
checkbox input "false"
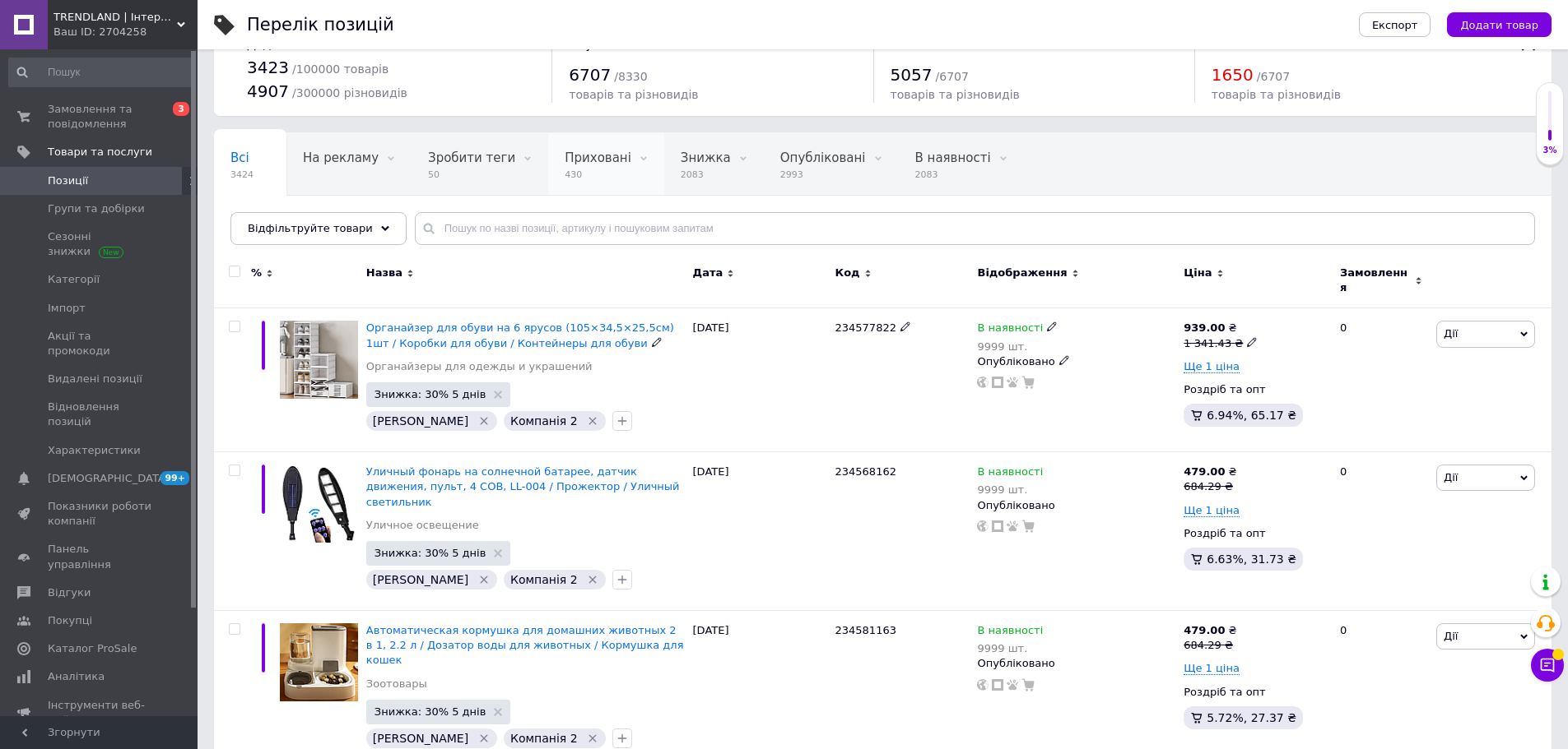
scroll to position [0, 0]
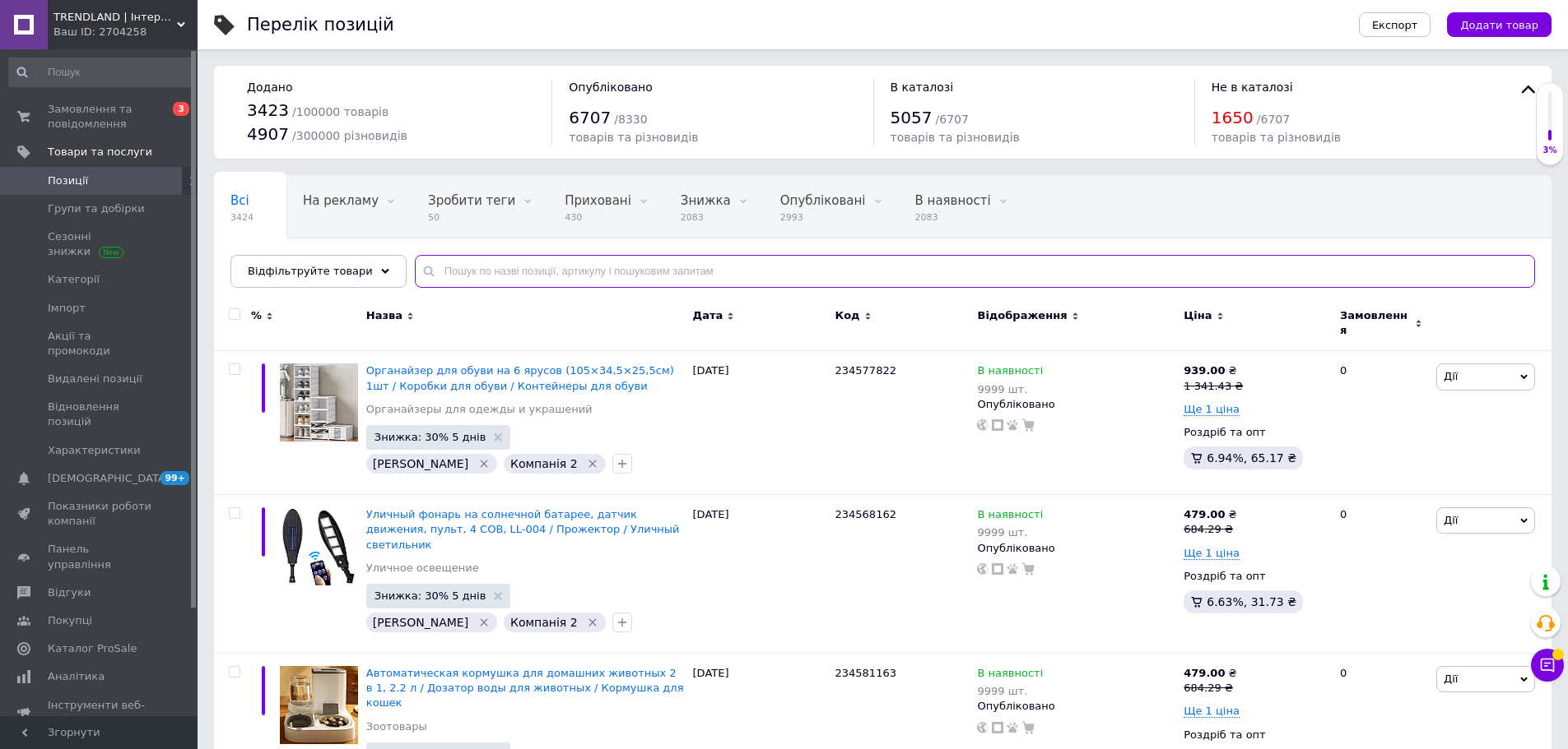
click at [520, 258] on input "text" at bounding box center [974, 272] width 1120 height 33
paste input "234585744"
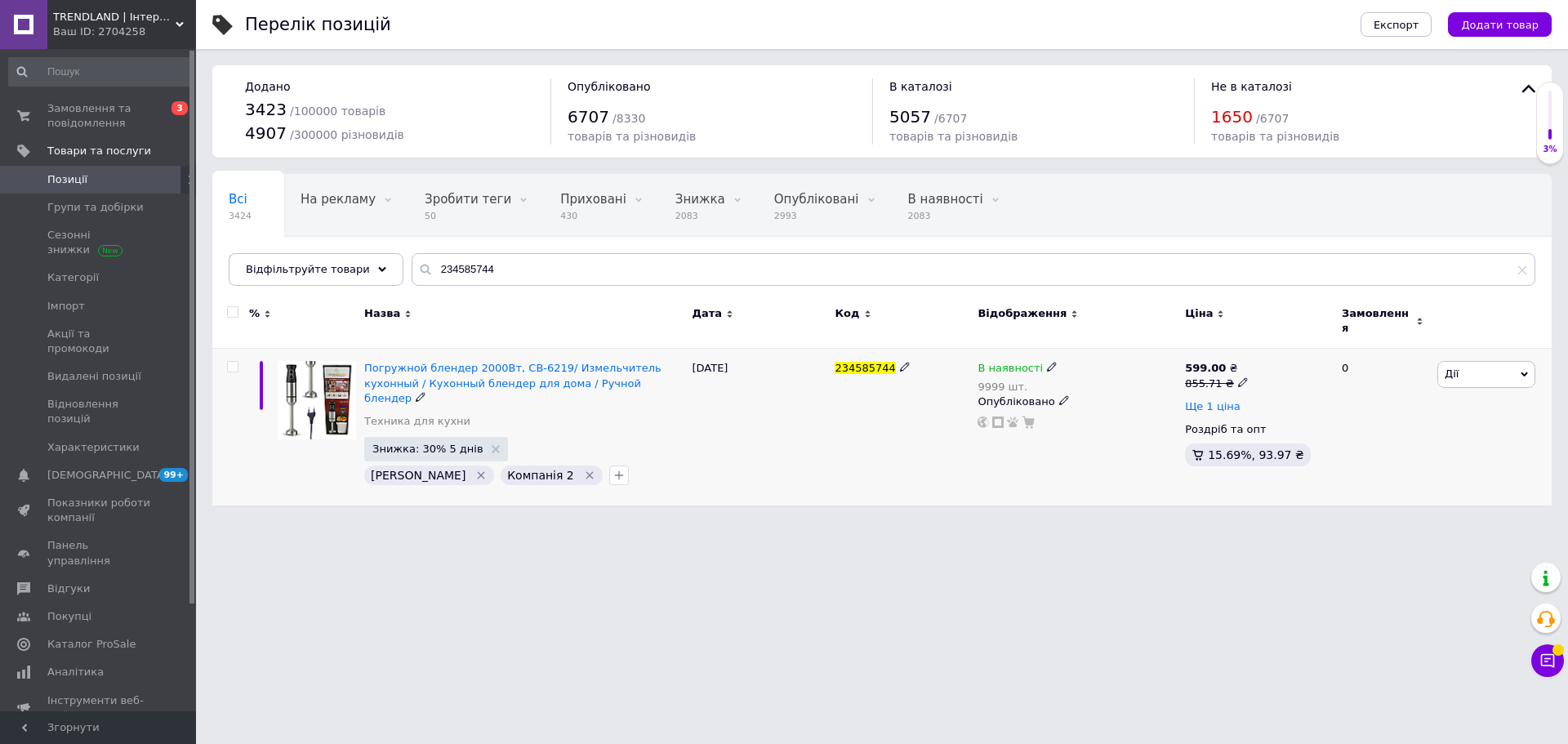
click at [1204, 403] on span "Ще 1 ціна" at bounding box center [1212, 406] width 55 height 13
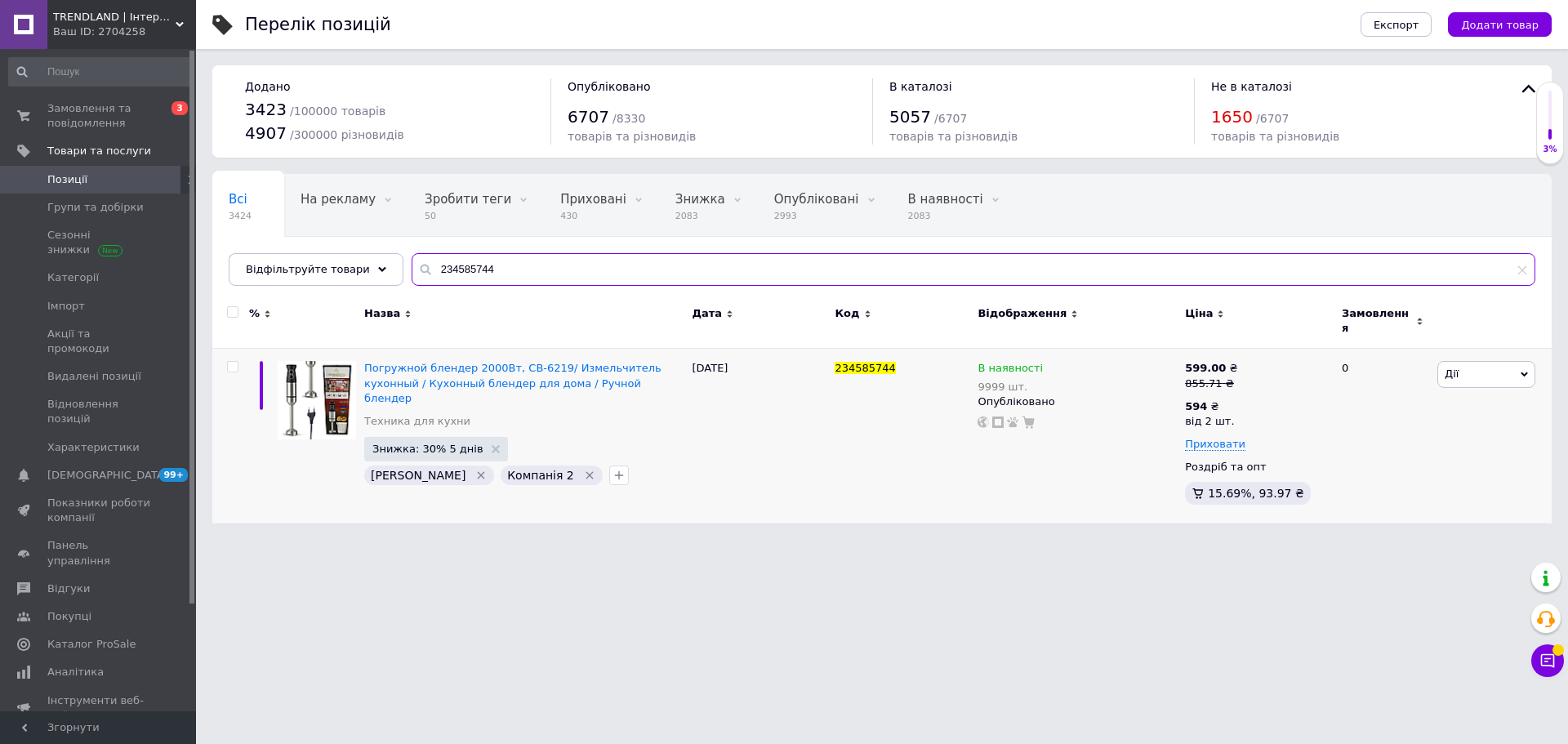
click at [468, 259] on input "234585744" at bounding box center [973, 270] width 1124 height 33
paste input "90268"
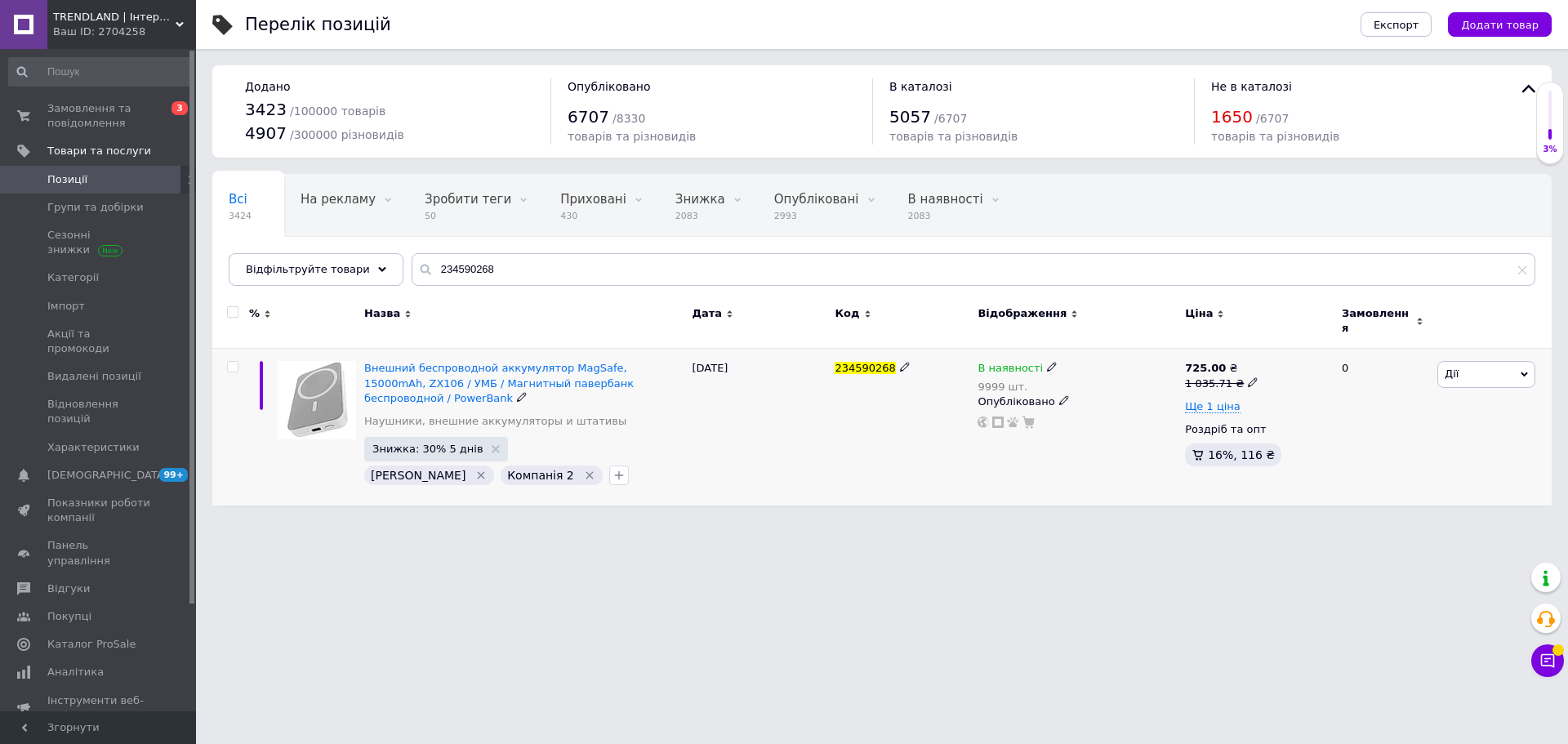
click at [1248, 378] on icon at bounding box center [1253, 383] width 10 height 10
click at [1344, 322] on div "Ціна" at bounding box center [1364, 328] width 204 height 14
click at [1330, 341] on input "1035.71" at bounding box center [1325, 357] width 124 height 33
paste input "984.29"
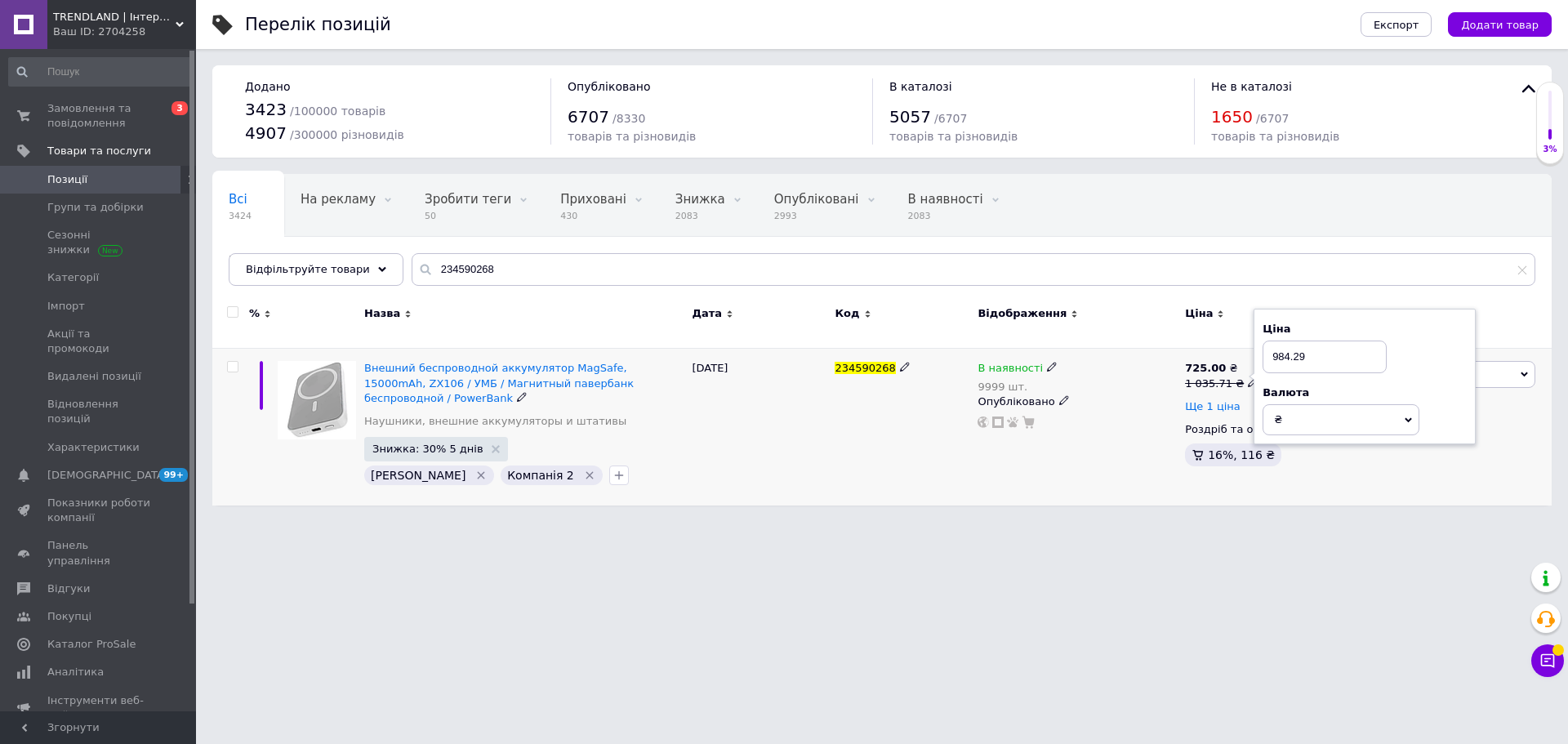
click at [1208, 400] on span "Ще 1 ціна" at bounding box center [1212, 406] width 55 height 13
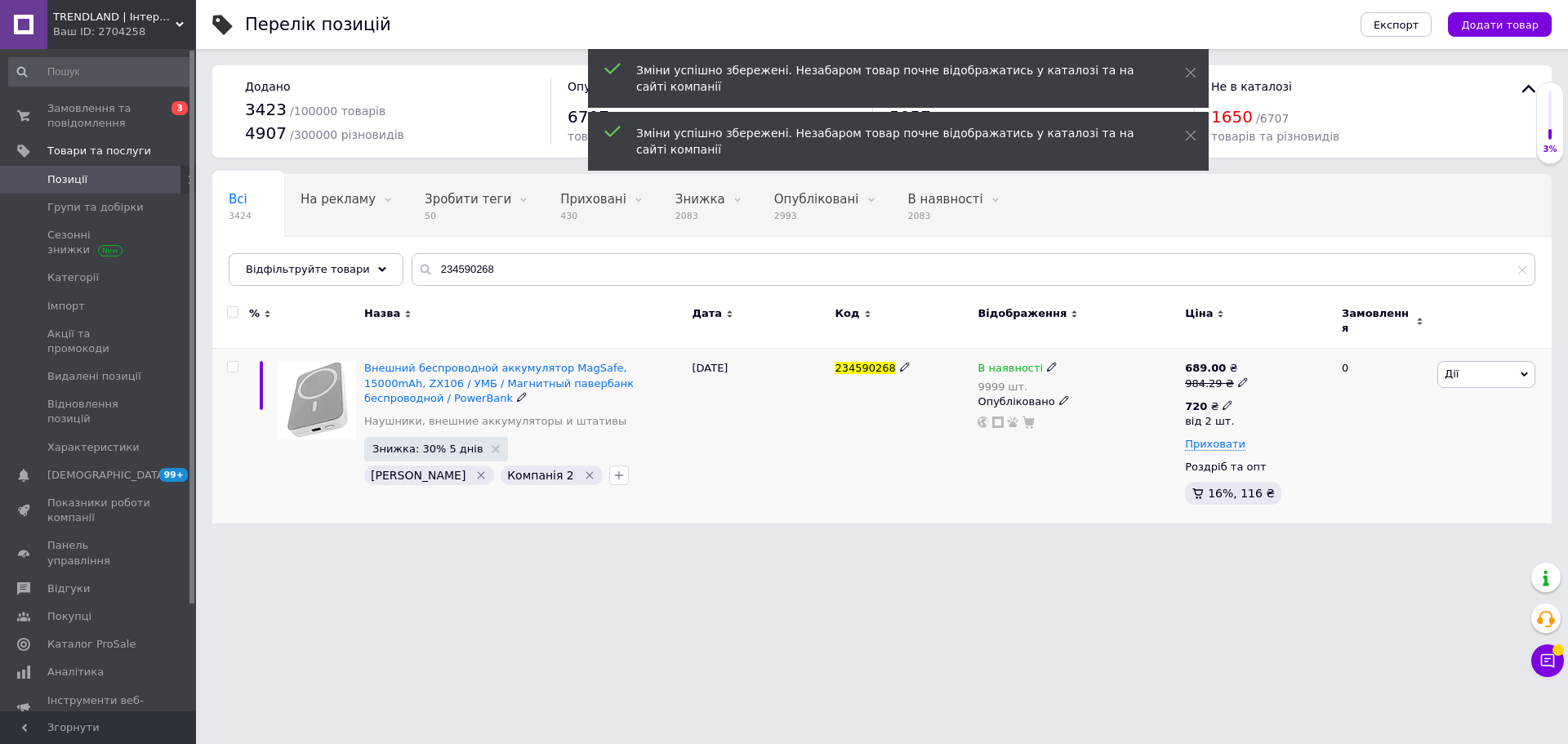
drag, startPoint x: 1216, startPoint y: 393, endPoint x: 1235, endPoint y: 389, distance: 19.4
click at [1228, 400] on div "720 ₴ від 2 шт." at bounding box center [1215, 414] width 61 height 30
click at [1348, 355] on input "720" at bounding box center [1331, 370] width 157 height 33
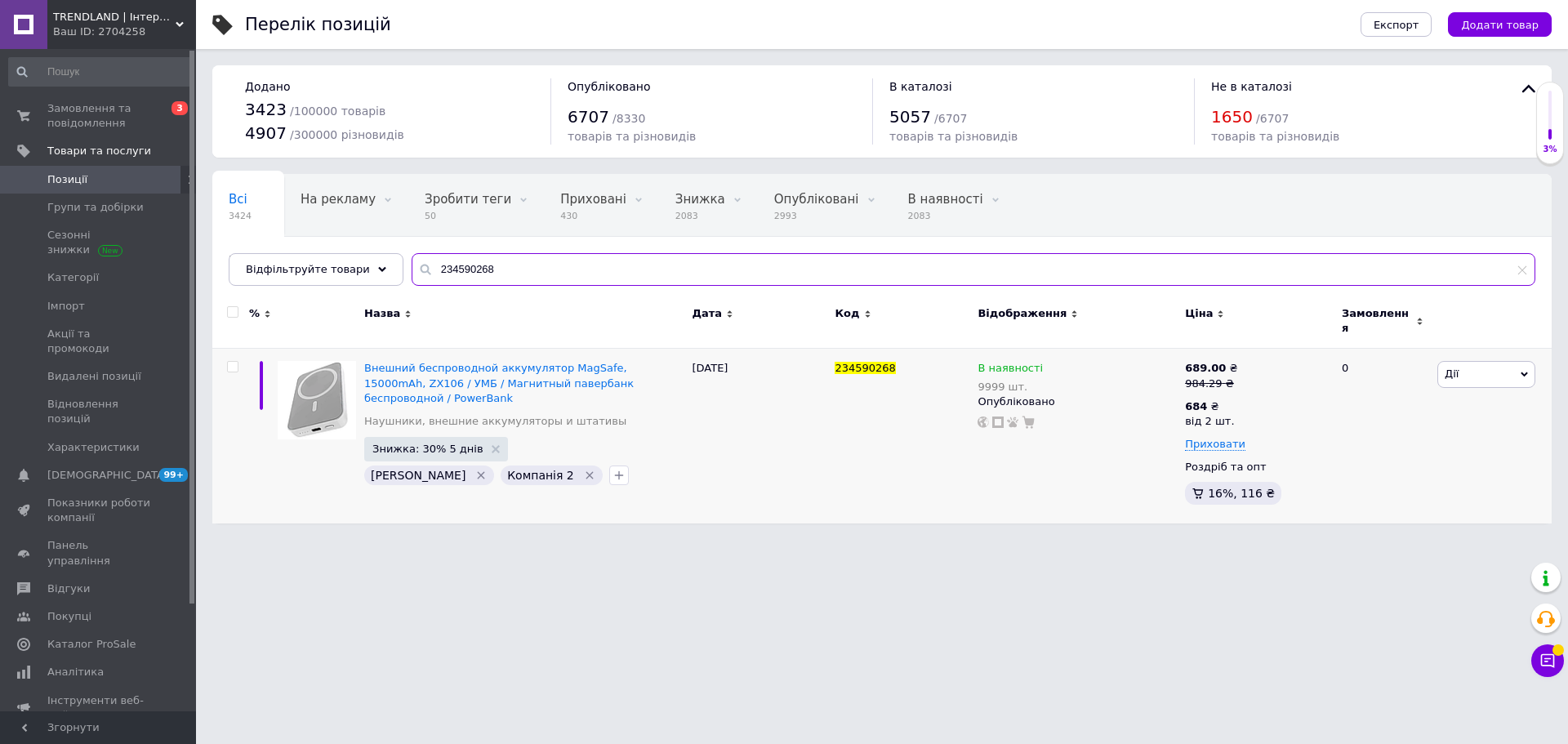
click at [494, 261] on input "234590268" at bounding box center [973, 270] width 1124 height 33
paste input "82562"
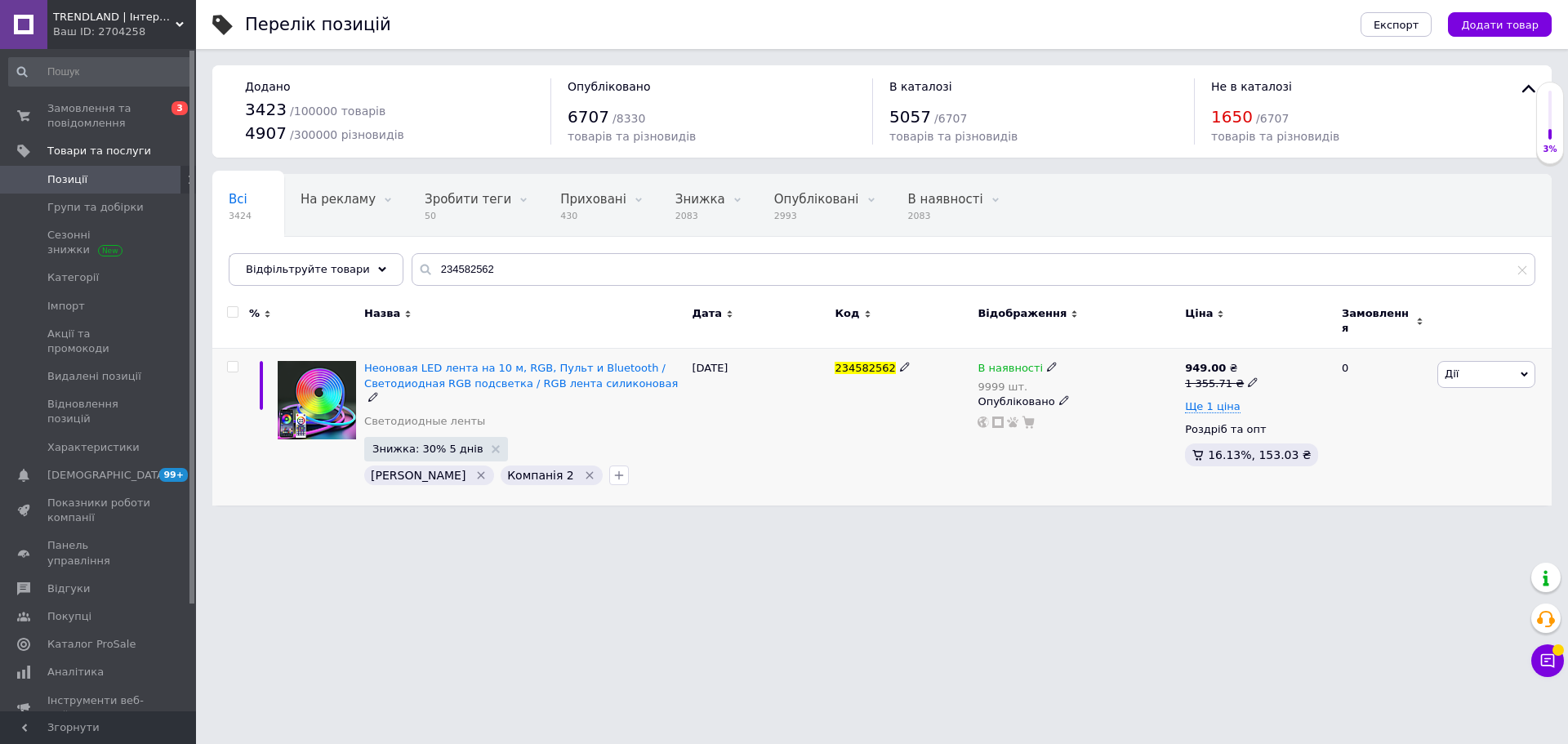
click at [1235, 377] on div "1 355.71 ₴" at bounding box center [1221, 383] width 74 height 14
click at [1372, 357] on input "1355.71" at bounding box center [1325, 357] width 124 height 33
click at [1341, 344] on input "1355.71" at bounding box center [1325, 357] width 124 height 33
click at [1341, 344] on input "1307.14" at bounding box center [1325, 357] width 124 height 33
click at [1217, 400] on span "Ще 1 ціна" at bounding box center [1212, 406] width 55 height 13
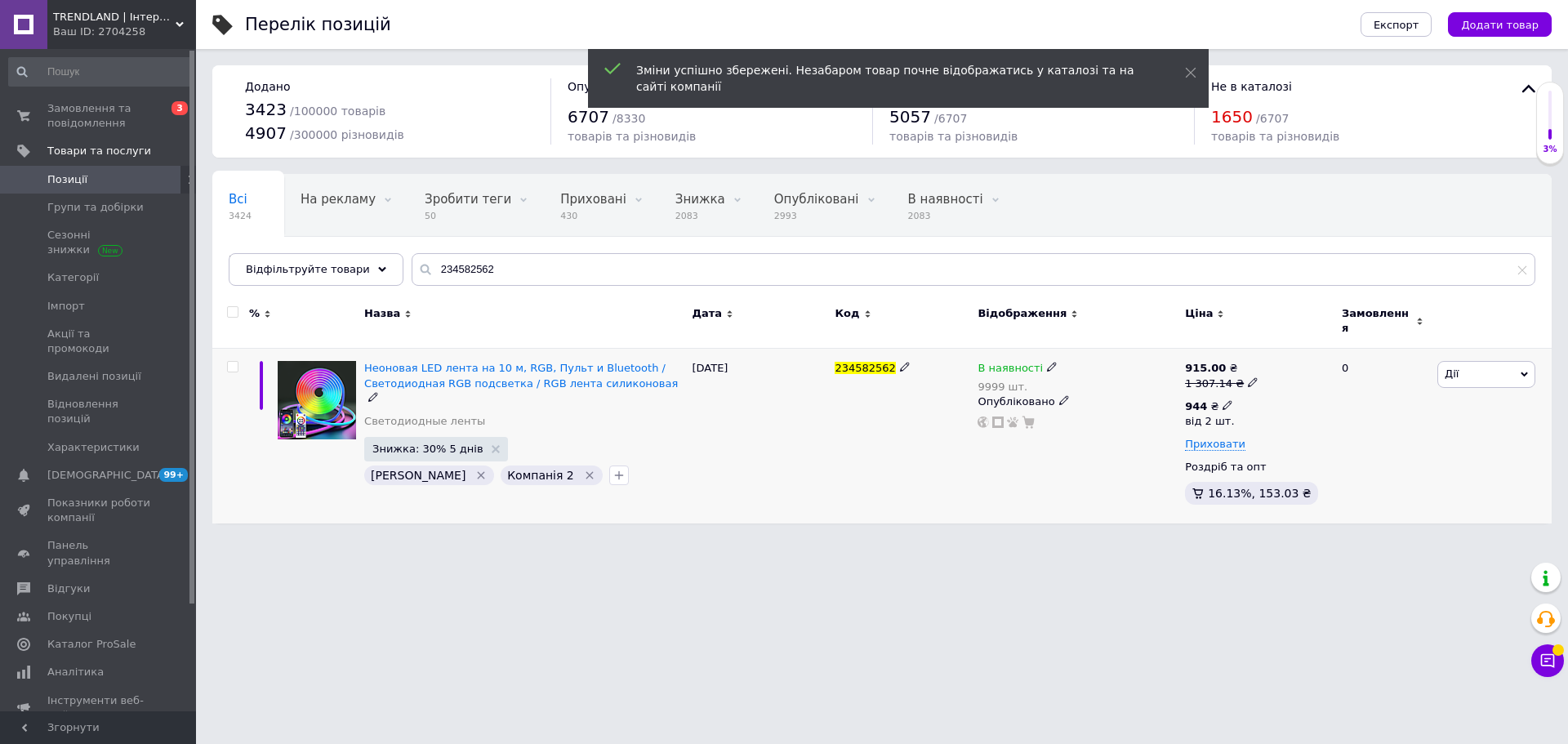
drag, startPoint x: 1214, startPoint y: 398, endPoint x: 1242, endPoint y: 391, distance: 28.9
click at [1224, 400] on div "944 ₴" at bounding box center [1209, 406] width 49 height 14
click at [1321, 363] on input "944" at bounding box center [1331, 370] width 157 height 33
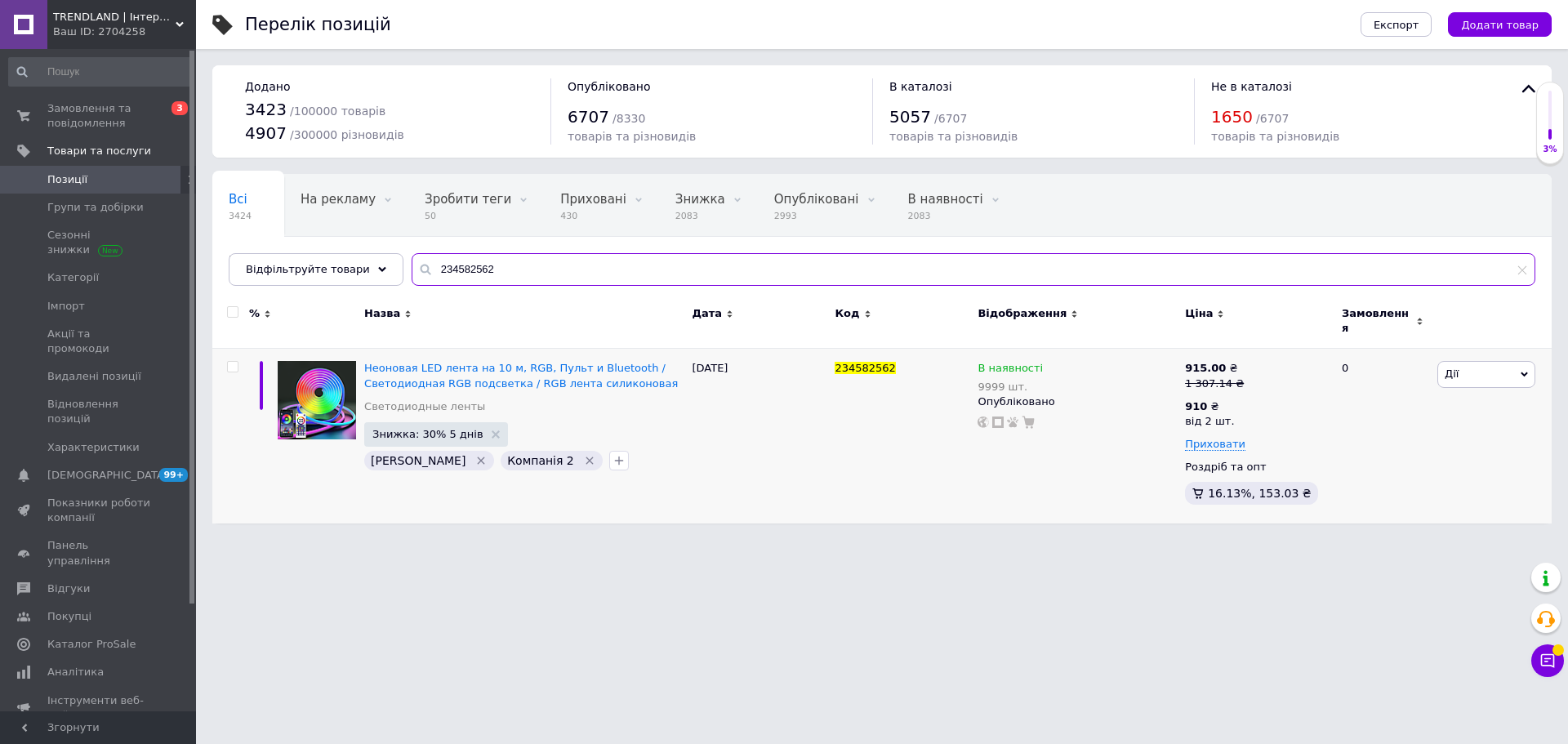
click at [478, 277] on input "234582562" at bounding box center [973, 270] width 1124 height 33
paste input "71409"
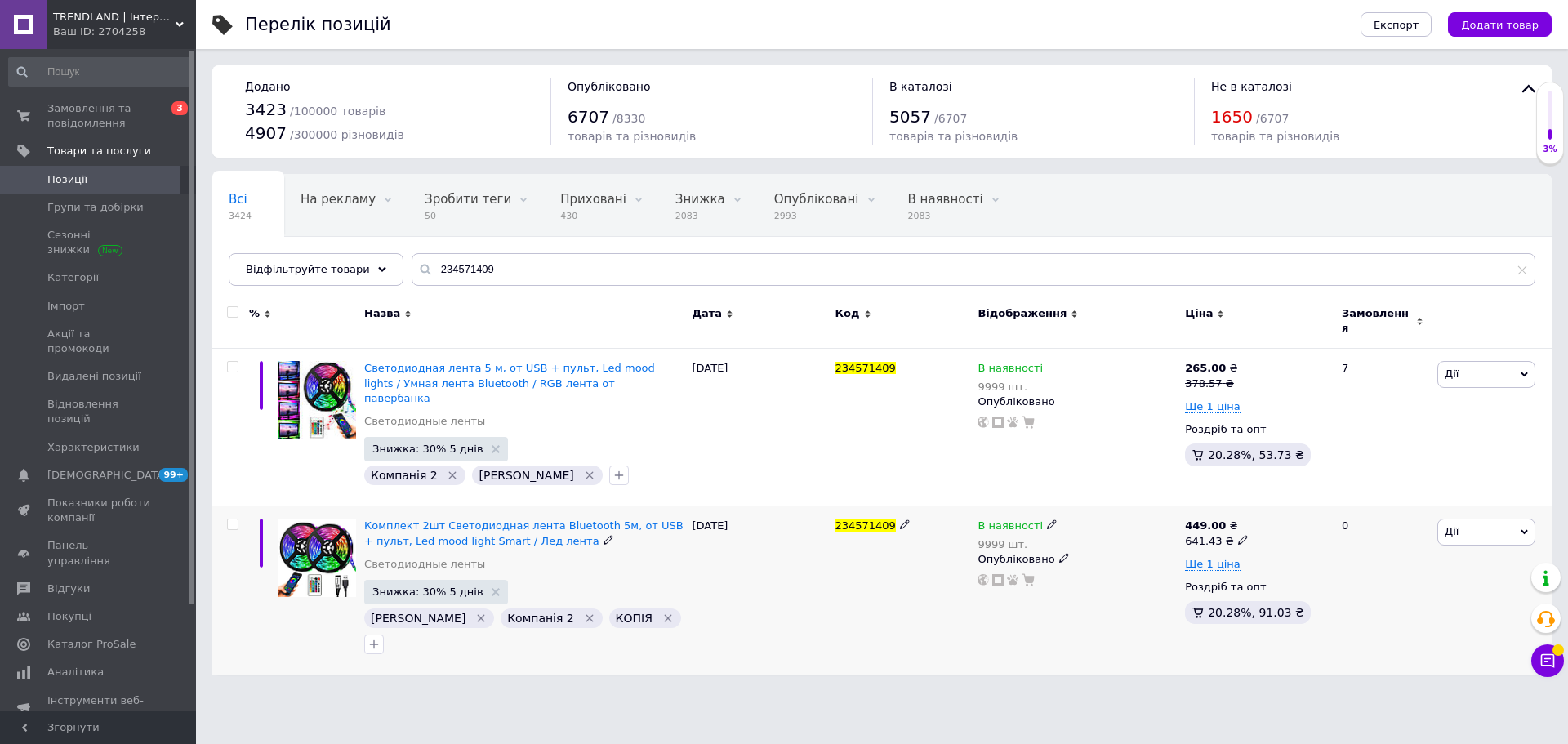
click at [1238, 535] on icon at bounding box center [1243, 540] width 10 height 10
click at [1291, 499] on input "641.43" at bounding box center [1315, 515] width 124 height 33
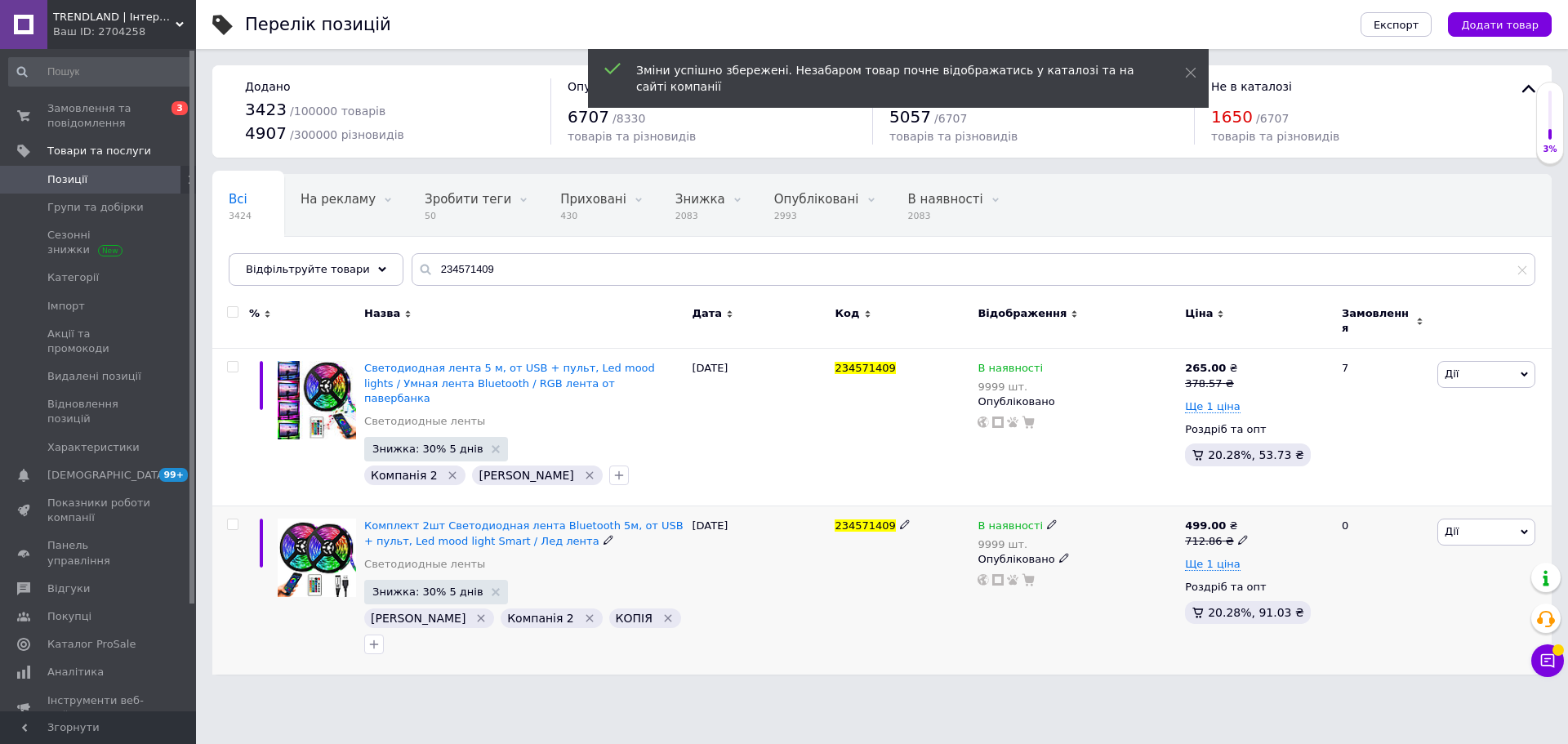
click at [661, 612] on icon "Видалити мітку" at bounding box center [667, 618] width 13 height 13
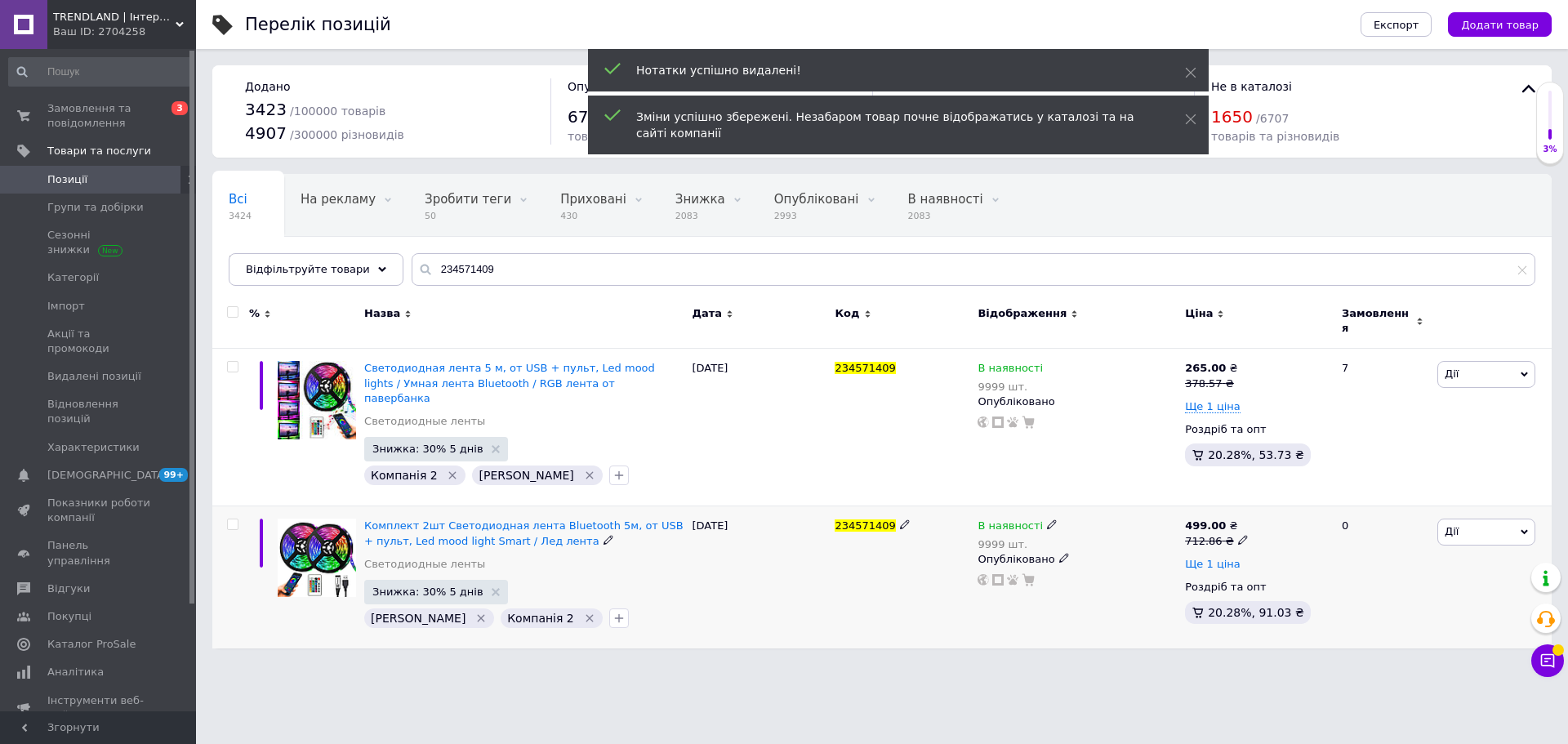
click at [1215, 558] on span "Ще 1 ціна" at bounding box center [1212, 564] width 55 height 13
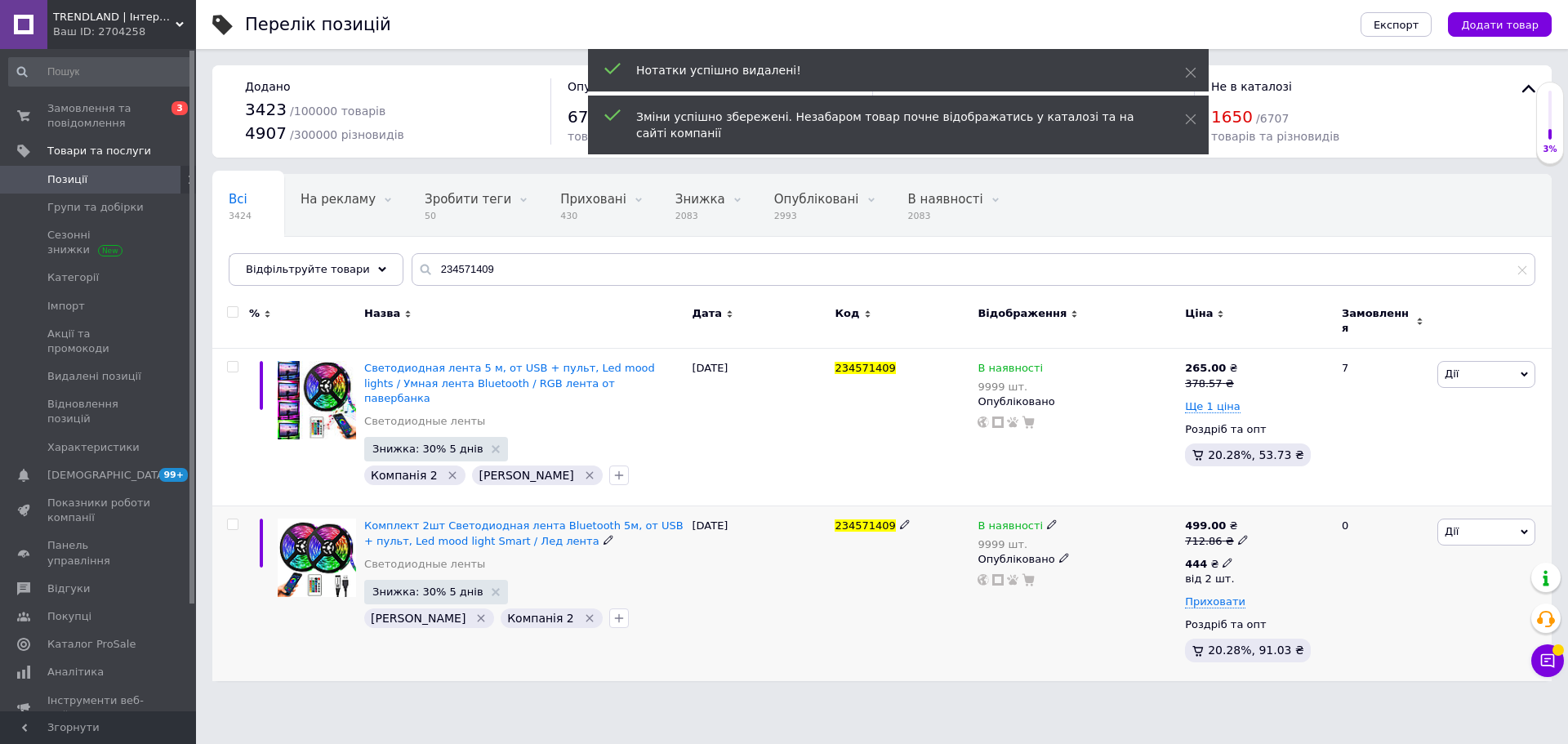
click at [1223, 558] on use at bounding box center [1227, 562] width 9 height 9
click at [1319, 512] on input "444" at bounding box center [1331, 528] width 157 height 33
click at [1325, 512] on input "444" at bounding box center [1331, 528] width 157 height 33
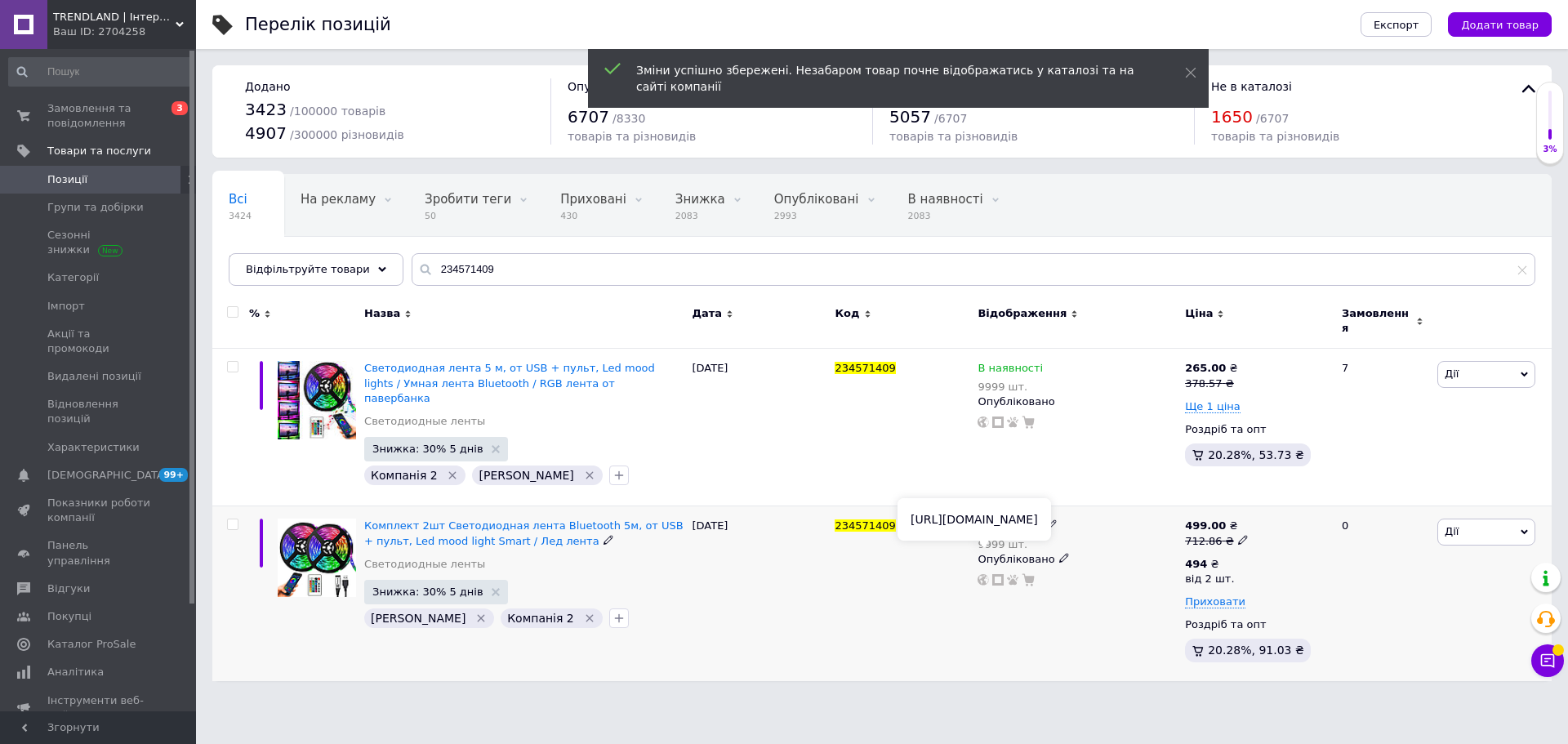
click at [985, 574] on use at bounding box center [983, 579] width 11 height 11
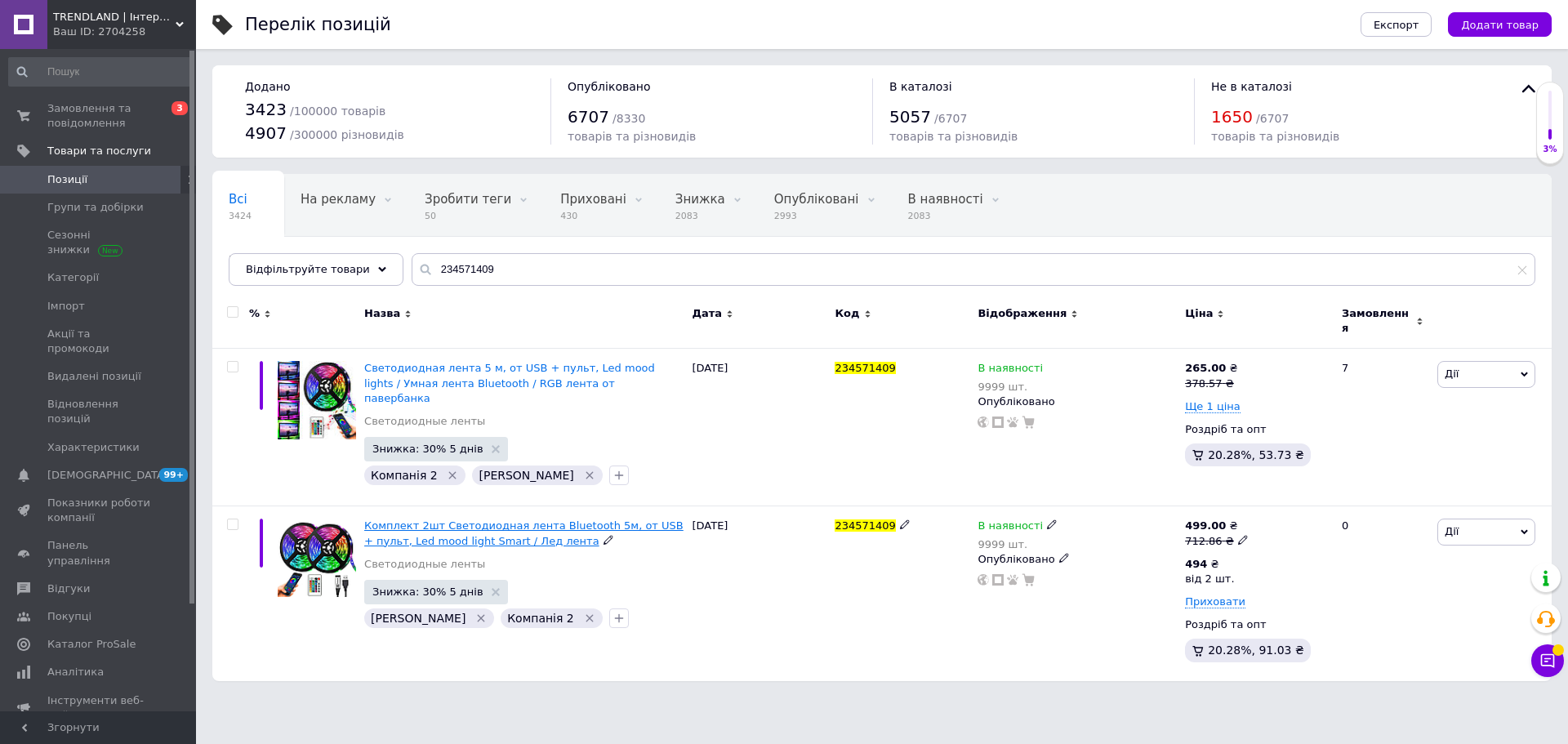
click at [474, 520] on span "Комплект 2шт Светодиодная лента Bluetooth 5м, от USB + пульт, Led mood light Sm…" at bounding box center [524, 534] width 320 height 27
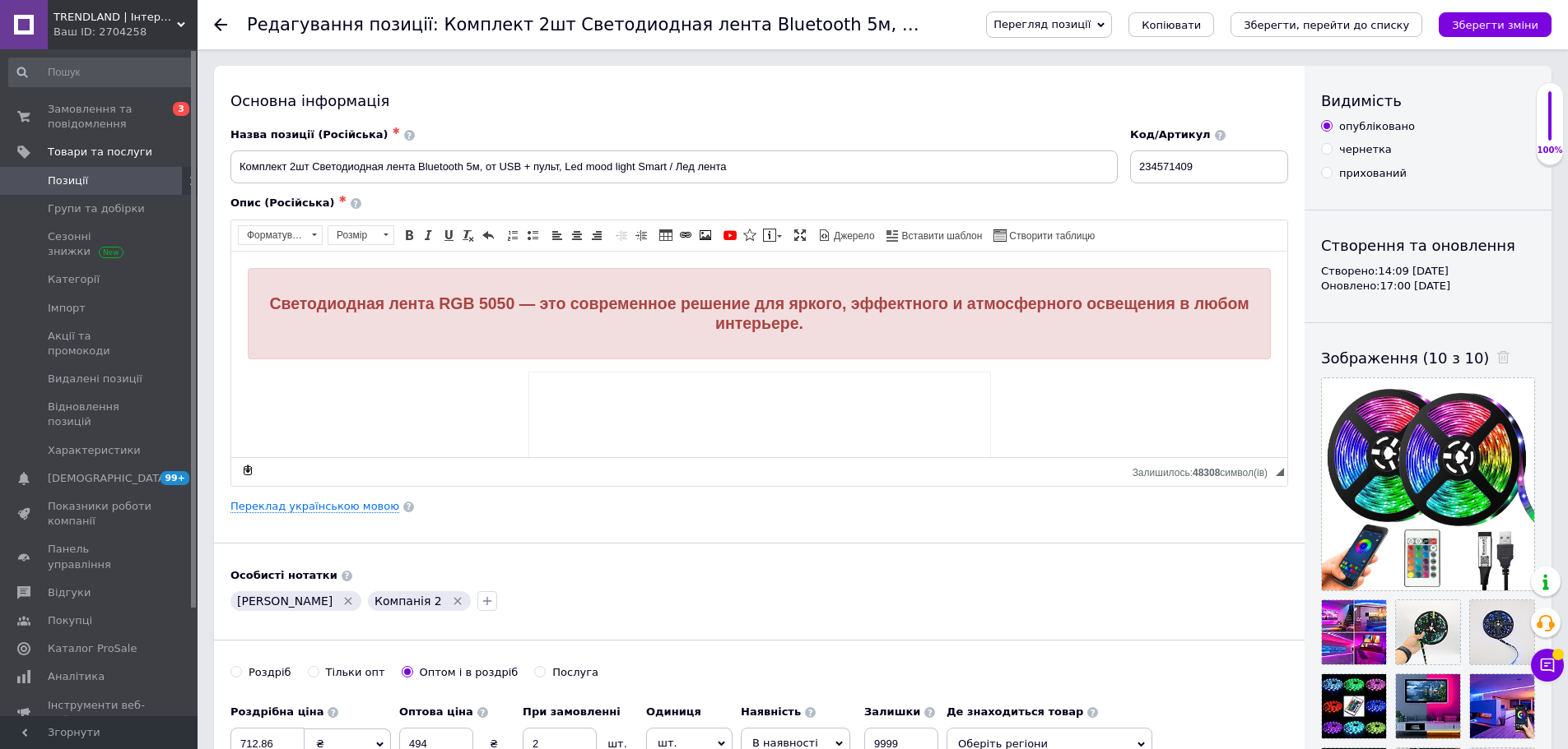
click at [297, 498] on div "Основна інформація Назва позиції (Російська) ✱ Комплект 2шт Светодиодная лента …" at bounding box center [759, 509] width 1090 height 887
click at [298, 511] on link "Переклад українською мовою" at bounding box center [314, 506] width 168 height 13
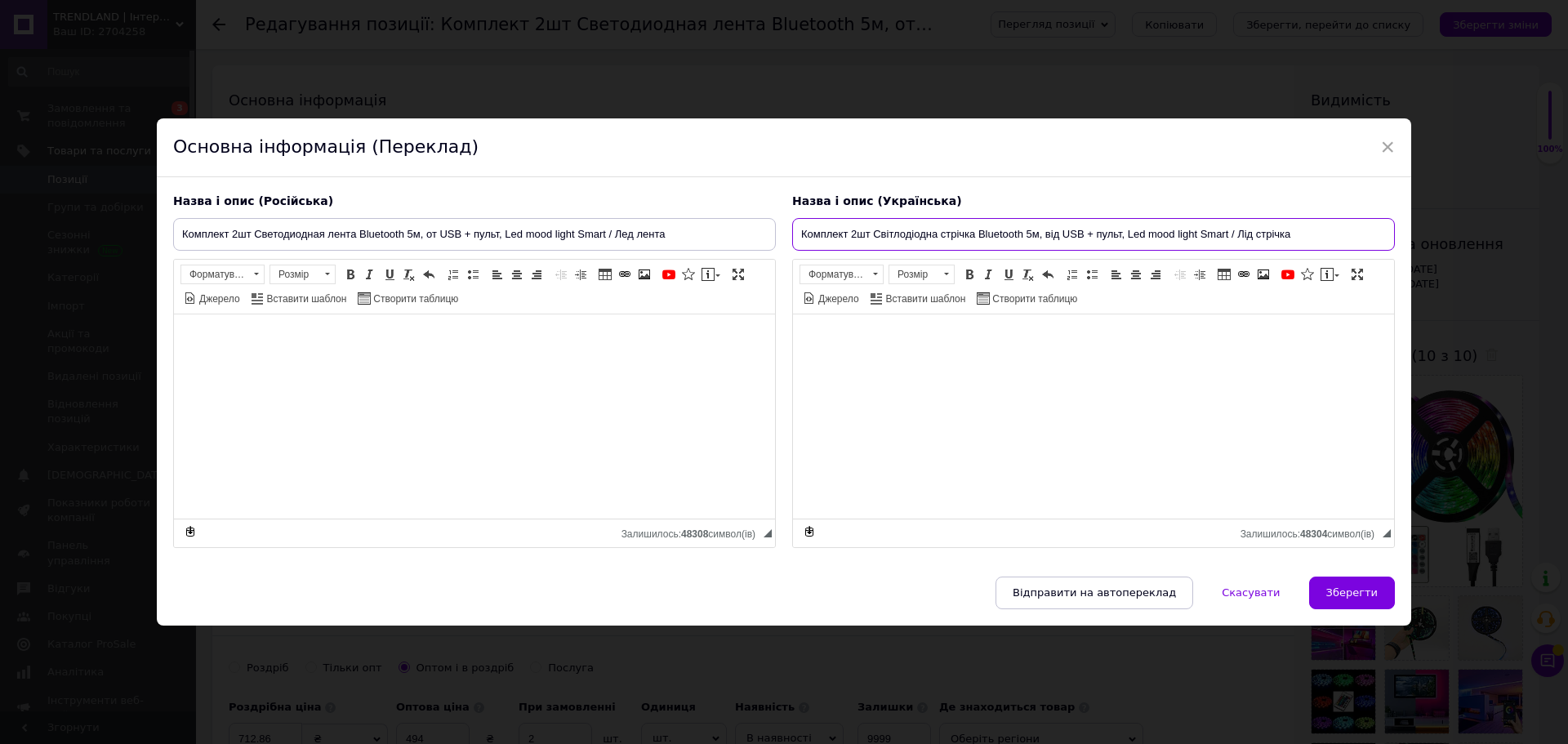
click at [1242, 231] on input "Комплект 2шт Світлодіодна стрічка Bluetooth 5м, від USB + пульт, Led mood light…" at bounding box center [1093, 234] width 603 height 33
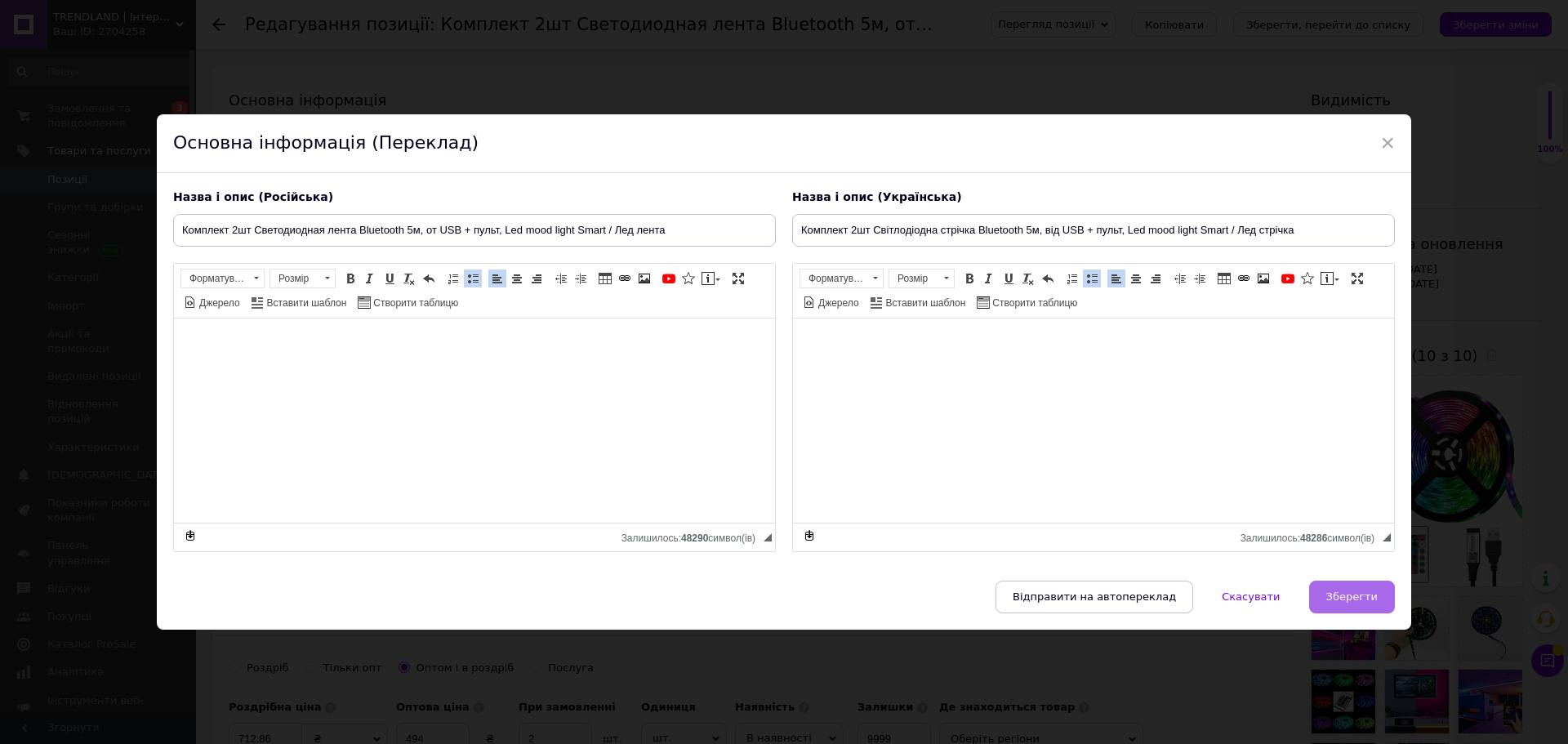
drag, startPoint x: 1358, startPoint y: 592, endPoint x: 1387, endPoint y: 439, distance: 155.7
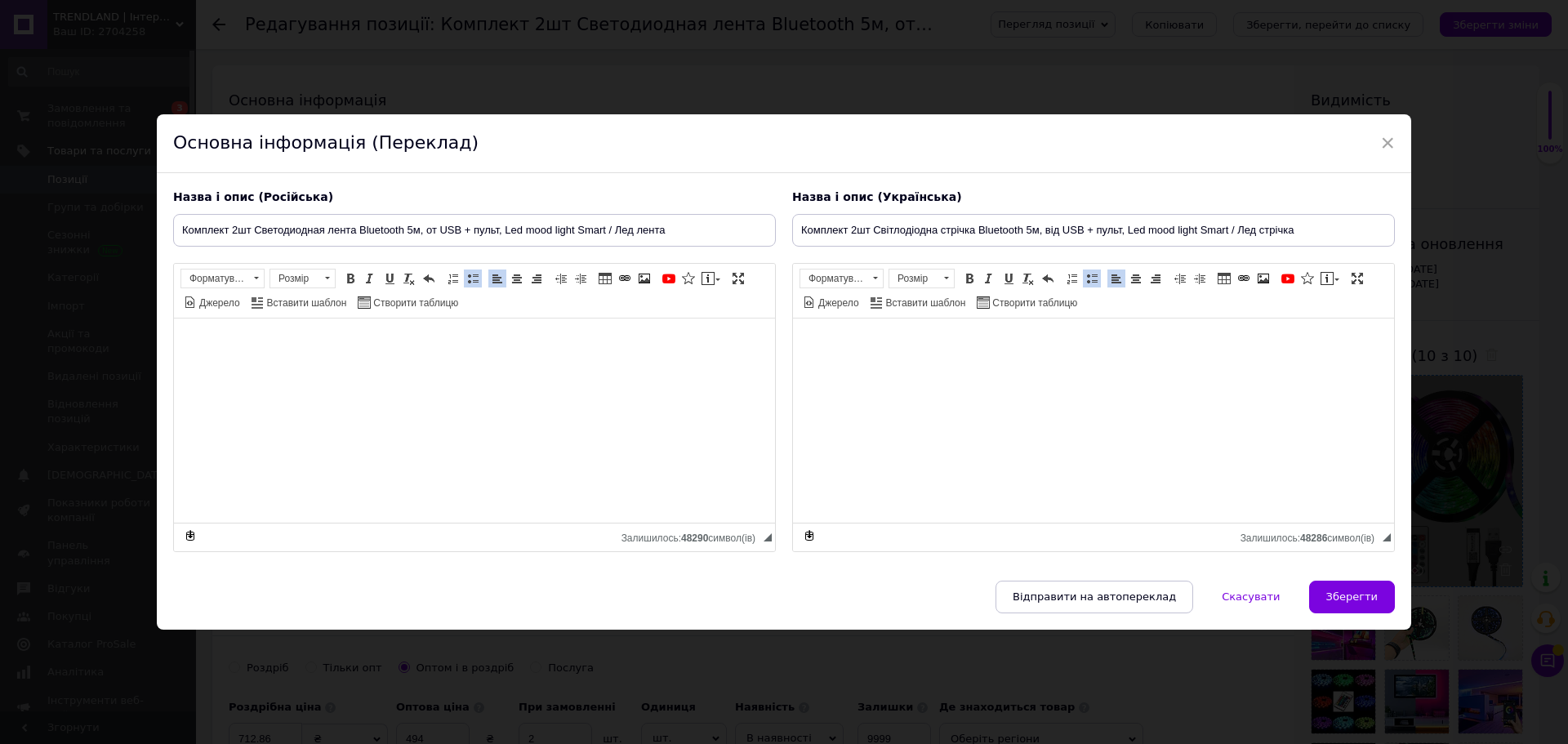
click at [1358, 593] on span "Зберегти" at bounding box center [1352, 596] width 52 height 12
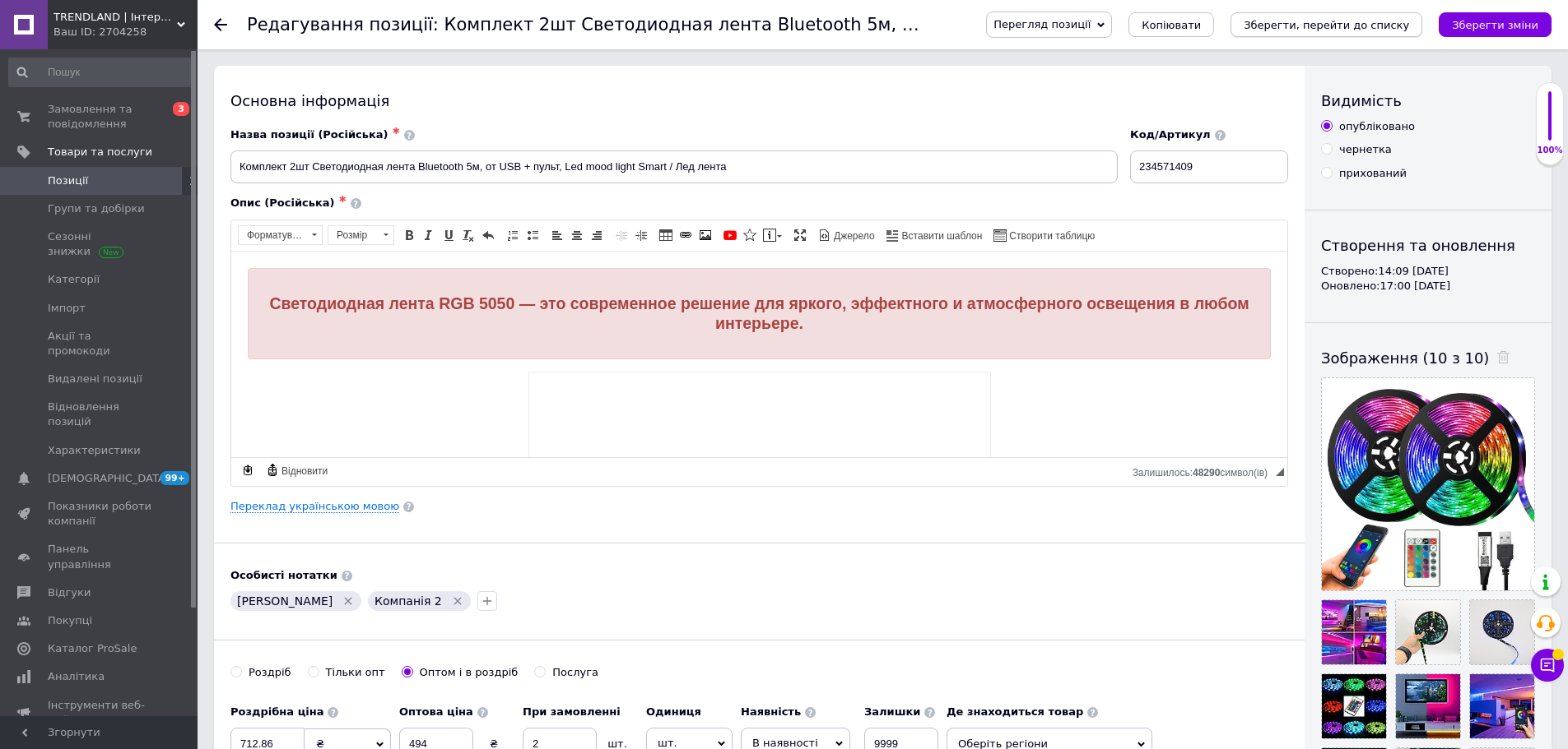
click at [1379, 30] on icon "Зберегти, перейти до списку" at bounding box center [1326, 25] width 166 height 12
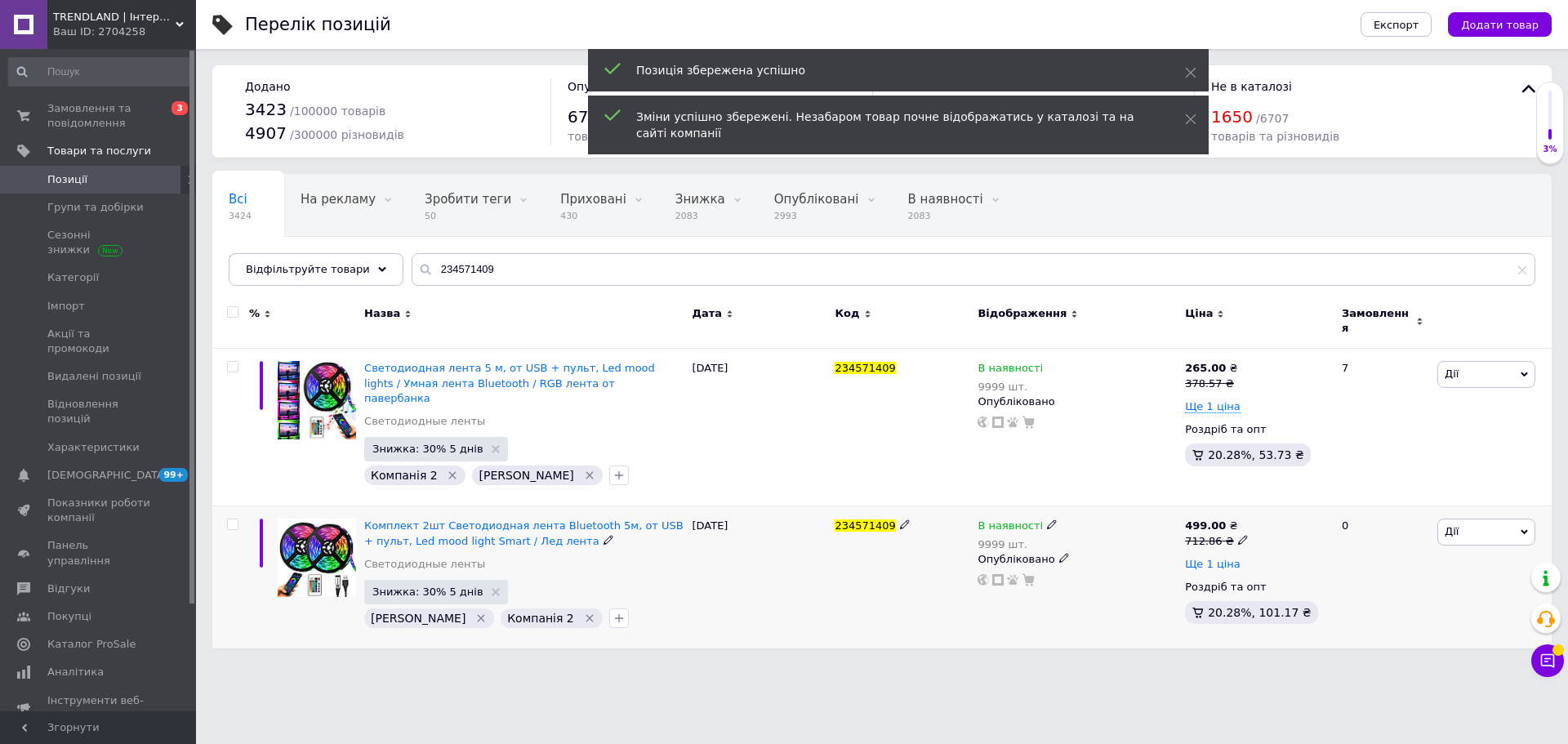
click at [1219, 558] on span "Ще 1 ціна" at bounding box center [1212, 564] width 55 height 13
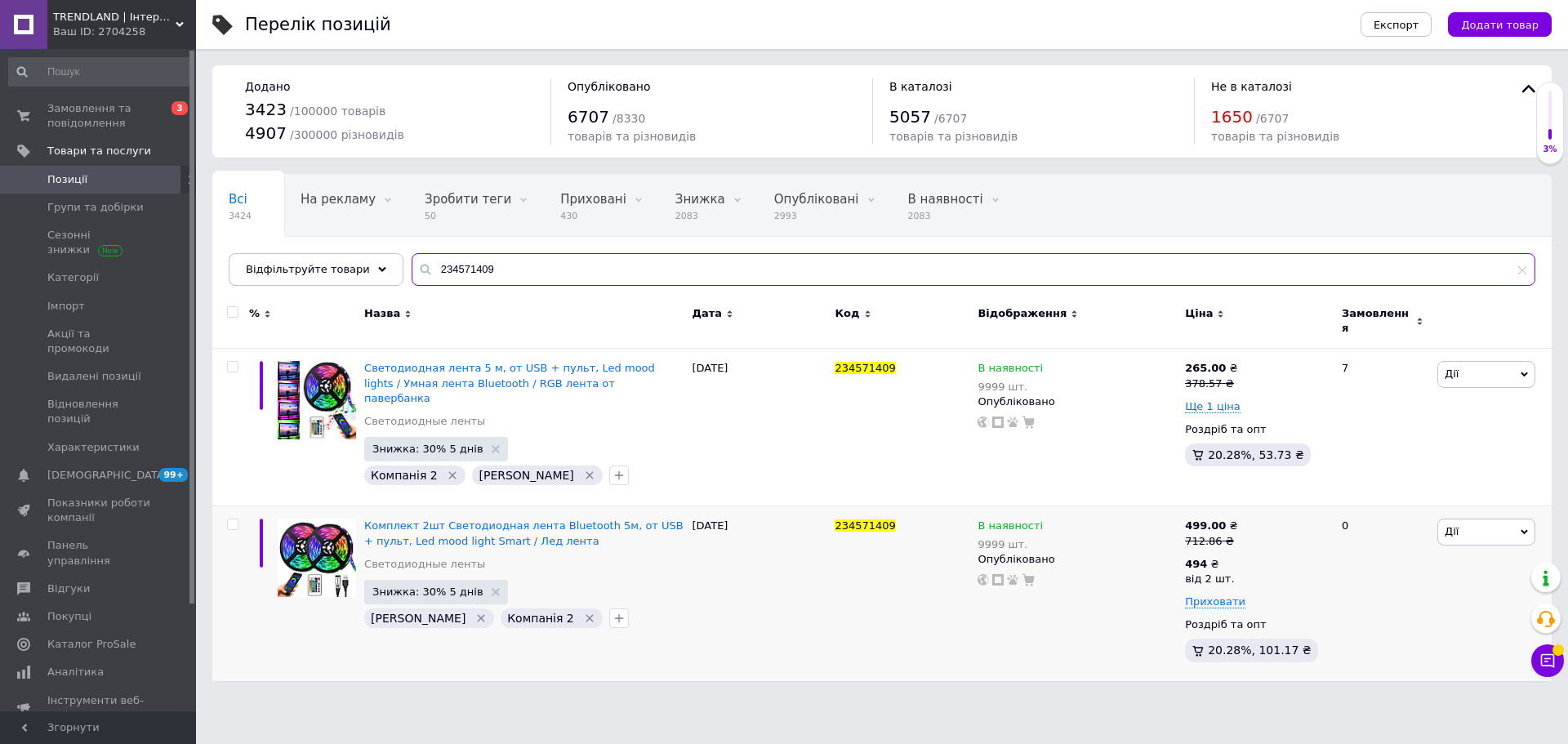
click at [465, 260] on input "234571409" at bounding box center [973, 270] width 1124 height 33
paste input "62465"
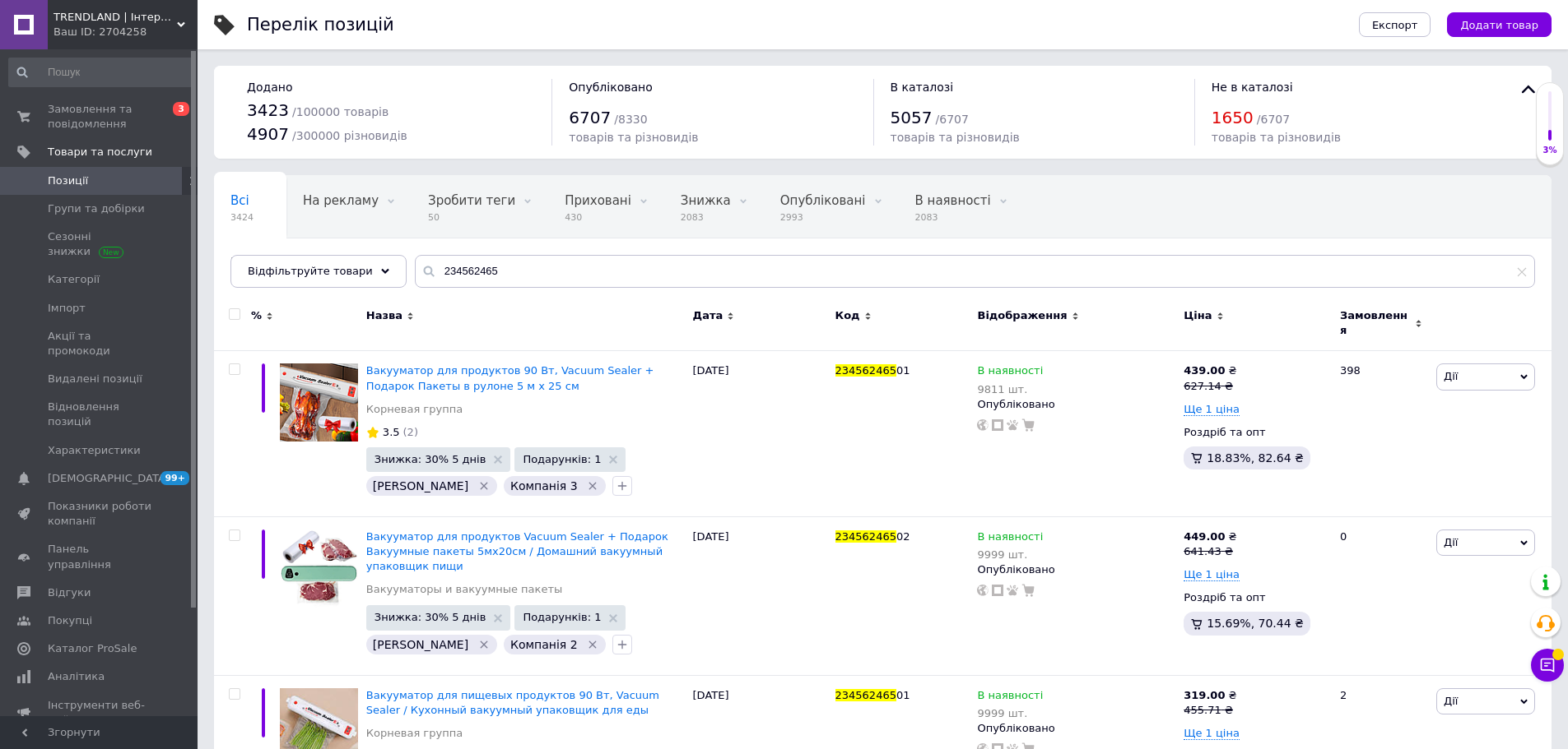
click at [94, 178] on span "Позиції" at bounding box center [100, 180] width 104 height 15
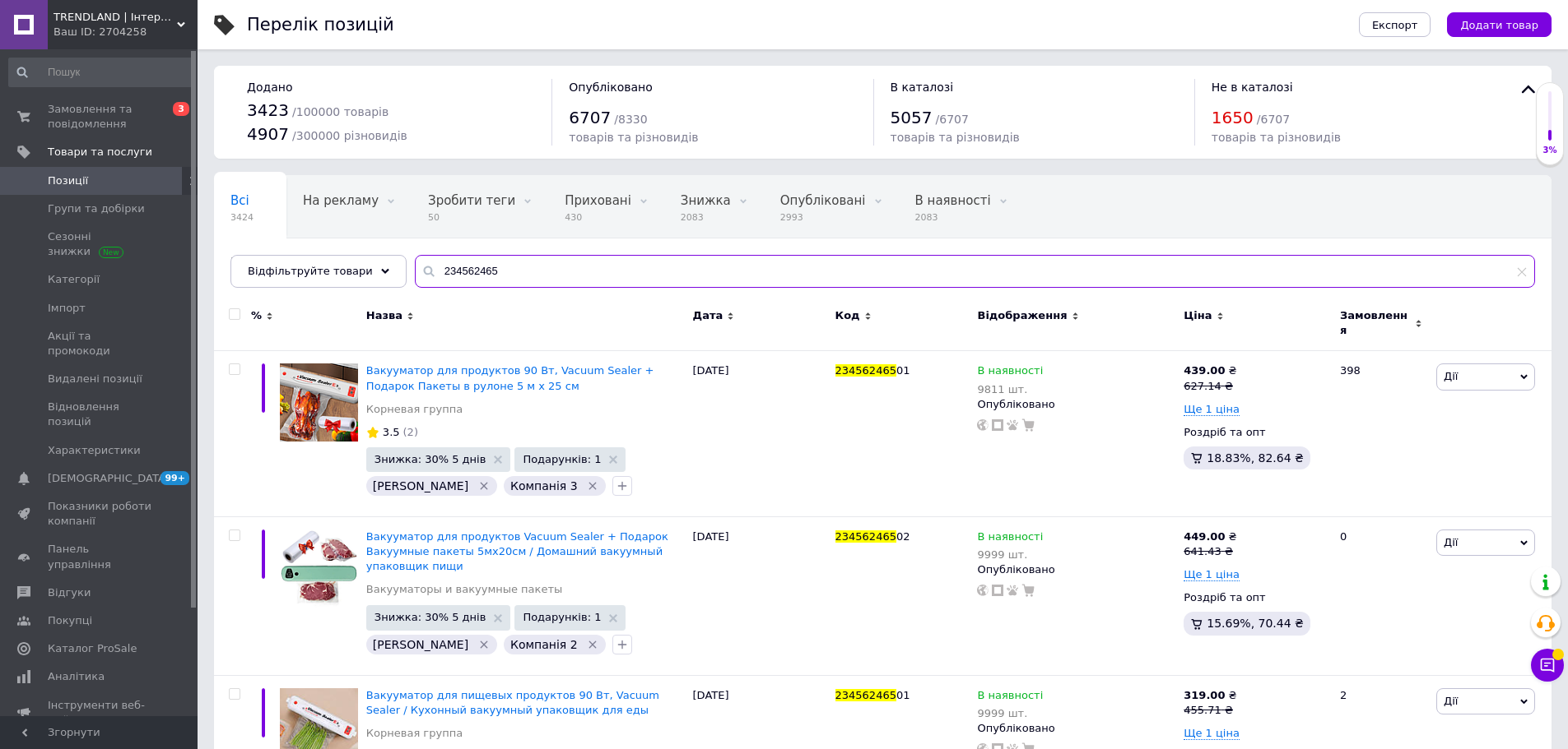
click at [506, 274] on input "234562465" at bounding box center [974, 272] width 1120 height 33
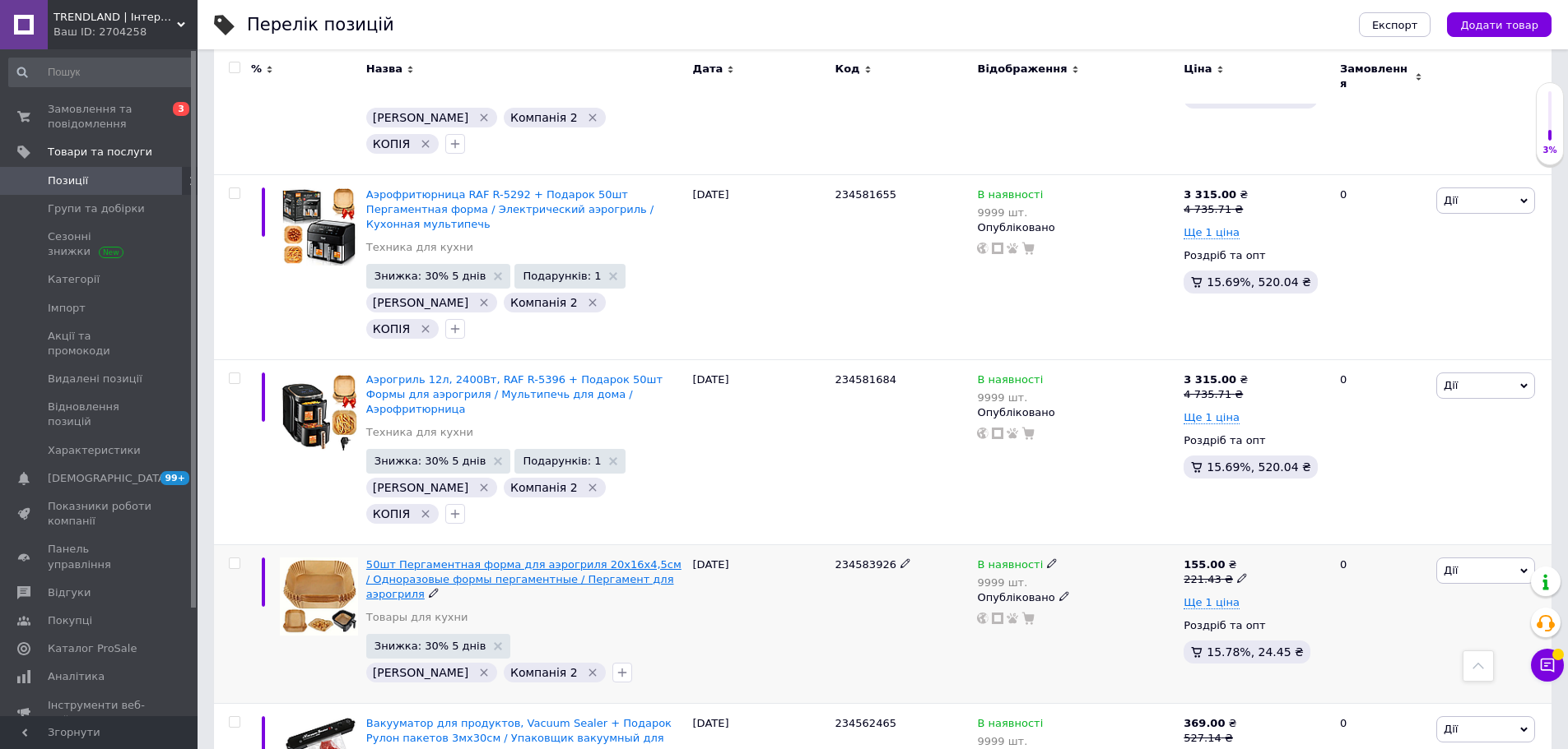
scroll to position [3934, 0]
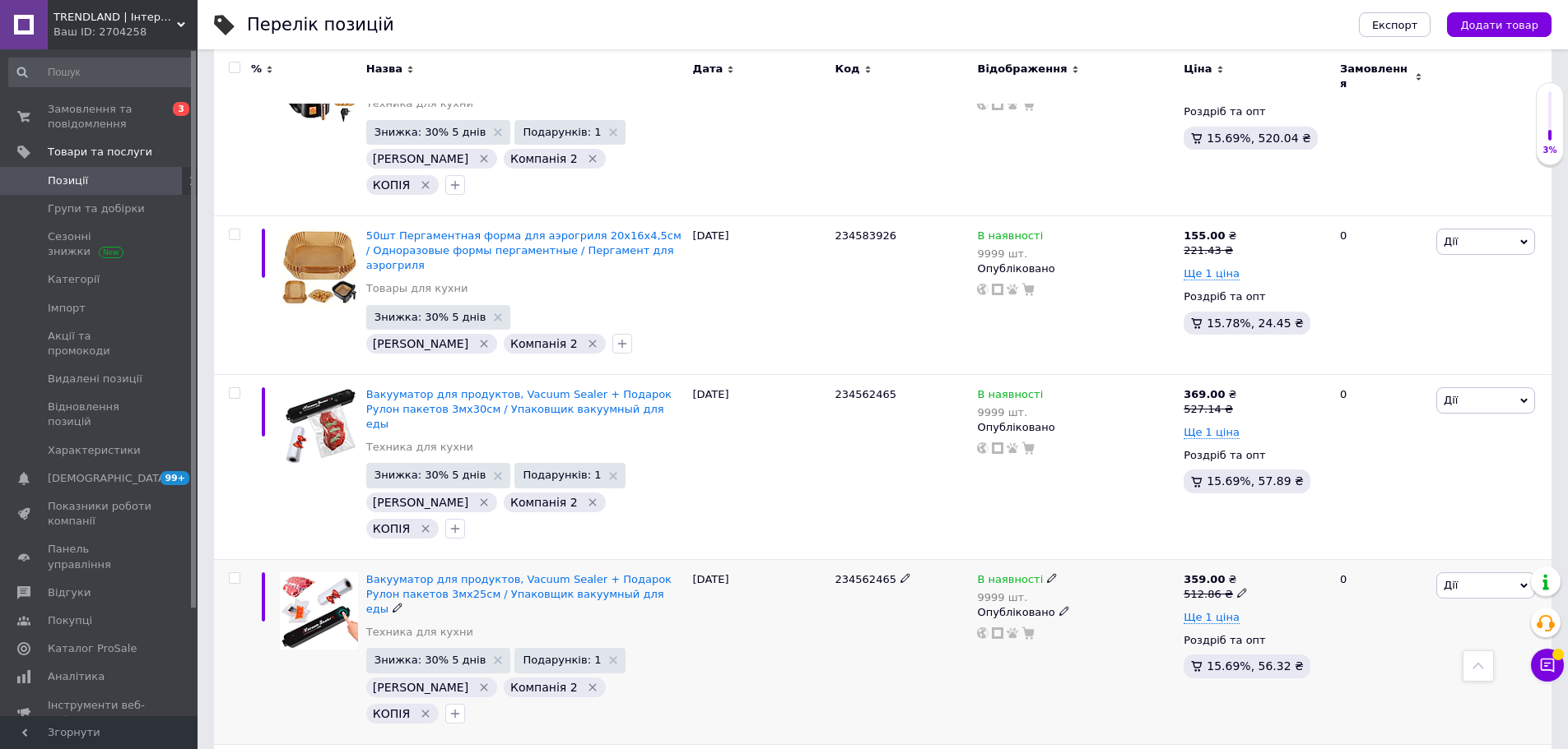
click at [430, 710] on icon "Видалити мітку" at bounding box center [426, 713] width 8 height 8
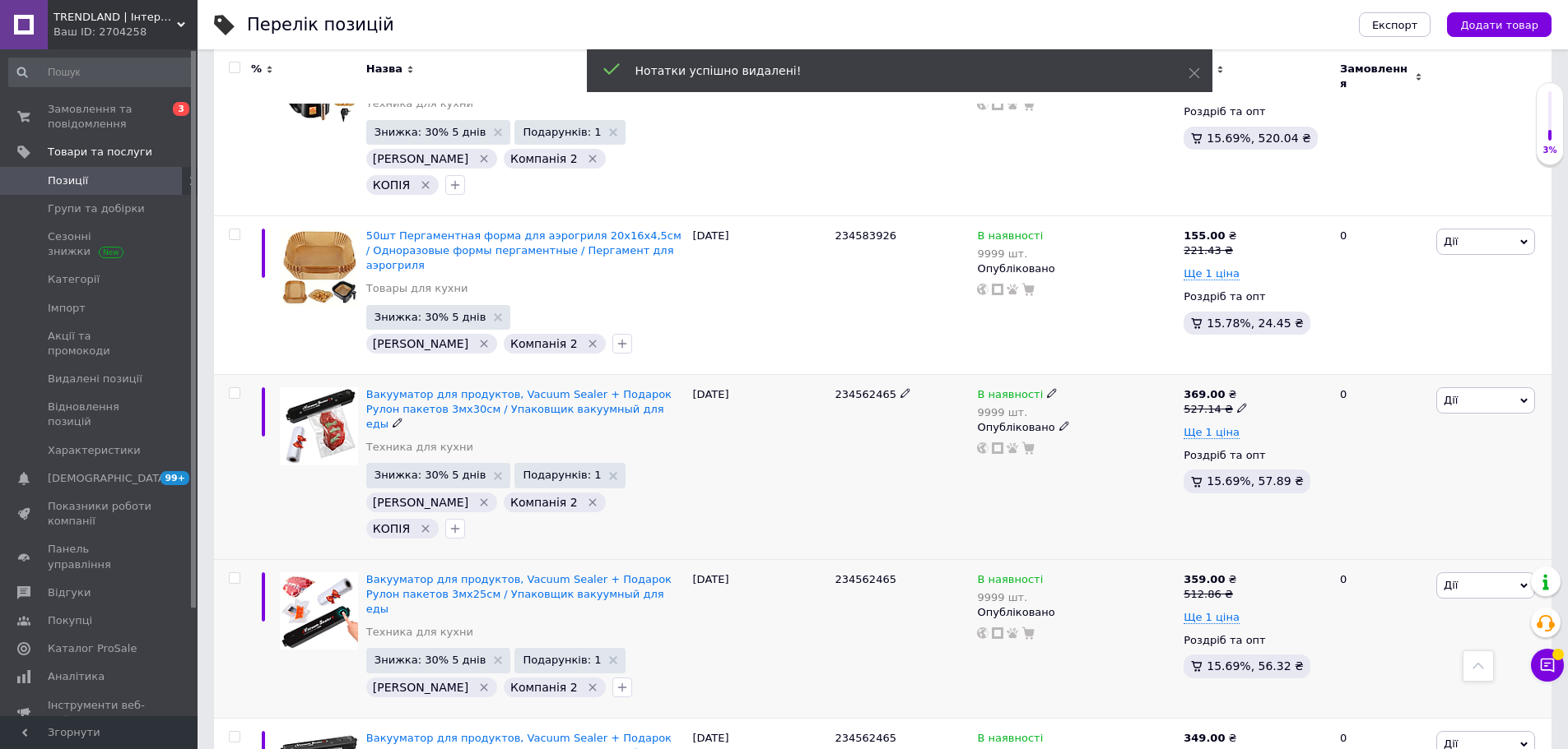
click at [430, 524] on icon "Видалити мітку" at bounding box center [426, 528] width 8 height 8
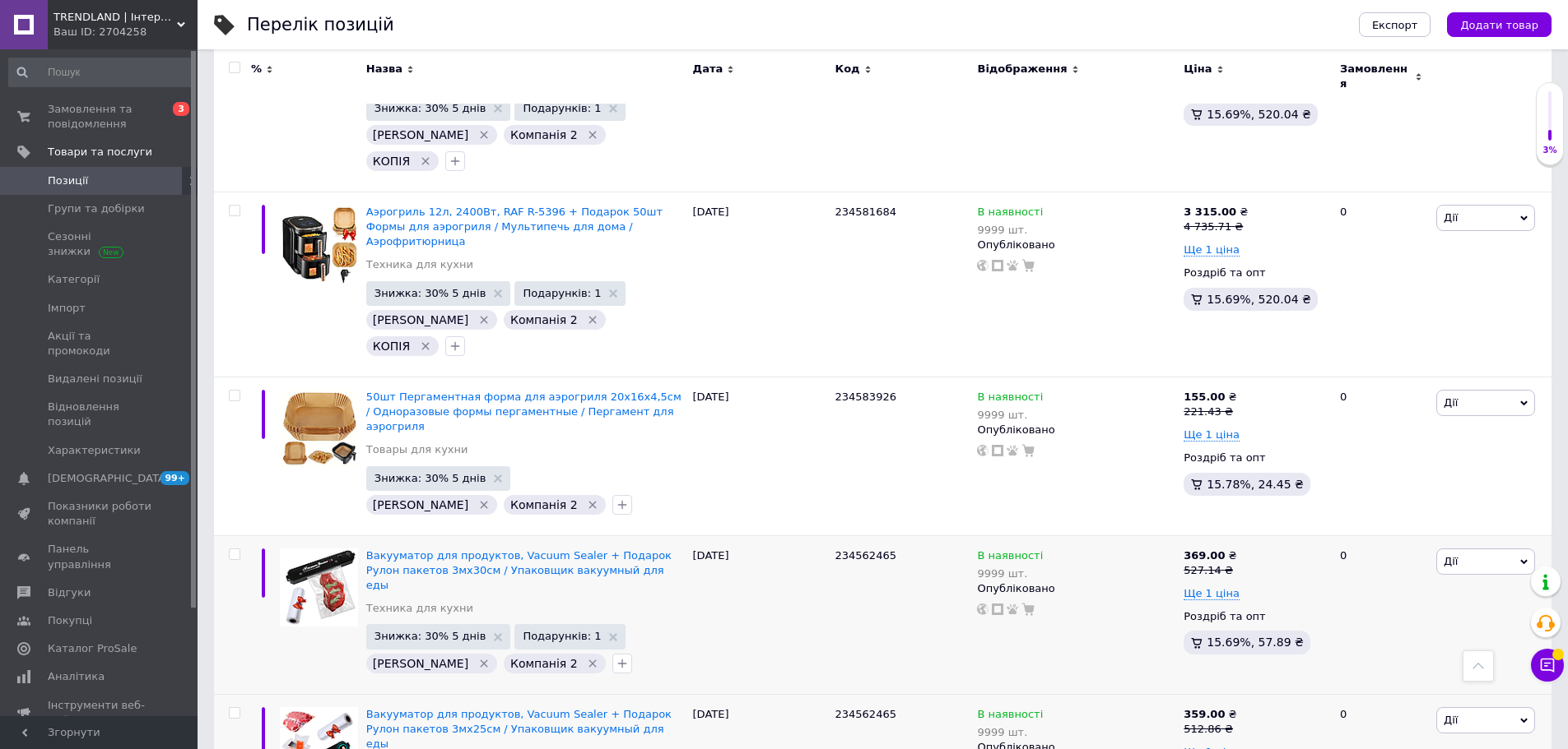
scroll to position [3769, 0]
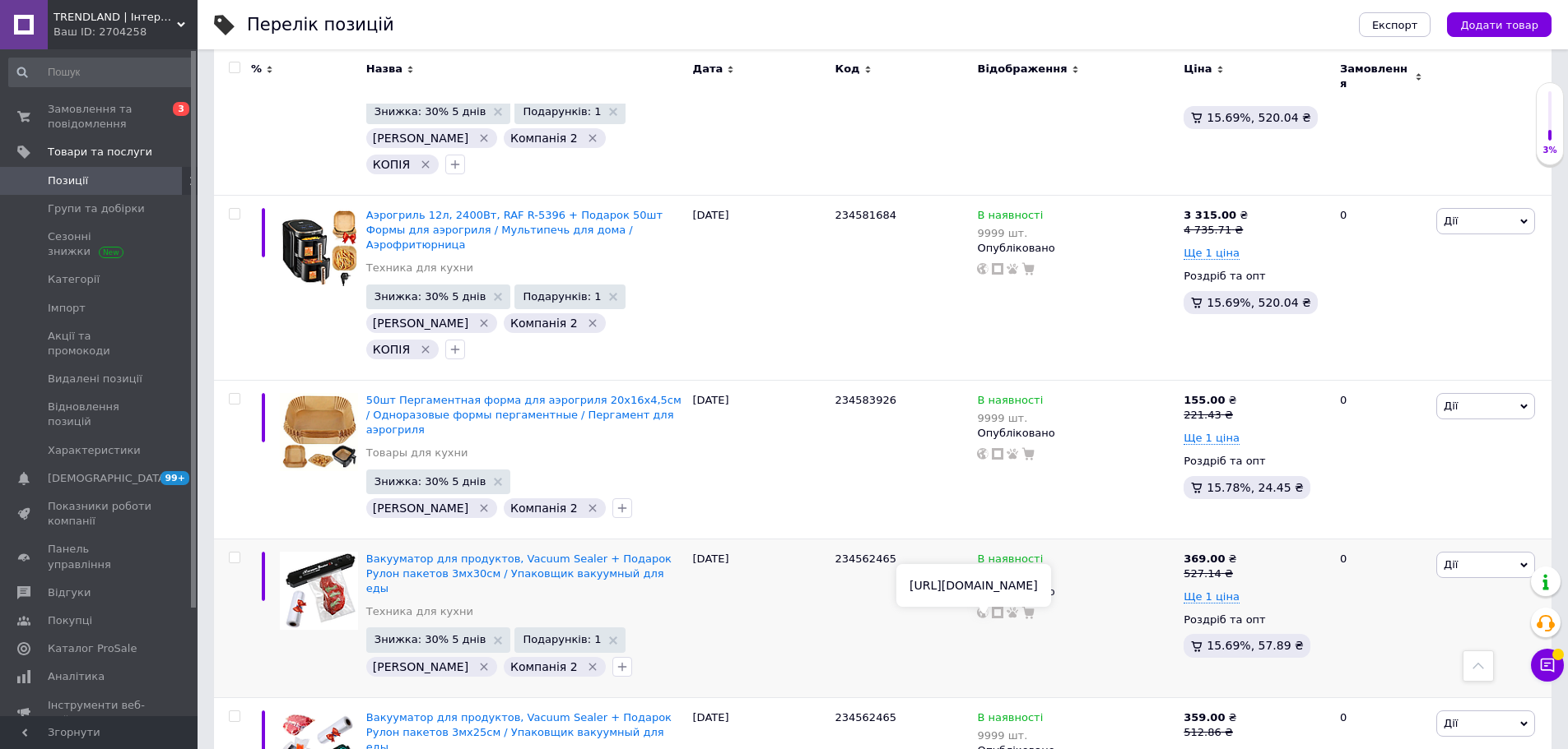
click at [981, 607] on icon at bounding box center [982, 612] width 11 height 11
click at [848, 553] on span "234562465" at bounding box center [866, 559] width 61 height 12
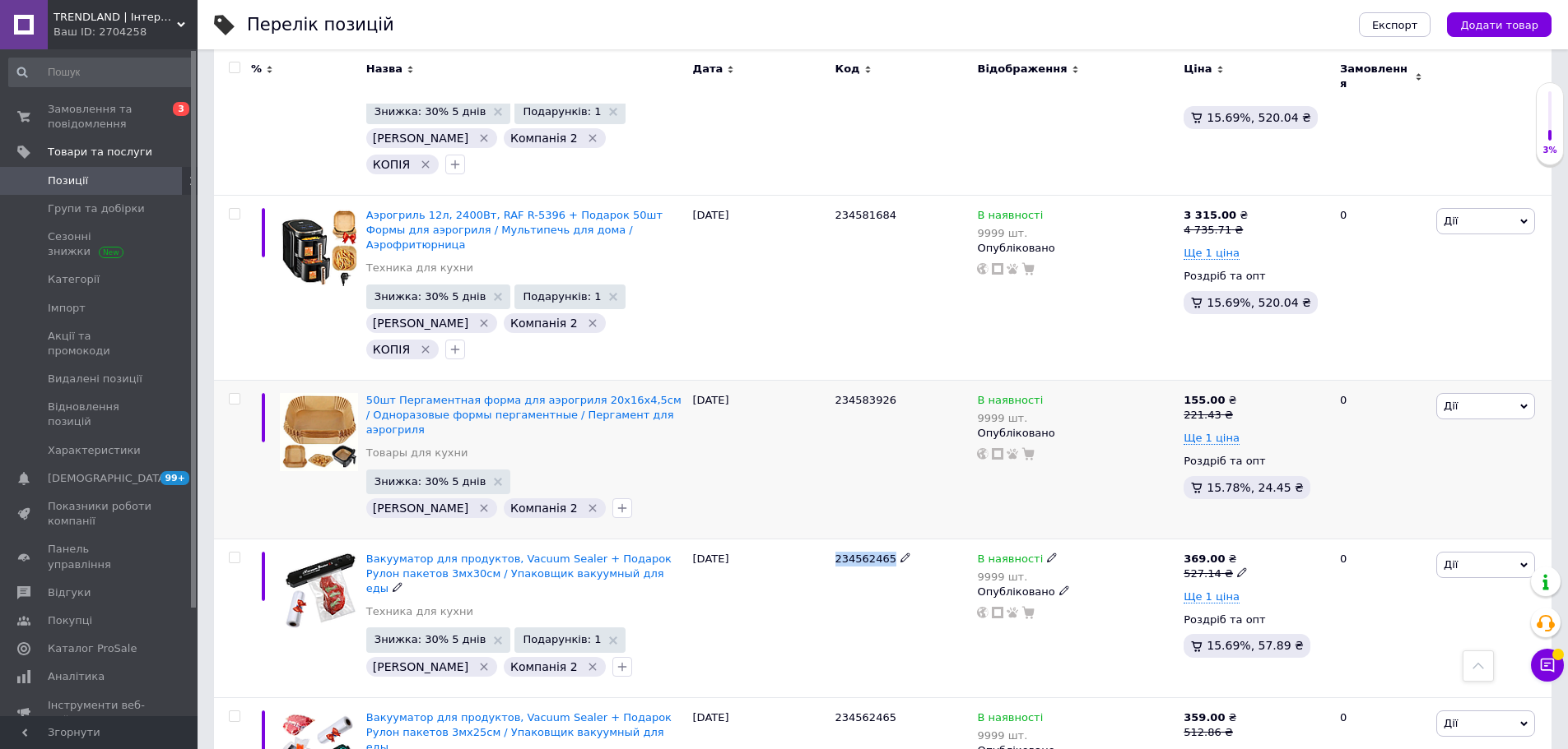
copy span "234562465"
